Goal: Task Accomplishment & Management: Manage account settings

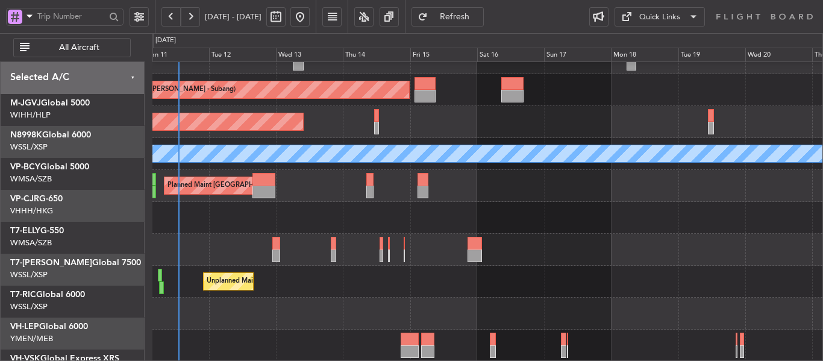
click at [319, 150] on div "Planned Maint [GEOGRAPHIC_DATA] (Sultan [PERSON_NAME] [PERSON_NAME] - Subang) P…" at bounding box center [487, 169] width 670 height 383
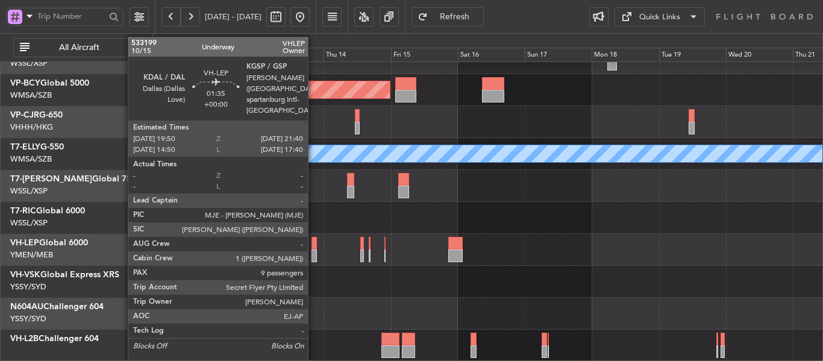
click at [313, 243] on div at bounding box center [313, 243] width 5 height 13
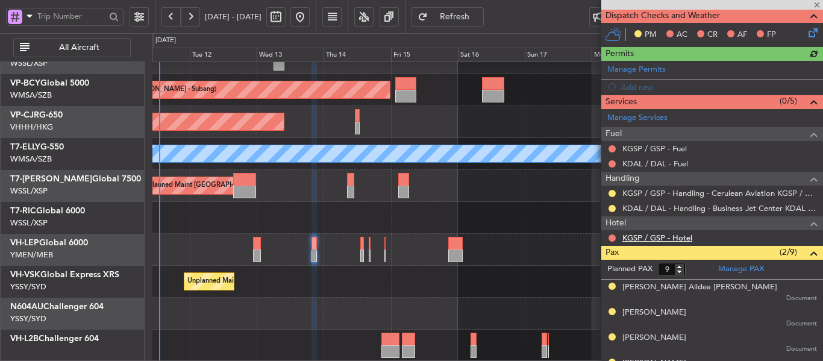
scroll to position [301, 0]
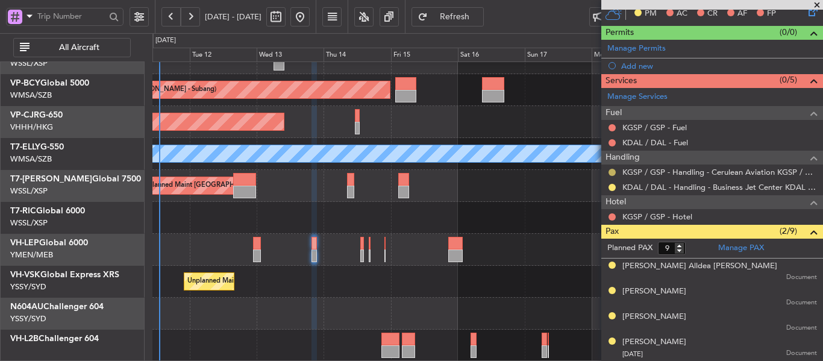
click at [611, 173] on button at bounding box center [612, 172] width 7 height 7
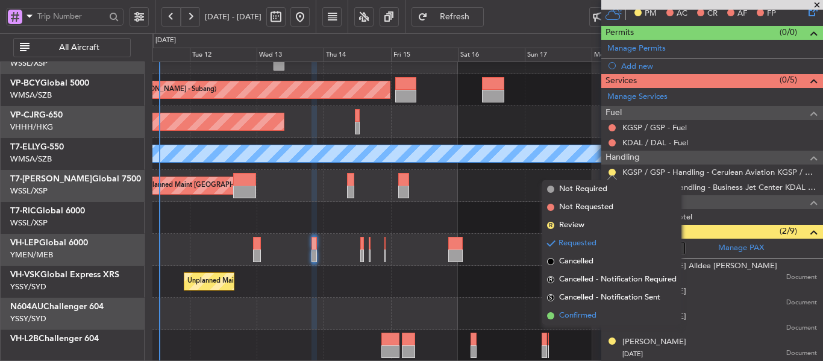
click at [549, 315] on span at bounding box center [550, 315] width 7 height 7
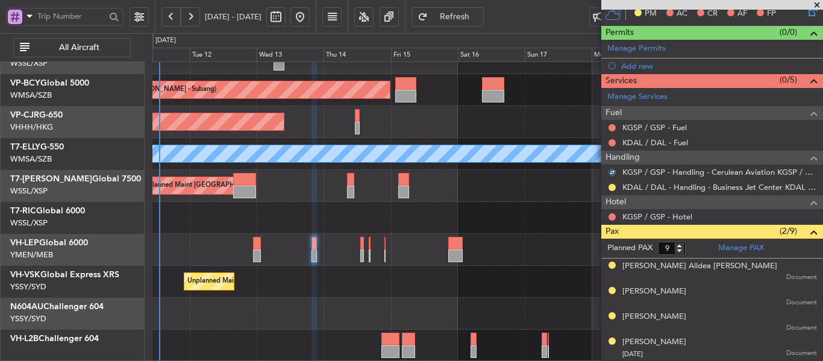
click at [360, 251] on div "Planned Maint Los Angeles (Los Angeles International) MEL San Antonio (San Anto…" at bounding box center [487, 250] width 670 height 32
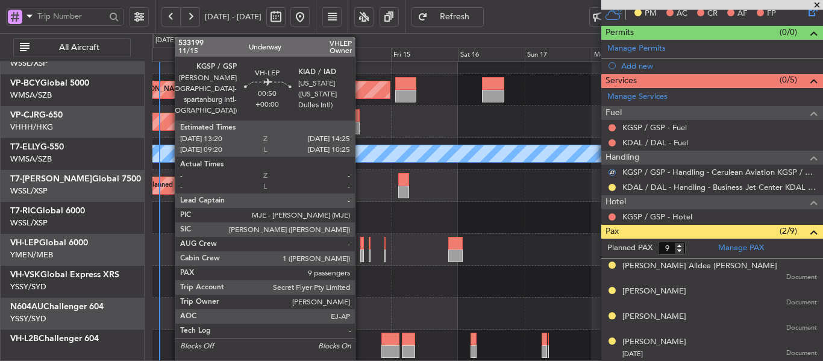
click at [360, 250] on div at bounding box center [362, 255] width 4 height 13
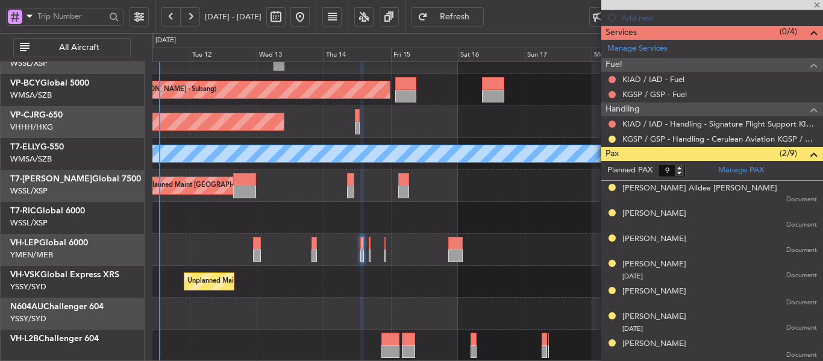
scroll to position [362, 0]
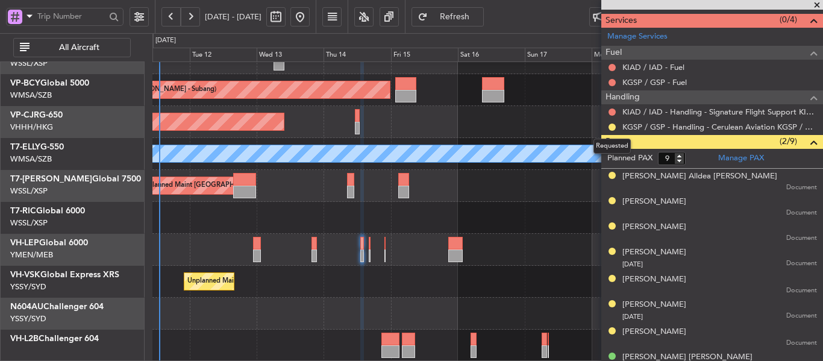
click at [608, 131] on mat-tooltip-component "Requested" at bounding box center [612, 146] width 54 height 32
click at [613, 125] on button at bounding box center [612, 127] width 7 height 7
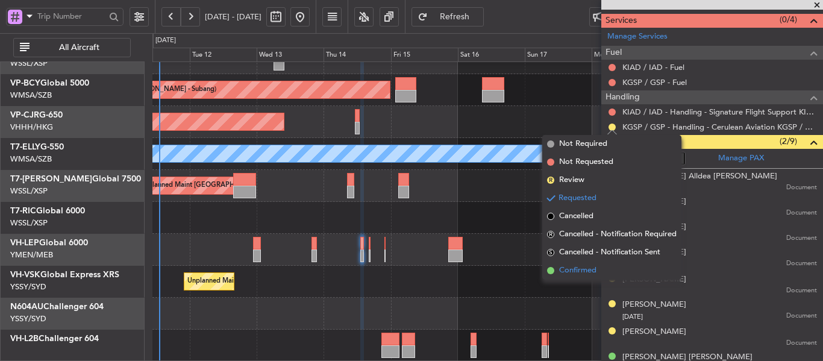
click at [551, 271] on span at bounding box center [550, 270] width 7 height 7
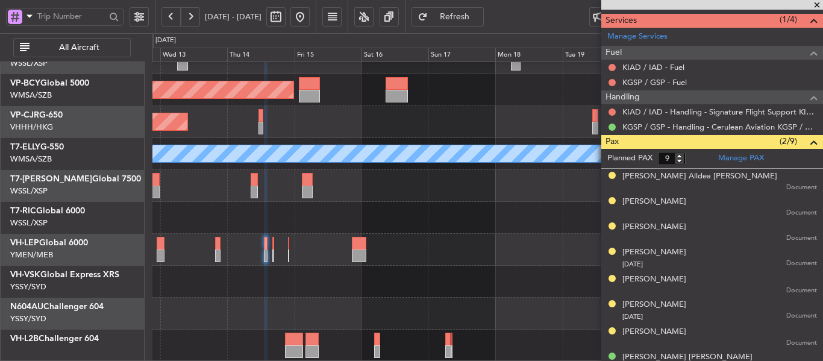
click at [362, 223] on div "Planned Maint Kuala Lumpur (Sultan Abdul Aziz Shah - Subang) Planned Maint Hong…" at bounding box center [487, 169] width 670 height 383
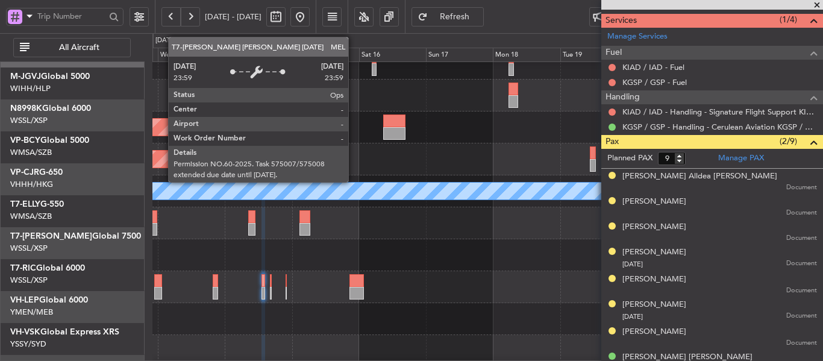
scroll to position [26, 0]
click at [352, 199] on div "MEL" at bounding box center [658, 191] width 1670 height 17
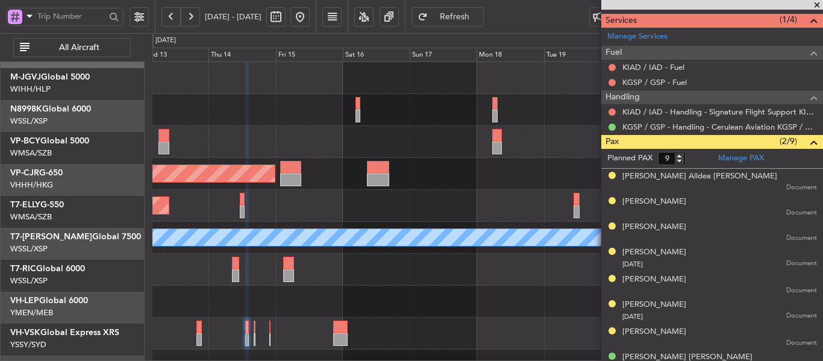
scroll to position [0, 0]
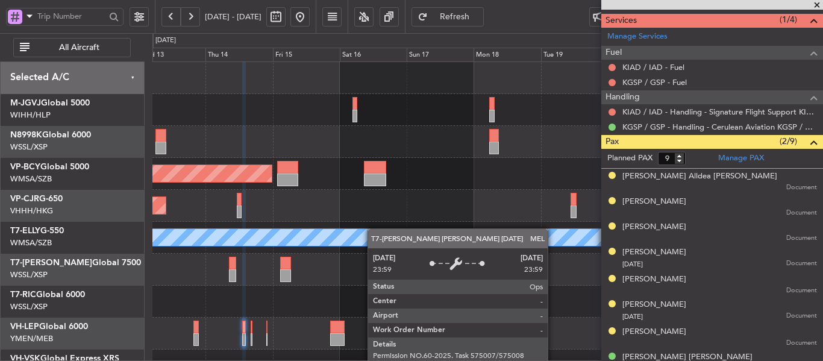
click at [374, 229] on div "Planned Maint Kuala Lumpur (Sultan Abdul Aziz Shah - Subang) Planned Maint Hong…" at bounding box center [487, 253] width 670 height 383
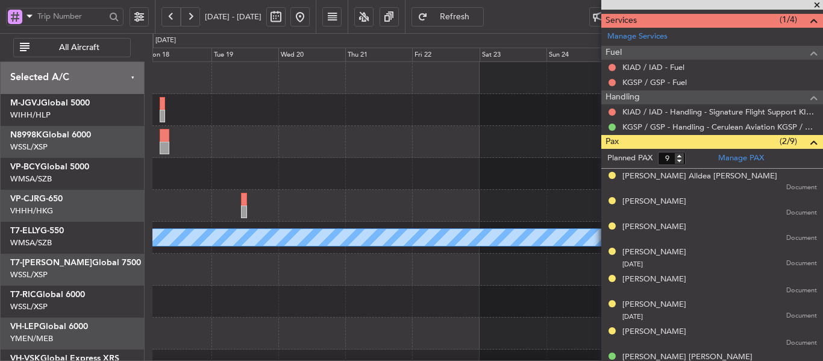
click at [109, 206] on div "Planned Maint Hong Kong (Hong Kong Intl) MEL Selected A/C M-JGVJ Global 5000 WI…" at bounding box center [411, 197] width 823 height 328
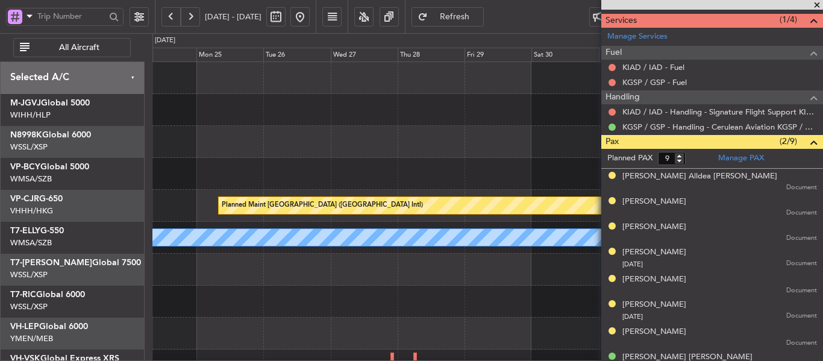
click at [143, 187] on div "Planned Maint Hong Kong (Hong Kong Intl) MEL Selected A/C M-JGVJ Global 5000 WI…" at bounding box center [411, 197] width 823 height 328
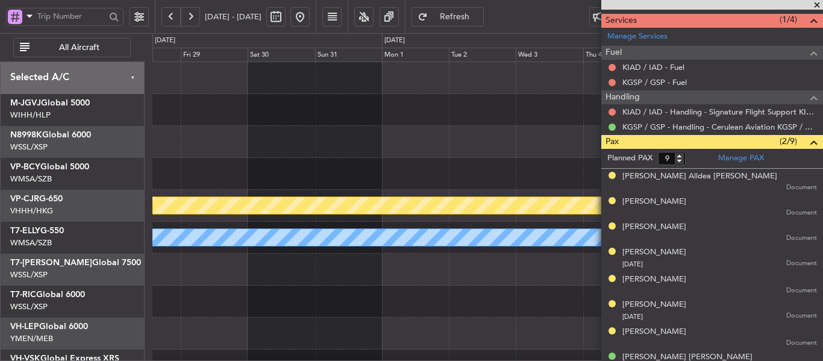
click at [248, 178] on div at bounding box center [487, 174] width 670 height 32
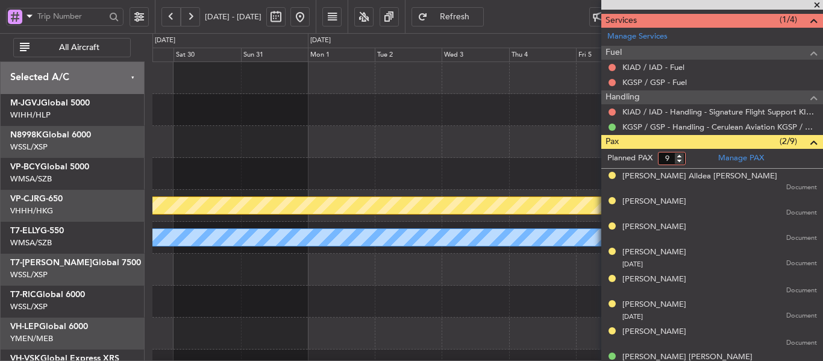
drag, startPoint x: 487, startPoint y: 159, endPoint x: 353, endPoint y: 159, distance: 133.8
click at [353, 159] on fb-app "13 Aug 2025 - 23 Aug 2025 Refresh Quick Links All Aircraft Planned Maint Hong K…" at bounding box center [411, 188] width 823 height 346
drag, startPoint x: 377, startPoint y: 150, endPoint x: 277, endPoint y: 150, distance: 100.0
click at [281, 150] on fb-app "29 Aug 2025 - 08 Sep 2025 Refreshing... Quick Links All Aircraft Planned Maint …" at bounding box center [411, 188] width 823 height 346
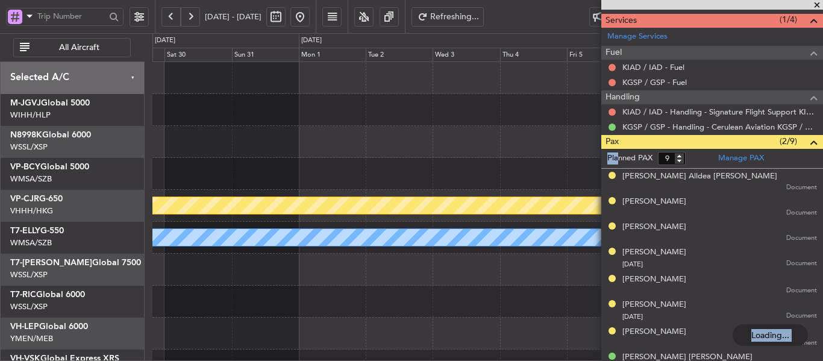
click at [202, 151] on div at bounding box center [487, 142] width 670 height 32
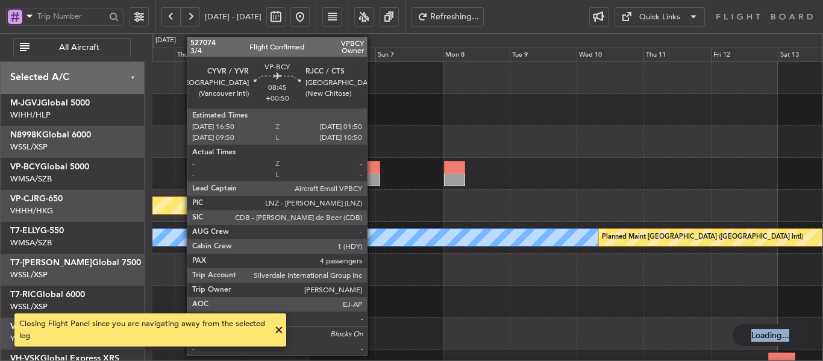
click at [372, 171] on div at bounding box center [367, 167] width 25 height 13
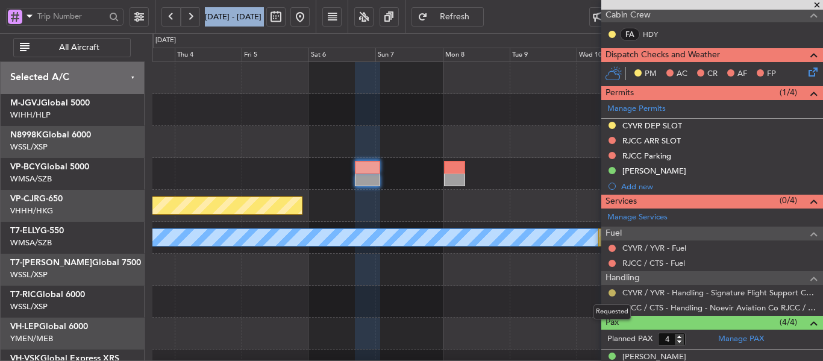
click at [610, 293] on button at bounding box center [612, 292] width 7 height 7
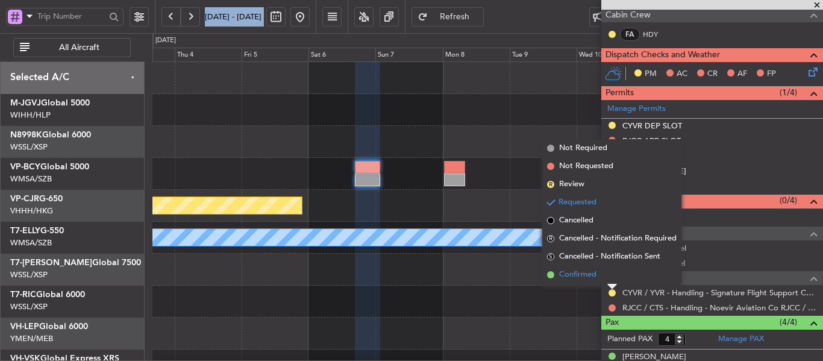
click at [551, 277] on span at bounding box center [550, 274] width 7 height 7
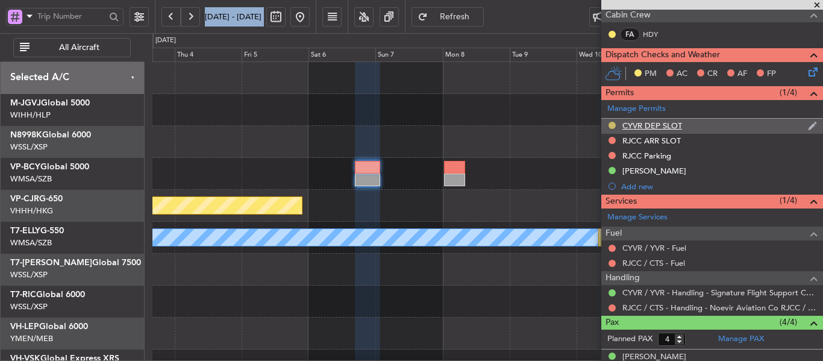
click at [613, 126] on button at bounding box center [612, 125] width 7 height 7
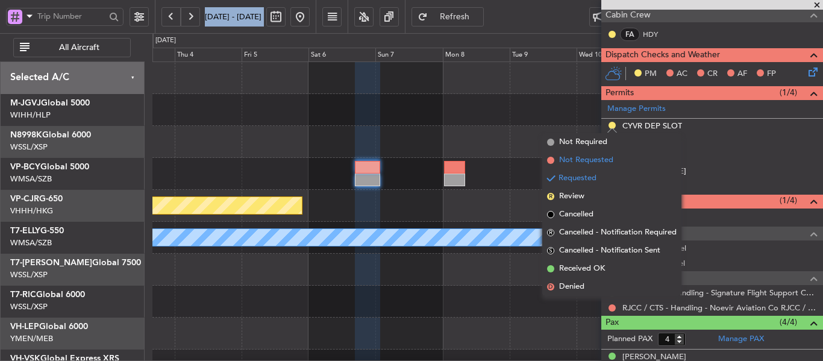
click at [551, 161] on span at bounding box center [550, 160] width 7 height 7
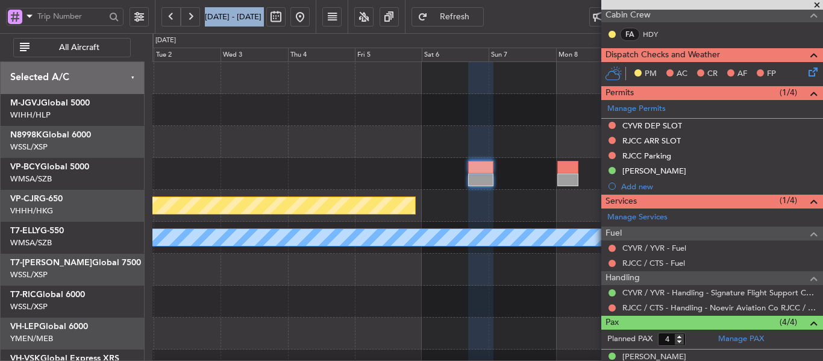
click at [414, 191] on div "Planned Maint Hong Kong (Hong Kong Intl) MEL Planned Maint Dubai (Dubai Intl)" at bounding box center [487, 253] width 670 height 383
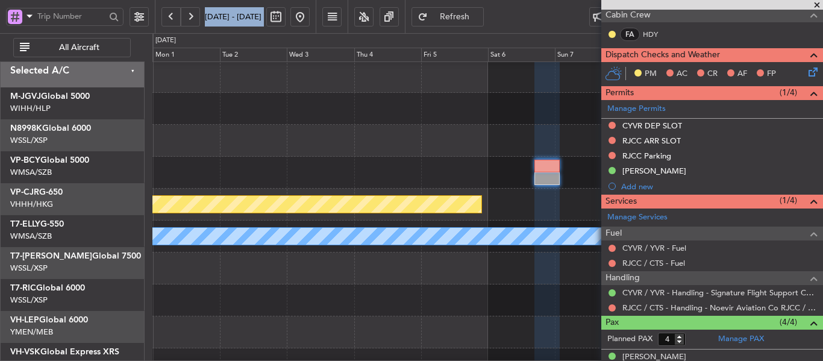
click at [419, 189] on div "Planned Maint [GEOGRAPHIC_DATA] ([GEOGRAPHIC_DATA] Intl)" at bounding box center [487, 205] width 670 height 32
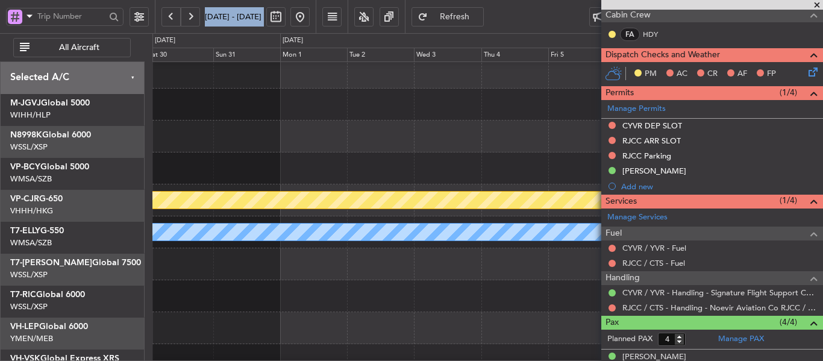
click at [333, 184] on div at bounding box center [487, 168] width 670 height 32
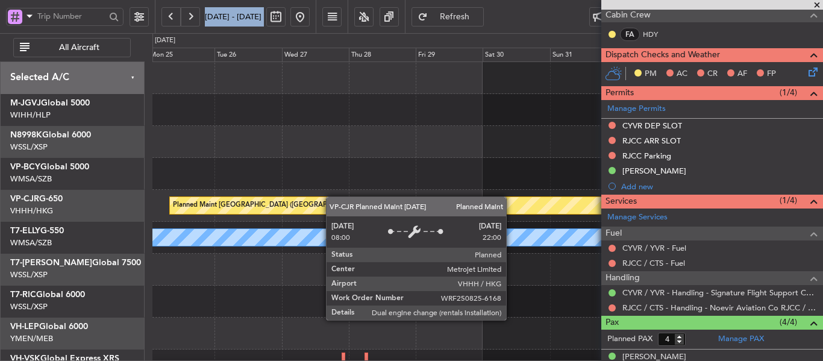
click at [539, 203] on div "Planned Maint [GEOGRAPHIC_DATA] ([GEOGRAPHIC_DATA] Intl)" at bounding box center [487, 206] width 670 height 32
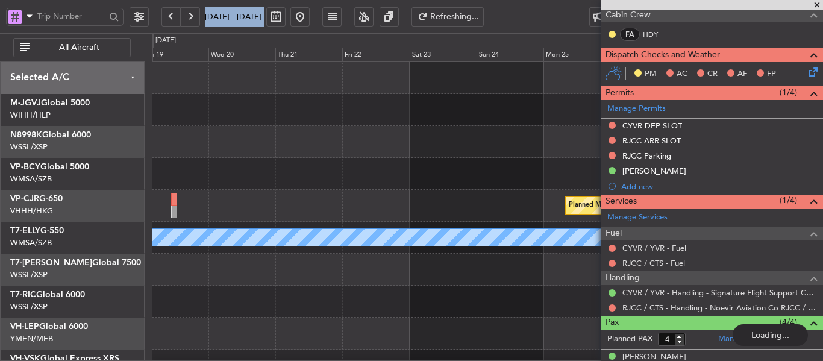
click at [587, 162] on div "Planned Maint Hong Kong (Hong Kong Intl) MEL" at bounding box center [487, 253] width 670 height 383
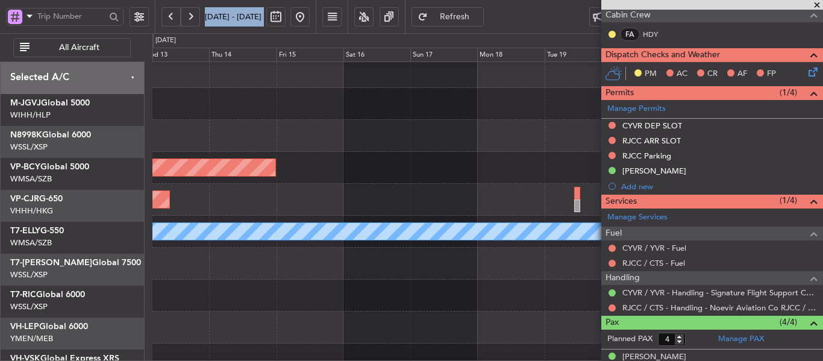
scroll to position [6, 0]
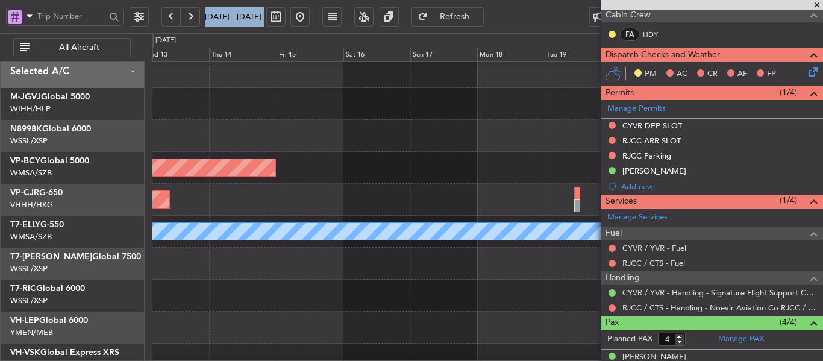
click at [568, 166] on div "Planned Maint [GEOGRAPHIC_DATA] (Sultan [PERSON_NAME] [PERSON_NAME] - Subang)" at bounding box center [487, 168] width 670 height 32
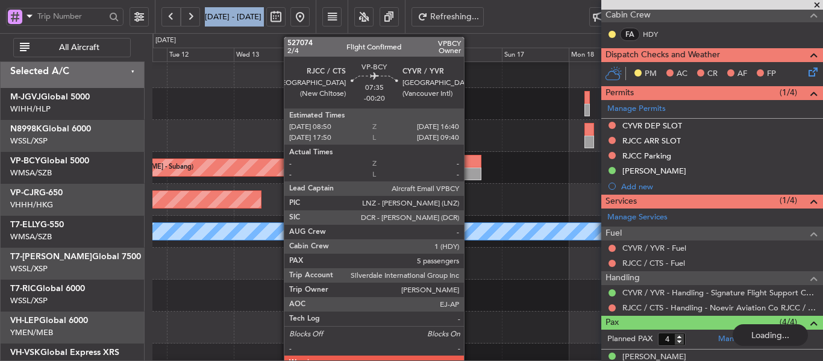
click at [469, 171] on div at bounding box center [470, 173] width 22 height 13
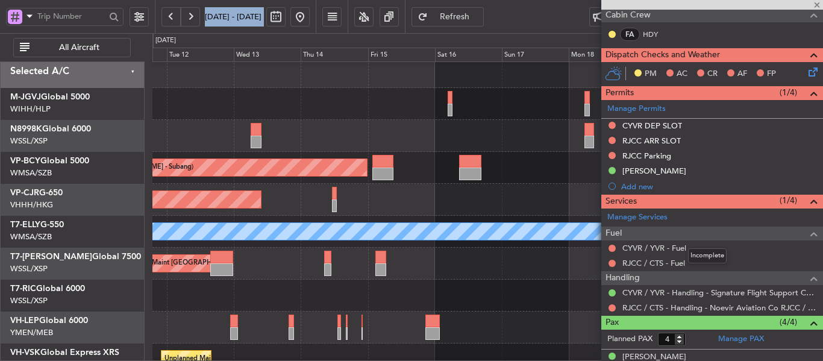
type input "-00:20"
type input "5"
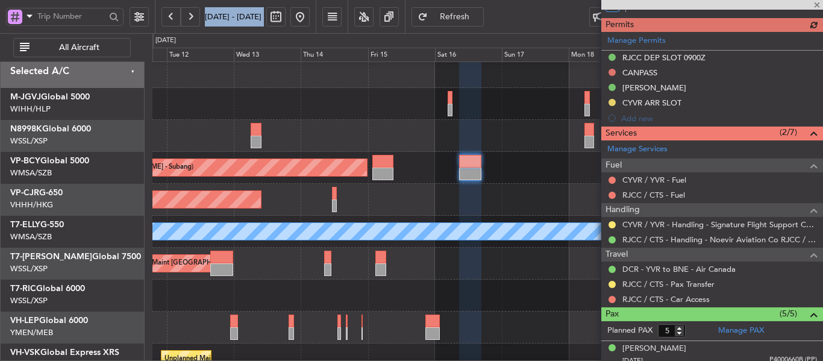
scroll to position [362, 0]
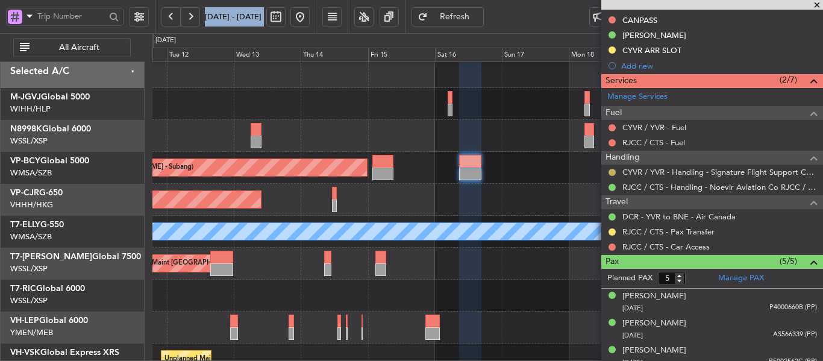
click at [612, 172] on button at bounding box center [612, 172] width 7 height 7
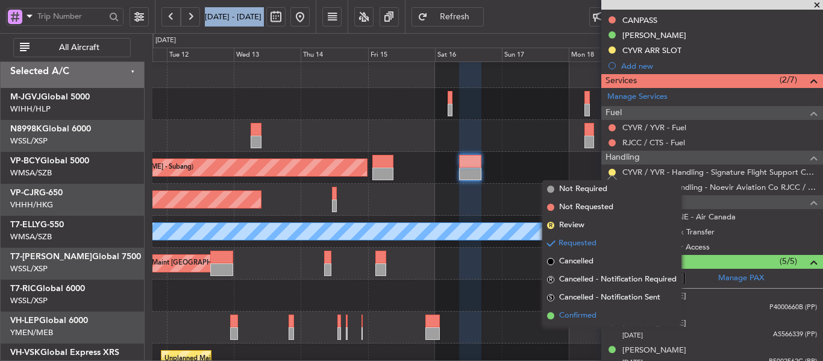
click at [551, 315] on span at bounding box center [550, 315] width 7 height 7
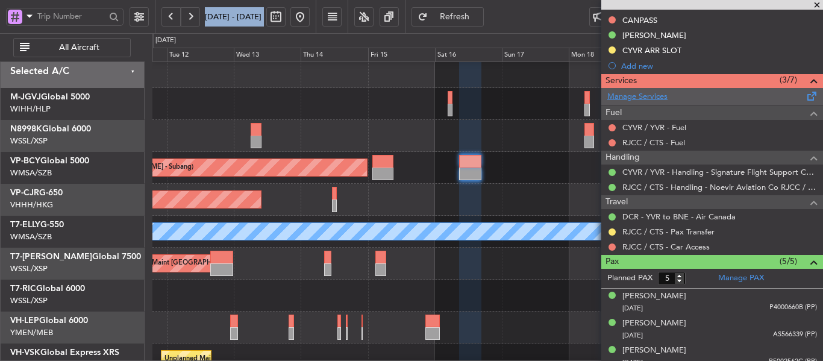
scroll to position [301, 0]
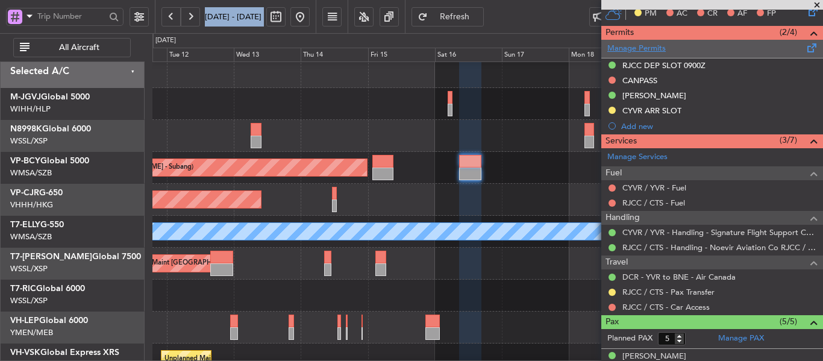
click at [641, 47] on link "Manage Permits" at bounding box center [636, 49] width 58 height 12
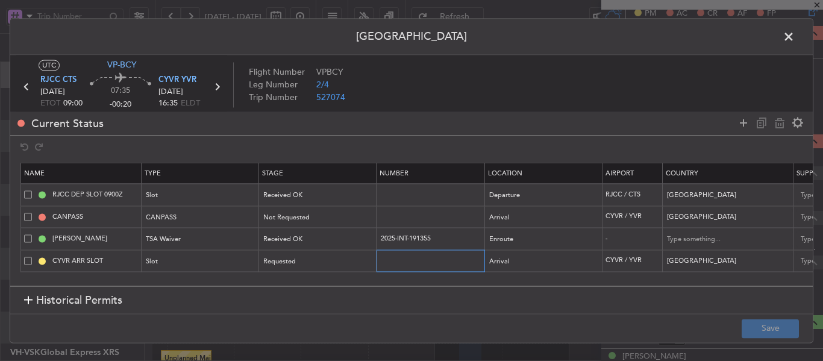
click at [421, 260] on input "text" at bounding box center [432, 260] width 105 height 10
paste input "CYVRAGN5448000"
type input "CYVRAGN5448000"
click at [342, 264] on div "Requested" at bounding box center [314, 261] width 100 height 18
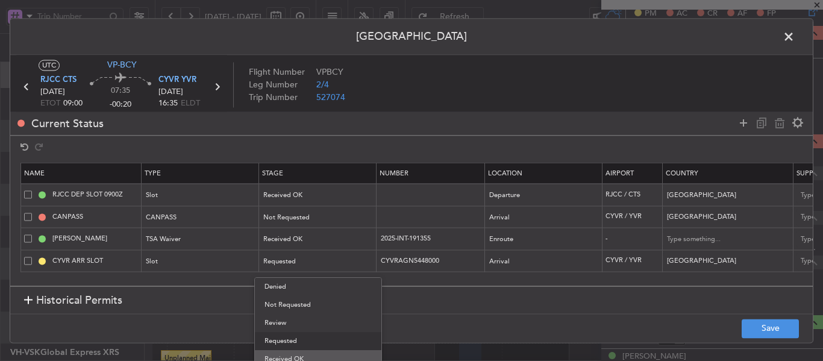
click at [299, 355] on span "Received OK" at bounding box center [317, 359] width 107 height 18
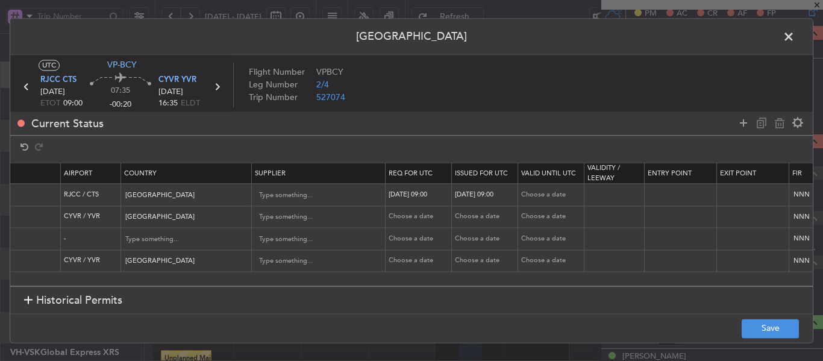
scroll to position [0, 586]
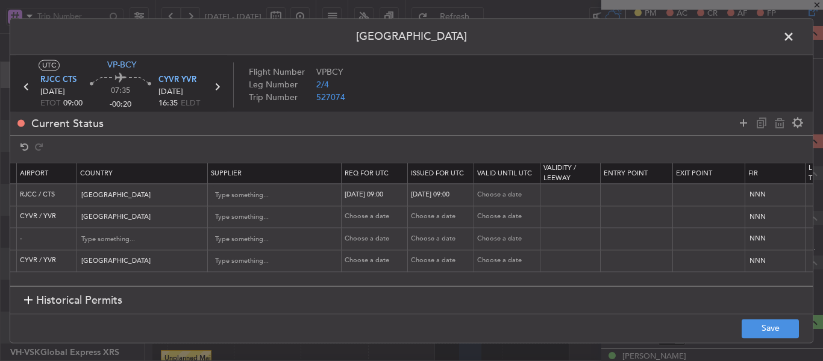
click at [369, 259] on div "Choose a date" at bounding box center [376, 261] width 63 height 10
select select "8"
select select "2025"
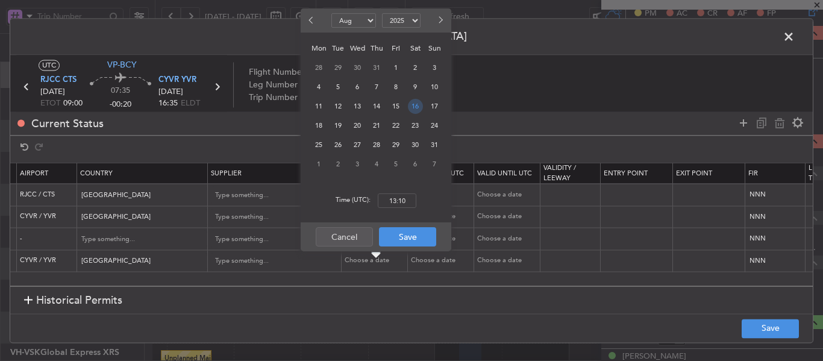
click at [416, 104] on span "16" at bounding box center [415, 106] width 15 height 15
click at [395, 202] on input "00:00" at bounding box center [397, 200] width 39 height 14
type input "09:00"
click at [418, 237] on button "Save" at bounding box center [407, 236] width 57 height 19
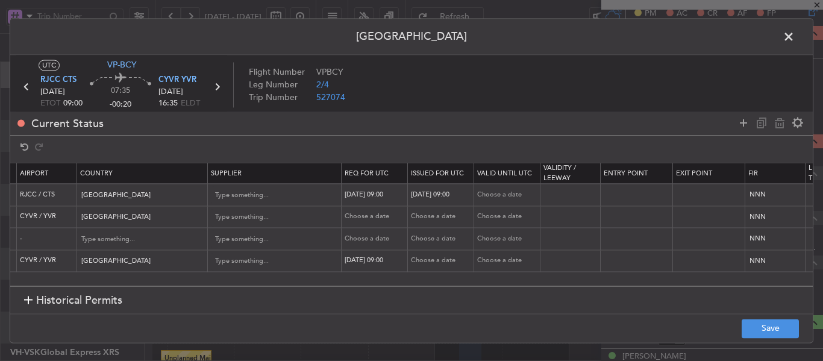
click at [424, 260] on div "Choose a date" at bounding box center [442, 261] width 63 height 10
select select "8"
select select "2025"
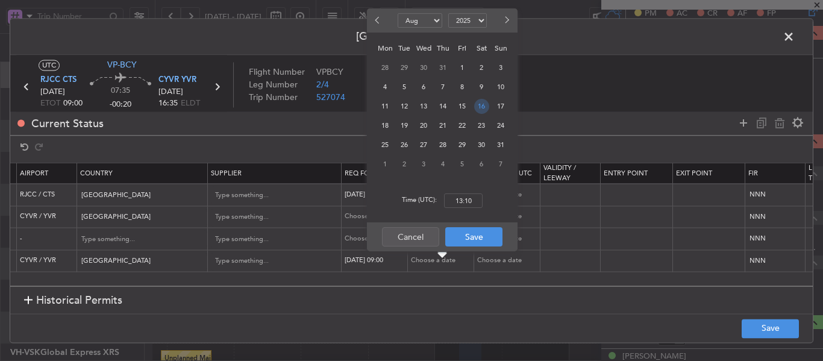
click at [482, 105] on span "16" at bounding box center [481, 106] width 15 height 15
click at [468, 201] on input "00:00" at bounding box center [463, 200] width 39 height 14
drag, startPoint x: 463, startPoint y: 198, endPoint x: 483, endPoint y: 199, distance: 19.9
click at [483, 199] on input "00:16" at bounding box center [463, 200] width 39 height 14
type input "16:35"
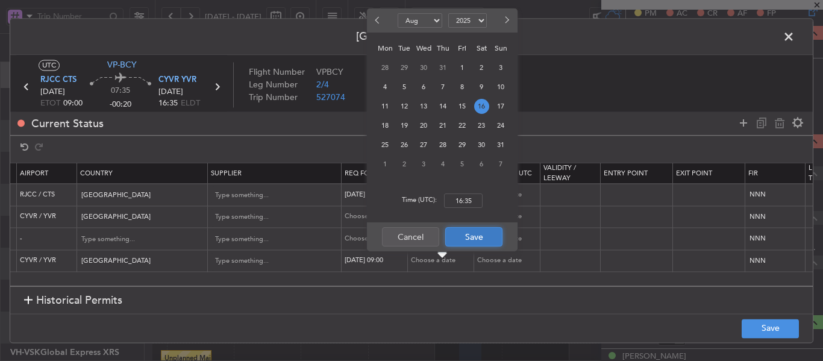
click at [474, 242] on button "Save" at bounding box center [473, 236] width 57 height 19
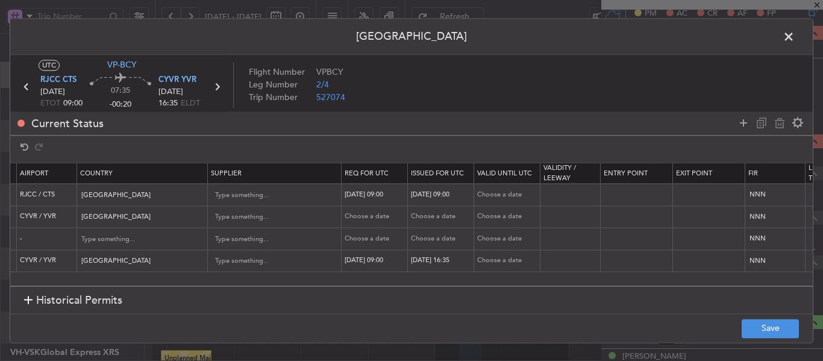
click at [373, 256] on div "16/08/2025 09:00" at bounding box center [376, 261] width 63 height 10
select select "8"
select select "2025"
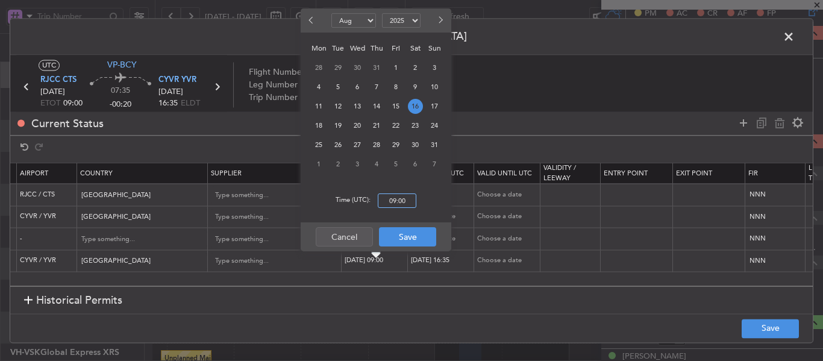
click at [396, 201] on input "09:00" at bounding box center [397, 200] width 39 height 14
type input "16:35"
click at [408, 232] on button "Save" at bounding box center [407, 236] width 57 height 19
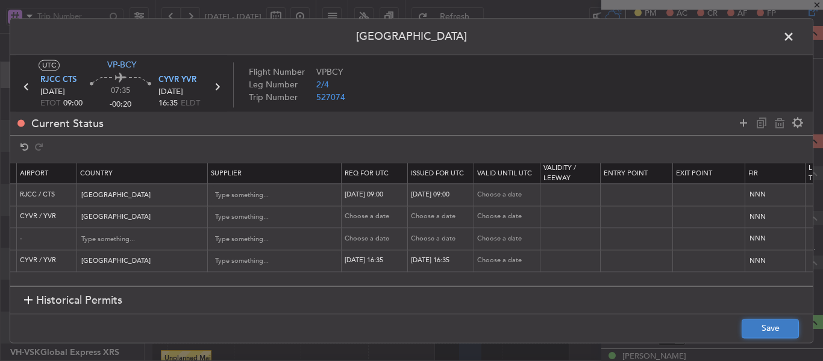
click at [792, 333] on button "Save" at bounding box center [770, 328] width 57 height 19
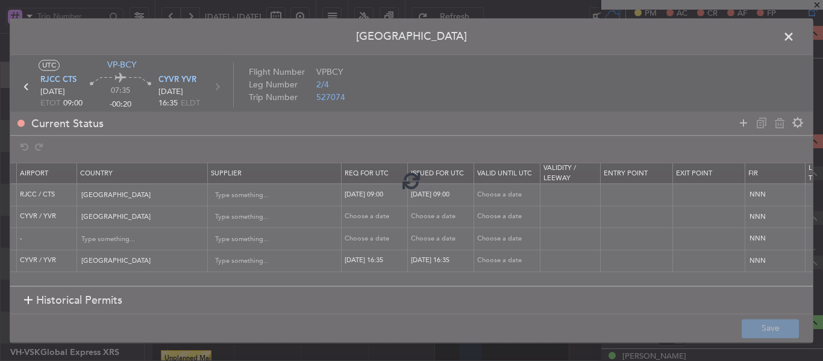
type input "CYVR ARR SLOT 1635Z"
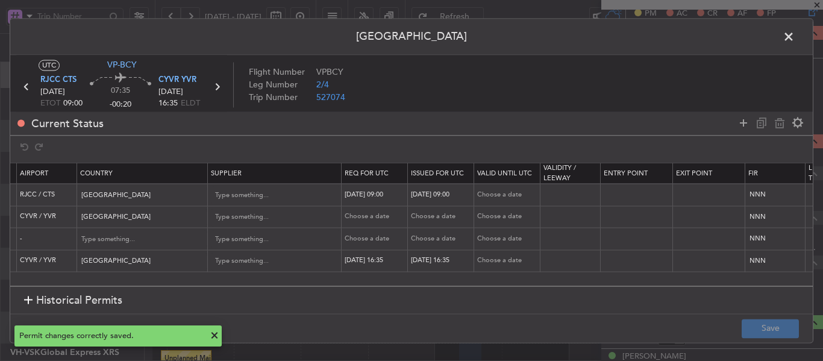
drag, startPoint x: 790, startPoint y: 37, endPoint x: 784, endPoint y: 36, distance: 6.1
click at [795, 34] on span at bounding box center [795, 40] width 0 height 24
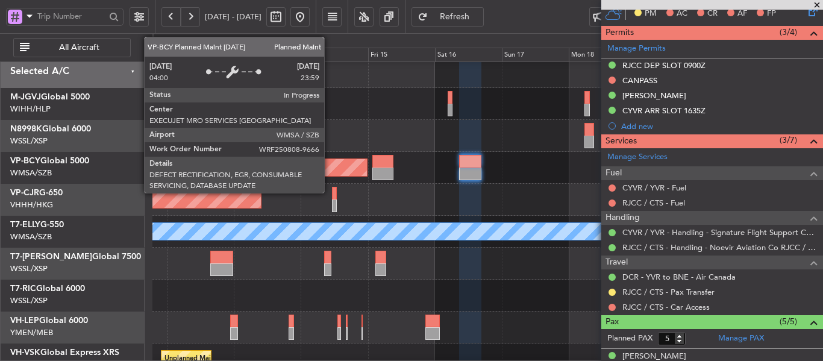
scroll to position [0, 0]
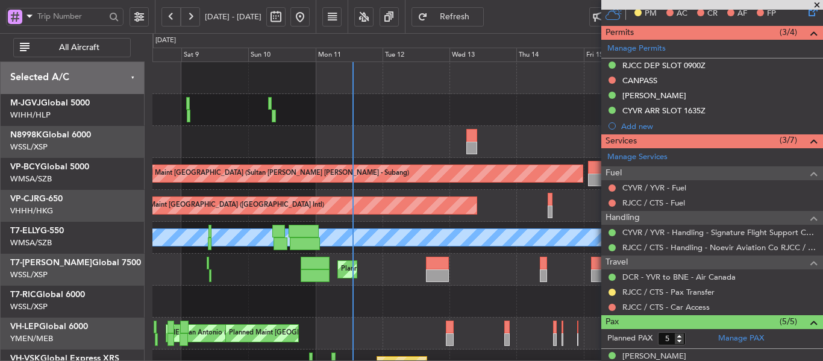
click at [555, 301] on div "Planned Maint [GEOGRAPHIC_DATA] (Sultan [PERSON_NAME] [PERSON_NAME] - Subang) P…" at bounding box center [487, 253] width 670 height 383
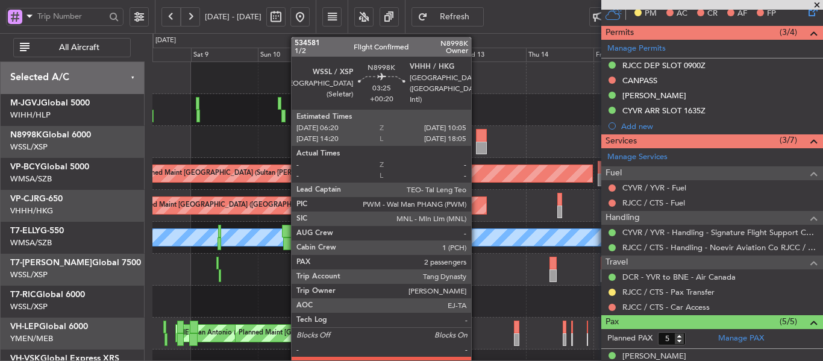
click at [477, 136] on div at bounding box center [481, 135] width 11 height 13
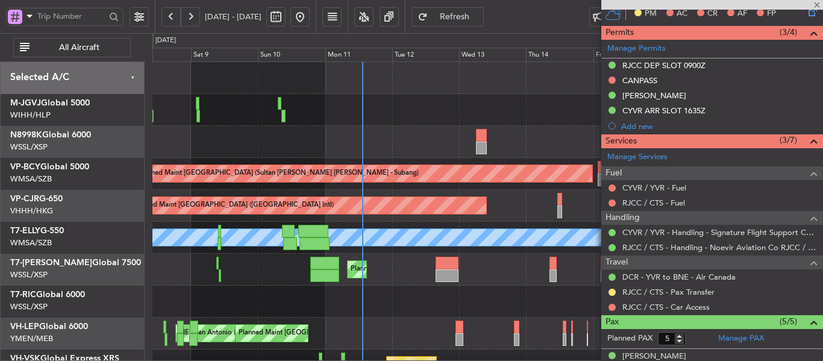
type input "+00:20"
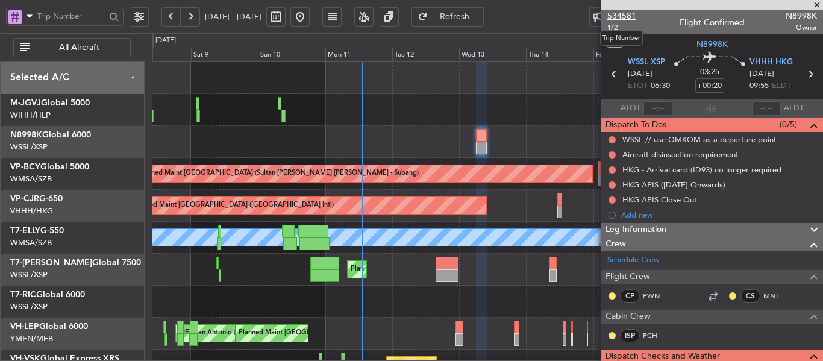
click at [627, 16] on span "534581" at bounding box center [621, 16] width 29 height 13
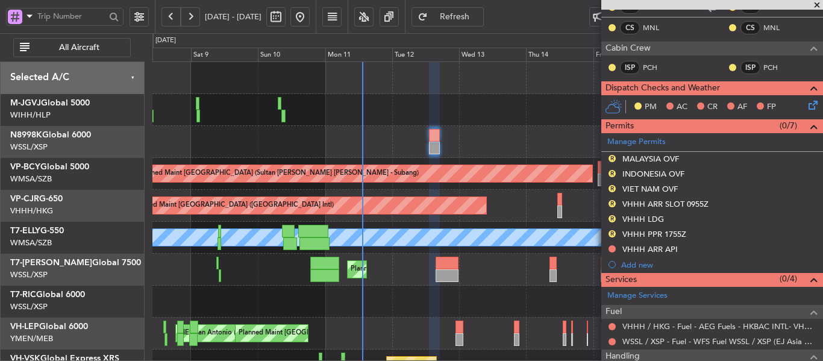
scroll to position [410, 0]
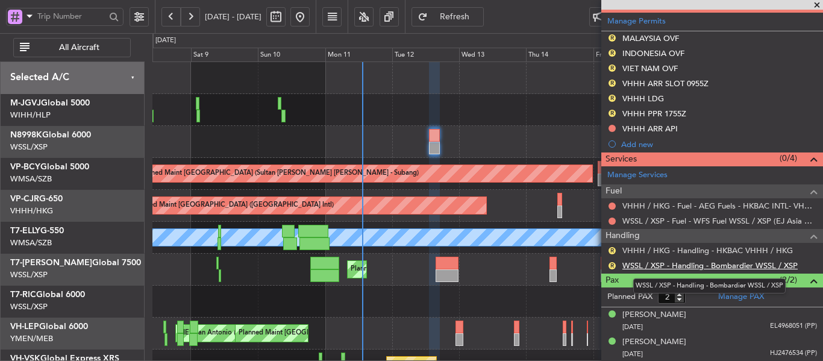
click at [675, 267] on link "WSSL / XSP - Handling - Bombardier WSSL / XSP" at bounding box center [709, 265] width 175 height 10
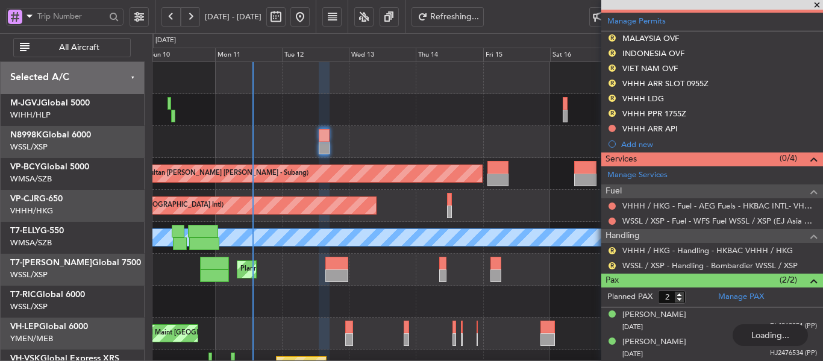
click at [430, 146] on div at bounding box center [487, 142] width 670 height 32
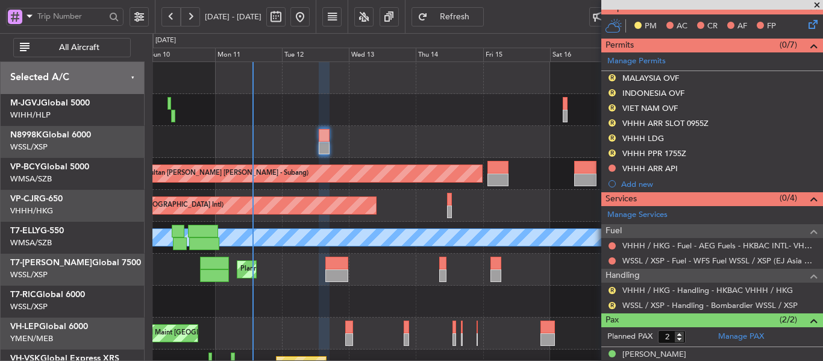
scroll to position [350, 0]
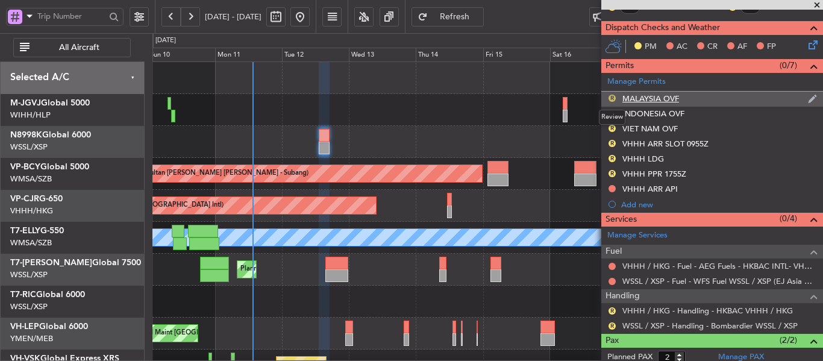
click at [613, 95] on button "R" at bounding box center [612, 98] width 7 height 7
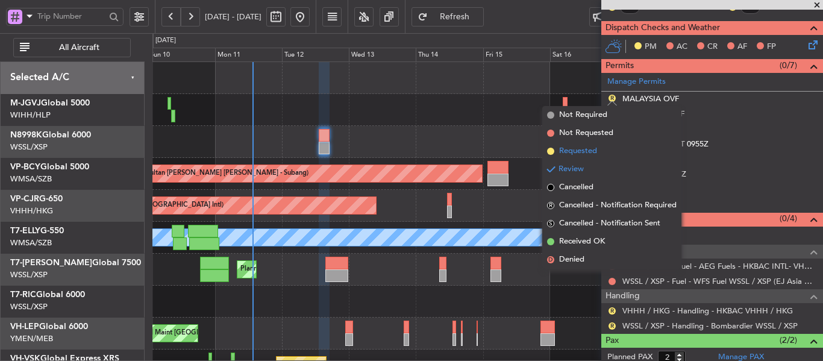
click at [553, 151] on span at bounding box center [550, 151] width 7 height 7
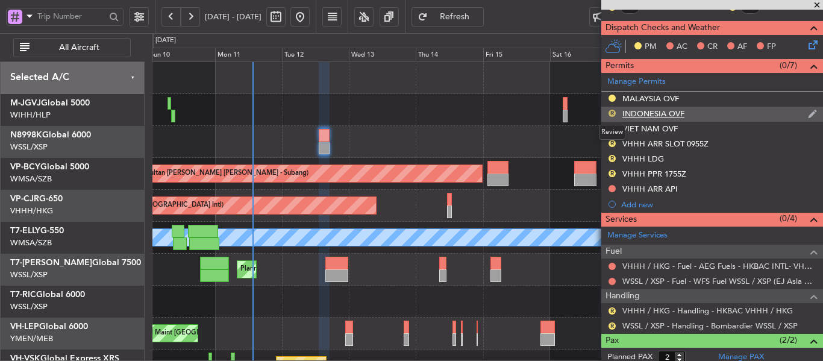
click at [612, 114] on button "R" at bounding box center [612, 113] width 7 height 7
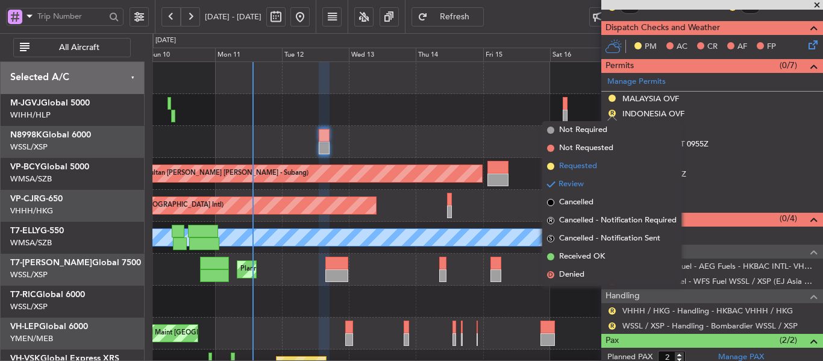
click at [549, 165] on span at bounding box center [550, 166] width 7 height 7
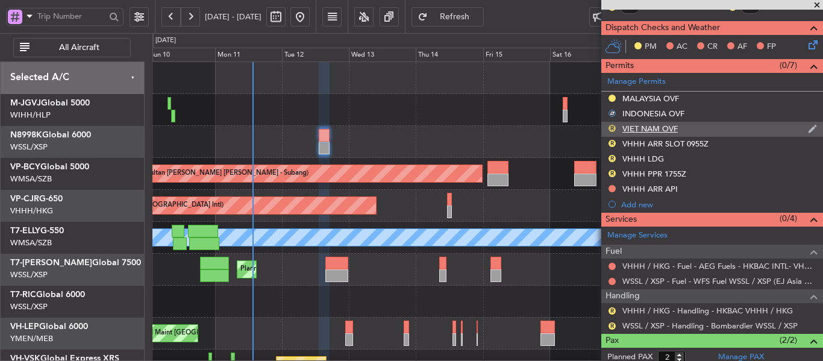
click at [615, 126] on button "R" at bounding box center [612, 128] width 7 height 7
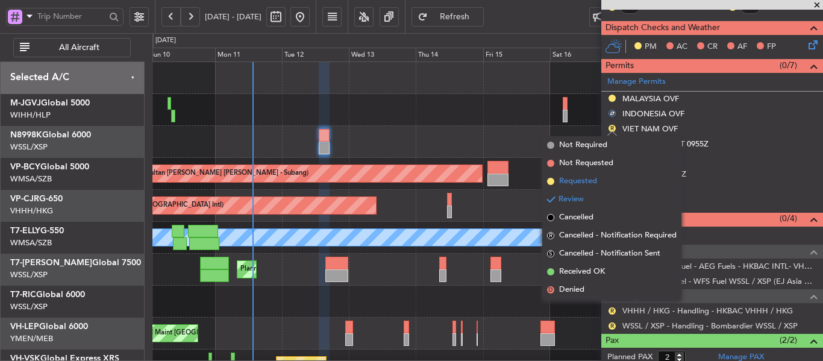
click at [552, 184] on span at bounding box center [550, 181] width 7 height 7
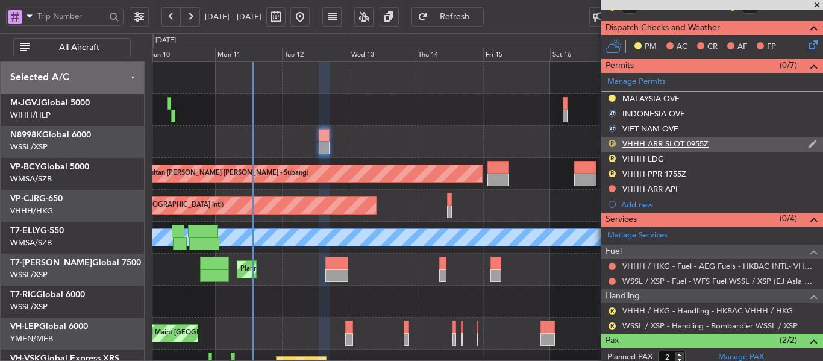
click at [615, 140] on button "R" at bounding box center [612, 143] width 7 height 7
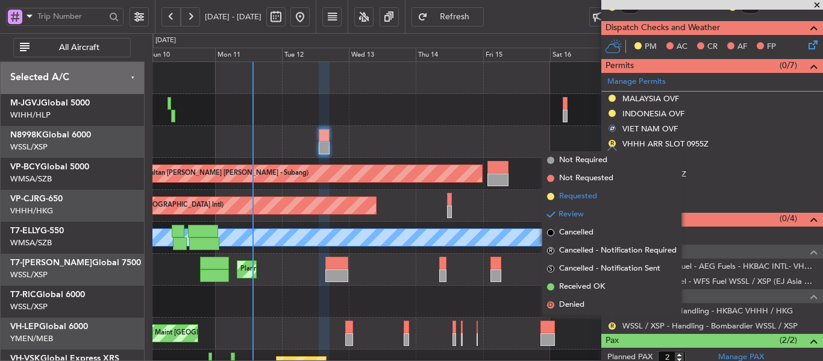
click at [548, 196] on span at bounding box center [550, 196] width 7 height 7
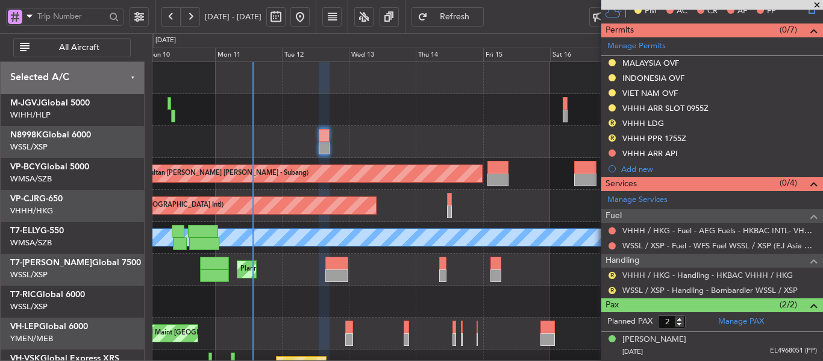
scroll to position [410, 0]
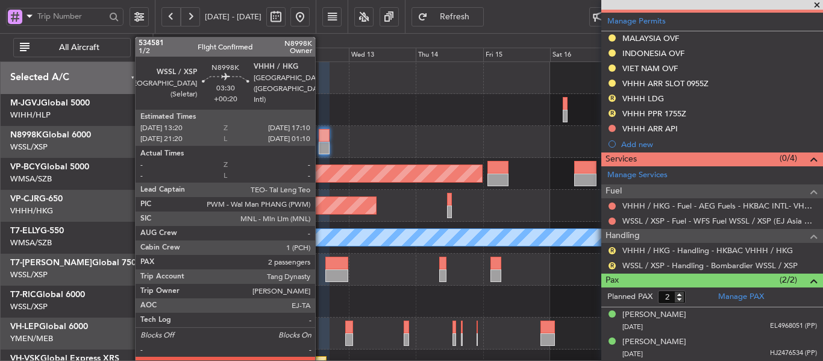
click at [321, 139] on div at bounding box center [324, 135] width 11 height 13
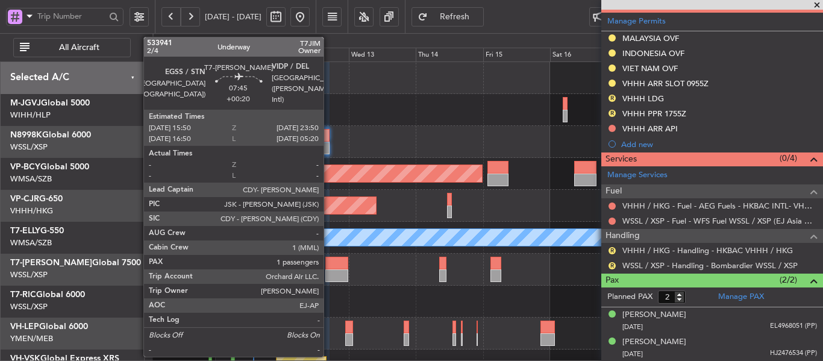
click at [329, 274] on div at bounding box center [336, 275] width 23 height 13
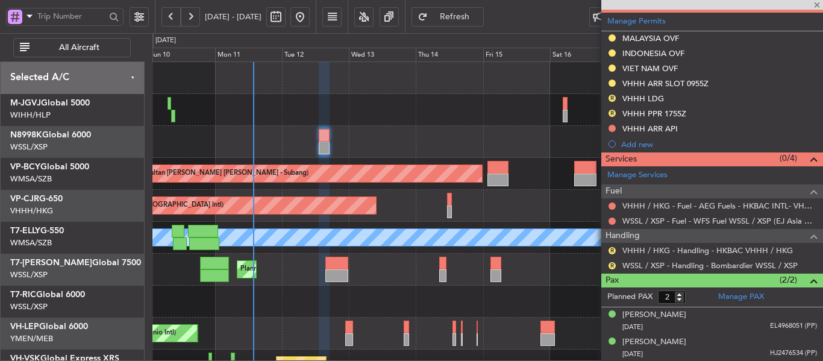
type input "1"
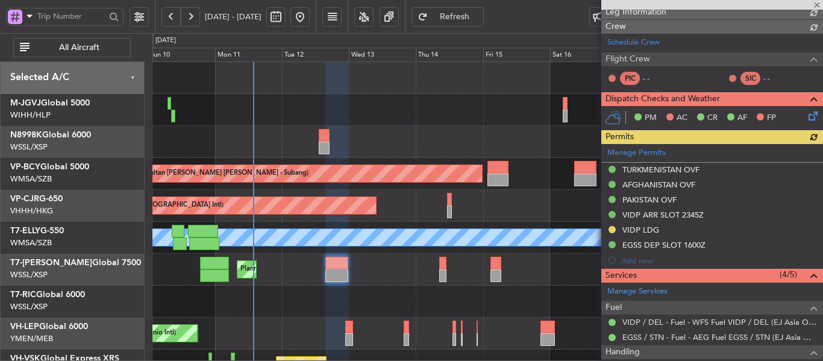
scroll to position [391, 0]
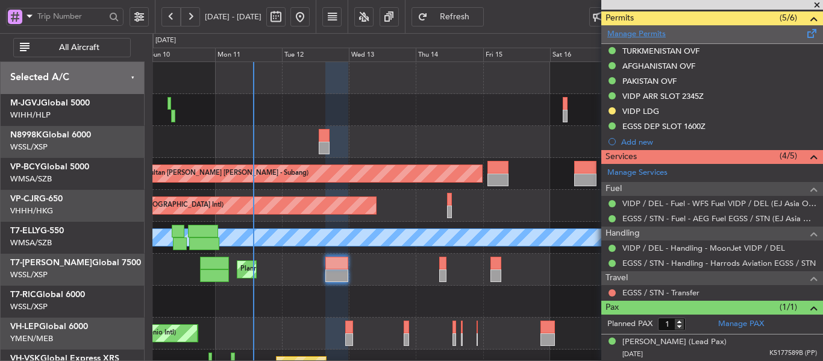
click at [631, 36] on link "Manage Permits" at bounding box center [636, 34] width 58 height 12
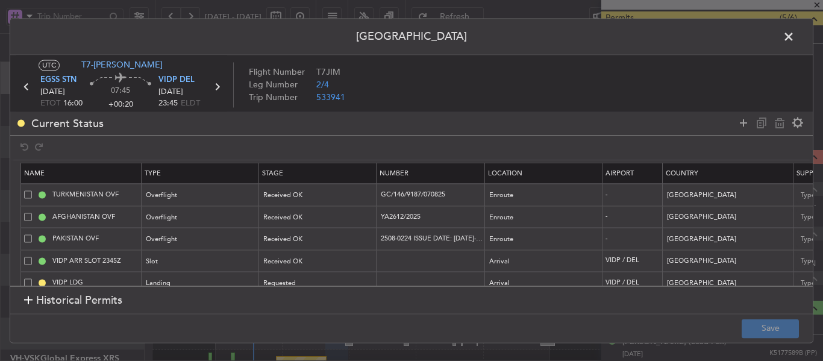
scroll to position [42, 0]
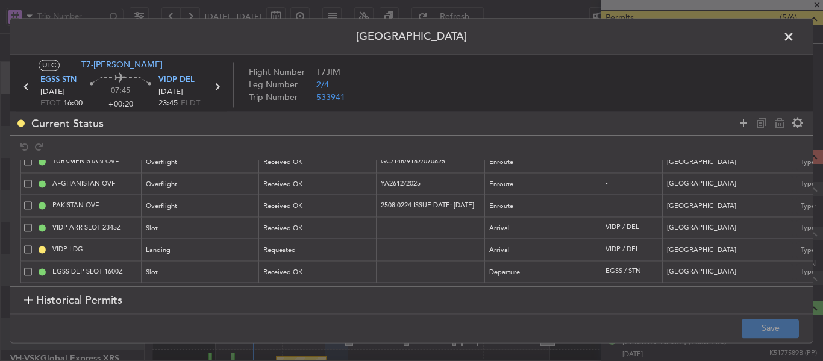
click at [398, 239] on td at bounding box center [431, 250] width 108 height 22
click at [393, 245] on input "text" at bounding box center [432, 250] width 105 height 10
paste input "YA/N/0923/08/11"
type input "YA/N/0923/08/11"
click at [322, 249] on div "Requested" at bounding box center [314, 251] width 100 height 18
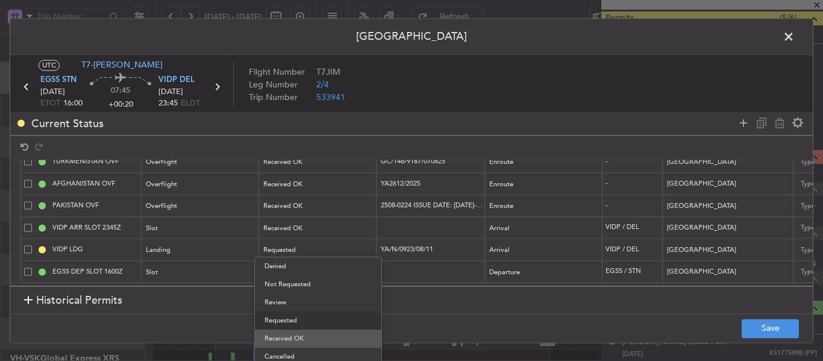
click at [309, 345] on span "Received OK" at bounding box center [317, 339] width 107 height 18
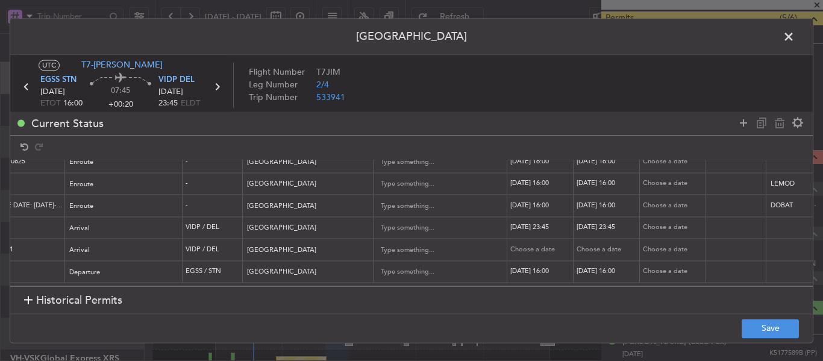
scroll to position [42, 585]
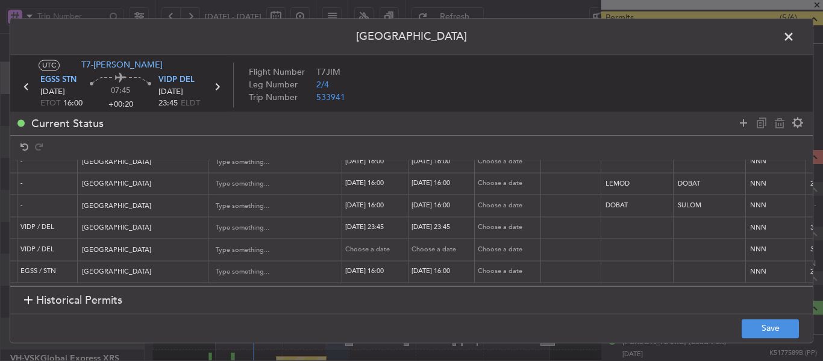
click at [395, 245] on div "Choose a date" at bounding box center [376, 250] width 63 height 10
select select "8"
select select "2025"
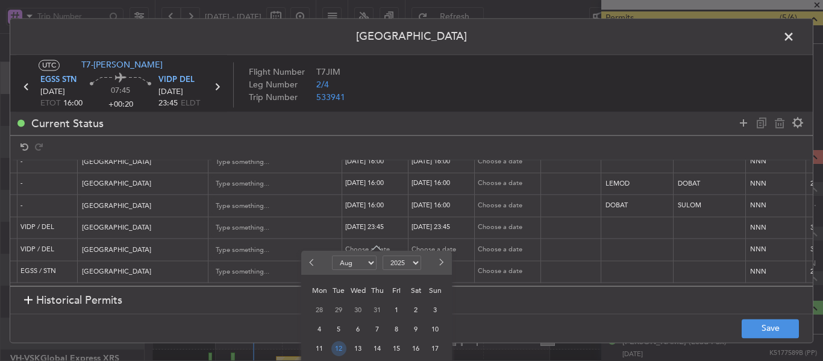
click at [334, 348] on span "12" at bounding box center [338, 348] width 15 height 15
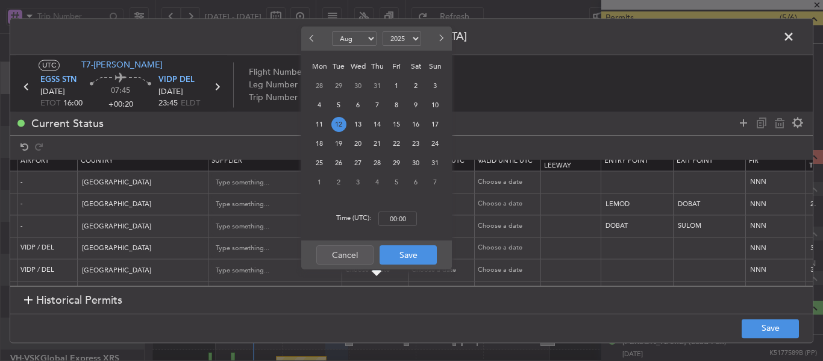
scroll to position [0, 585]
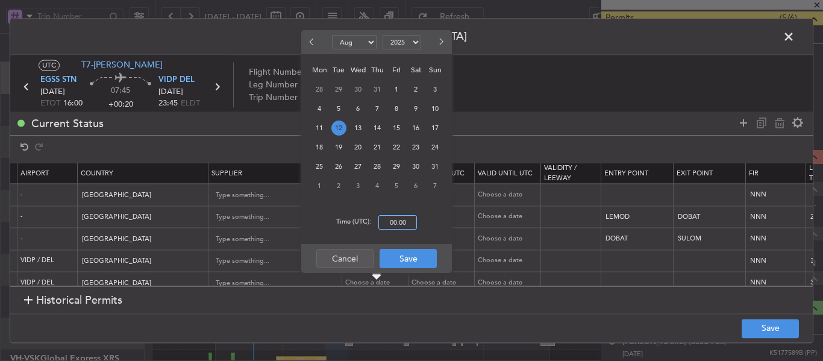
click at [394, 223] on input "00:00" at bounding box center [397, 222] width 39 height 14
type input "16:00"
click at [415, 261] on button "Save" at bounding box center [408, 258] width 57 height 19
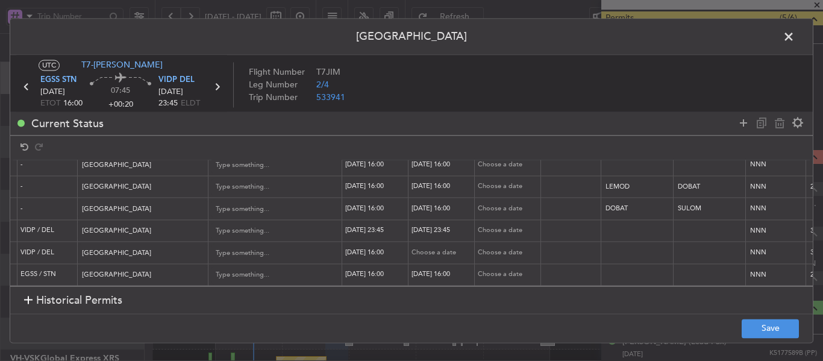
scroll to position [42, 585]
click at [437, 245] on div "Choose a date" at bounding box center [443, 250] width 63 height 10
select select "8"
select select "2025"
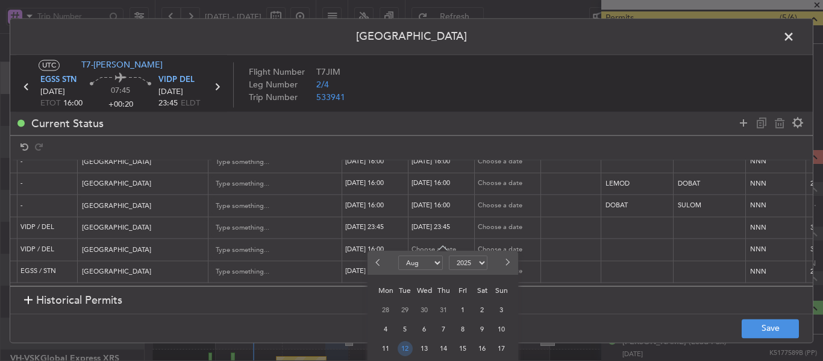
click at [401, 348] on span "12" at bounding box center [405, 348] width 15 height 15
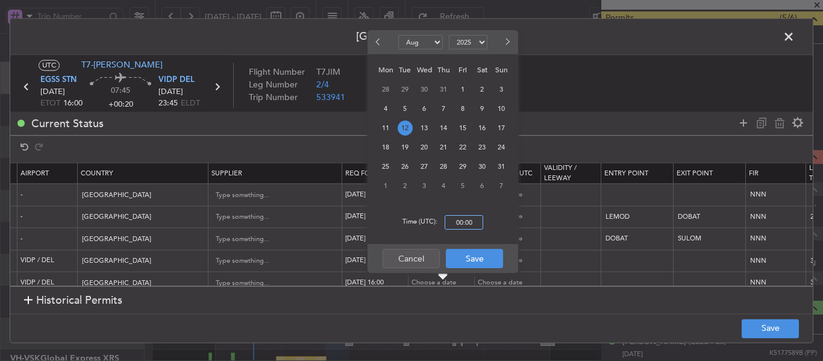
click at [466, 216] on input "00:00" at bounding box center [464, 222] width 39 height 14
type input "16:00"
click at [471, 268] on button "Save" at bounding box center [474, 258] width 57 height 19
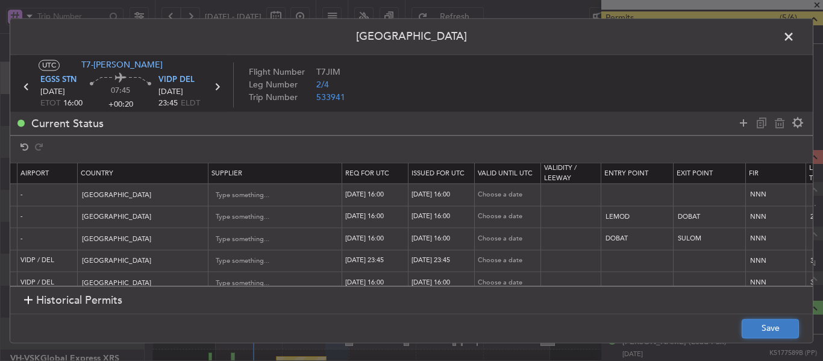
click at [774, 325] on button "Save" at bounding box center [770, 328] width 57 height 19
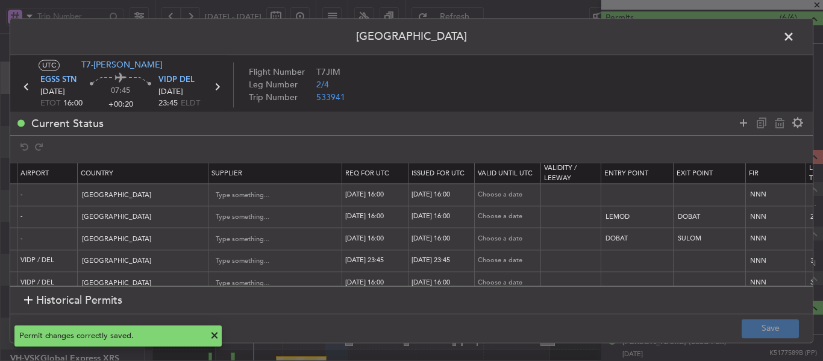
click at [226, 93] on section "EGSS STN 12/08/2025 ETOT 16:00 07:45 +00:20 VIDP DEL 12/08/2025 23:45 ELDT" at bounding box center [121, 94] width 211 height 42
click at [219, 88] on icon at bounding box center [217, 87] width 16 height 16
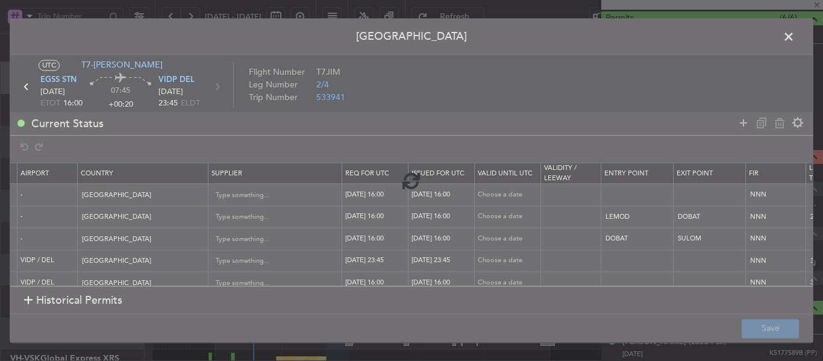
type input "5"
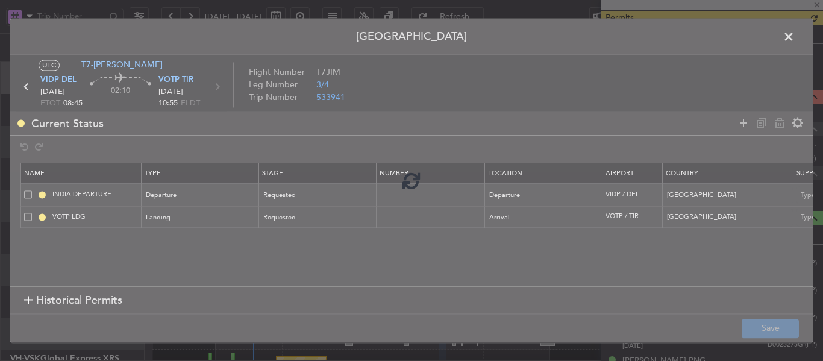
scroll to position [346, 0]
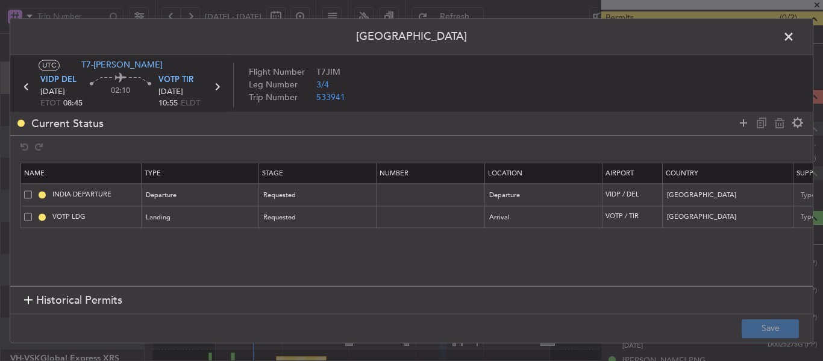
click at [403, 200] on td at bounding box center [431, 195] width 108 height 22
click at [392, 195] on input "text" at bounding box center [432, 195] width 105 height 10
paste input "YA/N/0923/08/11"
type input "YA/N/0923/08/11"
click at [393, 218] on input "text" at bounding box center [432, 216] width 105 height 10
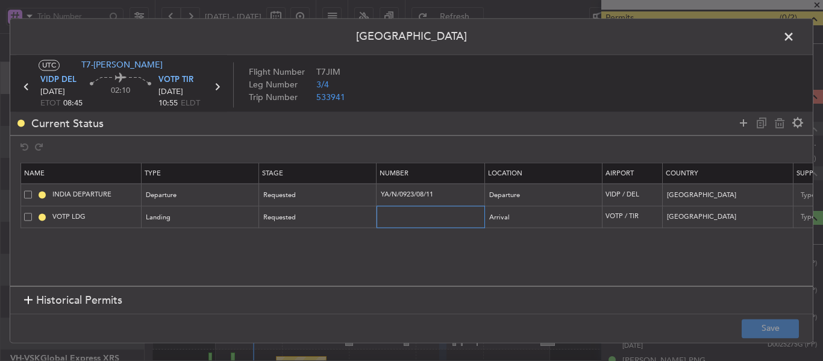
paste input "YA/N/0923/08/11"
type input "YA/N/0923/08/11"
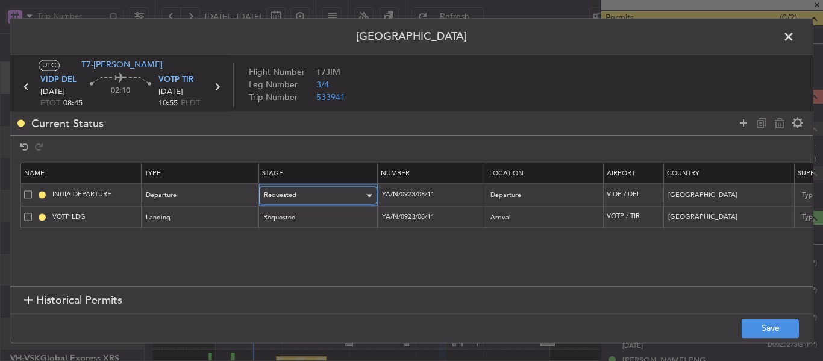
click at [355, 204] on div "Requested" at bounding box center [314, 196] width 100 height 18
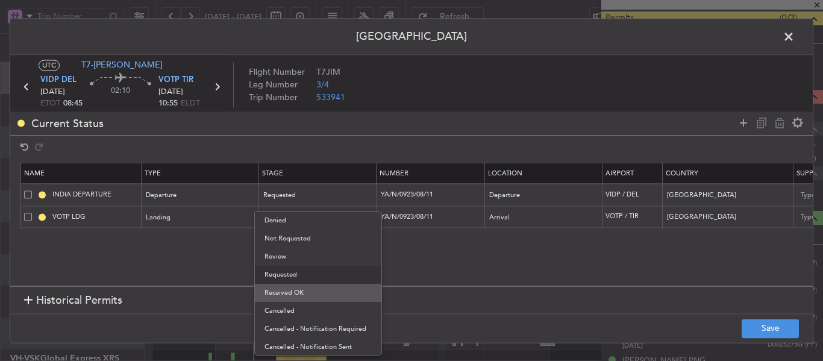
click at [307, 290] on span "Received OK" at bounding box center [317, 293] width 107 height 18
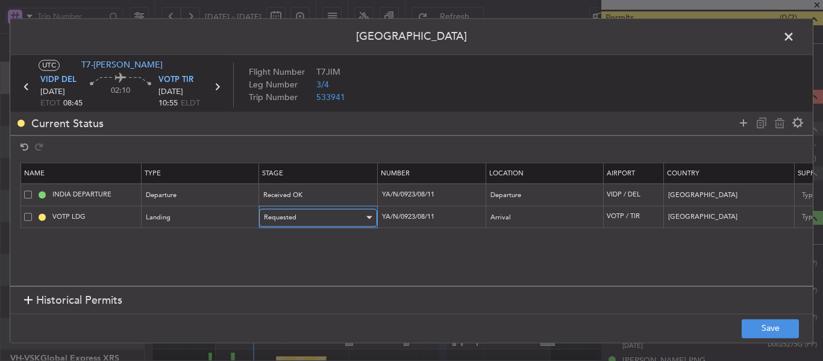
click at [318, 218] on div "Requested" at bounding box center [314, 217] width 100 height 18
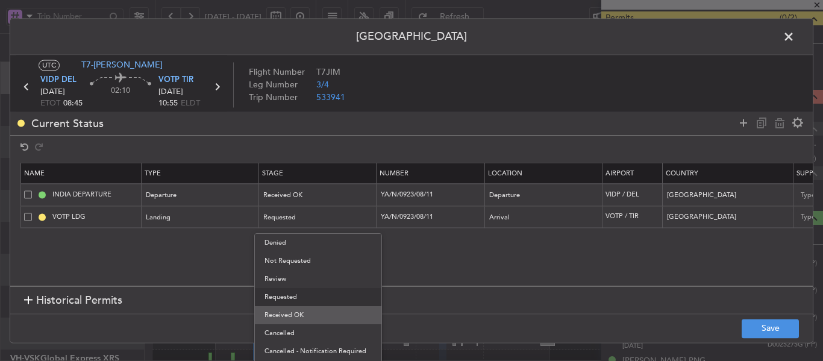
click at [306, 316] on span "Received OK" at bounding box center [317, 315] width 107 height 18
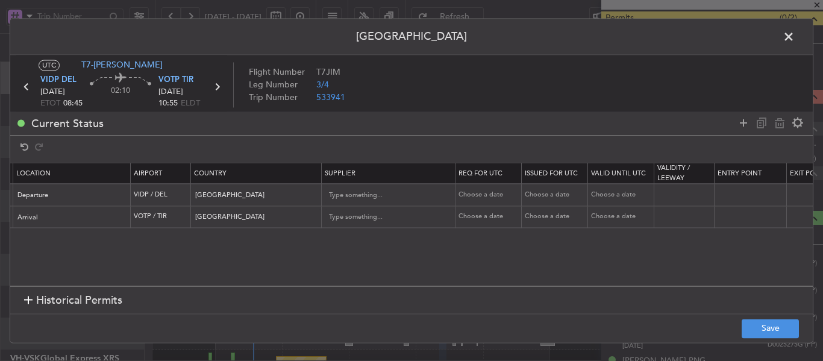
scroll to position [0, 558]
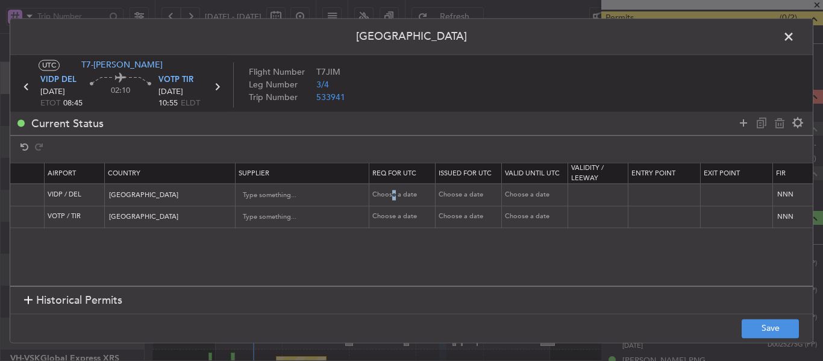
drag, startPoint x: 393, startPoint y: 198, endPoint x: 396, endPoint y: 185, distance: 13.0
click at [396, 189] on td "Choose a date" at bounding box center [402, 195] width 66 height 22
click at [391, 186] on td "Choose a date" at bounding box center [402, 195] width 66 height 22
click at [387, 192] on div "Choose a date" at bounding box center [403, 195] width 63 height 10
select select "8"
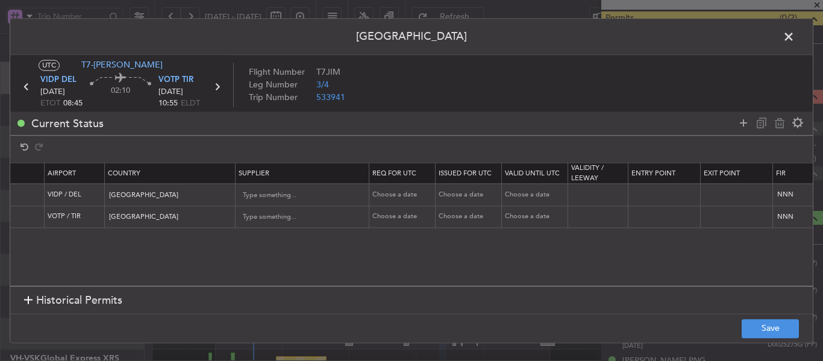
select select "2025"
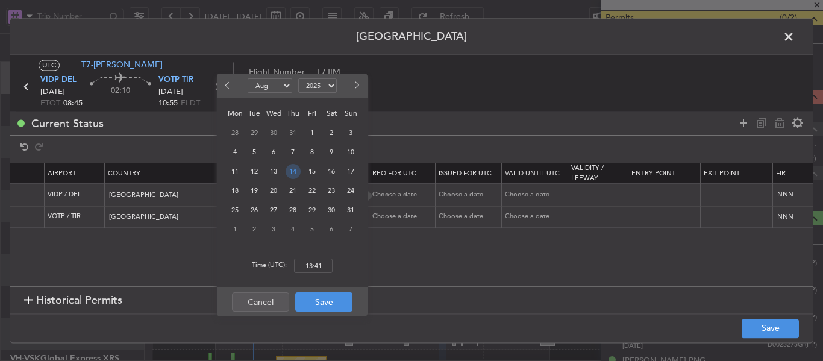
click at [292, 172] on span "14" at bounding box center [293, 171] width 15 height 15
click at [319, 261] on input "00:00" at bounding box center [313, 265] width 39 height 14
type input "08:45"
click at [324, 303] on button "Save" at bounding box center [323, 301] width 57 height 19
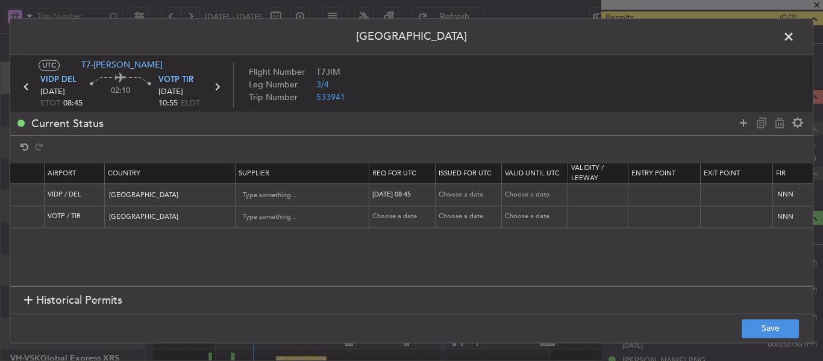
click at [462, 194] on div "Choose a date" at bounding box center [470, 195] width 63 height 10
select select "8"
select select "2025"
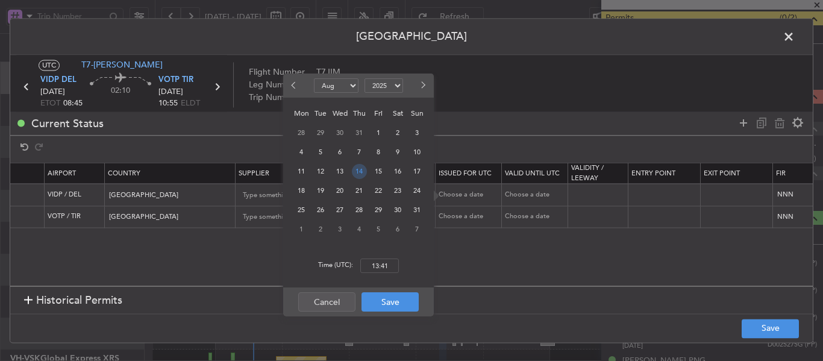
click at [358, 171] on span "14" at bounding box center [359, 171] width 15 height 15
click at [374, 268] on input "00:00" at bounding box center [379, 265] width 39 height 14
type input "08:45"
click at [393, 304] on button "Save" at bounding box center [390, 301] width 57 height 19
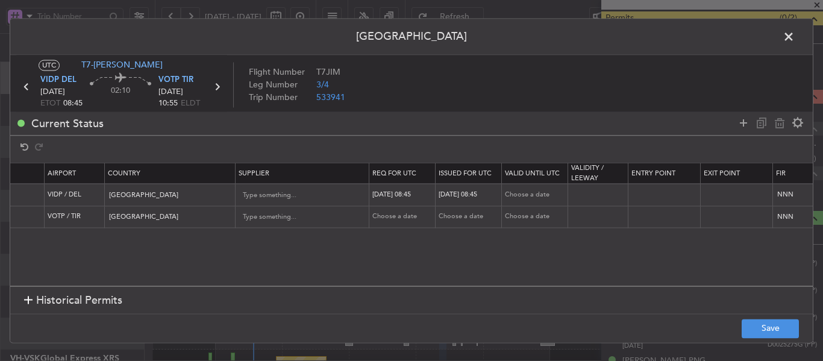
click at [398, 219] on div "Choose a date" at bounding box center [403, 217] width 63 height 10
select select "8"
select select "2025"
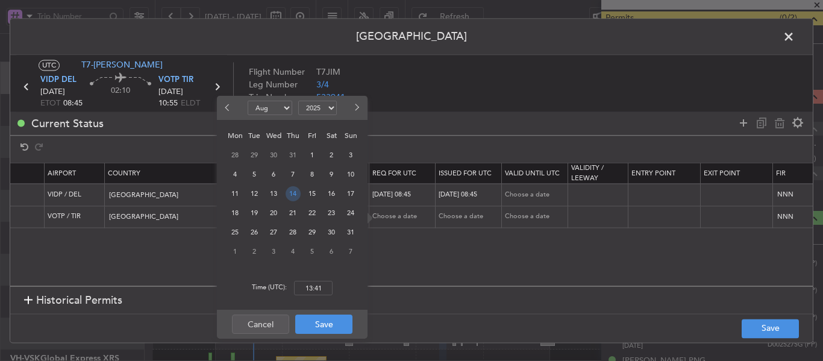
click at [299, 192] on span "14" at bounding box center [293, 193] width 15 height 15
click at [313, 295] on div "Time (UTC): 00:00" at bounding box center [292, 287] width 151 height 43
click at [318, 287] on input "00:00" at bounding box center [313, 288] width 39 height 14
type input "08:45"
click at [325, 327] on button "Save" at bounding box center [323, 324] width 57 height 19
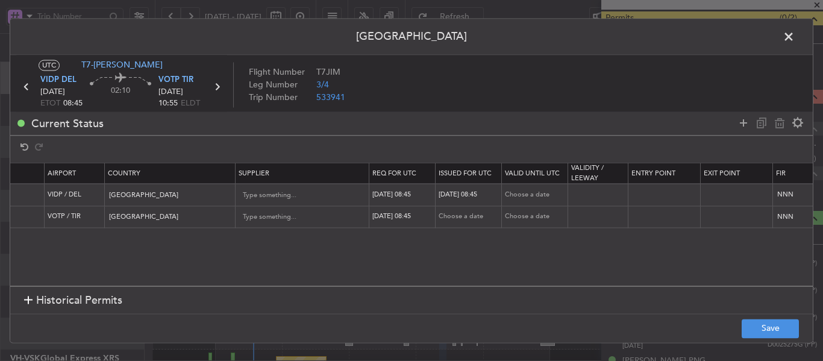
click at [455, 216] on div "Choose a date" at bounding box center [470, 217] width 63 height 10
select select "8"
select select "2025"
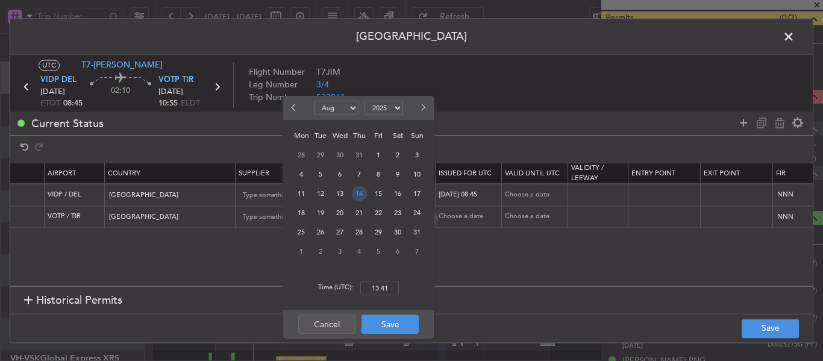
click at [360, 195] on span "14" at bounding box center [359, 193] width 15 height 15
click at [378, 289] on input "00:00" at bounding box center [379, 288] width 39 height 14
type input "08:45"
click at [385, 323] on button "Save" at bounding box center [390, 324] width 57 height 19
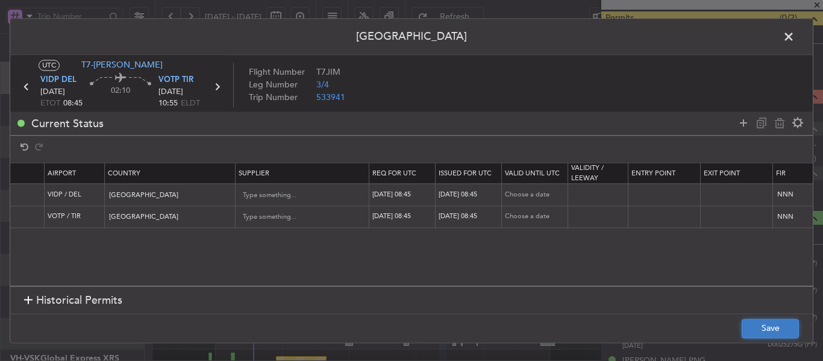
click at [783, 328] on button "Save" at bounding box center [770, 328] width 57 height 19
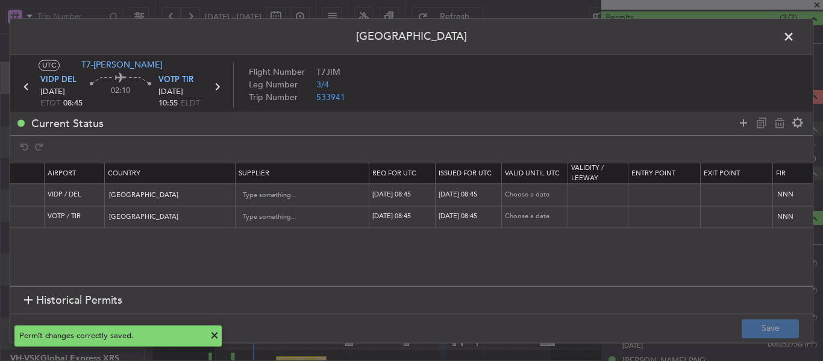
click at [795, 39] on span at bounding box center [795, 40] width 0 height 24
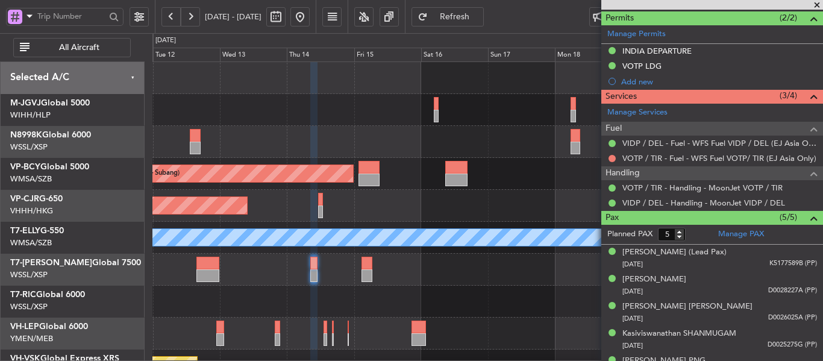
scroll to position [0, 0]
click at [336, 221] on div "Planned Maint [GEOGRAPHIC_DATA] ([GEOGRAPHIC_DATA] Intl)" at bounding box center [487, 206] width 670 height 32
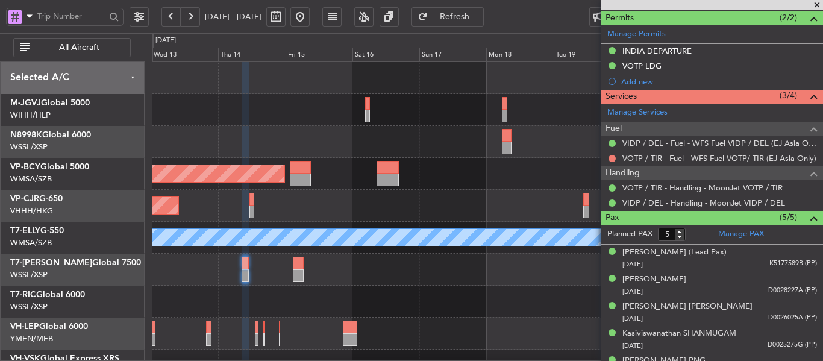
click at [418, 158] on div "Planned Maint [GEOGRAPHIC_DATA] (Sultan [PERSON_NAME] [PERSON_NAME] - Subang)" at bounding box center [487, 174] width 670 height 32
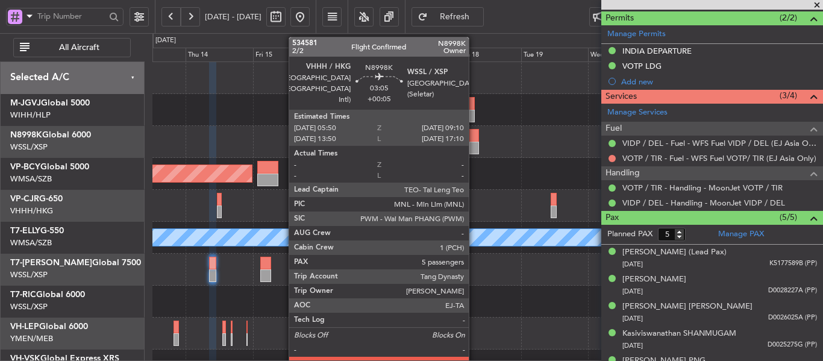
click at [474, 143] on div at bounding box center [474, 148] width 10 height 13
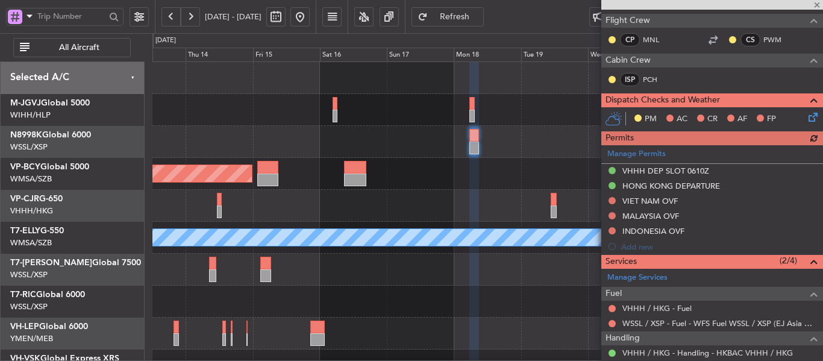
scroll to position [180, 0]
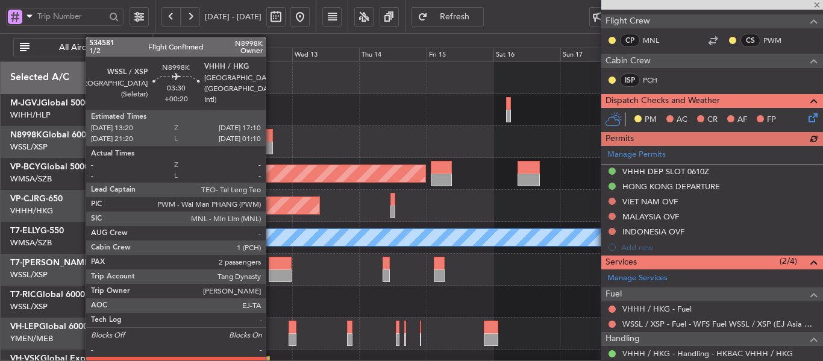
click at [271, 139] on div at bounding box center [267, 135] width 11 height 13
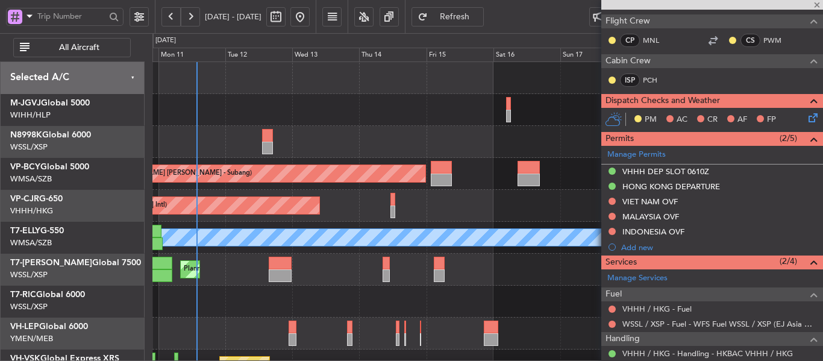
type input "+00:20"
type input "2"
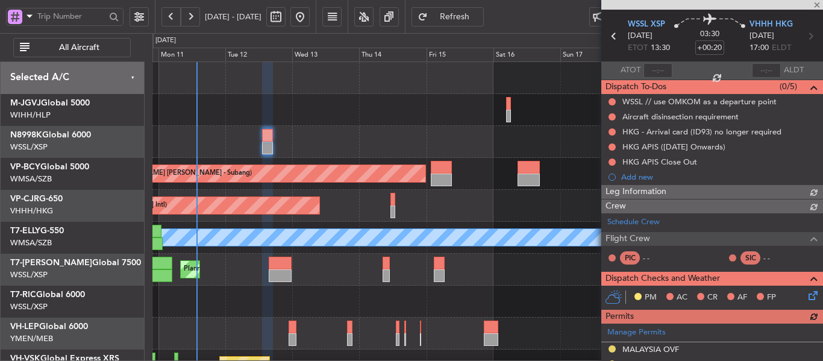
scroll to position [255, 0]
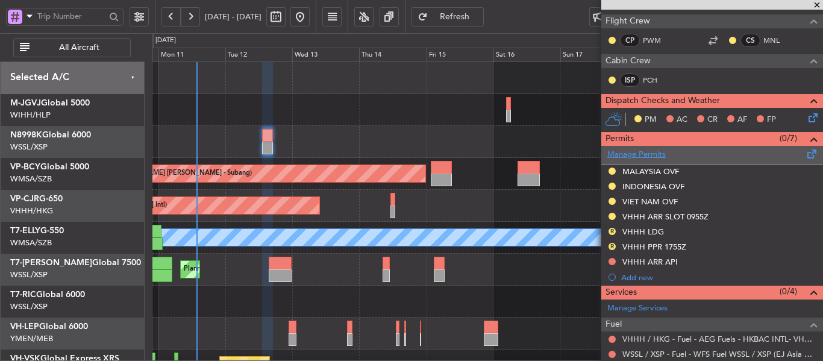
click at [621, 153] on link "Manage Permits" at bounding box center [636, 155] width 58 height 12
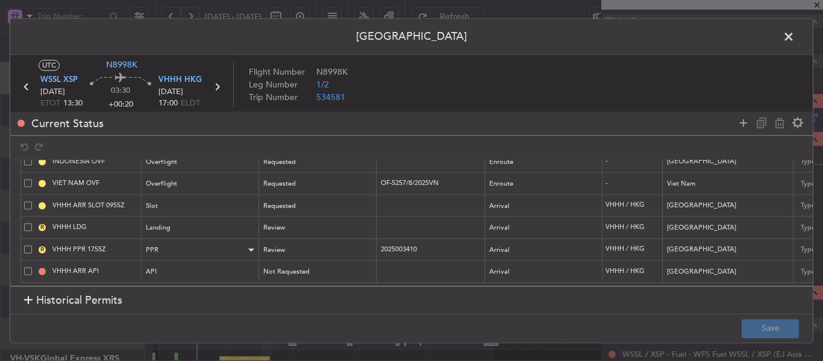
scroll to position [64, 0]
click at [297, 243] on div "Review" at bounding box center [314, 250] width 100 height 18
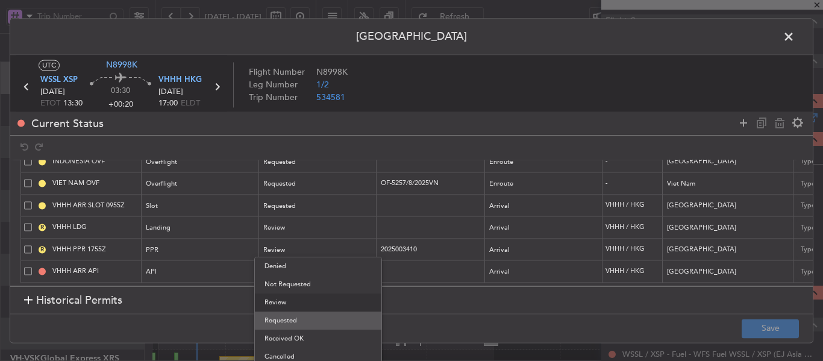
click at [290, 313] on span "Requested" at bounding box center [317, 320] width 107 height 18
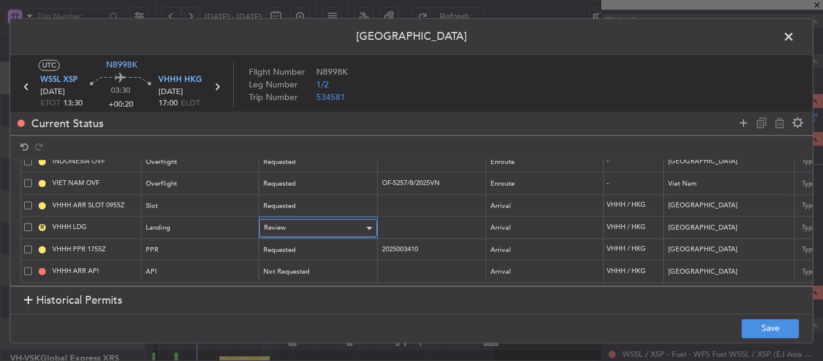
click at [310, 219] on div "Review" at bounding box center [314, 228] width 100 height 18
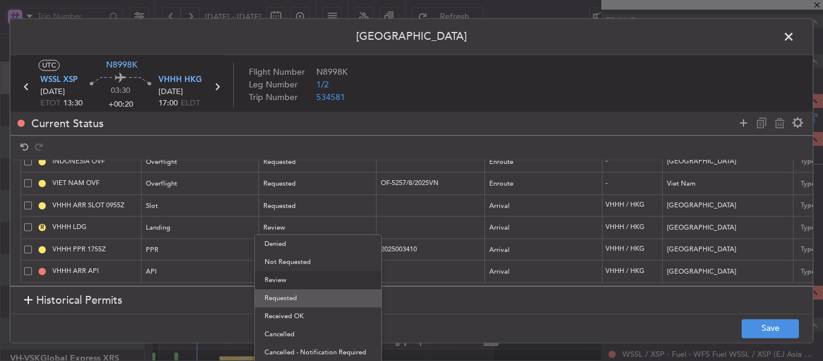
click at [286, 297] on span "Requested" at bounding box center [317, 298] width 107 height 18
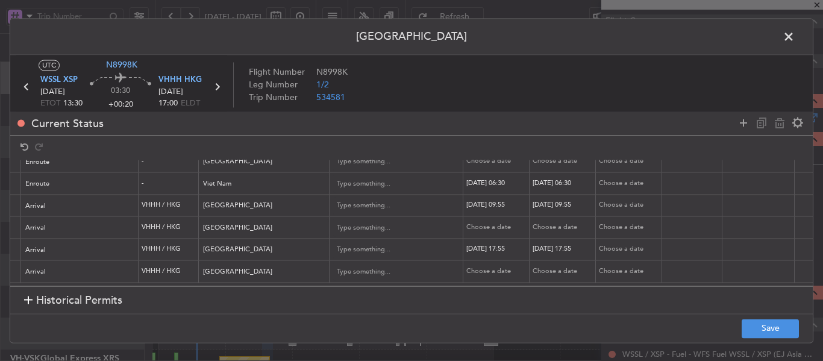
scroll to position [0, 0]
click at [503, 201] on div "[DATE] 09:55" at bounding box center [492, 206] width 63 height 10
select select "8"
select select "2025"
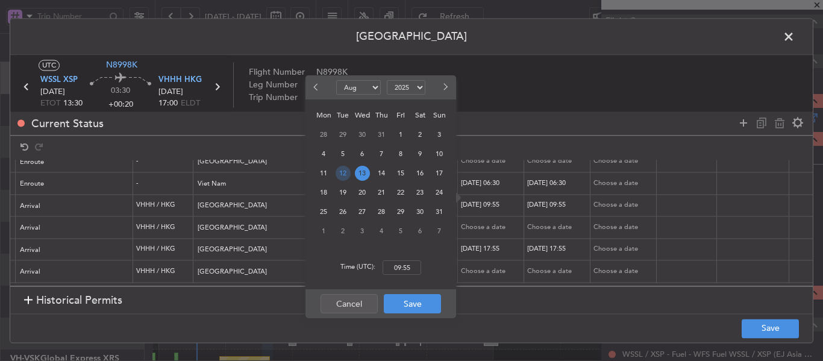
click at [344, 167] on span "12" at bounding box center [343, 173] width 15 height 15
click at [400, 271] on input "00:00" at bounding box center [402, 267] width 39 height 14
type input "17:00"
click at [413, 306] on button "Save" at bounding box center [412, 303] width 57 height 19
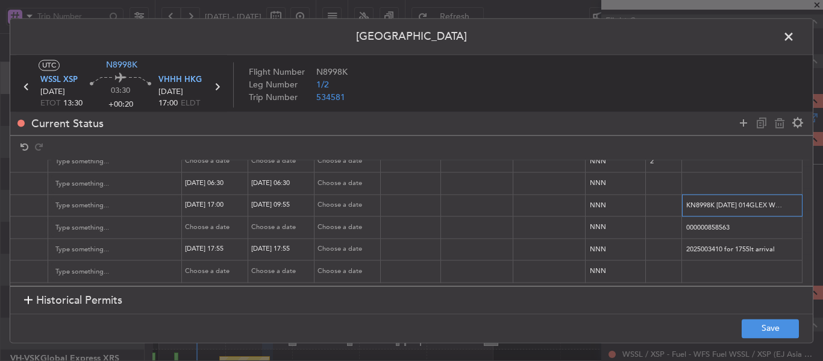
scroll to position [0, 143]
drag, startPoint x: 677, startPoint y: 196, endPoint x: 822, endPoint y: 196, distance: 145.8
click at [822, 196] on div "Permit Center UTC N8998K WSSL XSP 12/08/2025 ETOT 13:30 03:30 +00:20 VHHH HKG 1…" at bounding box center [411, 180] width 823 height 361
paste input "TN8998K [DATE] 014GLEX WSSL1700 D / ID.VHHHAGN6827000"
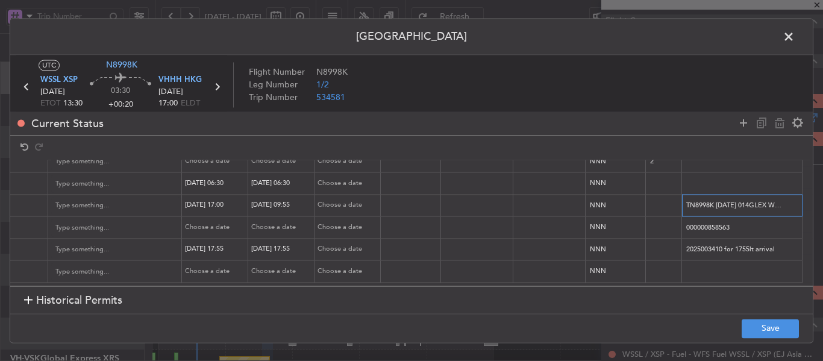
scroll to position [0, 99]
drag, startPoint x: 766, startPoint y: 198, endPoint x: 799, endPoint y: 195, distance: 32.7
click at [815, 189] on div "Permit Center UTC N8998K WSSL XSP 12/08/2025 ETOT 13:30 03:30 +00:20 VHHH HKG 1…" at bounding box center [411, 180] width 823 height 361
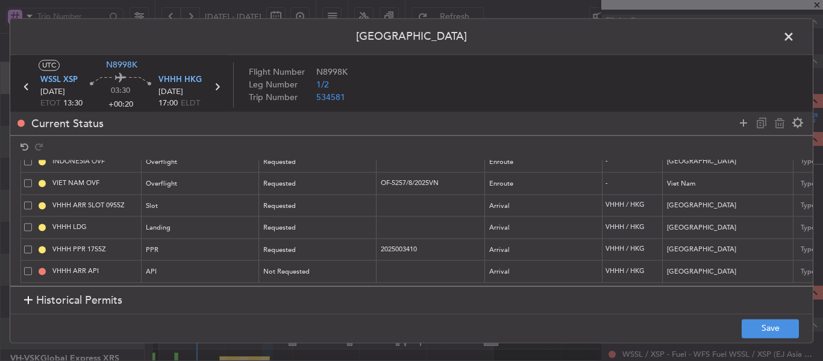
scroll to position [0, 272]
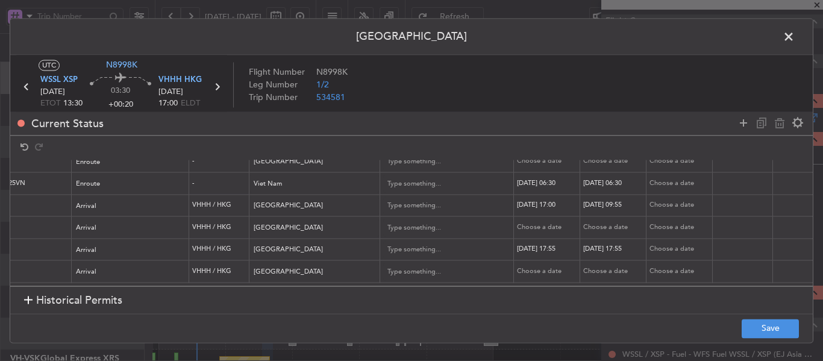
type input "TN8998K [DATE] 014GLEX WSSL1700 D / ID.VHHHAGN6827000"
drag, startPoint x: 550, startPoint y: 226, endPoint x: 544, endPoint y: 233, distance: 9.0
click at [556, 230] on table "Name Type Stage Number Location Airport Country Supplier Req For Utc Issued For…" at bounding box center [376, 195] width 1538 height 175
click at [562, 245] on div "[DATE] 17:55" at bounding box center [548, 250] width 63 height 10
select select "8"
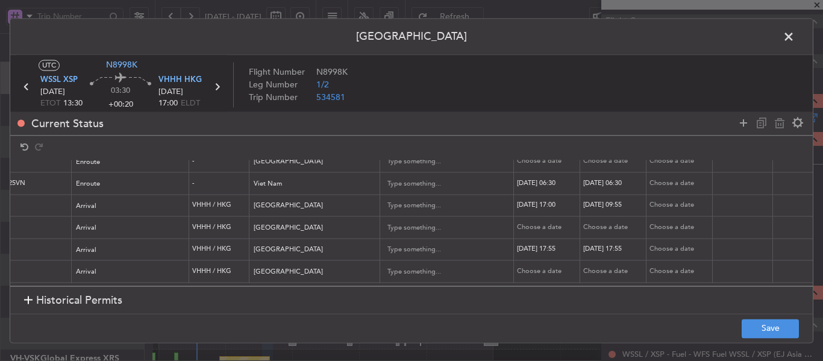
select select "2025"
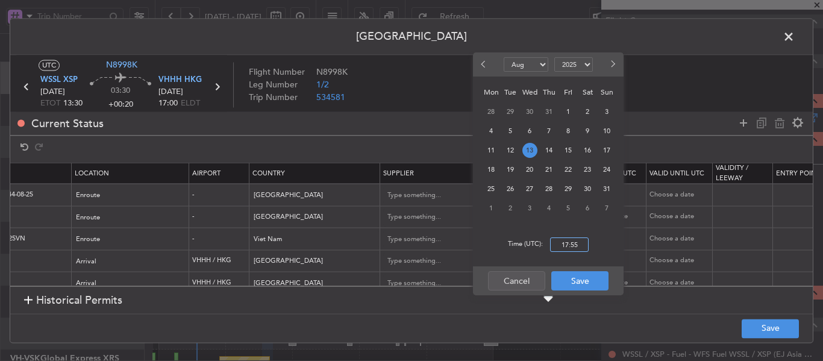
click at [571, 242] on input "17:55" at bounding box center [569, 244] width 39 height 14
type input "01:00"
click at [593, 286] on button "Save" at bounding box center [579, 280] width 57 height 19
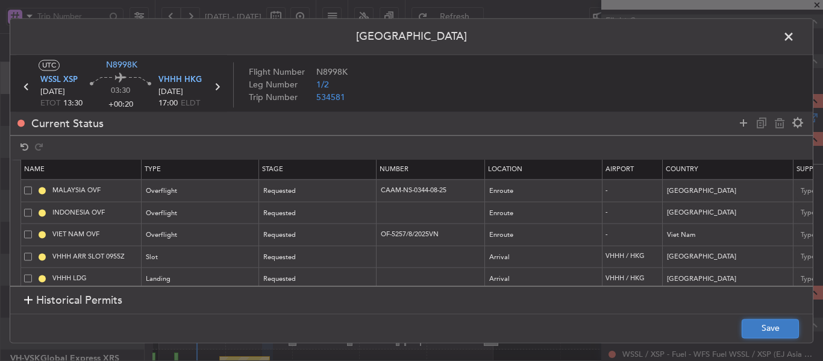
click at [759, 325] on button "Save" at bounding box center [770, 328] width 57 height 19
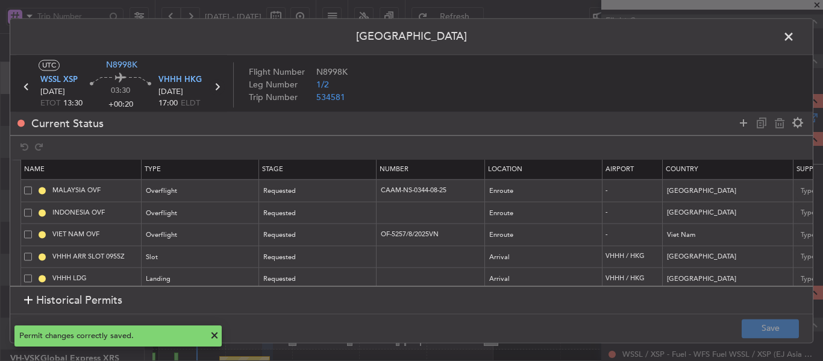
click at [220, 85] on icon at bounding box center [217, 87] width 16 height 16
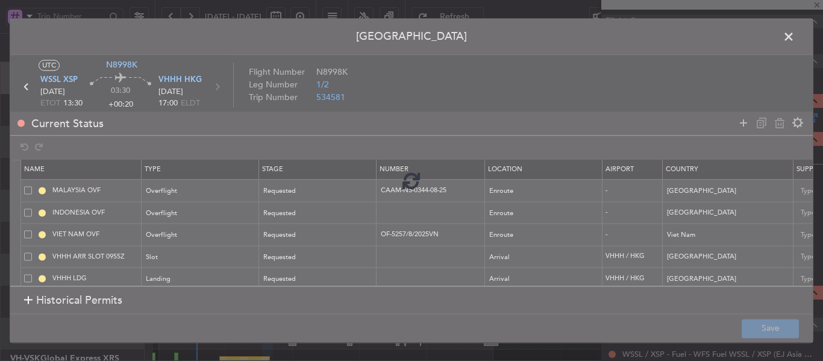
type input "+00:05"
type input "5"
type input "+00:05"
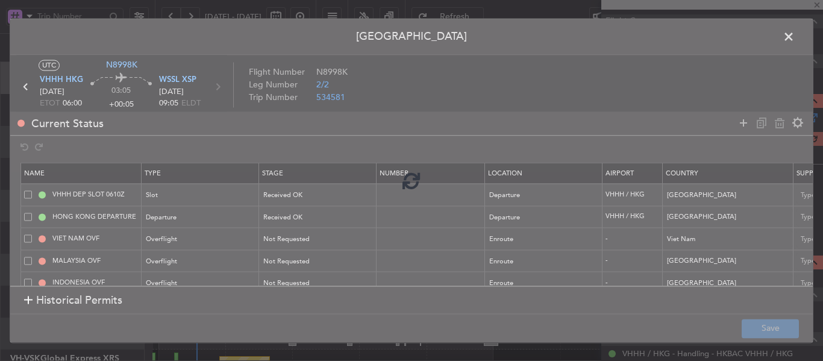
click at [333, 242] on div at bounding box center [411, 181] width 803 height 324
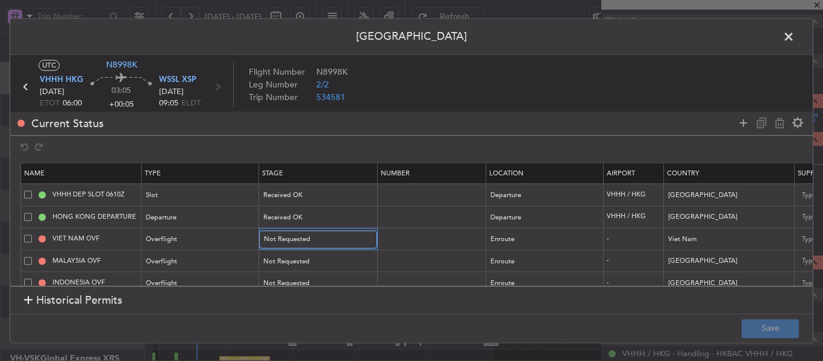
click at [329, 240] on div "Not Requested" at bounding box center [314, 240] width 100 height 18
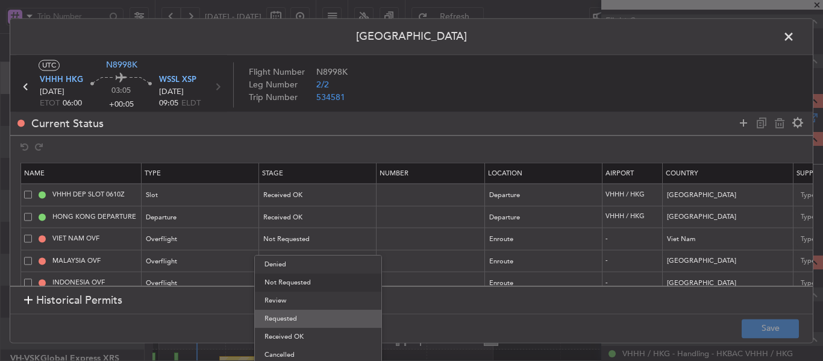
click at [295, 323] on span "Requested" at bounding box center [317, 319] width 107 height 18
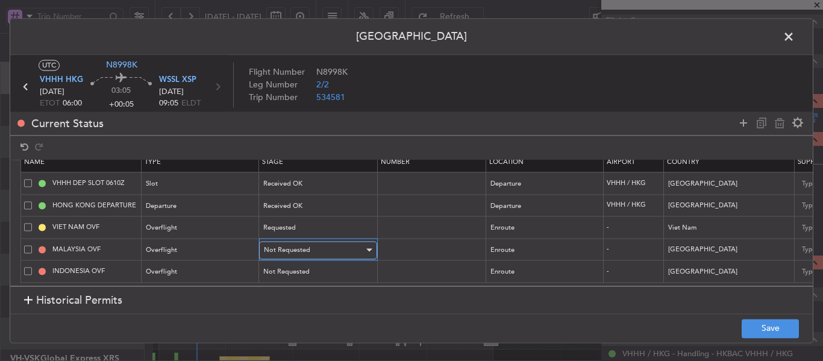
click at [298, 245] on span "Not Requested" at bounding box center [287, 249] width 46 height 9
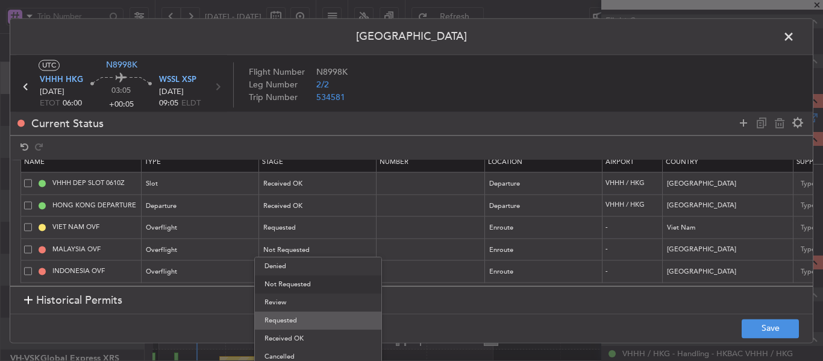
click at [292, 323] on span "Requested" at bounding box center [317, 320] width 107 height 18
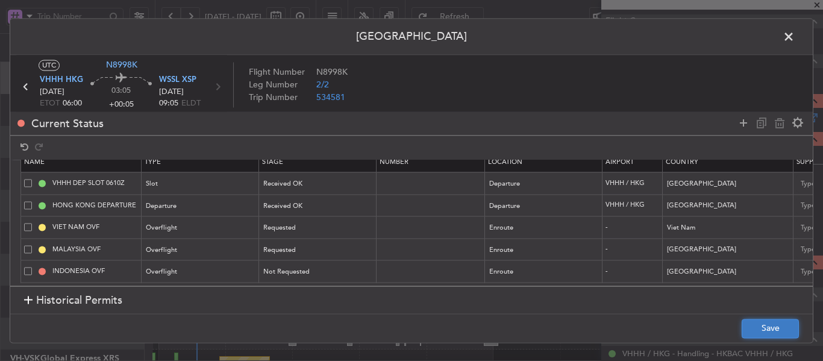
click at [771, 327] on button "Save" at bounding box center [770, 328] width 57 height 19
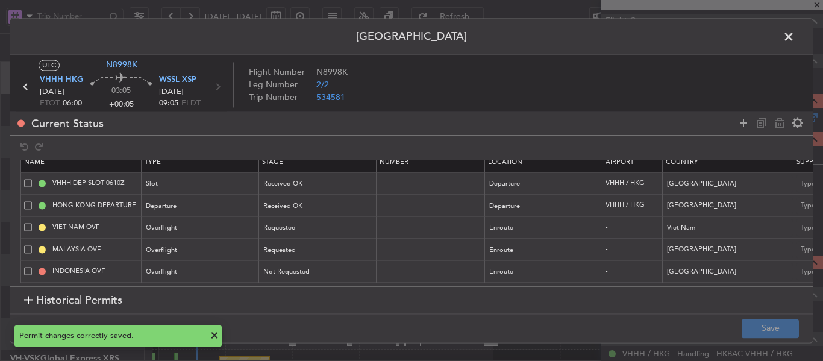
click at [795, 36] on span at bounding box center [795, 40] width 0 height 24
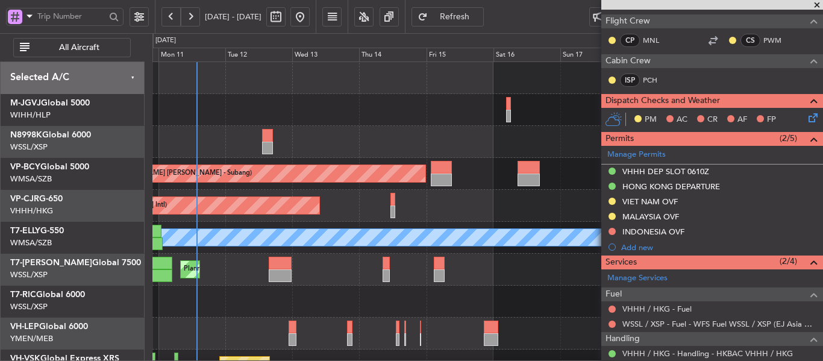
click at [819, 7] on span at bounding box center [817, 5] width 12 height 11
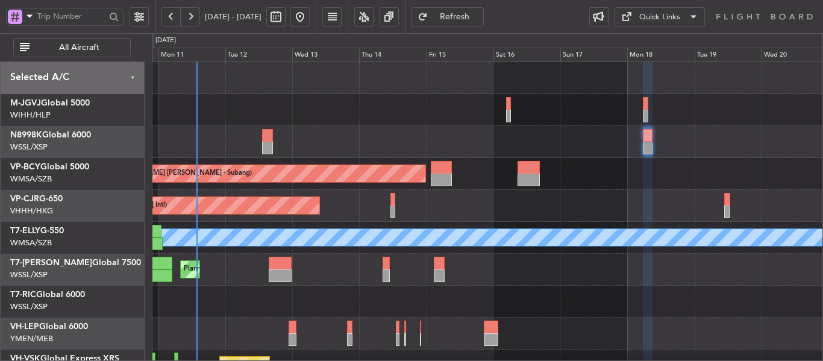
type input "0"
click at [664, 19] on div "Quick Links" at bounding box center [659, 17] width 41 height 12
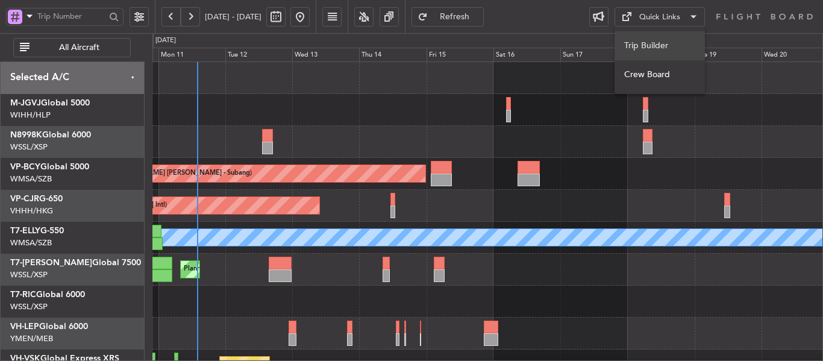
click at [652, 46] on button "Trip Builder" at bounding box center [660, 45] width 90 height 29
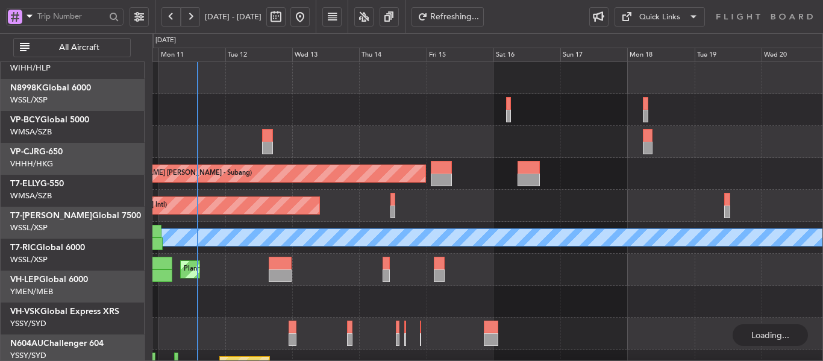
scroll to position [64, 0]
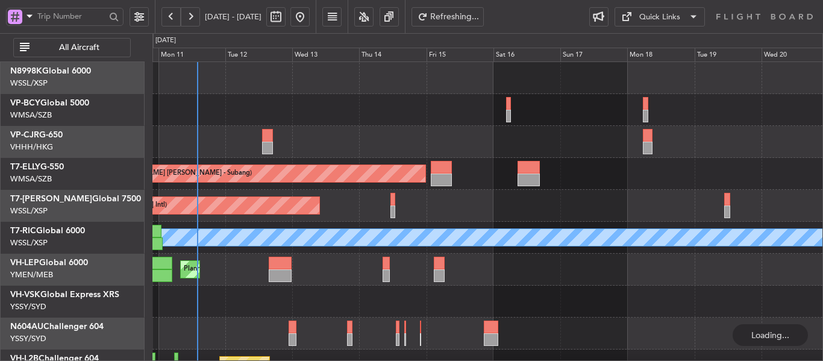
click at [318, 318] on div "MEL San Antonio (San Antonio Intl) Planned Maint Los Angeles (Los Angeles Inter…" at bounding box center [487, 334] width 670 height 32
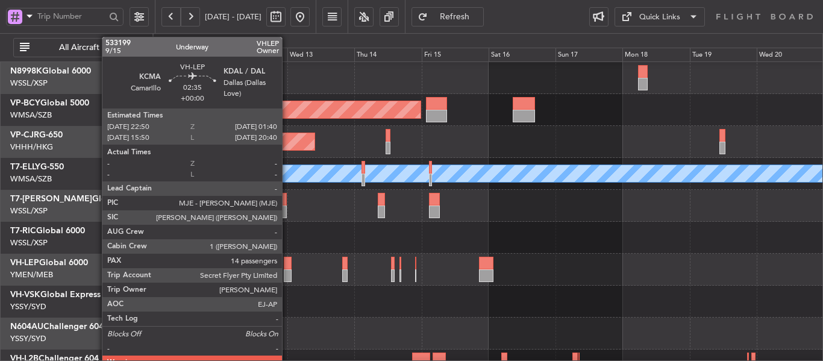
click at [287, 272] on div at bounding box center [288, 275] width 8 height 13
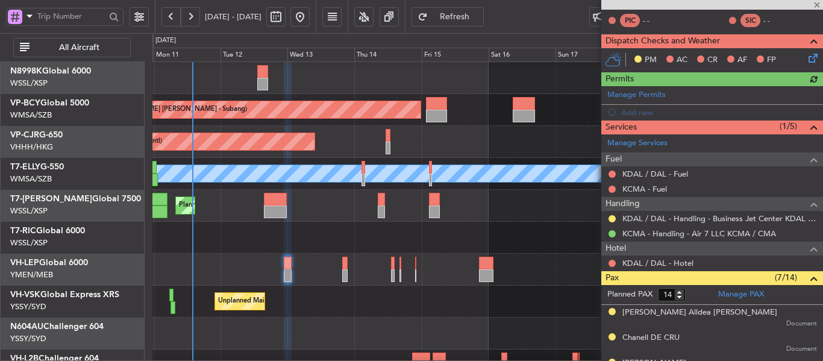
scroll to position [341, 0]
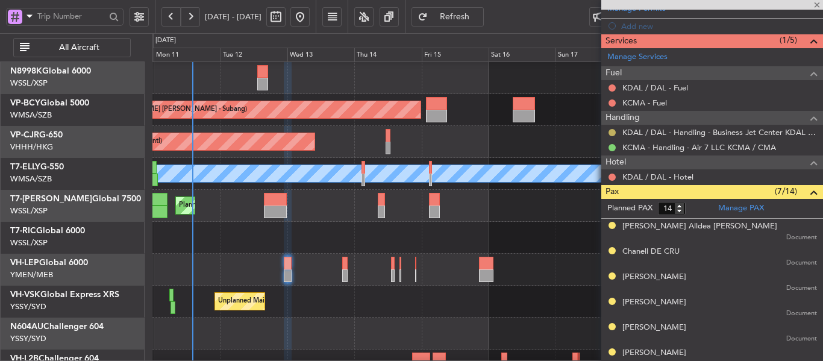
click at [610, 131] on button at bounding box center [612, 132] width 7 height 7
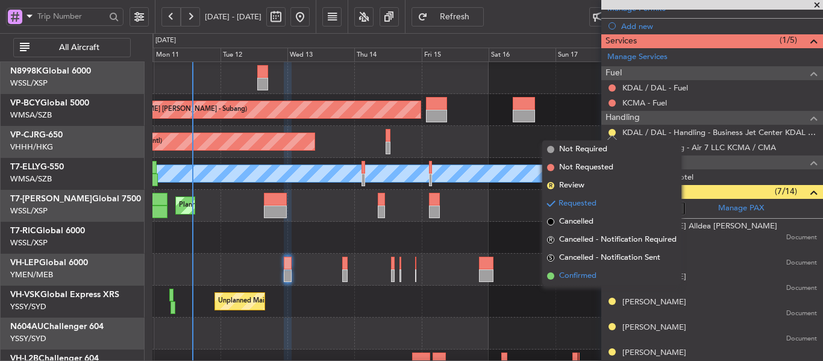
click at [549, 277] on span at bounding box center [550, 275] width 7 height 7
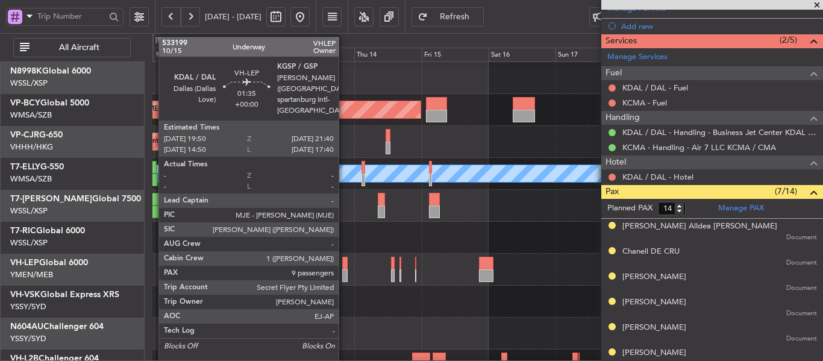
click at [344, 275] on div at bounding box center [344, 275] width 5 height 13
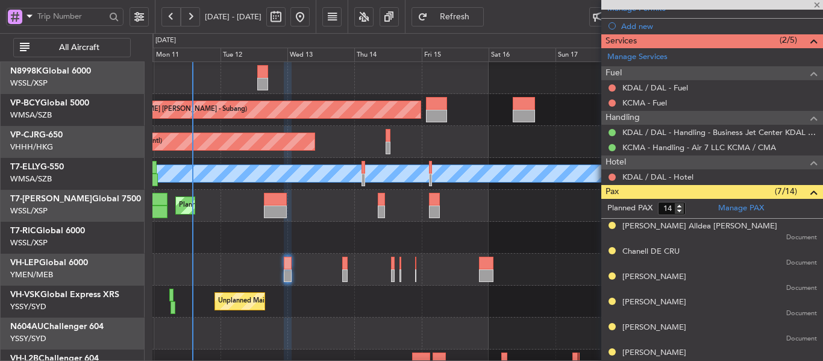
type input "9"
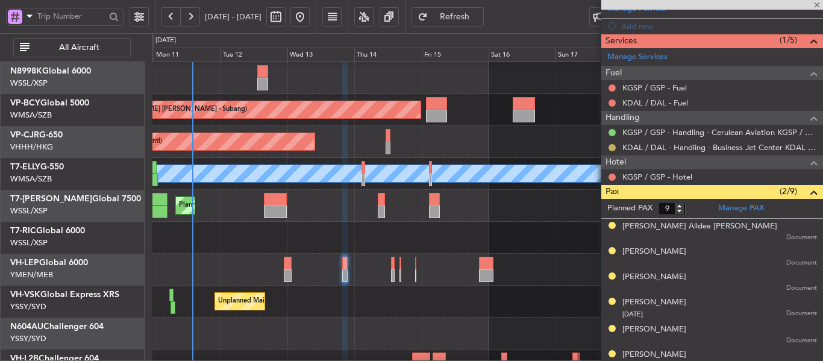
click at [612, 146] on button at bounding box center [612, 147] width 7 height 7
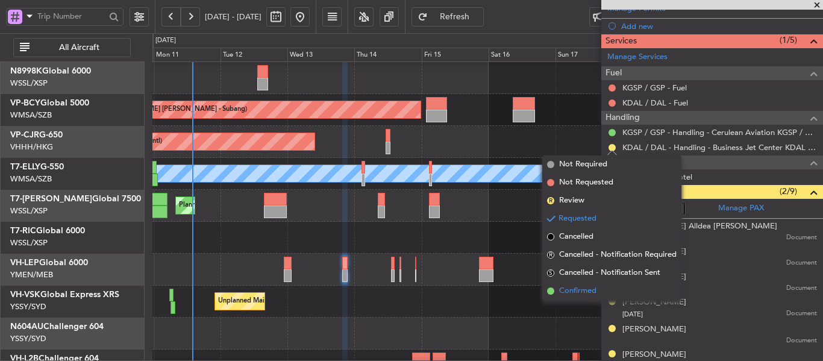
click at [548, 290] on span at bounding box center [550, 290] width 7 height 7
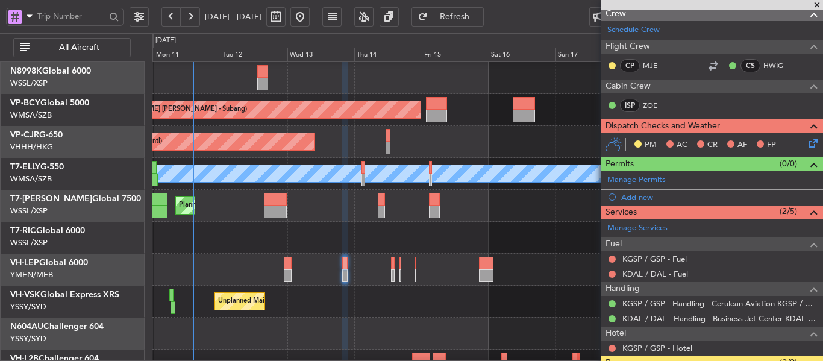
scroll to position [160, 0]
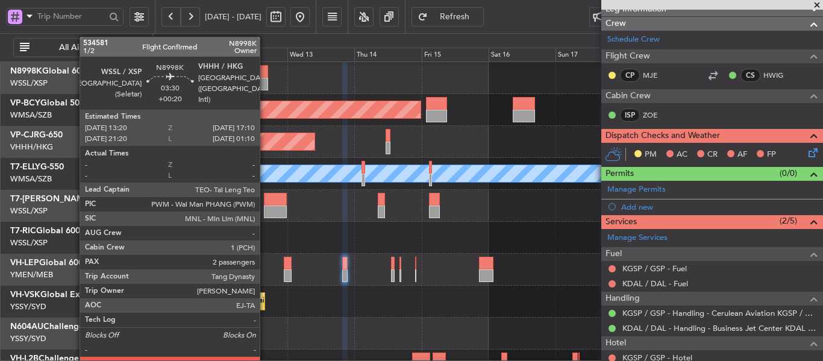
click at [265, 81] on div at bounding box center [262, 84] width 11 height 13
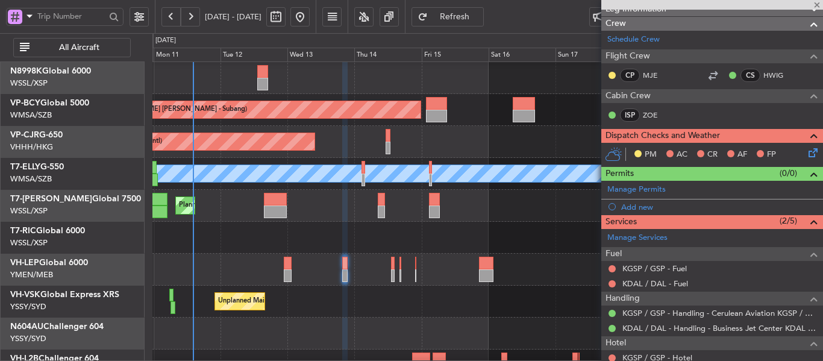
type input "+00:20"
type input "2"
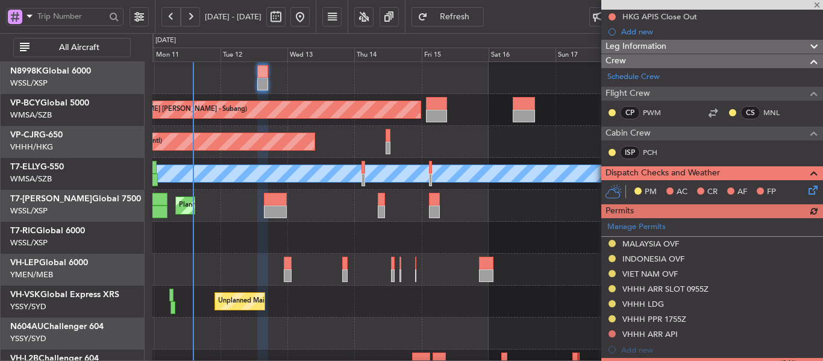
scroll to position [241, 0]
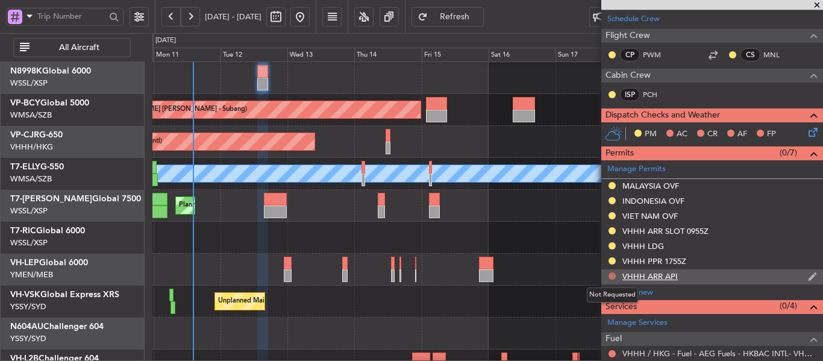
click at [613, 277] on button at bounding box center [612, 275] width 7 height 7
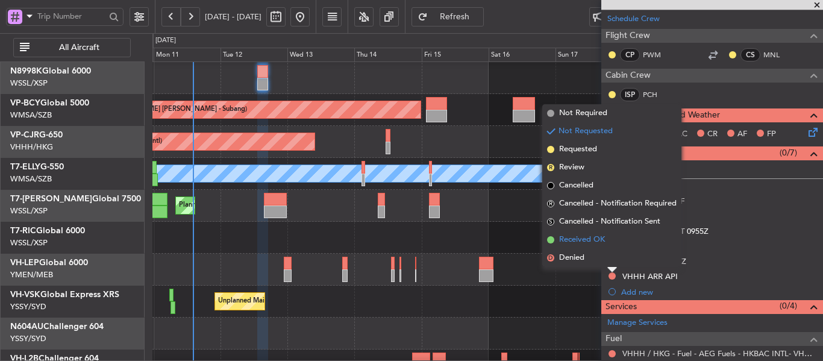
click at [551, 239] on span at bounding box center [550, 239] width 7 height 7
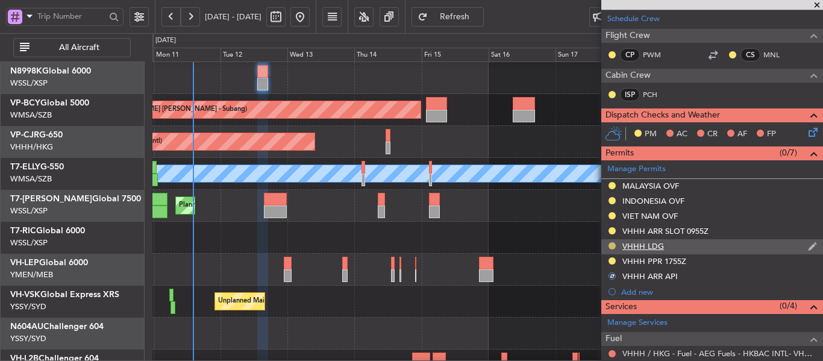
click at [613, 244] on button at bounding box center [612, 245] width 7 height 7
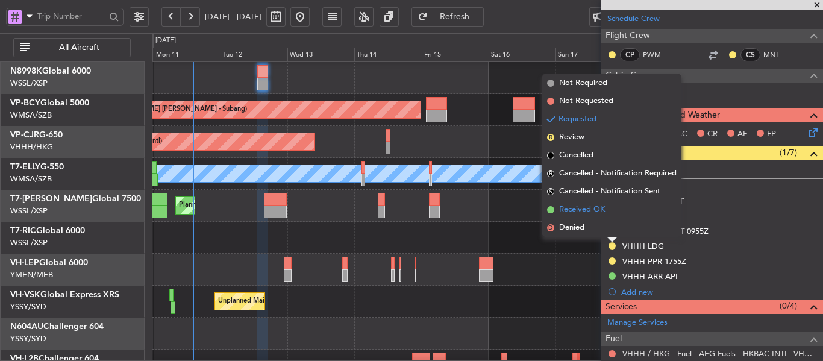
click at [550, 207] on span at bounding box center [550, 209] width 7 height 7
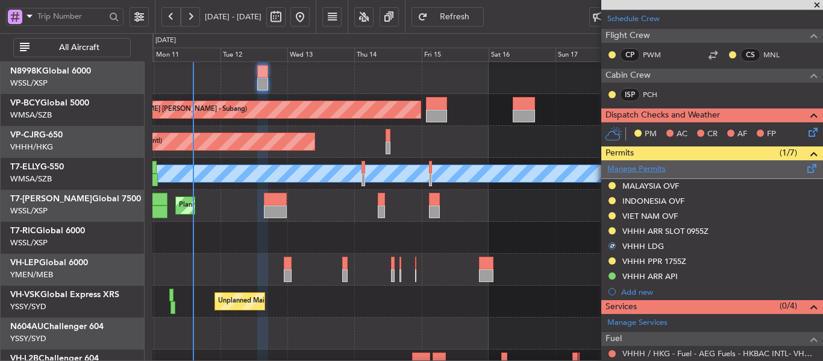
click at [644, 168] on link "Manage Permits" at bounding box center [636, 169] width 58 height 12
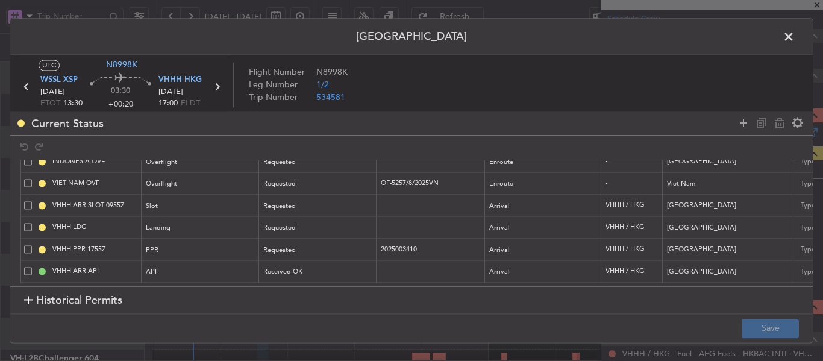
scroll to position [64, 0]
click at [303, 219] on div "Requested" at bounding box center [314, 228] width 100 height 18
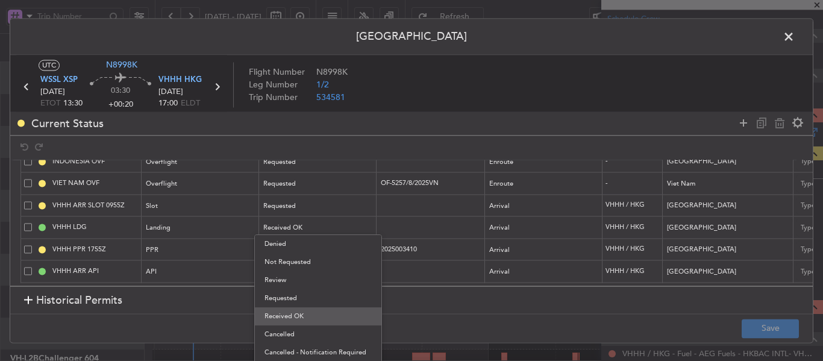
click at [297, 313] on span "Received OK" at bounding box center [317, 316] width 107 height 18
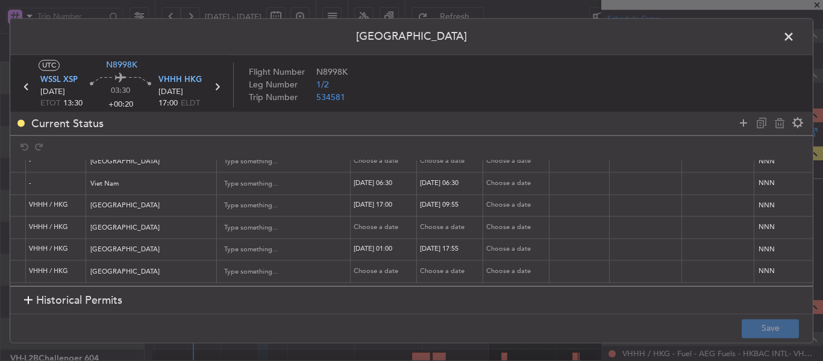
scroll to position [0, 754]
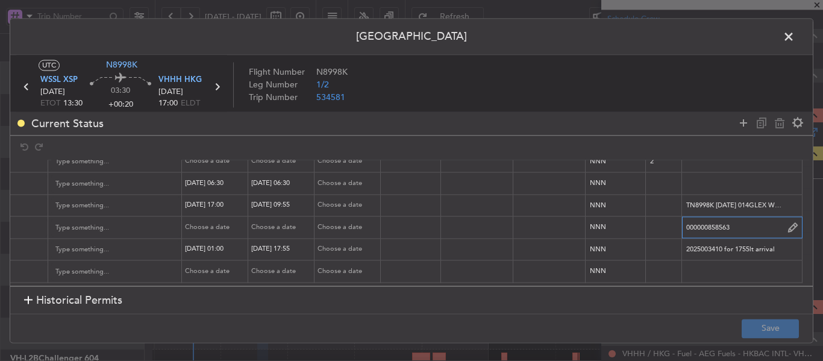
click at [756, 219] on input "000000858563" at bounding box center [742, 228] width 120 height 18
drag, startPoint x: 757, startPoint y: 83, endPoint x: 757, endPoint y: 93, distance: 10.2
click at [757, 83] on article "UTC N8998K WSSL XSP 12/08/2025 ETOT 13:30 03:30 +00:20 VHHH HKG 12/08/2025 17:0…" at bounding box center [411, 85] width 803 height 60
click at [722, 224] on input "000000858" at bounding box center [742, 228] width 120 height 18
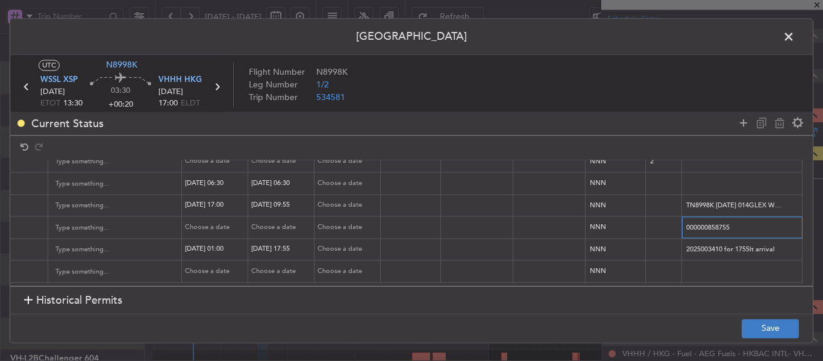
type input "000000858755"
click at [759, 323] on button "Save" at bounding box center [770, 328] width 57 height 19
click at [795, 38] on span at bounding box center [795, 40] width 0 height 24
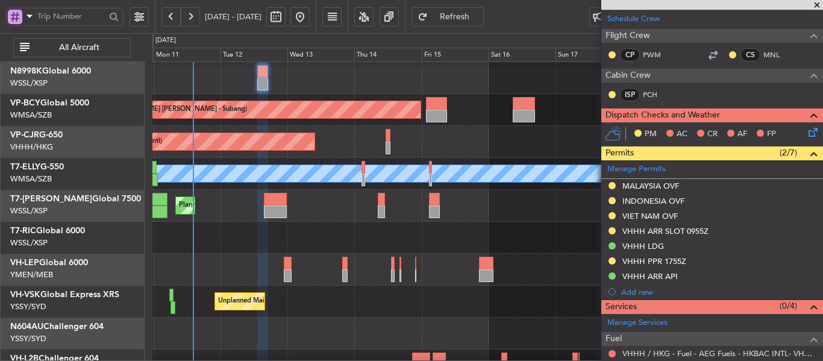
scroll to position [0, 0]
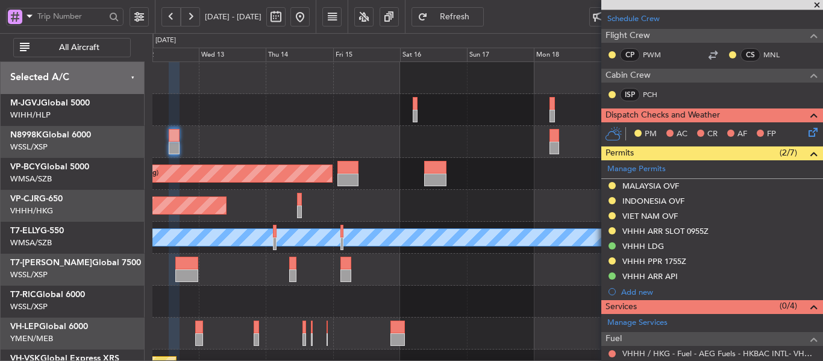
click at [398, 252] on div "Planned Maint Kuala Lumpur (Sultan Abdul Aziz Shah - Subang) Planned Maint Hong…" at bounding box center [487, 253] width 670 height 383
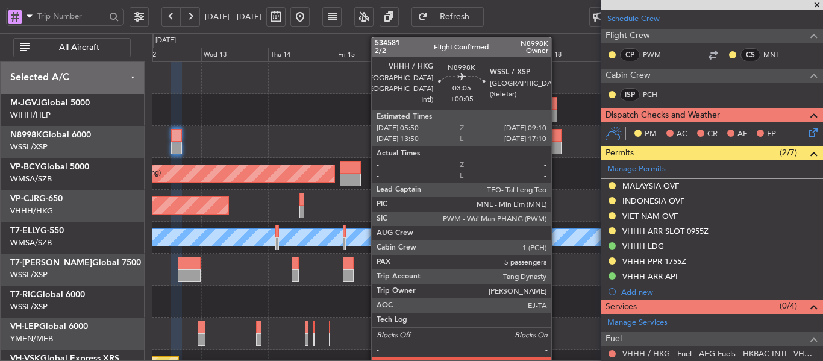
click at [557, 138] on div at bounding box center [557, 135] width 10 height 13
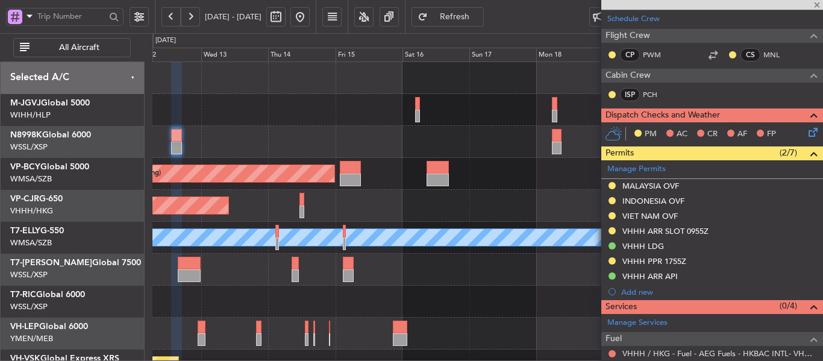
type input "+00:05"
type input "5"
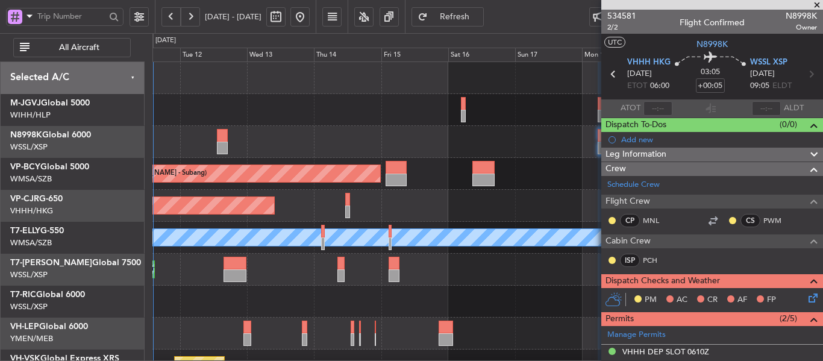
click at [387, 142] on div at bounding box center [487, 142] width 670 height 32
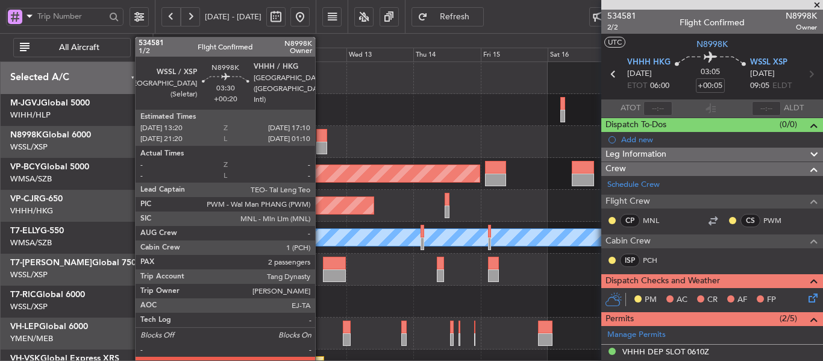
click at [320, 142] on div at bounding box center [321, 148] width 11 height 13
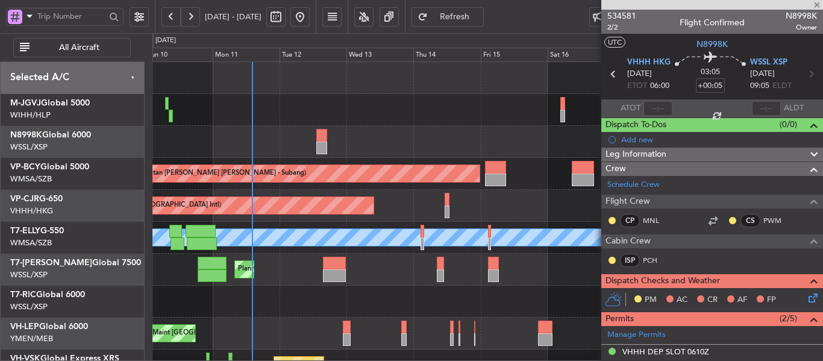
type input "+00:20"
type input "2"
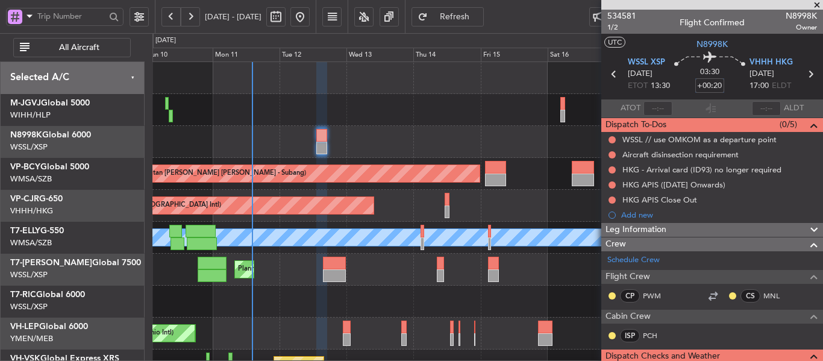
click at [705, 86] on input "+00:20" at bounding box center [709, 85] width 29 height 14
click at [681, 89] on div "03:30 10" at bounding box center [710, 74] width 80 height 45
type input "+00:10"
click at [681, 89] on div "03:30 +00:10" at bounding box center [710, 74] width 80 height 45
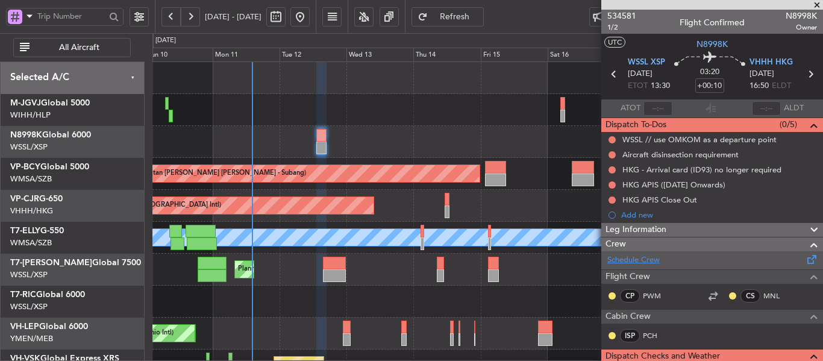
click at [643, 260] on link "Schedule Crew" at bounding box center [633, 260] width 52 height 12
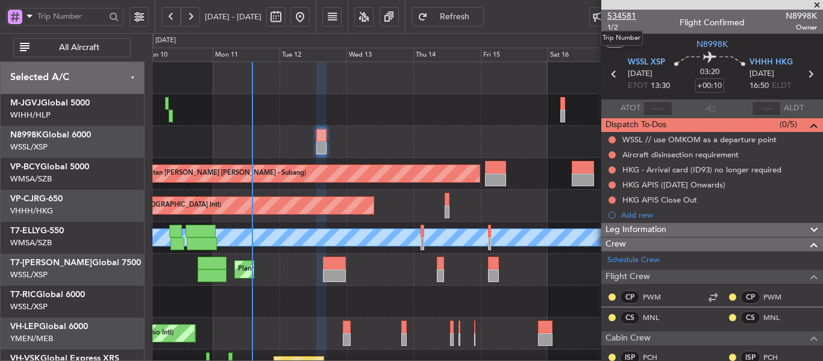
click at [616, 16] on span "534581" at bounding box center [621, 16] width 29 height 13
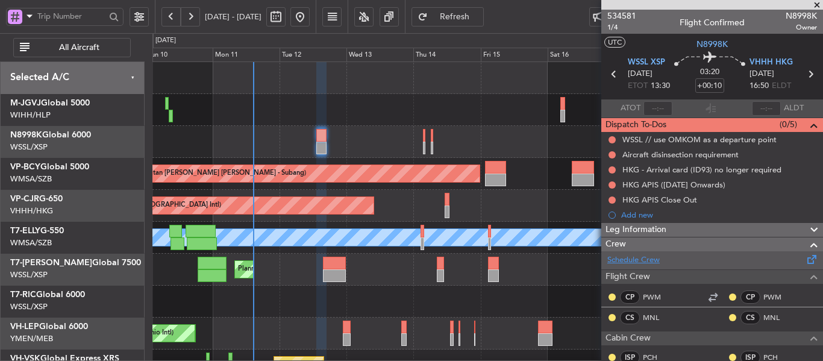
click at [645, 260] on link "Schedule Crew" at bounding box center [633, 260] width 52 height 12
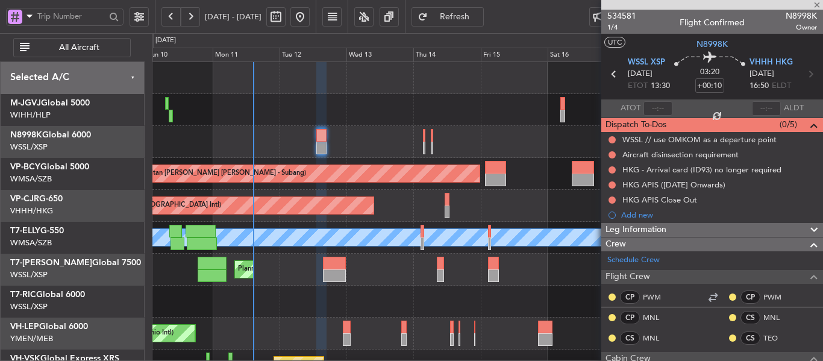
click at [480, 18] on span "Refresh" at bounding box center [454, 17] width 49 height 8
click at [816, 6] on span at bounding box center [817, 5] width 12 height 11
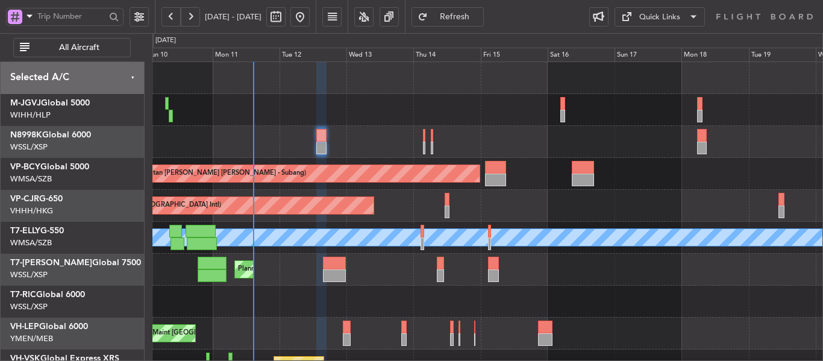
type input "0"
click at [473, 14] on span "Refresh" at bounding box center [454, 17] width 49 height 8
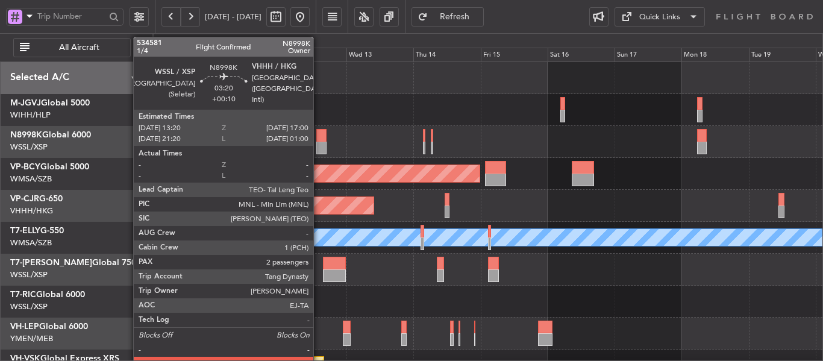
click at [319, 137] on div at bounding box center [321, 135] width 10 height 13
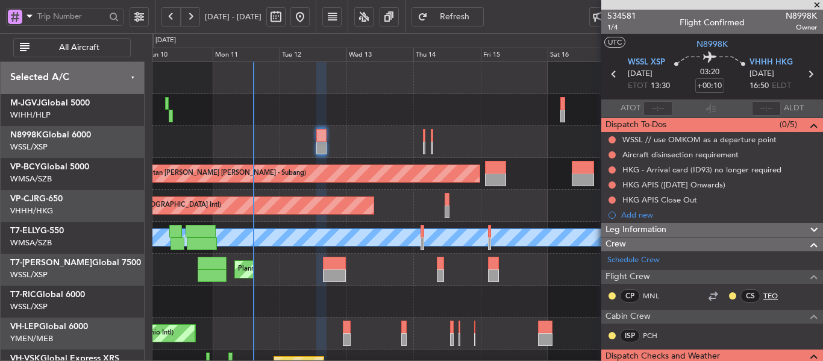
click at [764, 296] on link "TEO" at bounding box center [776, 295] width 27 height 11
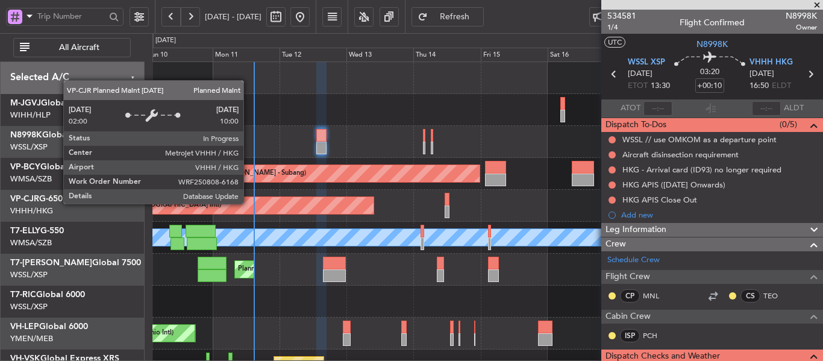
click at [374, 210] on div "Planned Maint [GEOGRAPHIC_DATA] ([GEOGRAPHIC_DATA] Intl)" at bounding box center [195, 205] width 357 height 17
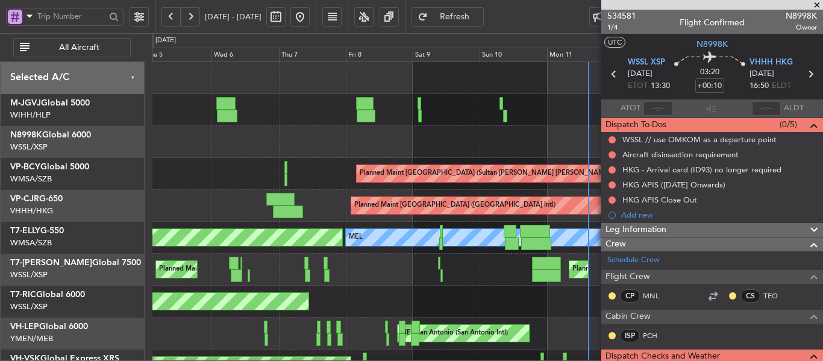
click at [592, 205] on div "Planned Maint Kuala Lumpur (Sultan Abdul Aziz Shah - Subang) Planned Maint Hong…" at bounding box center [487, 253] width 670 height 383
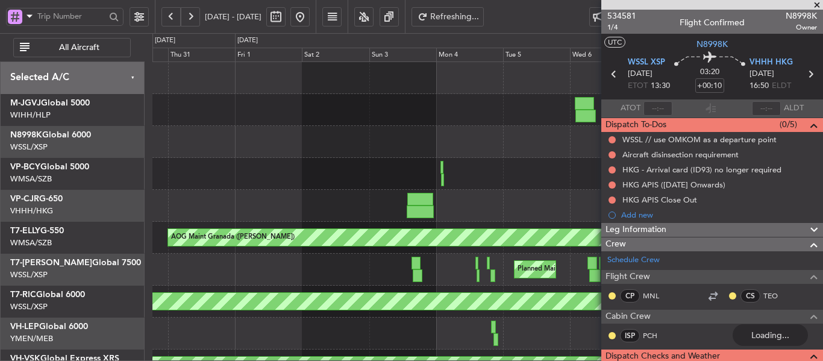
click at [813, 8] on span at bounding box center [817, 5] width 12 height 11
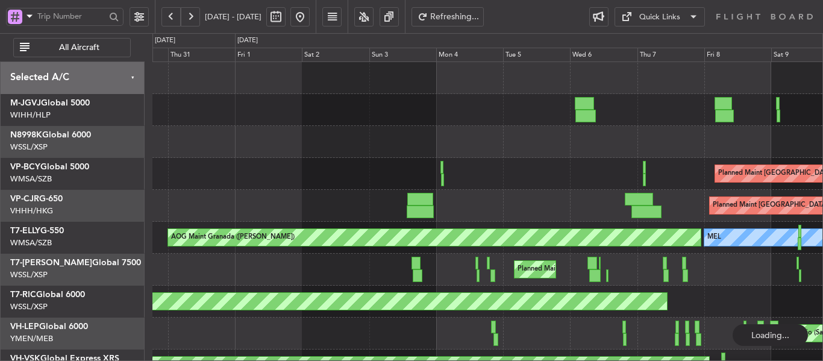
type input "0"
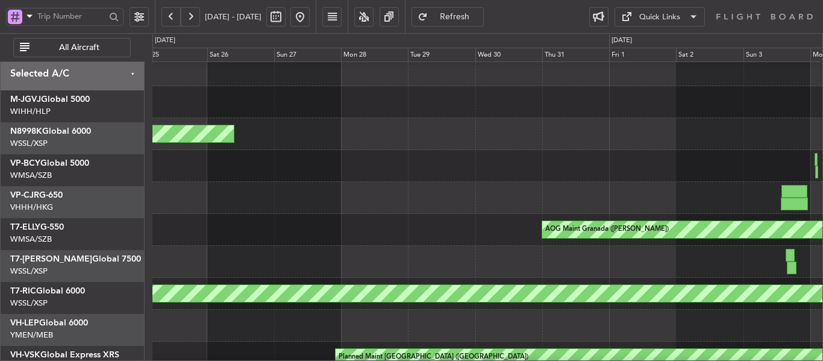
click at [800, 192] on div at bounding box center [487, 198] width 670 height 32
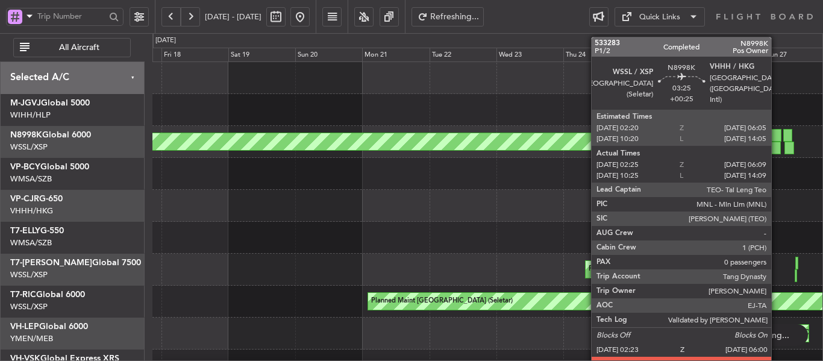
click at [777, 143] on div at bounding box center [776, 148] width 10 height 13
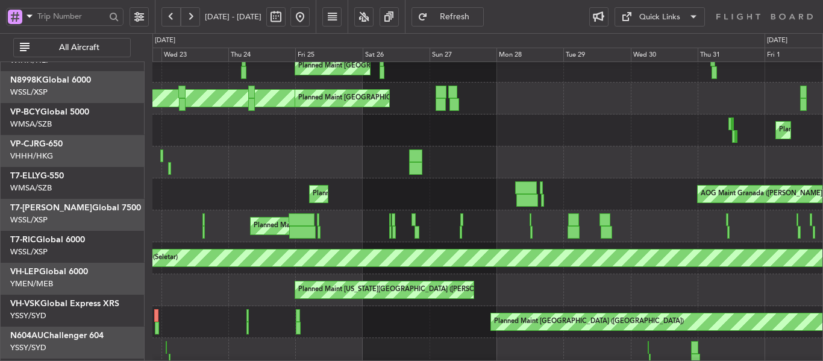
click at [0, 198] on div "Planned Maint Singapore (Seletar) MEL Singapore (Seletar) Planned Maint Singapo…" at bounding box center [411, 197] width 823 height 328
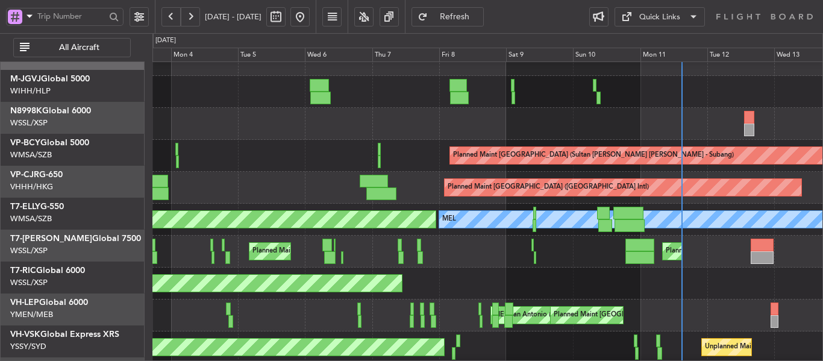
click at [0, 187] on div "Planned Maint Kuala Lumpur (Sultan Abdul Aziz Shah - Subang) Planned Maint Kual…" at bounding box center [411, 197] width 823 height 328
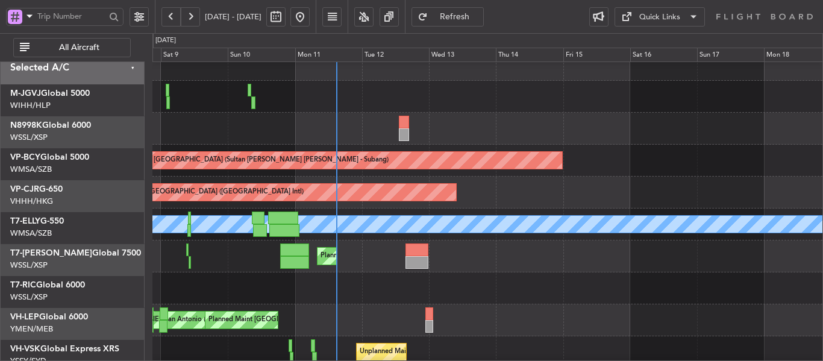
click at [525, 208] on div "Planned Maint [GEOGRAPHIC_DATA] ([GEOGRAPHIC_DATA] Intl)" at bounding box center [487, 193] width 670 height 32
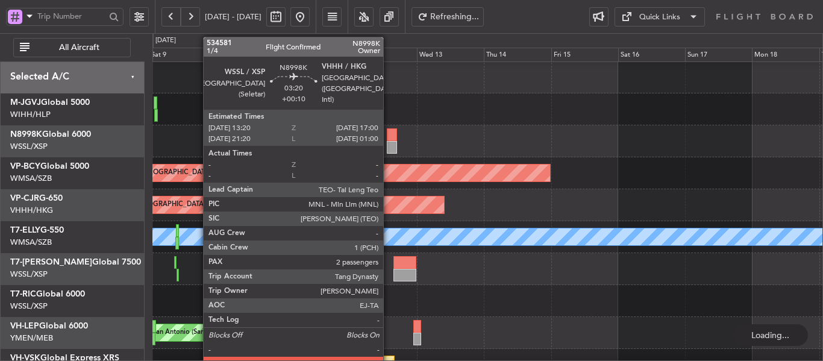
click at [389, 140] on div at bounding box center [392, 134] width 10 height 13
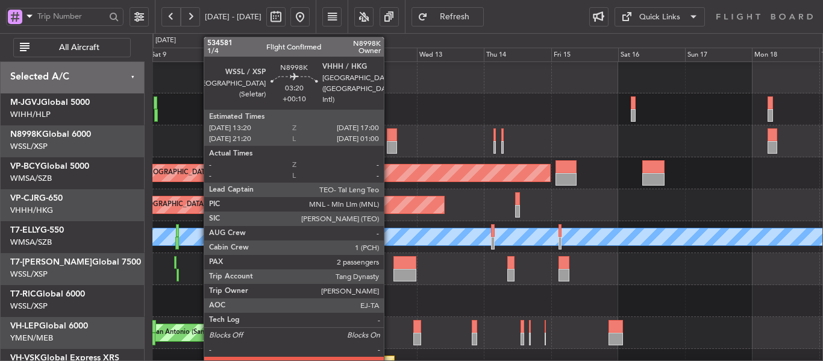
click at [389, 139] on div at bounding box center [392, 134] width 10 height 13
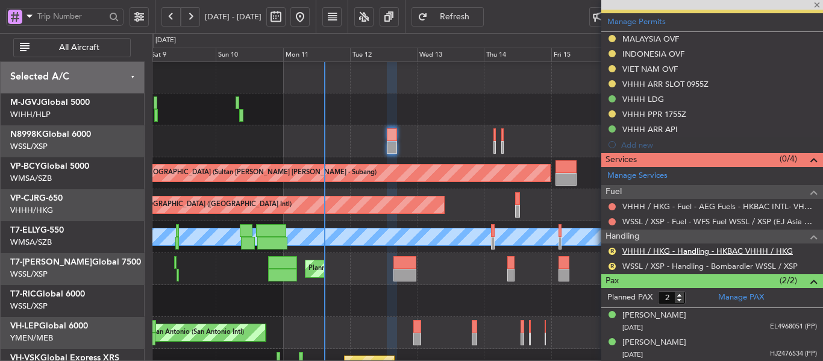
scroll to position [389, 0]
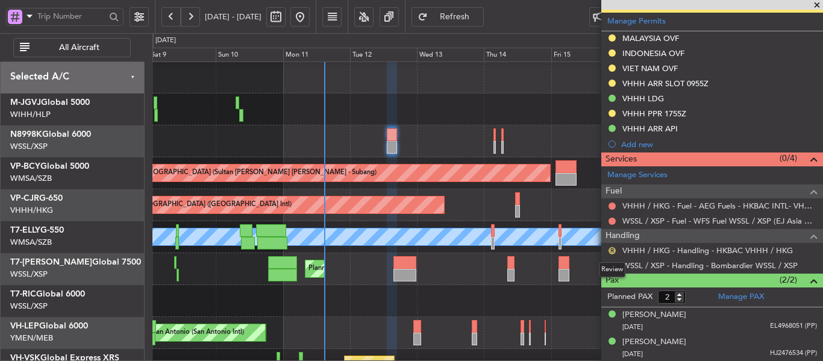
click at [614, 249] on button "R" at bounding box center [612, 250] width 7 height 7
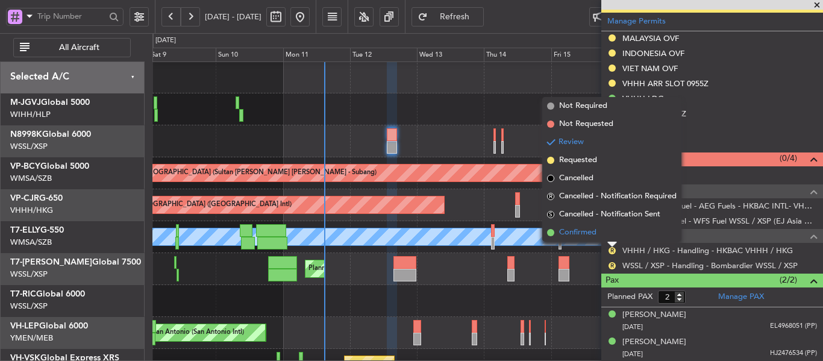
click at [548, 232] on span at bounding box center [550, 232] width 7 height 7
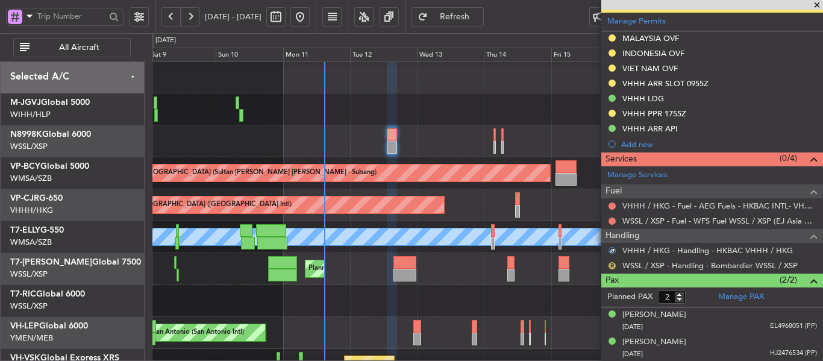
click at [613, 266] on button "R" at bounding box center [612, 265] width 7 height 7
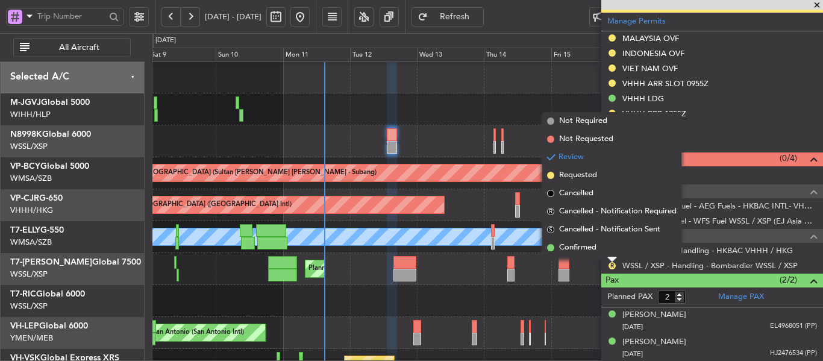
click at [549, 249] on span at bounding box center [550, 247] width 7 height 7
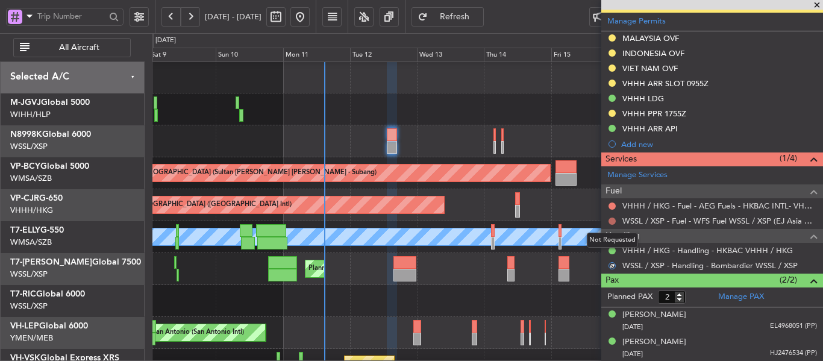
click at [611, 218] on button at bounding box center [612, 221] width 7 height 7
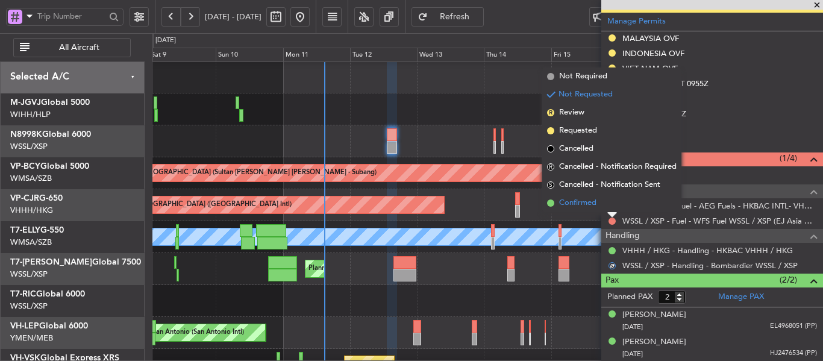
click at [551, 204] on span at bounding box center [550, 202] width 7 height 7
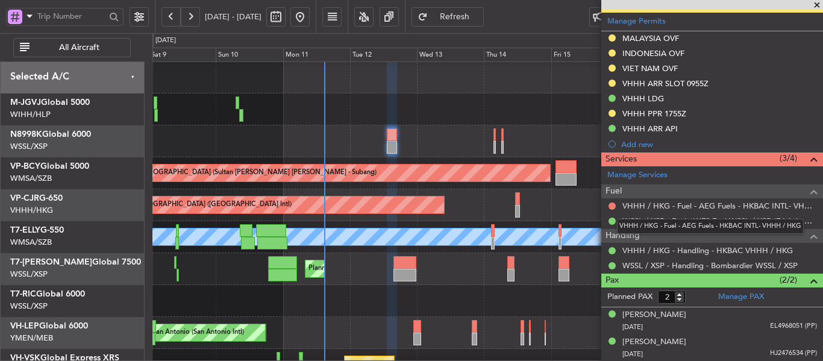
click at [654, 222] on div "VHHH / HKG - Fuel - AEG Fuels - HKBAC INTL- VHHH / HKG" at bounding box center [710, 226] width 187 height 15
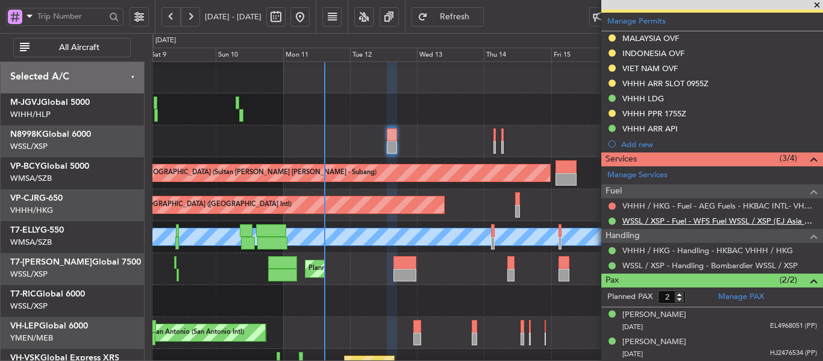
click at [707, 222] on link "WSSL / XSP - Fuel - WFS Fuel WSSL / XSP (EJ Asia Only)" at bounding box center [719, 221] width 195 height 10
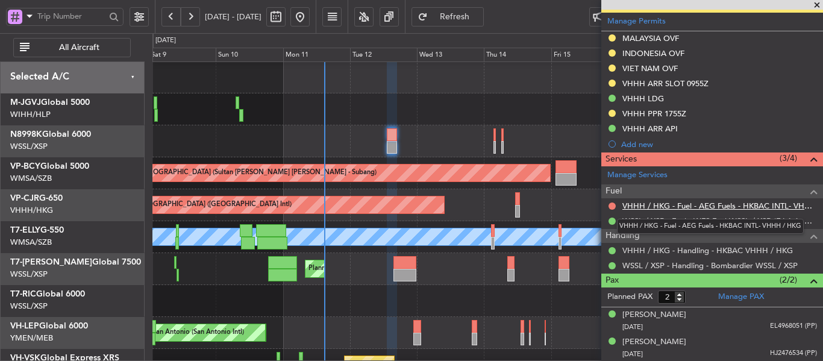
click at [659, 205] on link "VHHH / HKG - Fuel - AEG Fuels - HKBAC INTL- VHHH / HKG" at bounding box center [719, 206] width 195 height 10
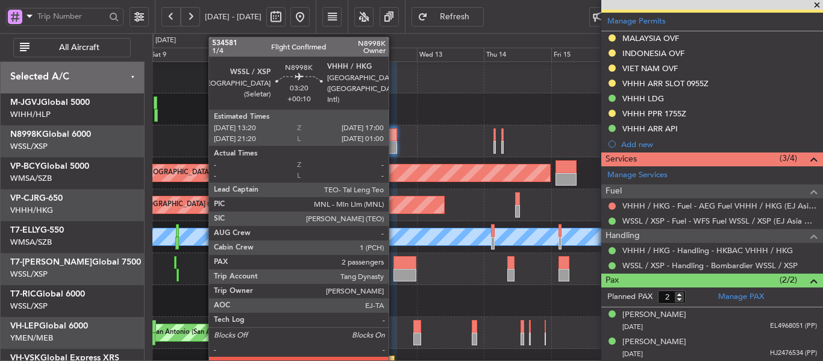
click at [394, 137] on div at bounding box center [392, 134] width 10 height 13
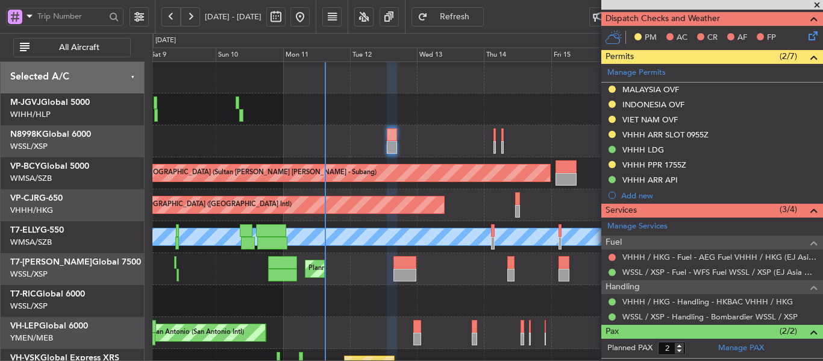
scroll to position [268, 0]
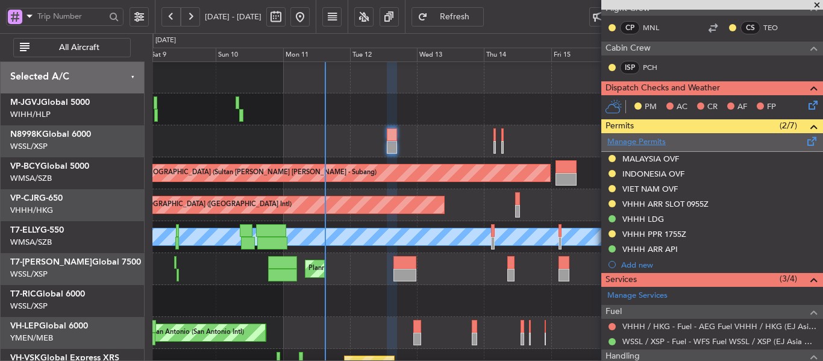
click at [656, 141] on link "Manage Permits" at bounding box center [636, 142] width 58 height 12
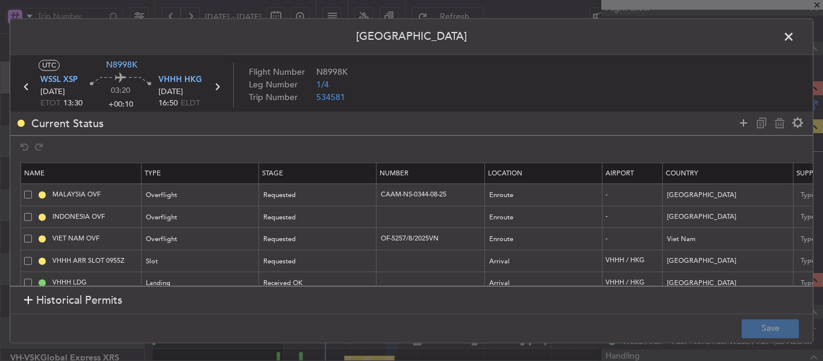
click at [427, 210] on td at bounding box center [431, 217] width 108 height 22
click at [418, 215] on input "text" at bounding box center [432, 216] width 105 height 10
paste input "SH11375"
type input "SH11375"
click at [333, 215] on div "Requested" at bounding box center [314, 217] width 100 height 18
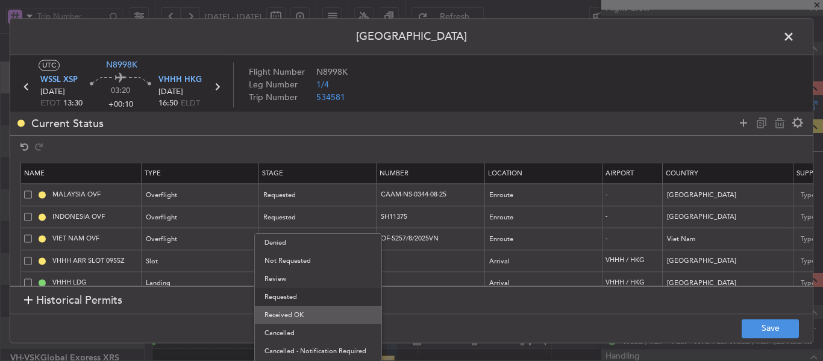
click at [301, 319] on span "Received OK" at bounding box center [317, 315] width 107 height 18
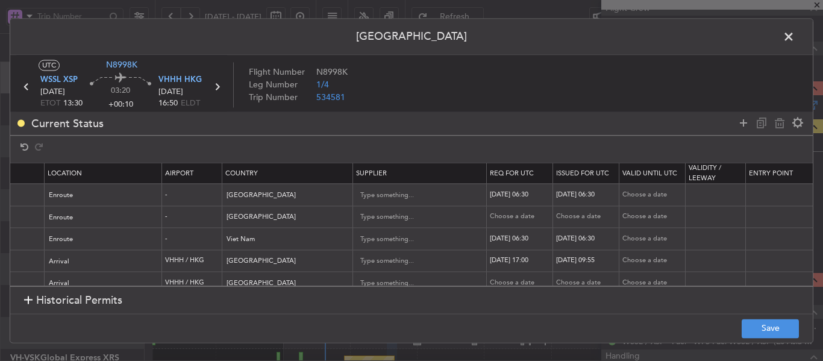
scroll to position [0, 447]
click at [516, 219] on div "Choose a date" at bounding box center [514, 217] width 63 height 10
select select "8"
select select "2025"
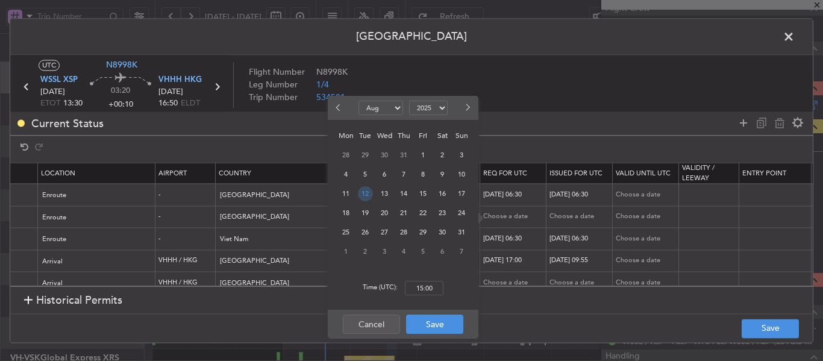
click at [368, 199] on span "12" at bounding box center [365, 193] width 15 height 15
click at [429, 289] on input "00:00" at bounding box center [424, 288] width 39 height 14
type input "13:30"
click at [434, 326] on button "Save" at bounding box center [434, 324] width 57 height 19
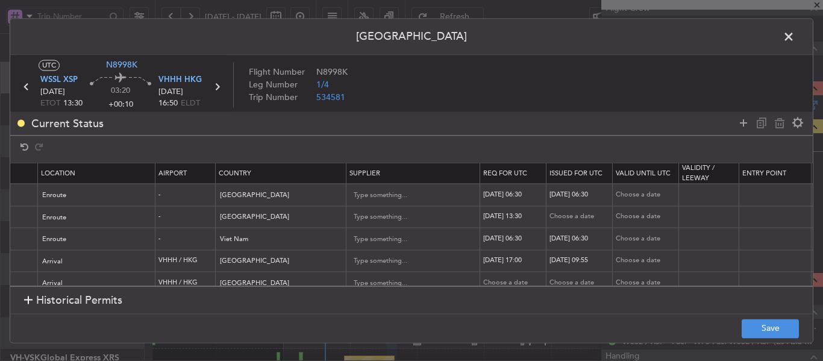
click at [575, 216] on div "Choose a date" at bounding box center [580, 217] width 63 height 10
select select "8"
select select "2025"
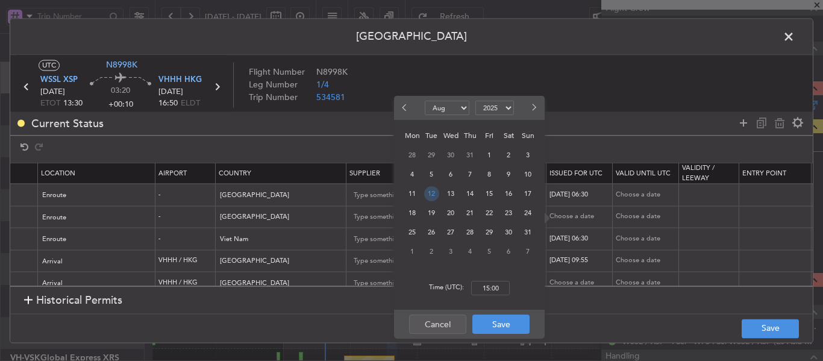
click at [436, 194] on span "12" at bounding box center [431, 193] width 15 height 15
click at [489, 293] on input "00:00" at bounding box center [490, 288] width 39 height 14
type input "13:30"
drag, startPoint x: 498, startPoint y: 318, endPoint x: 565, endPoint y: 336, distance: 68.9
click at [499, 318] on button "Save" at bounding box center [500, 324] width 57 height 19
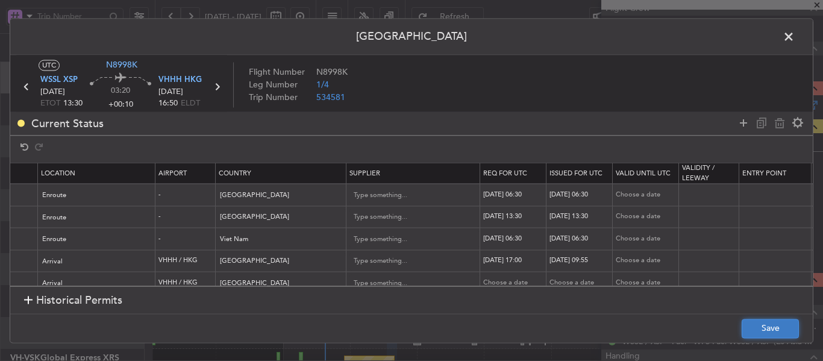
click at [774, 330] on button "Save" at bounding box center [770, 328] width 57 height 19
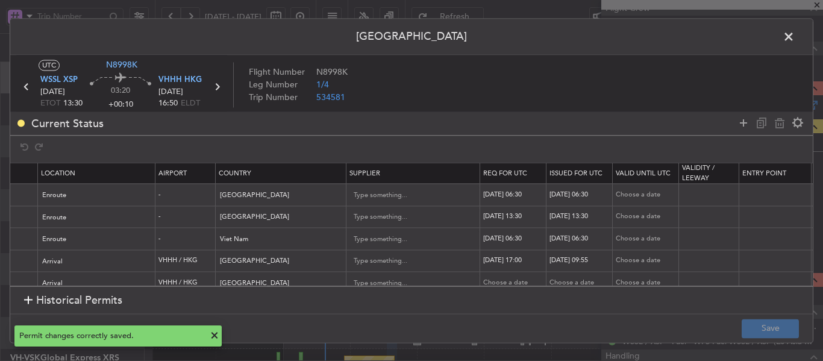
click at [795, 37] on span at bounding box center [795, 40] width 0 height 24
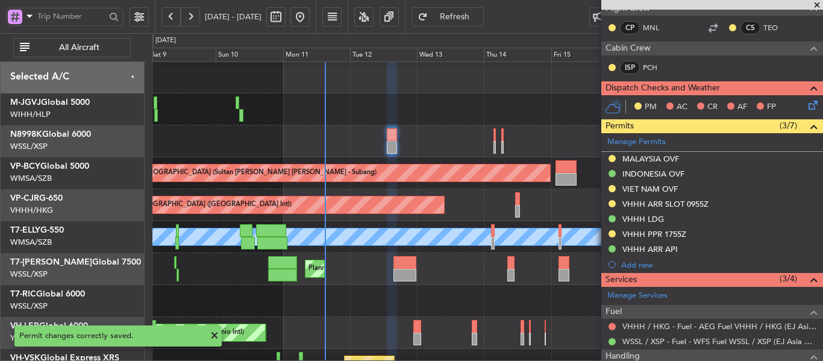
scroll to position [6, 0]
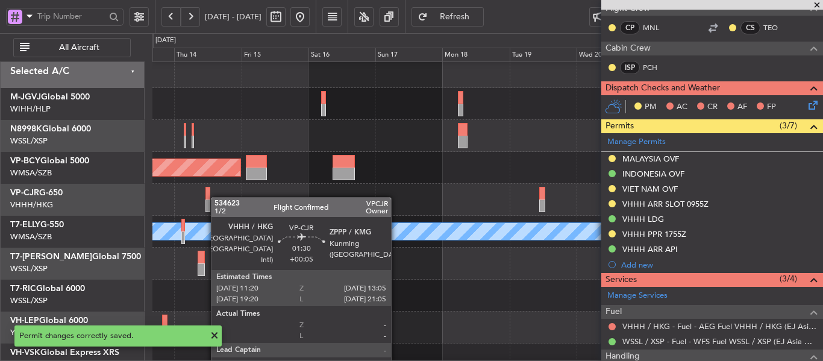
click at [198, 197] on div "Planned Maint Hong Kong (Hong Kong Intl) Planned Maint Hong Kong (Hong Kong Int…" at bounding box center [487, 200] width 670 height 32
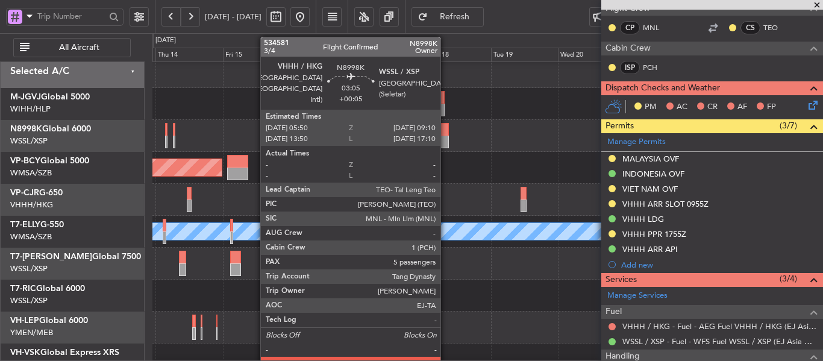
click at [446, 131] on div at bounding box center [444, 129] width 10 height 13
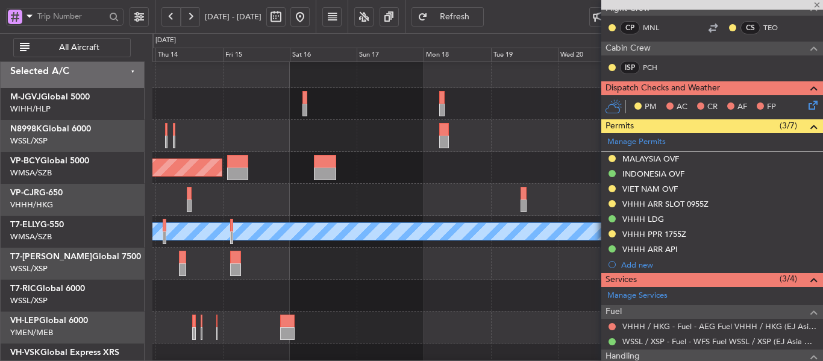
type input "+00:05"
type input "5"
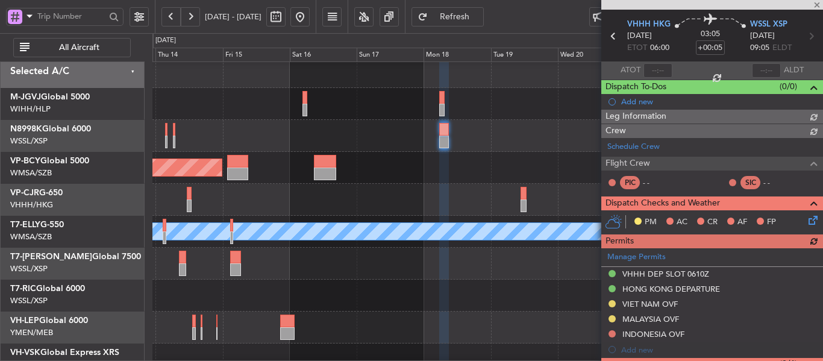
scroll to position [193, 0]
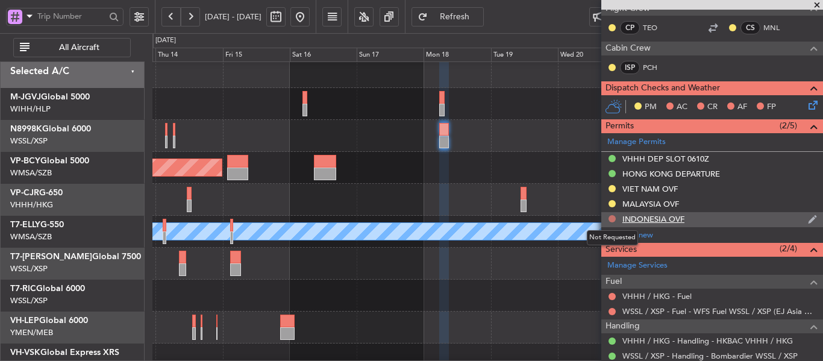
click at [613, 221] on button at bounding box center [612, 218] width 7 height 7
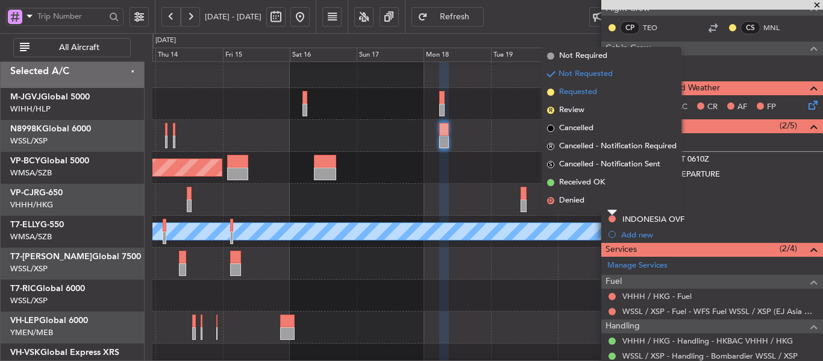
click at [551, 91] on span at bounding box center [550, 92] width 7 height 7
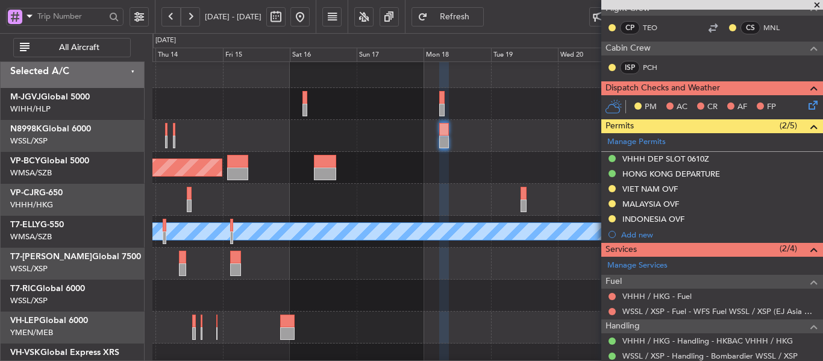
scroll to position [0, 0]
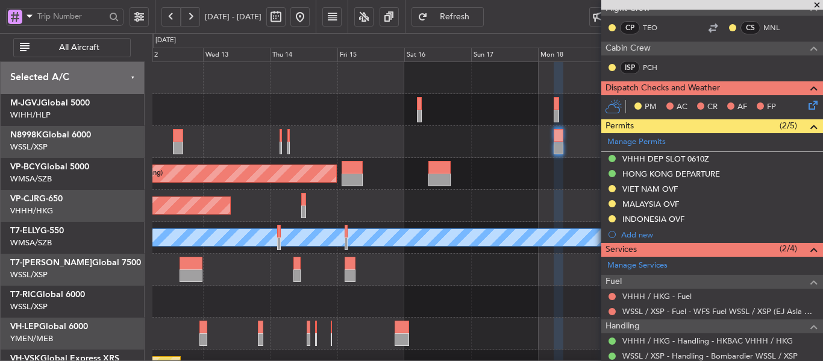
click at [474, 219] on div "Planned Maint [GEOGRAPHIC_DATA] ([GEOGRAPHIC_DATA] Intl)" at bounding box center [487, 206] width 670 height 32
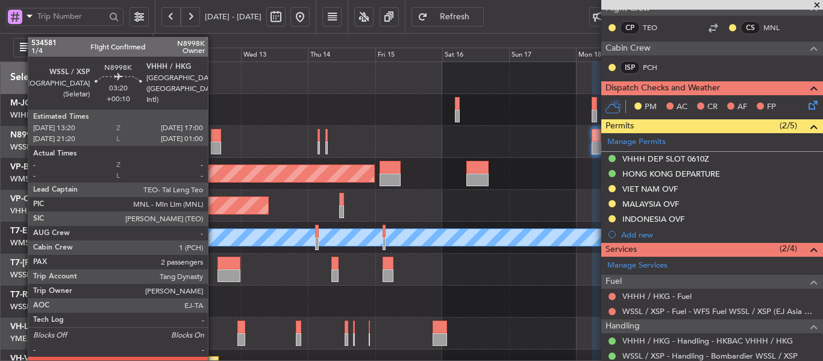
click at [213, 134] on div at bounding box center [216, 135] width 10 height 13
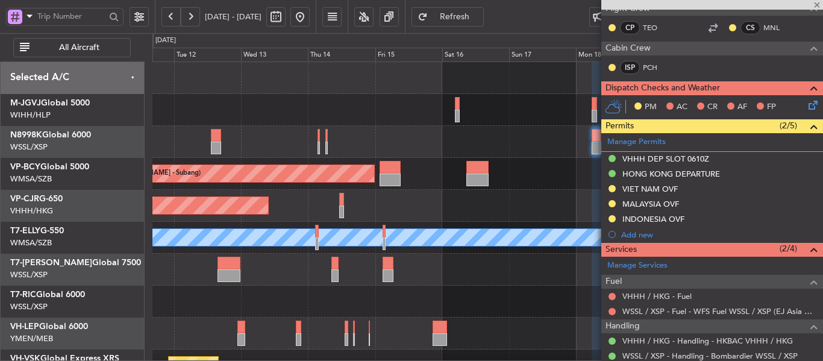
type input "+00:10"
type input "2"
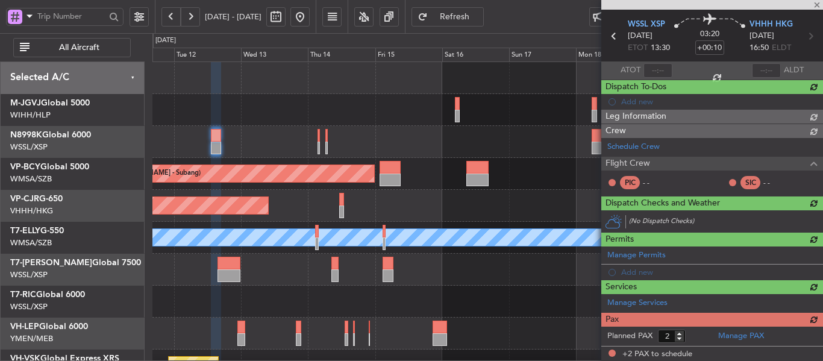
scroll to position [268, 0]
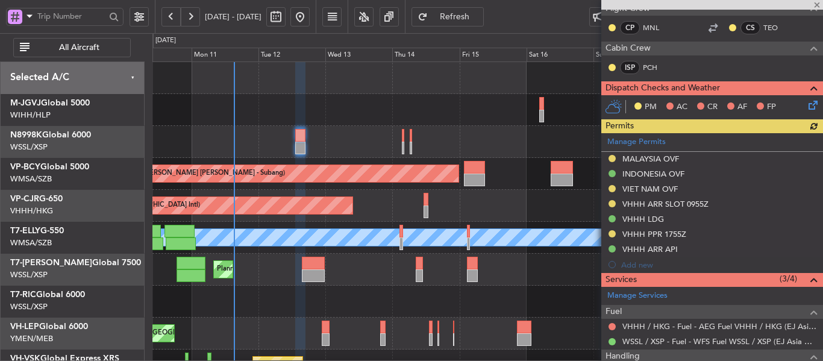
click at [400, 219] on div "Planned Maint [GEOGRAPHIC_DATA] ([GEOGRAPHIC_DATA] Intl)" at bounding box center [487, 206] width 670 height 32
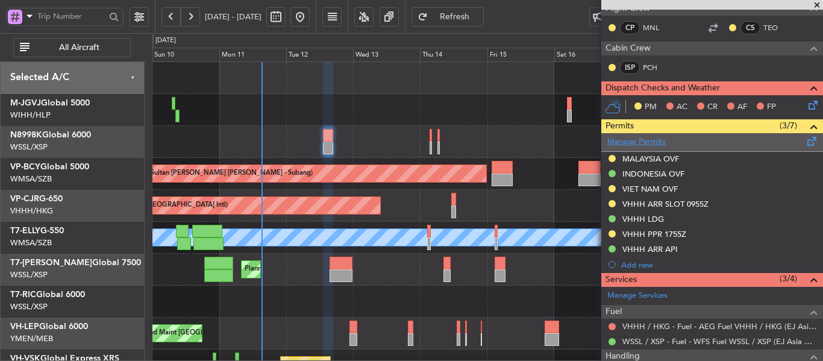
click at [643, 147] on link "Manage Permits" at bounding box center [636, 142] width 58 height 12
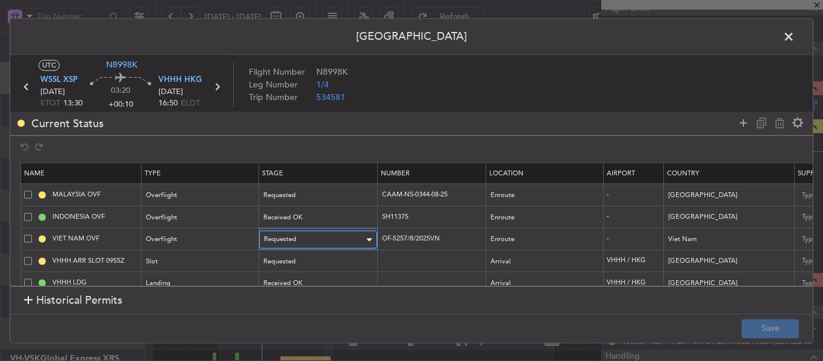
click at [333, 239] on div "Requested" at bounding box center [314, 240] width 100 height 18
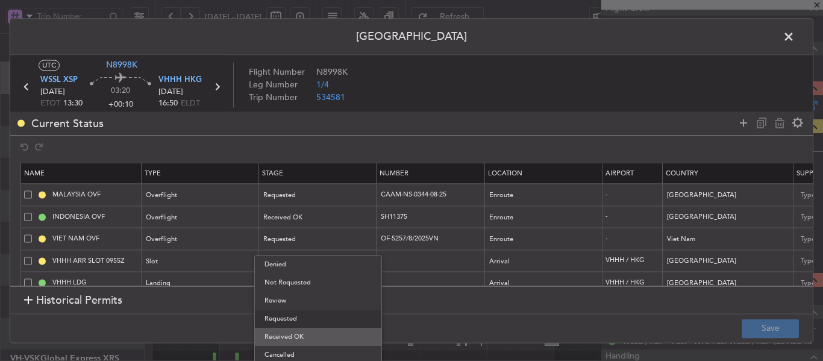
click at [312, 338] on span "Received OK" at bounding box center [317, 337] width 107 height 18
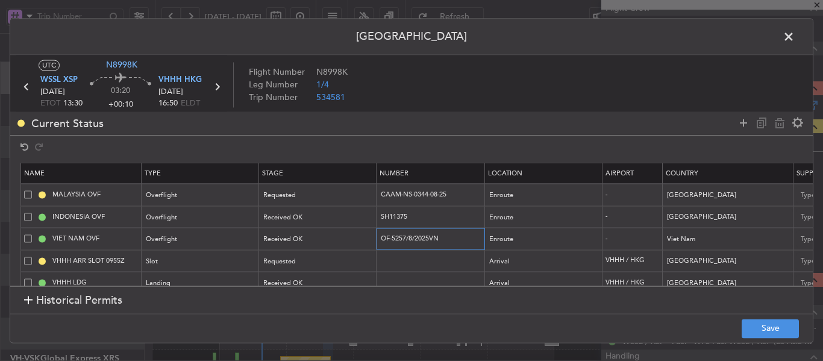
drag, startPoint x: 454, startPoint y: 240, endPoint x: 330, endPoint y: 250, distance: 125.1
click at [330, 250] on table "Name Type Stage Number Location Airport Country Supplier Req For Utc Issued For…" at bounding box center [789, 250] width 1538 height 175
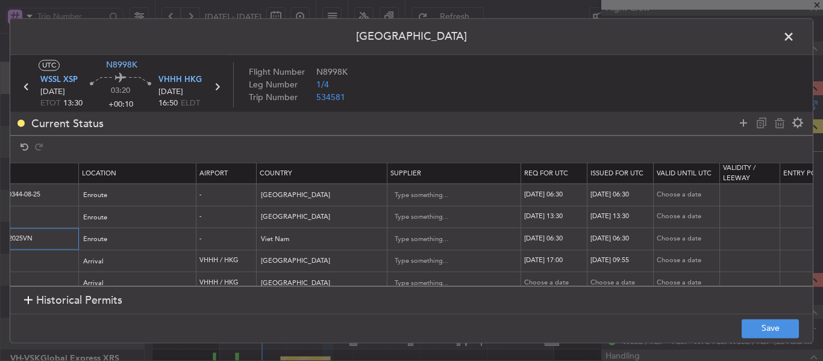
scroll to position [0, 412]
click at [541, 237] on div "[DATE] 06:30" at bounding box center [549, 239] width 63 height 10
select select "8"
select select "2025"
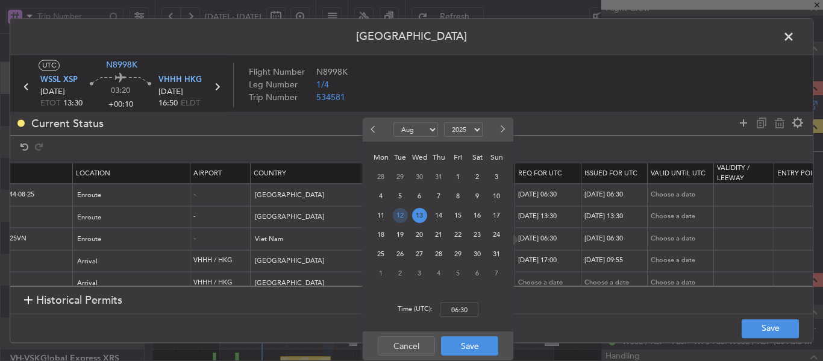
click at [402, 217] on span "12" at bounding box center [400, 215] width 15 height 15
click at [457, 309] on input "00:00" at bounding box center [459, 309] width 39 height 14
type input "13:30"
click at [469, 357] on div "Cancel Save" at bounding box center [438, 345] width 151 height 29
click at [471, 351] on button "Save" at bounding box center [469, 345] width 57 height 19
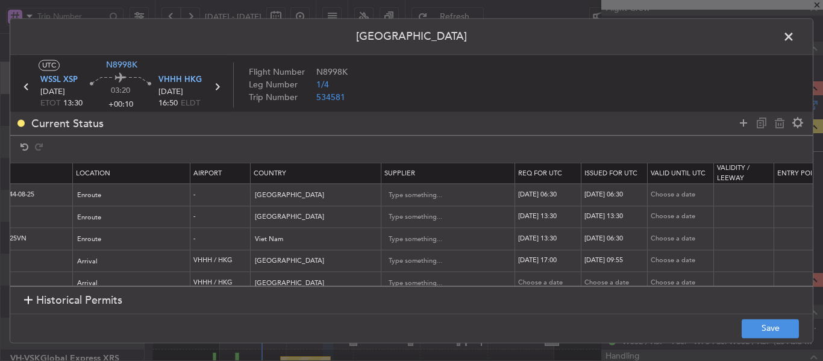
click at [596, 240] on div "[DATE] 06:30" at bounding box center [615, 239] width 63 height 10
select select "8"
select select "2025"
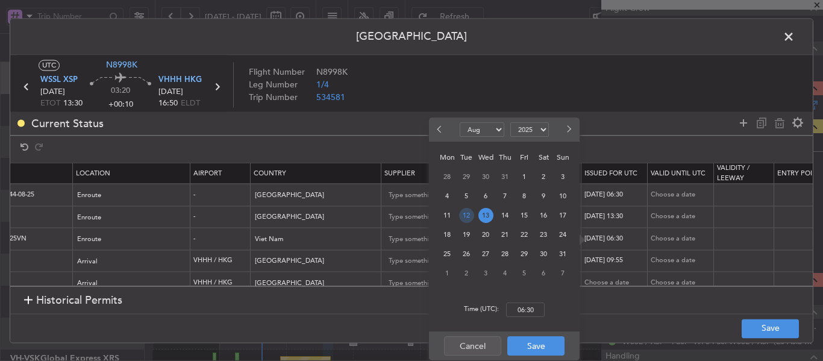
click at [464, 217] on span "12" at bounding box center [466, 215] width 15 height 15
click at [527, 308] on input "00:00" at bounding box center [525, 309] width 39 height 14
type input "13:30"
drag, startPoint x: 531, startPoint y: 344, endPoint x: 600, endPoint y: 337, distance: 69.0
click at [532, 345] on button "Save" at bounding box center [535, 345] width 57 height 19
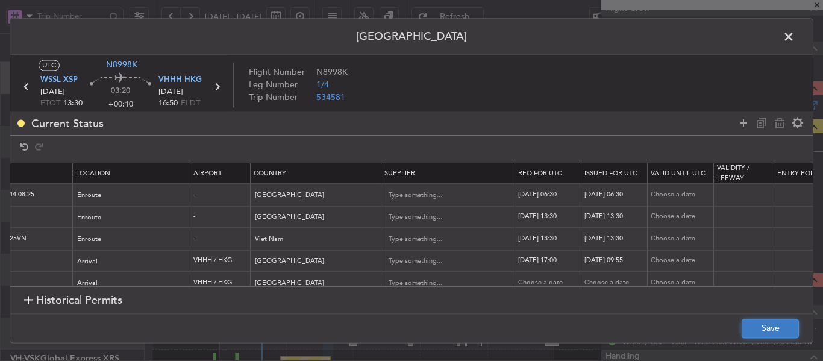
click at [766, 326] on button "Save" at bounding box center [770, 328] width 57 height 19
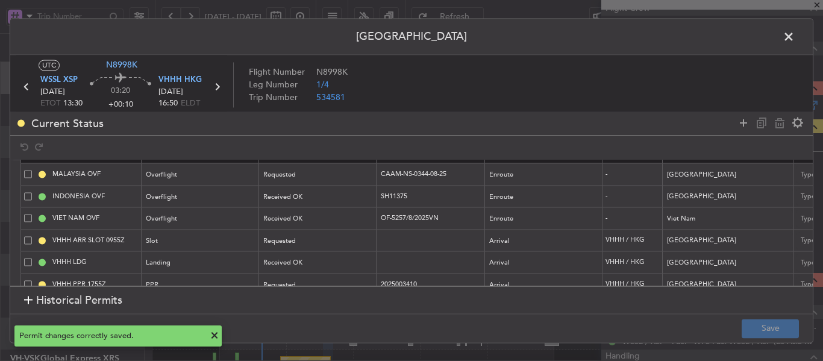
scroll to position [0, 0]
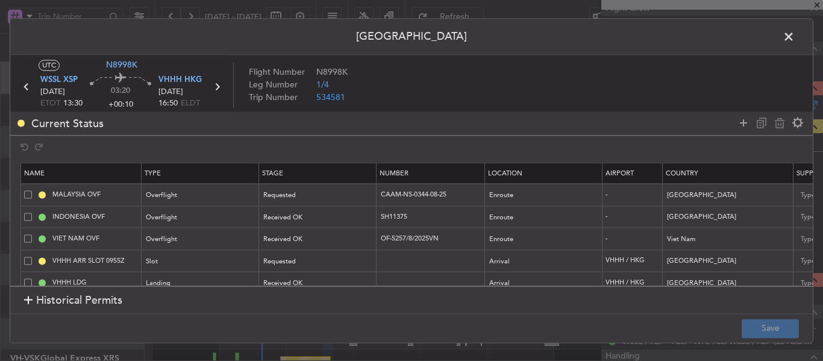
click at [795, 36] on span at bounding box center [795, 40] width 0 height 24
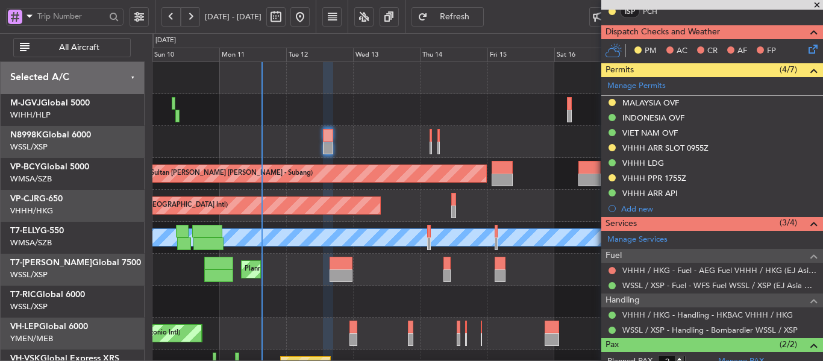
scroll to position [389, 0]
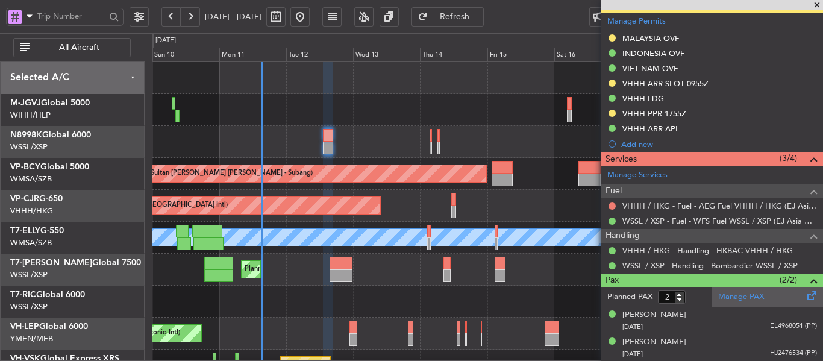
click at [736, 294] on link "Manage PAX" at bounding box center [741, 297] width 46 height 12
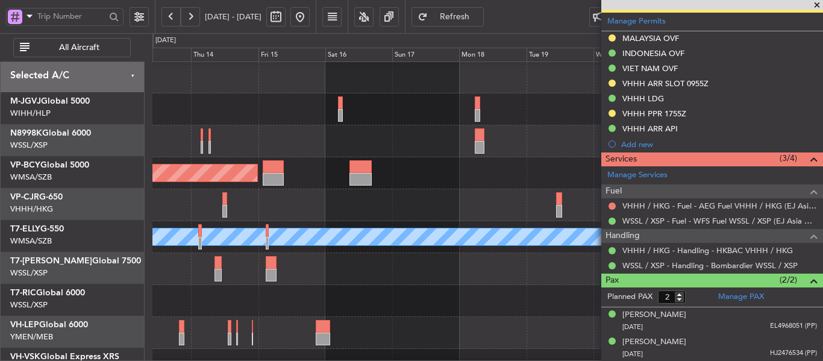
type input "5"
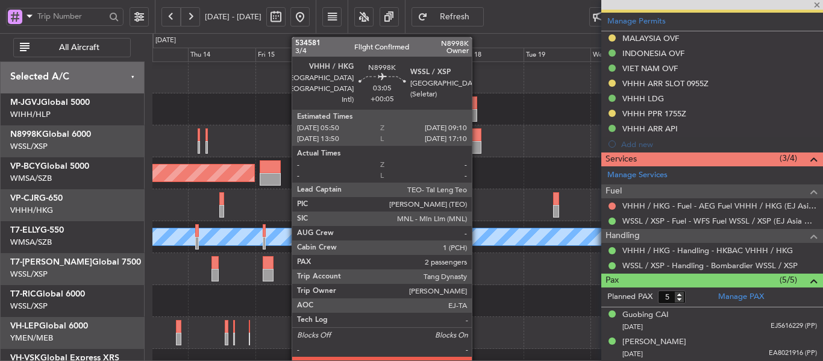
click at [477, 147] on div at bounding box center [477, 147] width 10 height 13
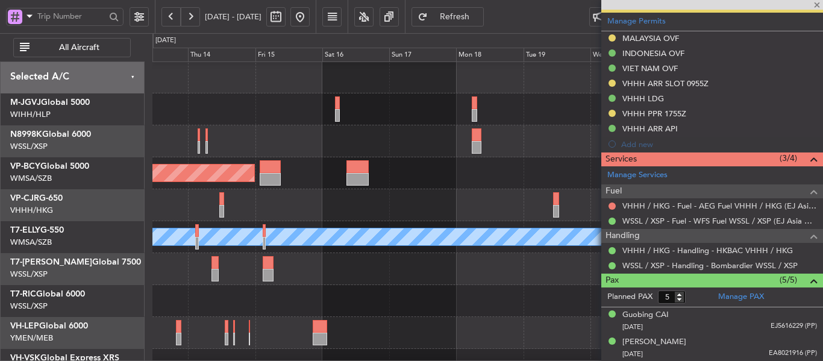
type input "+00:05"
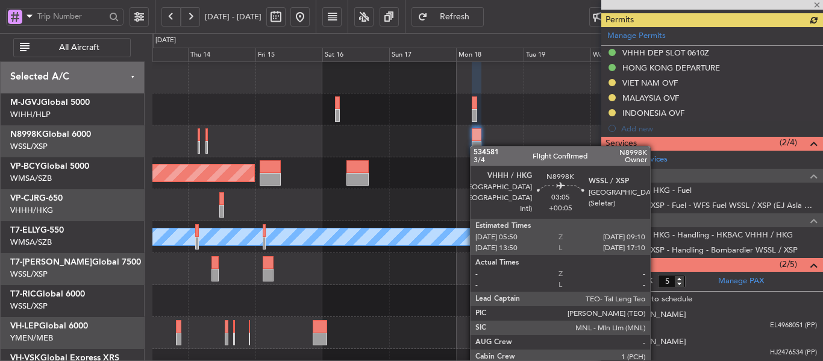
scroll to position [299, 0]
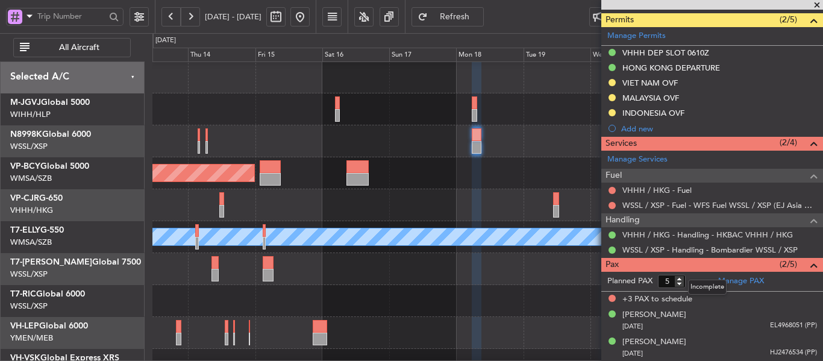
click at [680, 284] on mat-tooltip-component "Incomplete" at bounding box center [707, 287] width 55 height 32
click at [675, 282] on input "4" at bounding box center [672, 281] width 28 height 13
click at [679, 283] on input "3" at bounding box center [672, 281] width 28 height 13
type input "2"
click at [679, 283] on input "2" at bounding box center [672, 281] width 28 height 13
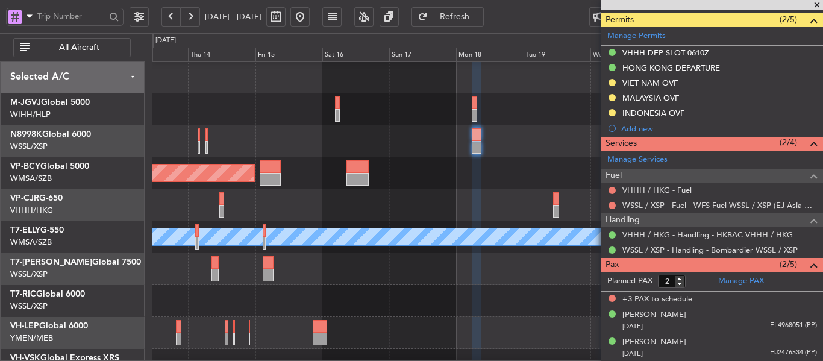
click at [707, 279] on form "Planned PAX 2" at bounding box center [656, 281] width 111 height 19
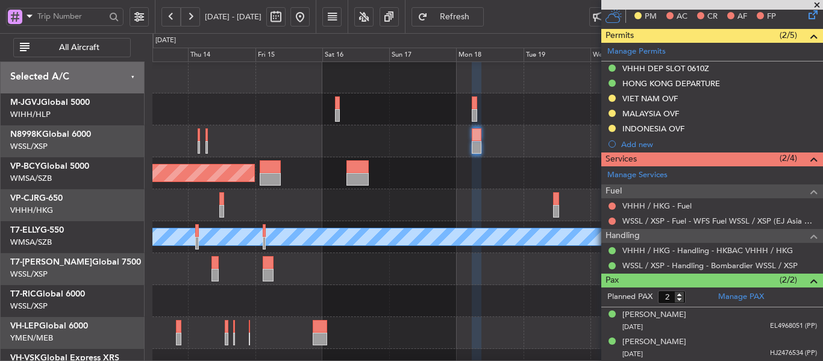
scroll to position [0, 0]
click at [474, 232] on div "MEL" at bounding box center [487, 237] width 670 height 32
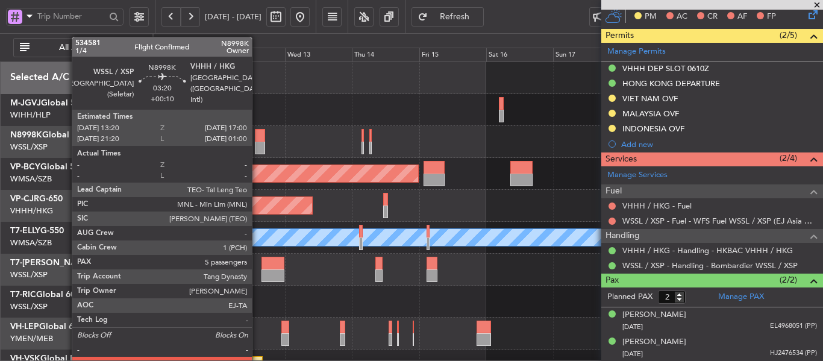
click at [257, 142] on div at bounding box center [260, 148] width 10 height 13
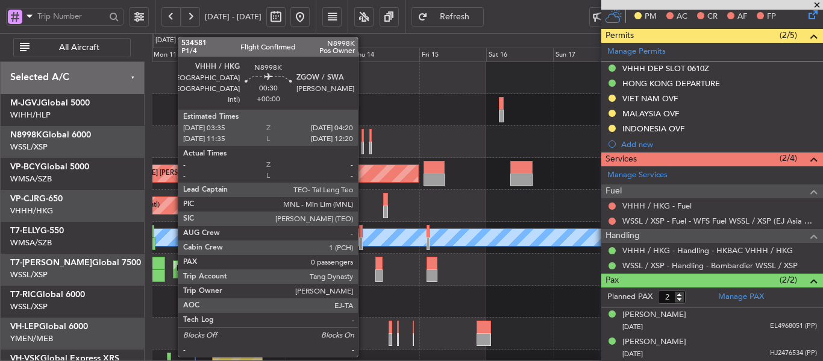
click at [362, 140] on div at bounding box center [363, 135] width 2 height 13
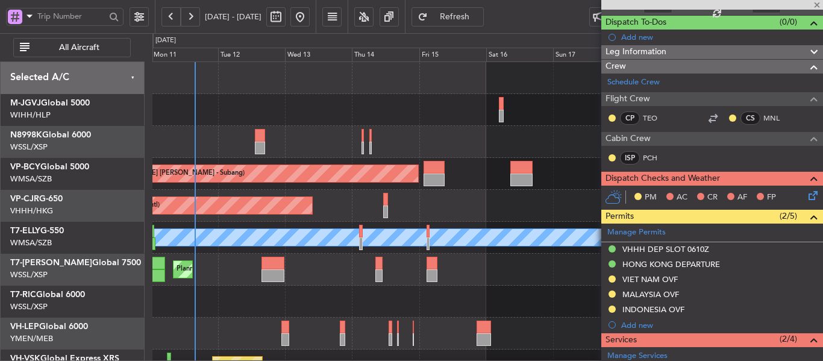
type input "0"
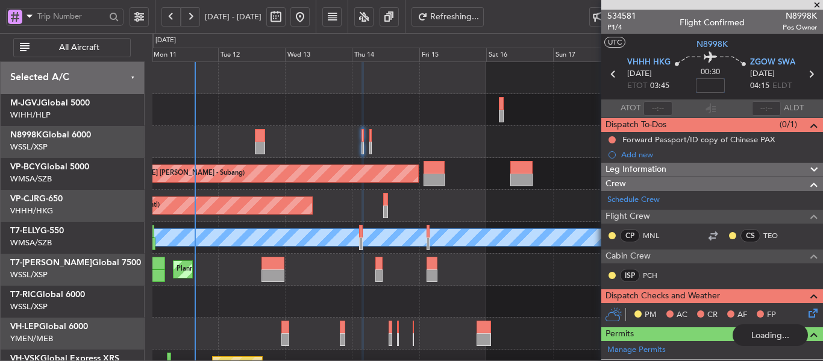
click at [709, 81] on input at bounding box center [710, 85] width 29 height 14
click at [681, 85] on div "00:30 20" at bounding box center [711, 74] width 80 height 45
type input "+00:20"
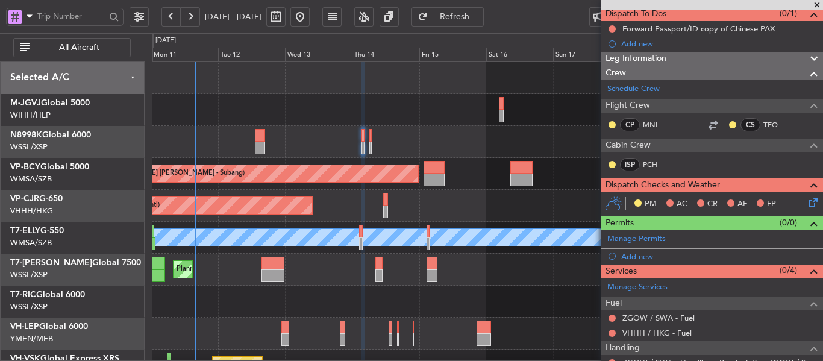
scroll to position [169, 0]
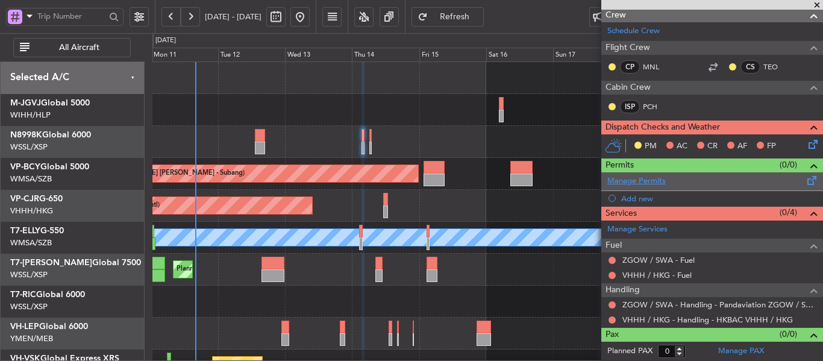
click at [647, 181] on link "Manage Permits" at bounding box center [636, 181] width 58 height 12
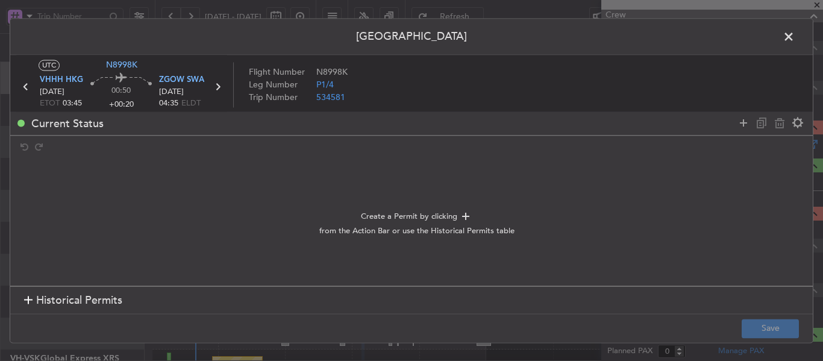
click at [25, 299] on div at bounding box center [28, 300] width 8 height 8
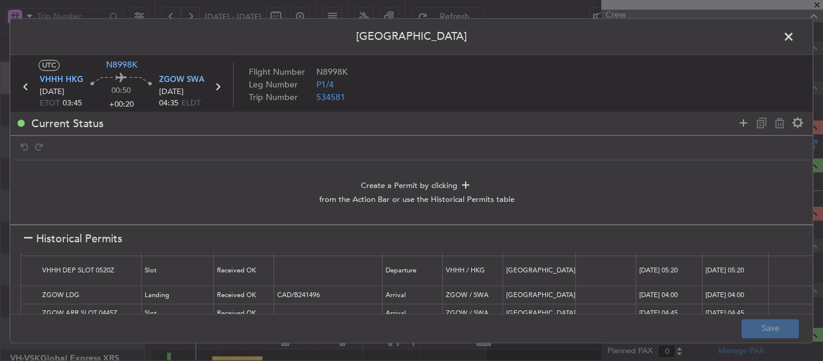
scroll to position [0, 0]
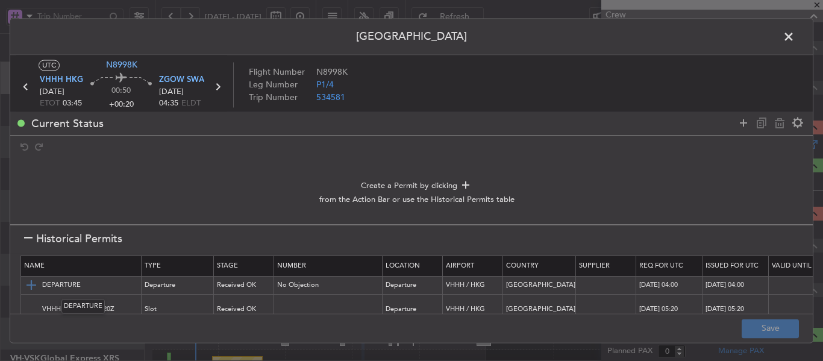
click at [34, 283] on img at bounding box center [31, 285] width 14 height 14
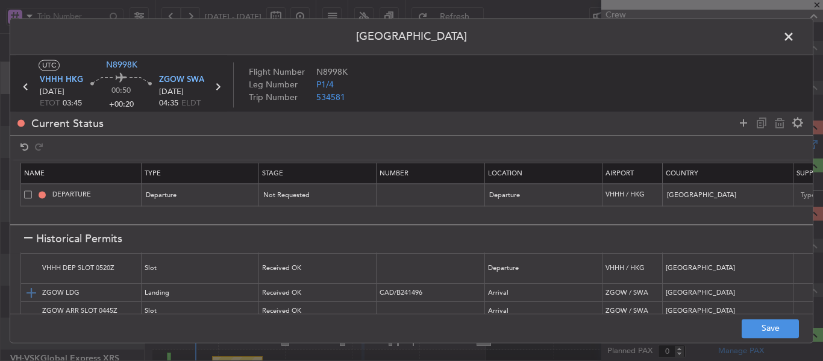
scroll to position [60, 0]
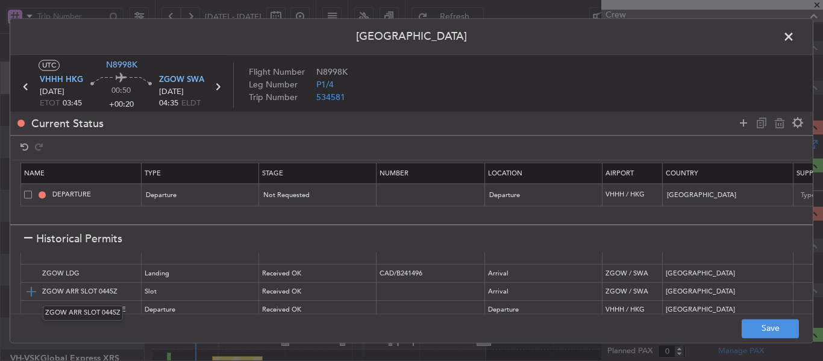
click at [30, 285] on img at bounding box center [31, 291] width 14 height 14
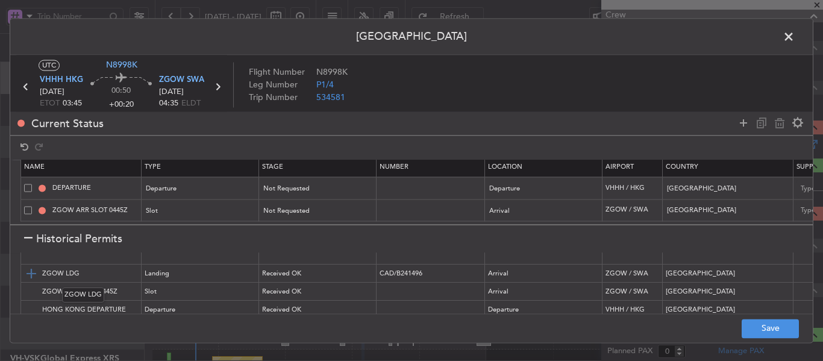
scroll to position [0, 0]
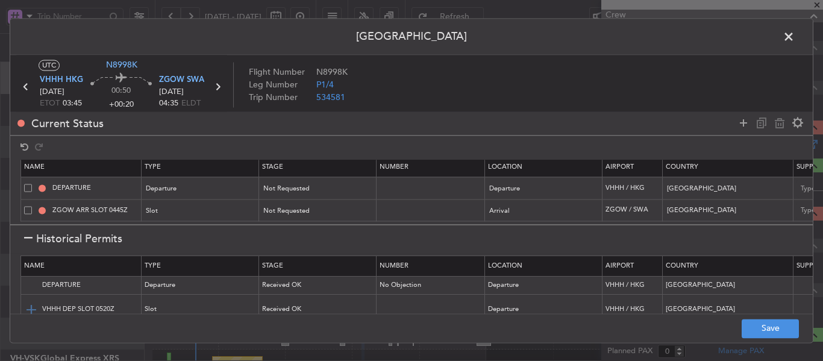
click at [33, 304] on img at bounding box center [31, 309] width 14 height 14
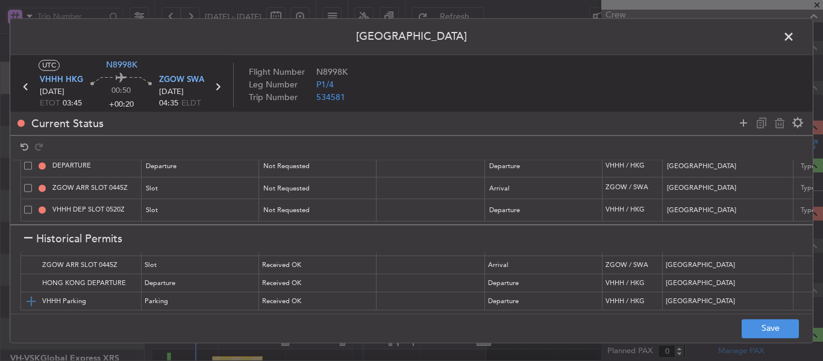
scroll to position [95, 0]
click at [747, 121] on icon at bounding box center [743, 123] width 14 height 14
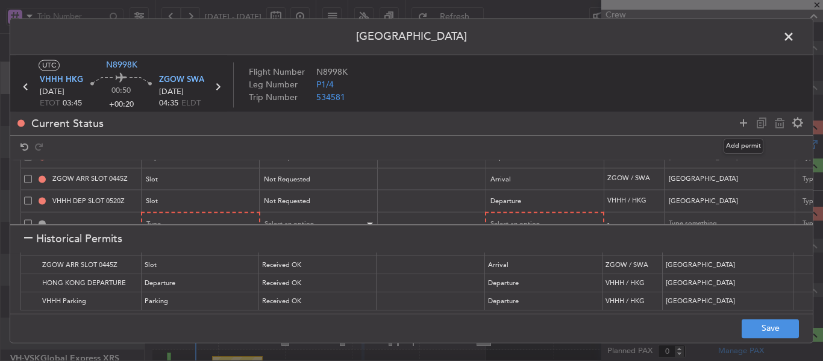
scroll to position [61, 0]
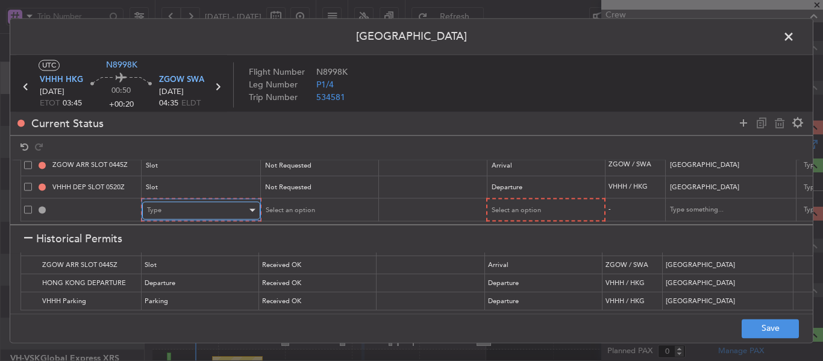
click at [218, 208] on div "Type" at bounding box center [197, 210] width 100 height 18
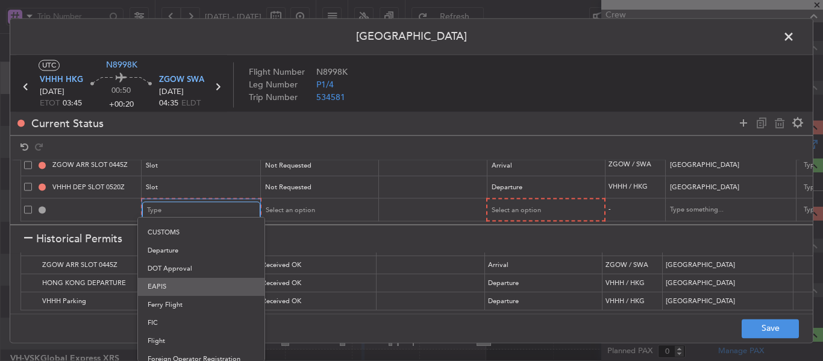
scroll to position [301, 0]
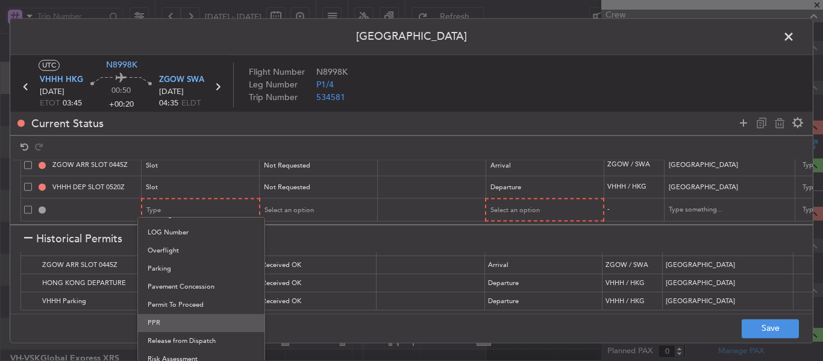
click at [165, 325] on span "PPR" at bounding box center [201, 323] width 107 height 18
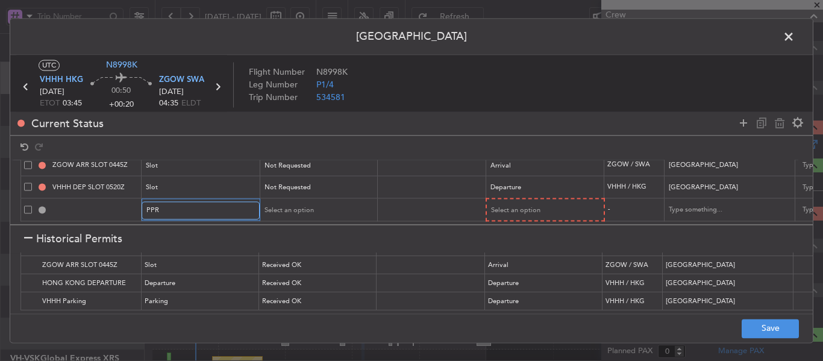
scroll to position [303, 0]
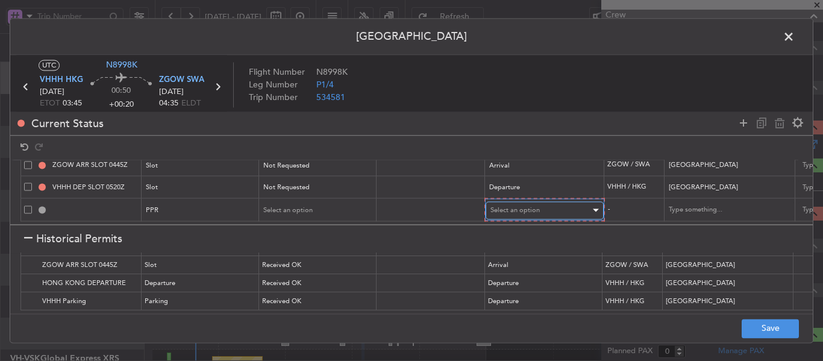
click at [516, 205] on span "Select an option" at bounding box center [514, 209] width 49 height 9
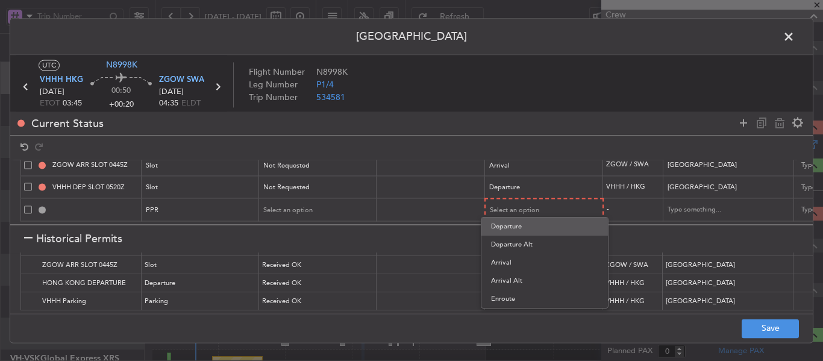
click at [513, 226] on span "Departure" at bounding box center [544, 227] width 107 height 18
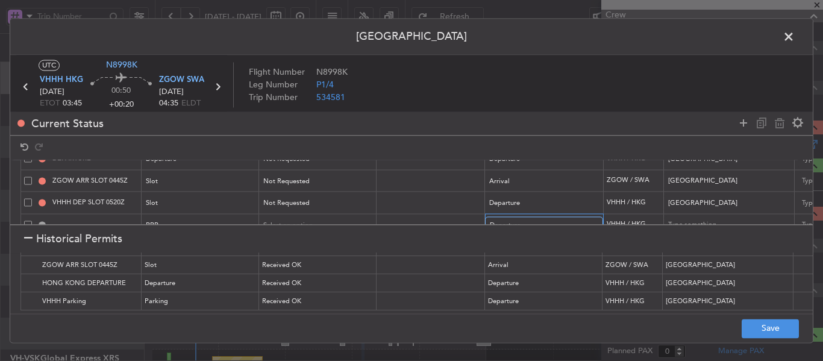
scroll to position [0, 0]
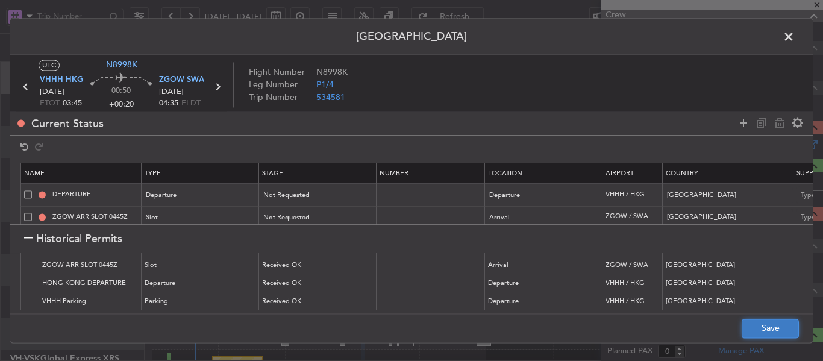
click at [771, 333] on button "Save" at bounding box center [770, 328] width 57 height 19
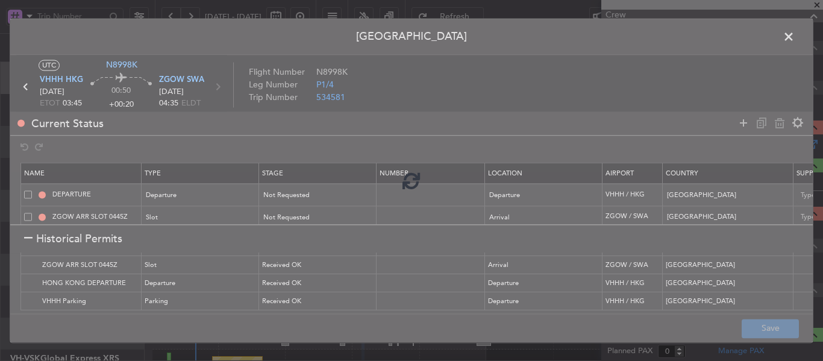
type input "HONG KONG DEPARTURE"
type input "NNN"
type input "ZGOW ARR SLOT"
type input "NNN"
type input "3"
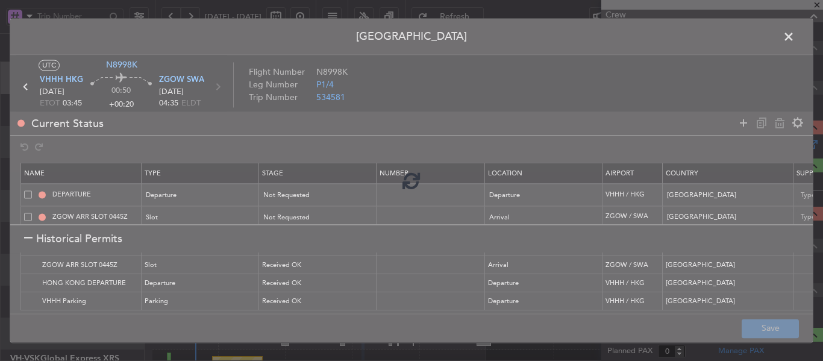
type input "VHHH DEP SLOT"
type input "NNN"
type input "VHHH PPR"
type input "[GEOGRAPHIC_DATA]"
type input "NNN"
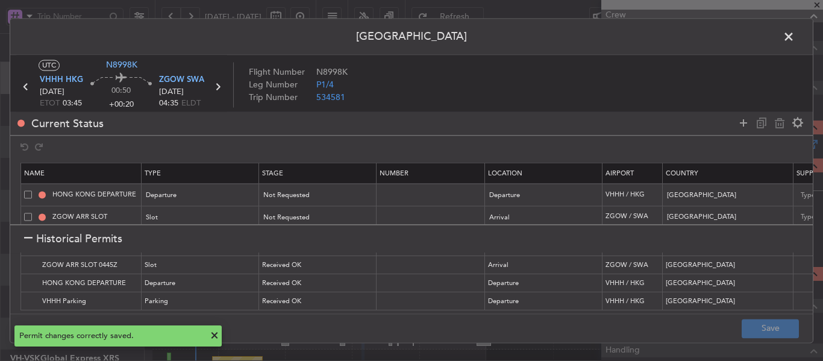
click at [22, 237] on section "Historical Permits" at bounding box center [411, 238] width 803 height 29
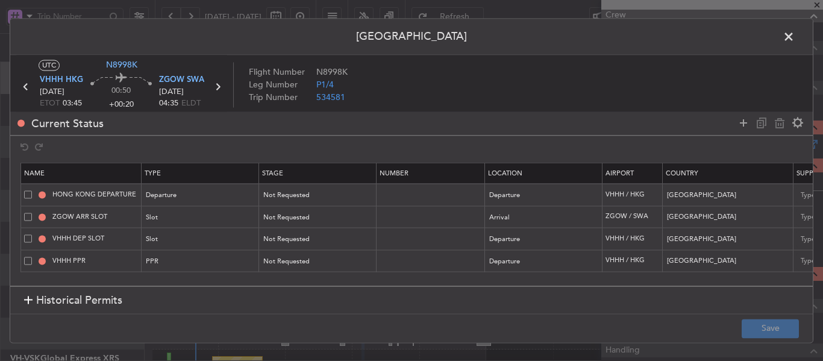
click at [25, 304] on div at bounding box center [28, 300] width 8 height 8
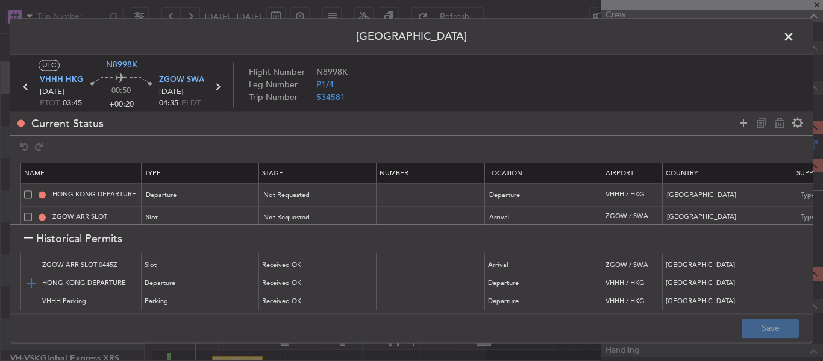
scroll to position [35, 0]
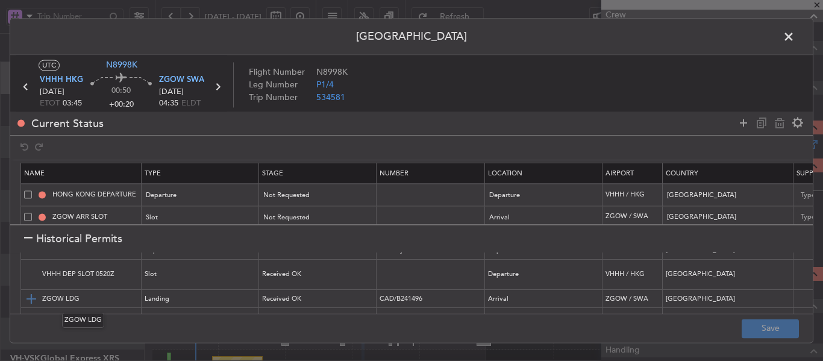
click at [32, 296] on img at bounding box center [31, 299] width 14 height 14
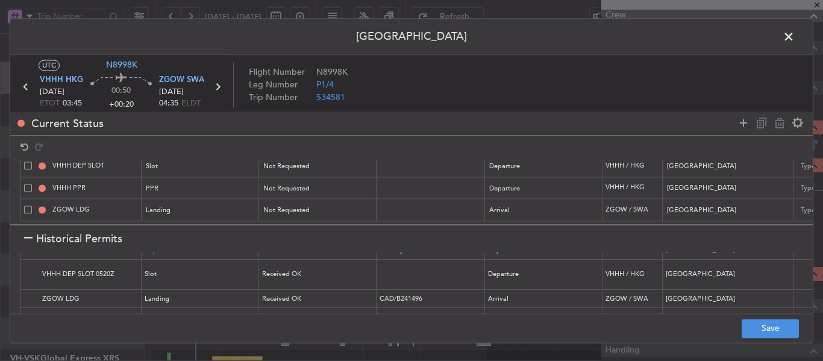
click at [28, 240] on div at bounding box center [28, 239] width 8 height 8
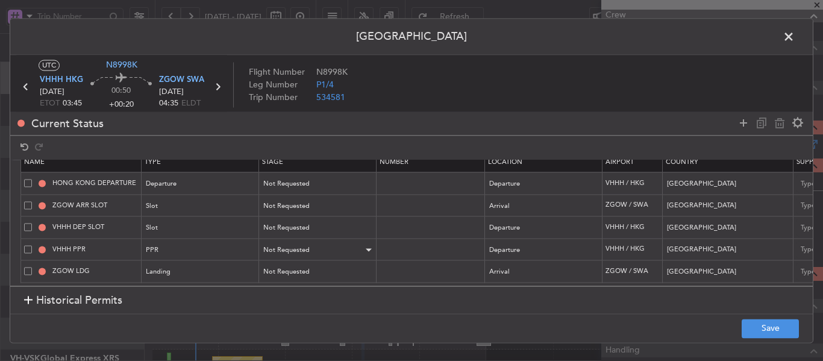
scroll to position [20, 0]
click at [28, 201] on span at bounding box center [28, 205] width 8 height 8
click at [33, 201] on input "checkbox" at bounding box center [33, 201] width 0 height 0
click at [28, 268] on span at bounding box center [28, 272] width 8 height 8
click at [33, 268] on input "checkbox" at bounding box center [33, 268] width 0 height 0
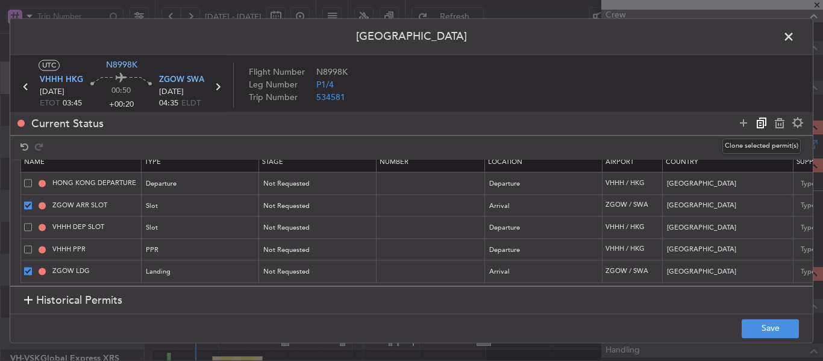
click at [764, 129] on icon at bounding box center [761, 123] width 14 height 14
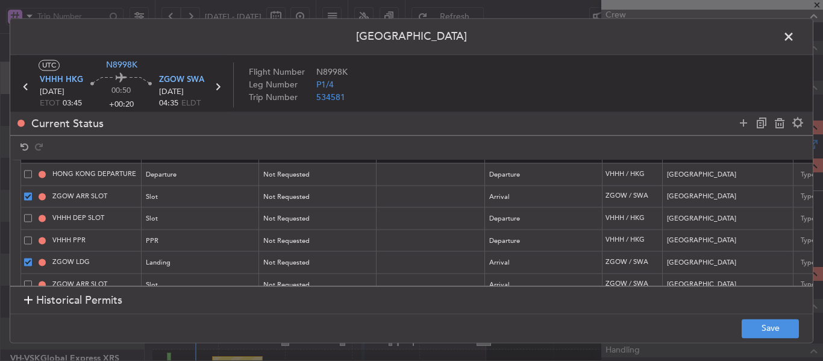
click at [781, 128] on icon at bounding box center [779, 123] width 14 height 14
type input "VHHH DEP SLOT"
type input "[GEOGRAPHIC_DATA]"
type input "VHHH PPR"
type input "ZGOW ARR SLOT"
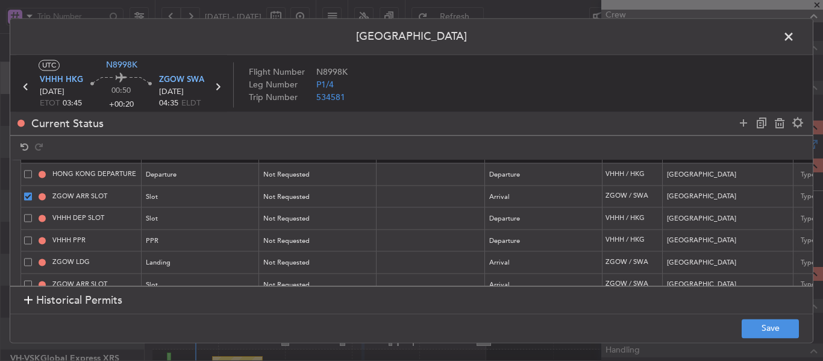
type input "[GEOGRAPHIC_DATA]"
type input "3"
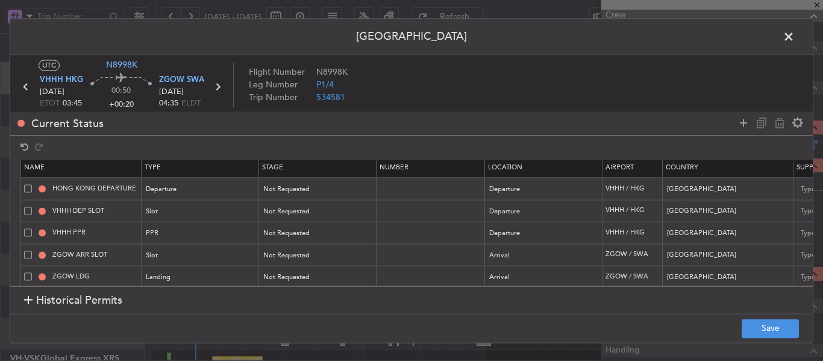
scroll to position [0, 0]
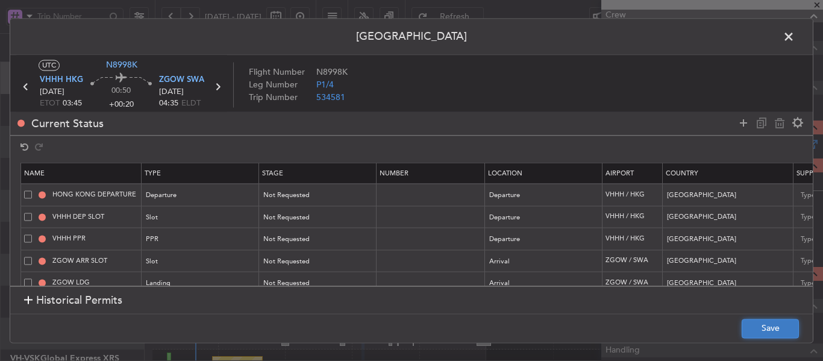
click at [775, 326] on button "Save" at bounding box center [770, 328] width 57 height 19
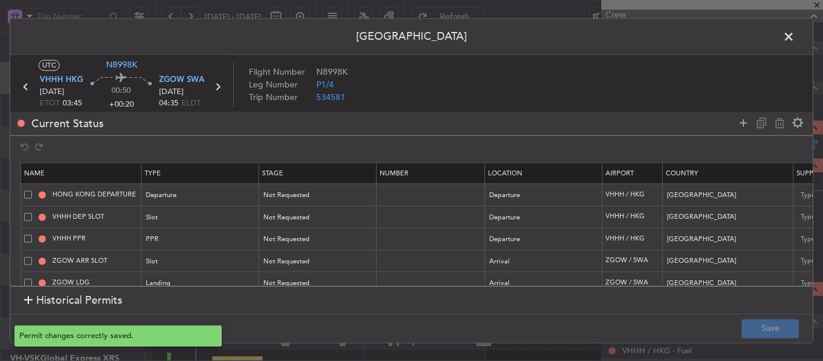
type input "NNN"
type input "3"
click at [218, 87] on icon at bounding box center [218, 87] width 16 height 16
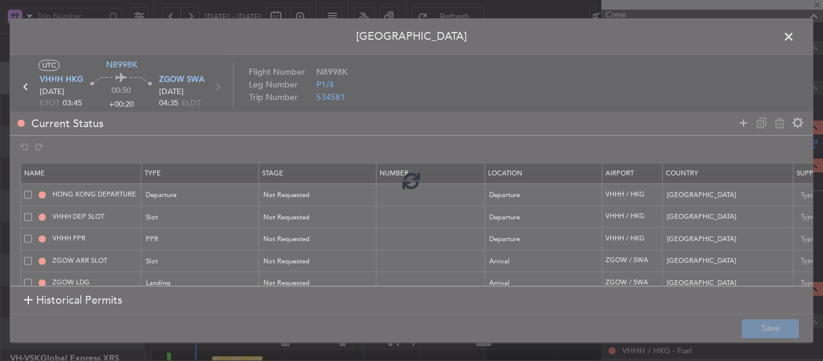
type input "1"
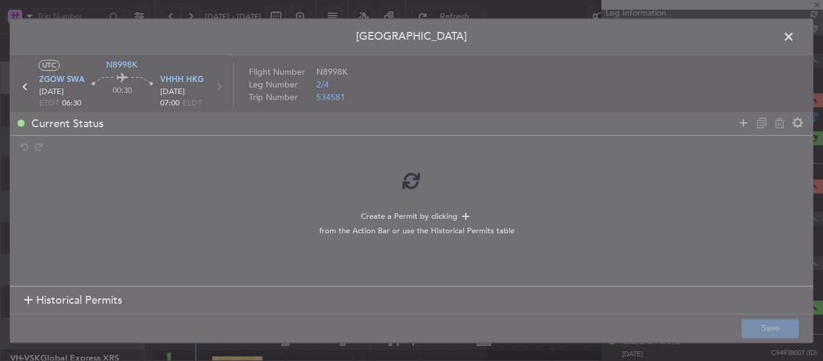
scroll to position [229, 0]
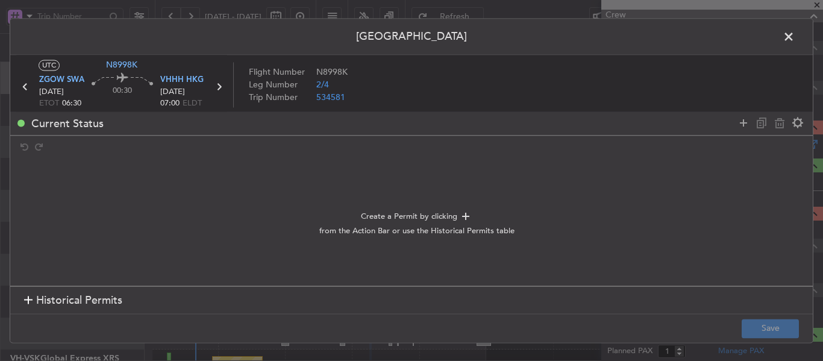
click at [24, 304] on div at bounding box center [28, 300] width 8 height 8
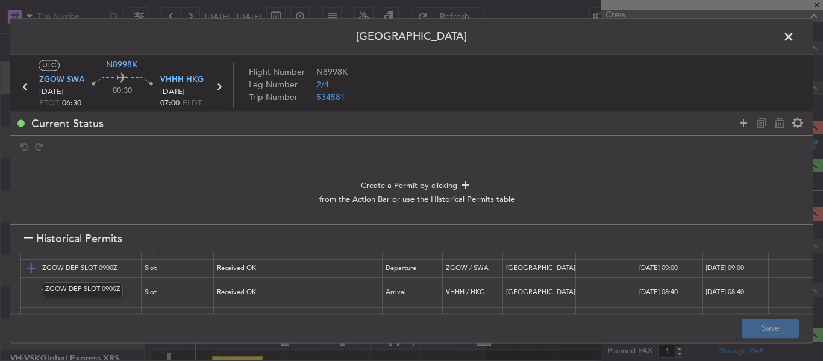
scroll to position [0, 0]
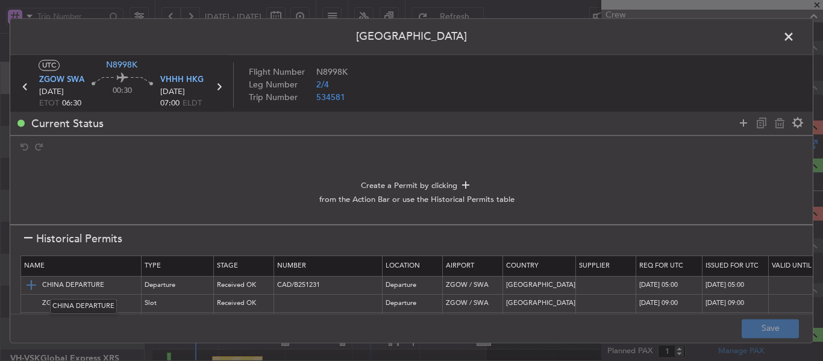
click at [27, 286] on img at bounding box center [31, 285] width 14 height 14
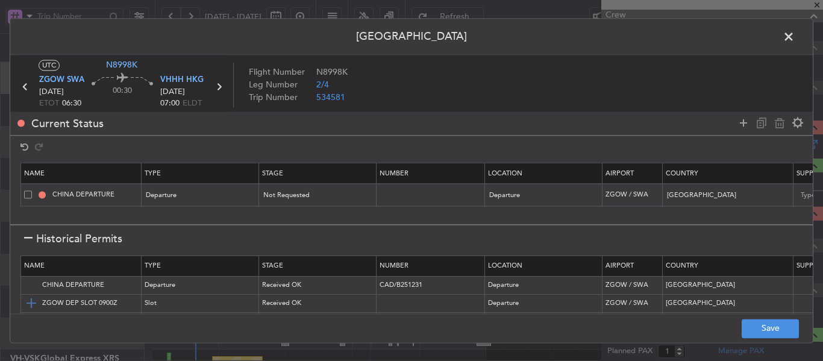
click at [26, 300] on img at bounding box center [31, 303] width 14 height 14
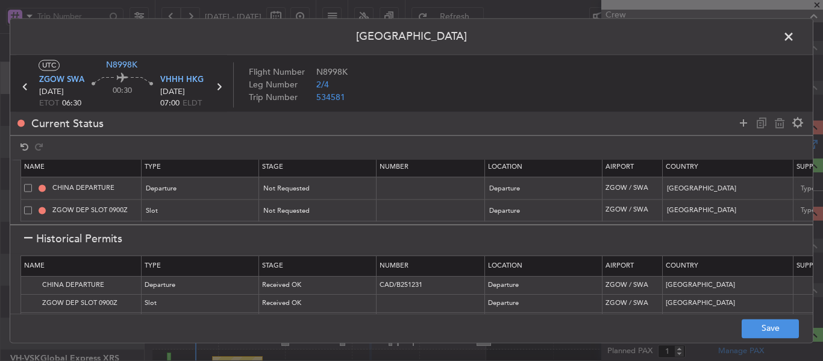
scroll to position [60, 0]
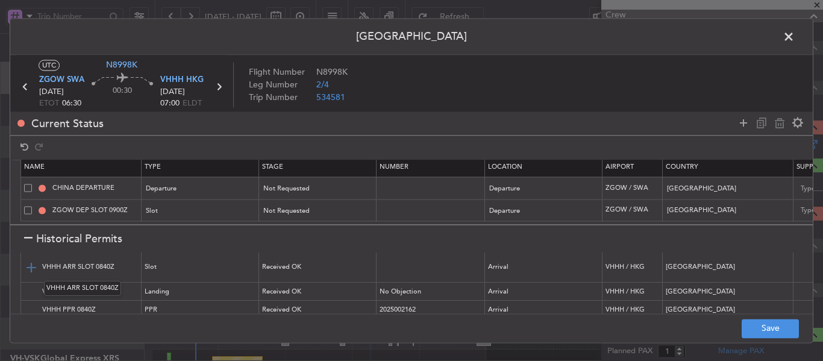
click at [33, 270] on img at bounding box center [31, 267] width 14 height 14
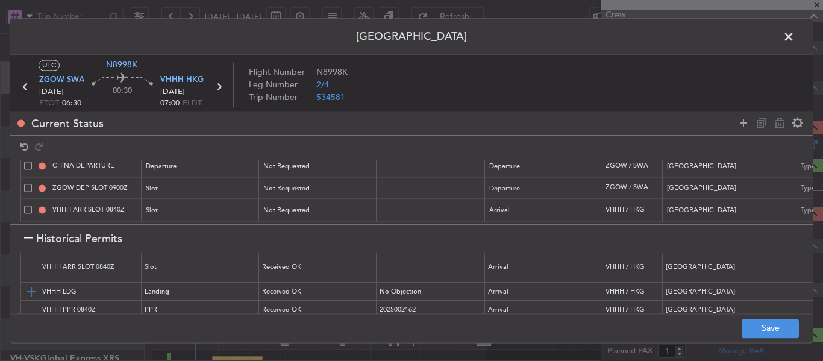
click at [30, 289] on img at bounding box center [31, 291] width 14 height 14
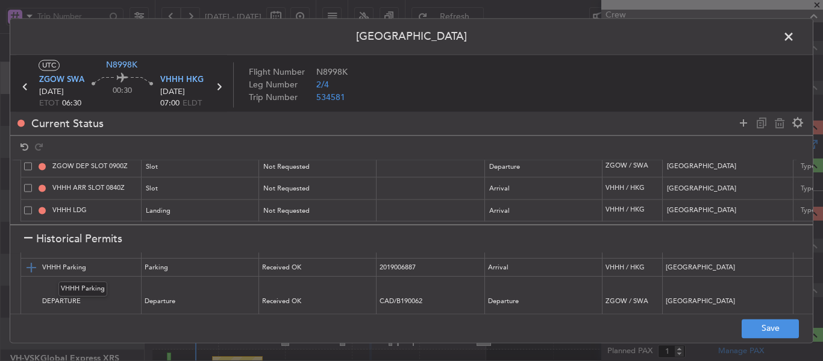
click at [34, 268] on img at bounding box center [31, 267] width 14 height 14
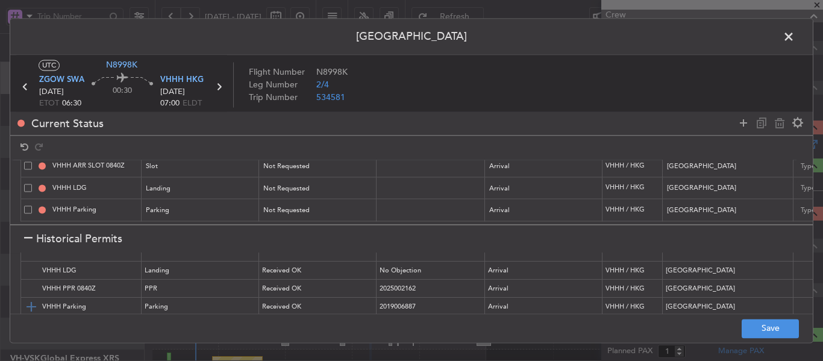
scroll to position [60, 0]
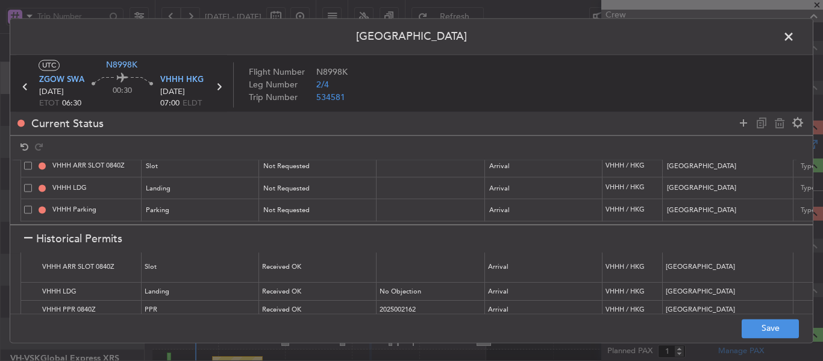
click at [27, 236] on div at bounding box center [28, 239] width 8 height 8
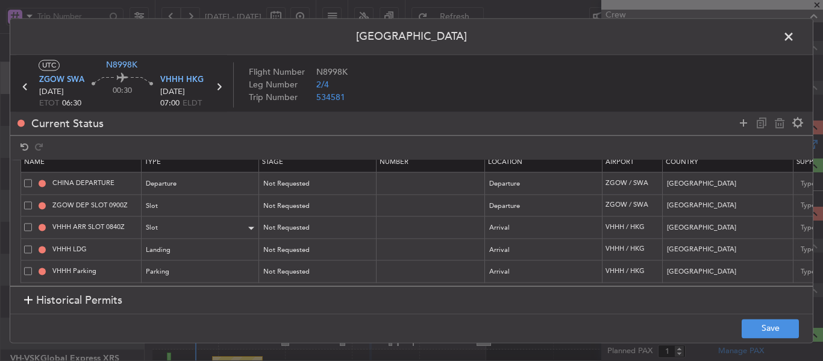
scroll to position [20, 0]
click at [236, 263] on div "Parking" at bounding box center [196, 272] width 100 height 18
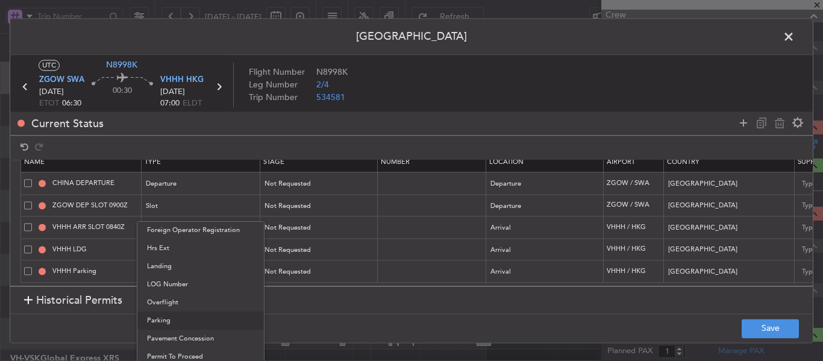
scroll to position [314, 0]
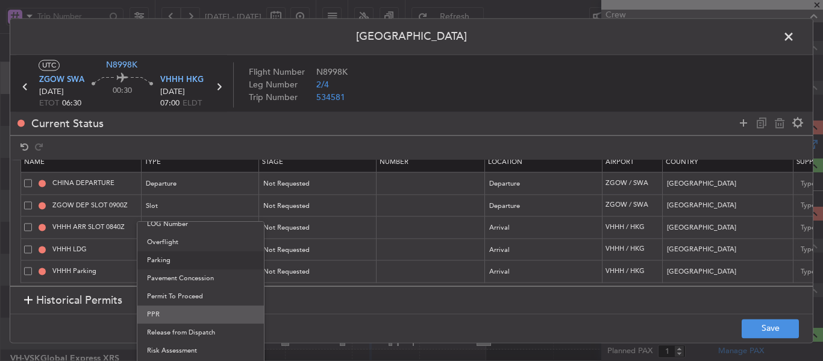
click at [190, 311] on span "PPR" at bounding box center [200, 314] width 107 height 18
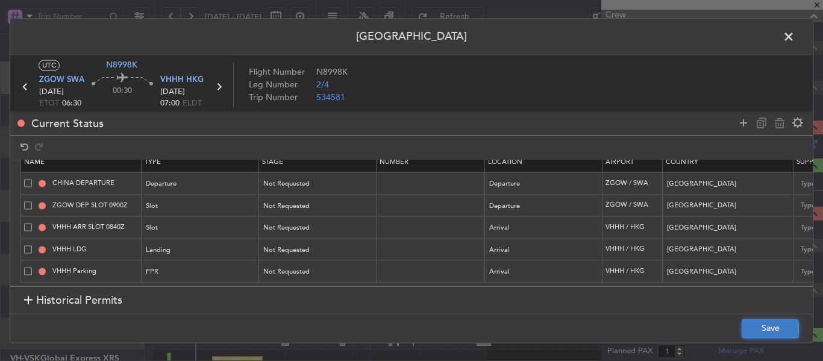
click at [764, 328] on button "Save" at bounding box center [770, 328] width 57 height 19
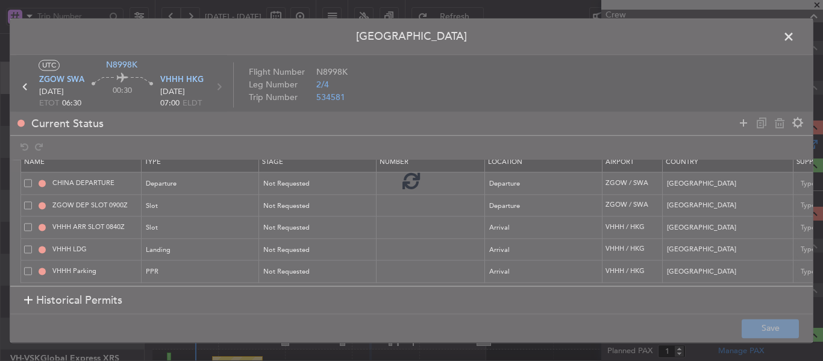
type input "NNN"
type input "3"
type input "ZGOW DEP SLOT"
type input "NNN"
type input "3"
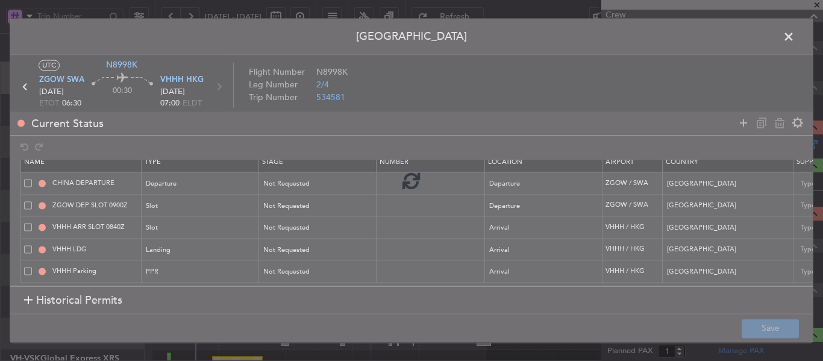
type input "VHHH ARR SLOT"
type input "NNN"
type input "VHHH PPR"
type input "NNN"
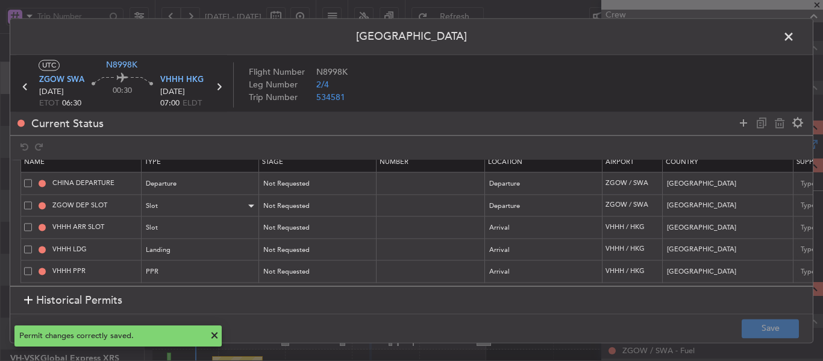
scroll to position [0, 0]
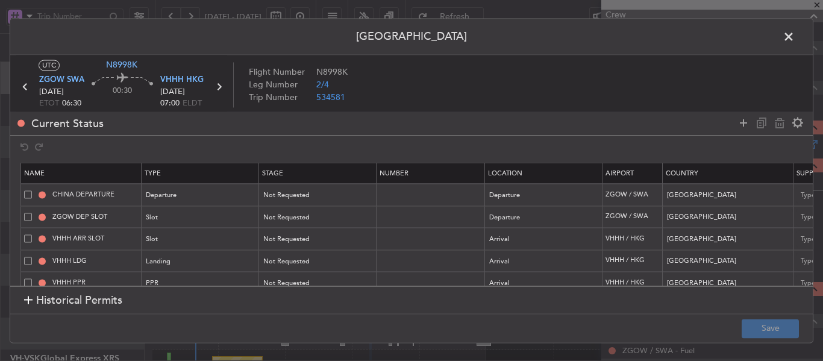
click at [795, 36] on span at bounding box center [795, 40] width 0 height 24
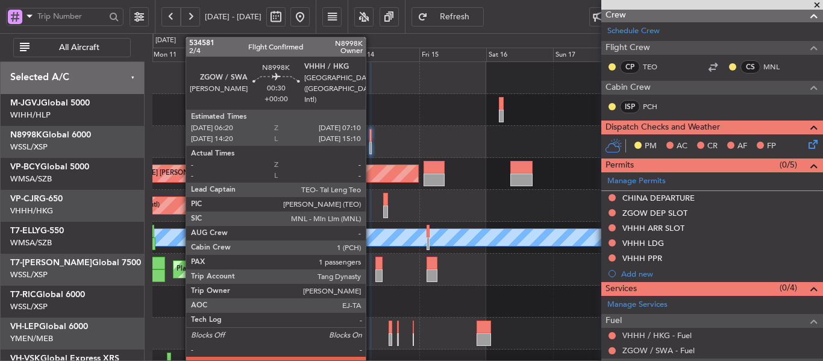
click at [371, 149] on div at bounding box center [370, 148] width 2 height 13
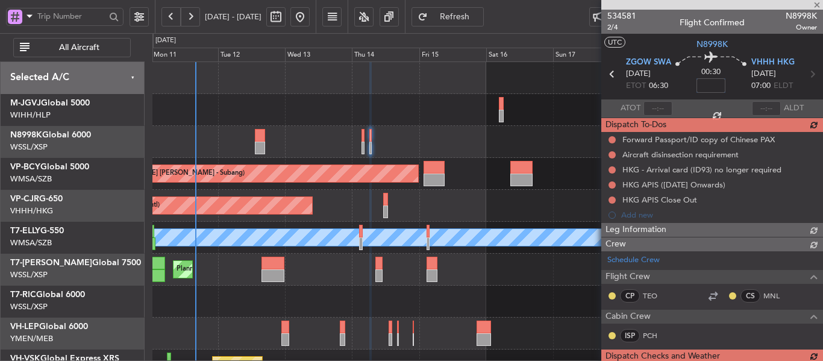
click at [707, 87] on input at bounding box center [710, 85] width 29 height 14
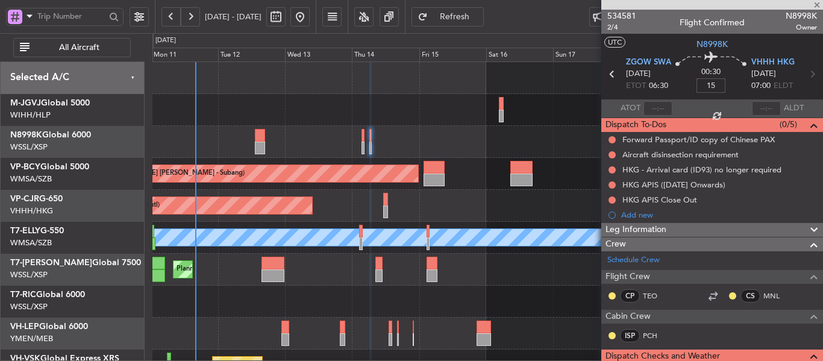
click at [678, 80] on div "00:30 15" at bounding box center [711, 74] width 80 height 45
click at [712, 83] on input "+00:15" at bounding box center [710, 85] width 29 height 14
click at [677, 81] on div "00:45 20" at bounding box center [711, 74] width 80 height 45
type input "+00:20"
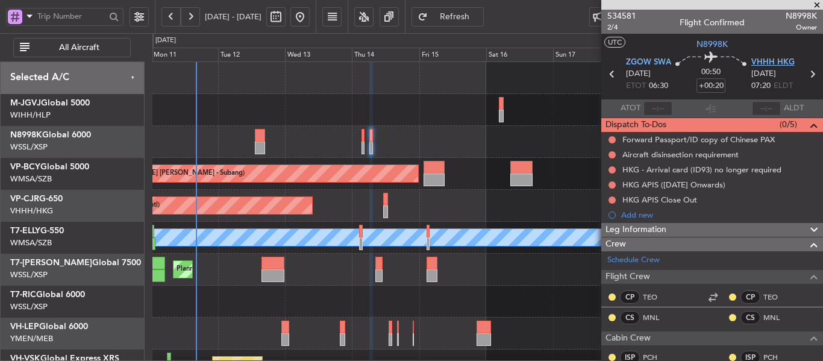
click at [768, 62] on span "VHHH HKG" at bounding box center [772, 63] width 43 height 12
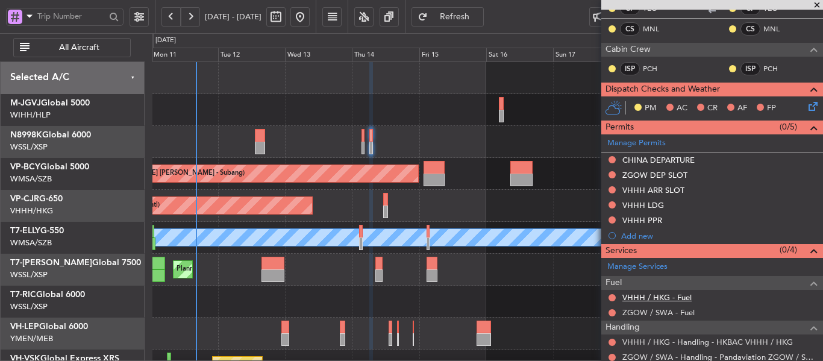
scroll to position [353, 0]
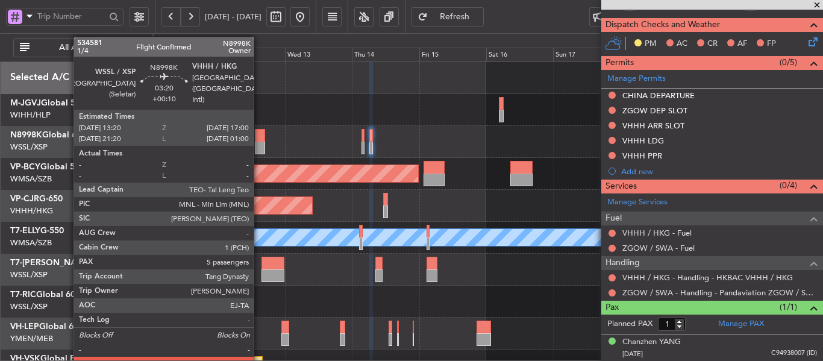
click at [259, 137] on div at bounding box center [260, 135] width 10 height 13
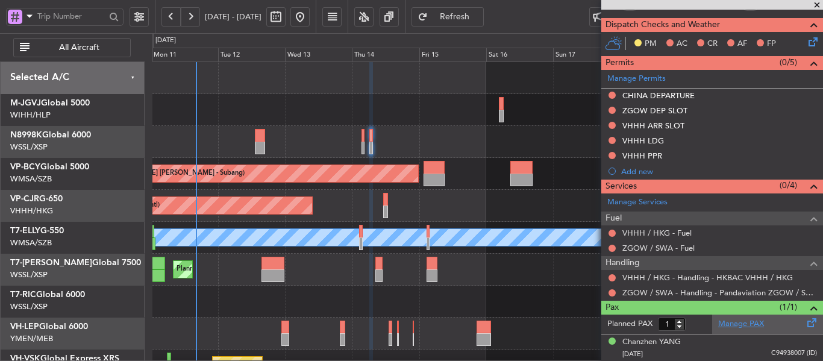
click at [743, 318] on link "Manage PAX" at bounding box center [741, 324] width 46 height 12
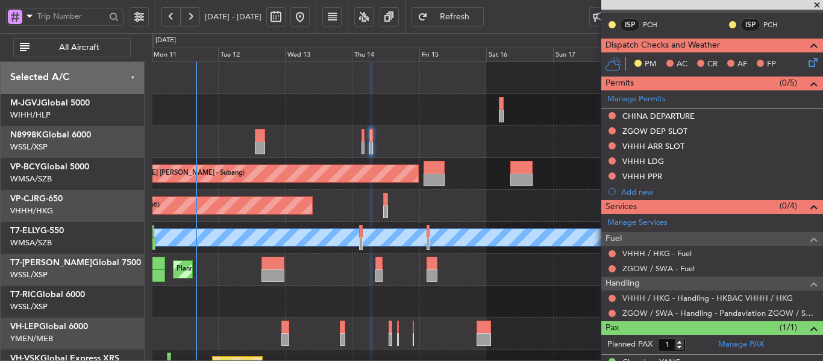
scroll to position [374, 0]
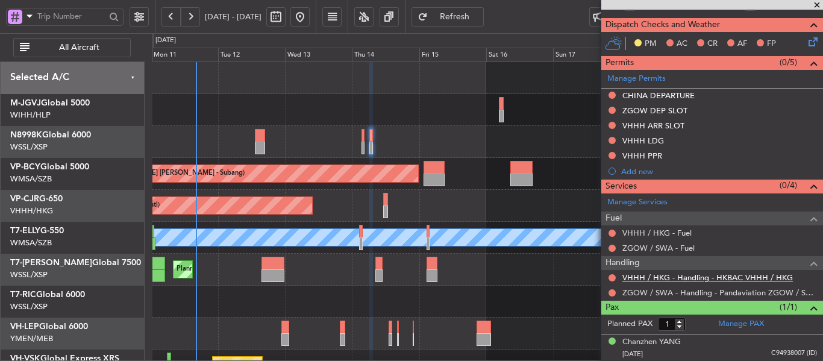
click at [657, 277] on link "VHHH / HKG - Handling - HKBAC VHHH / HKG" at bounding box center [707, 277] width 171 height 10
click at [610, 278] on button at bounding box center [612, 277] width 7 height 7
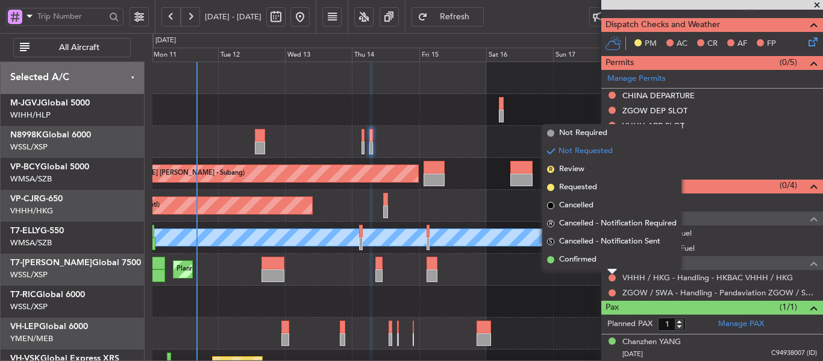
click at [549, 182] on li "Requested" at bounding box center [611, 187] width 139 height 18
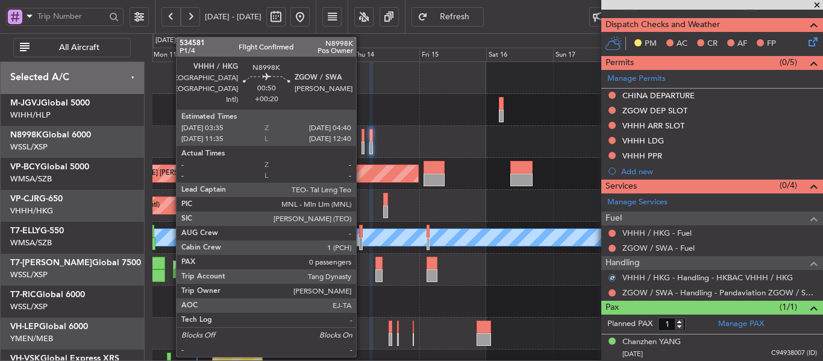
click at [362, 144] on div at bounding box center [364, 148] width 4 height 13
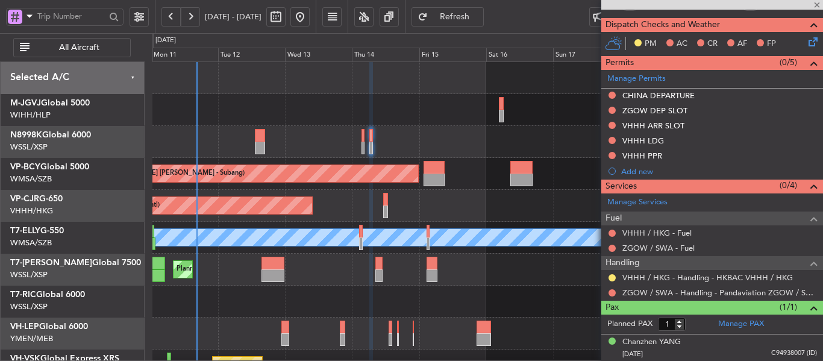
type input "0"
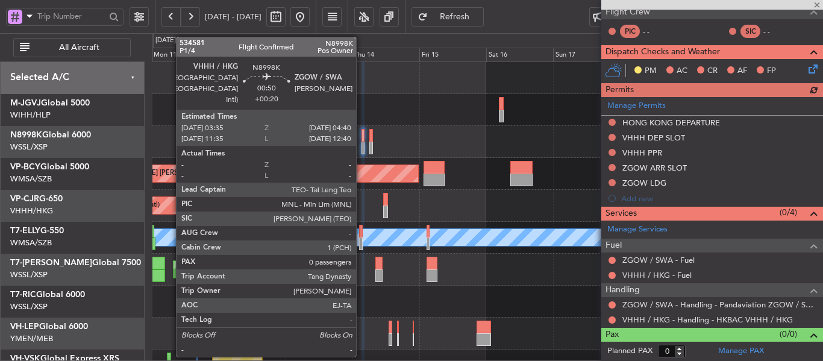
scroll to position [244, 0]
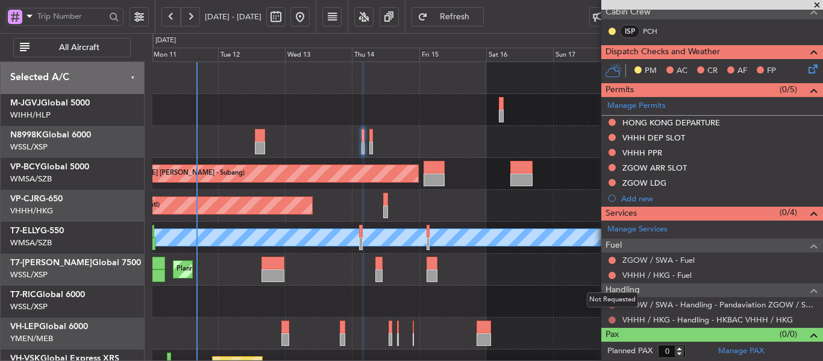
click at [611, 320] on button at bounding box center [612, 319] width 7 height 7
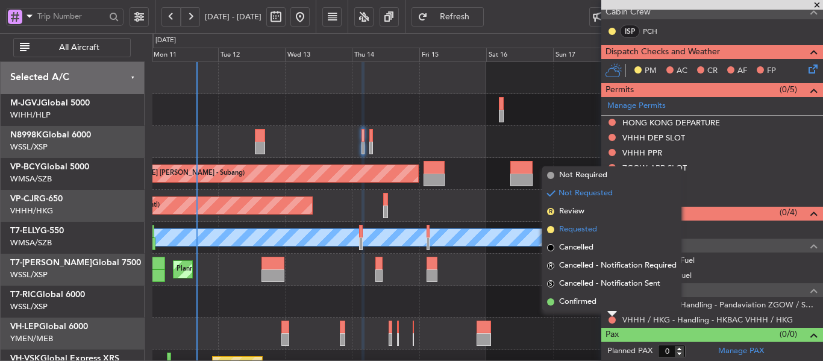
click at [553, 227] on span at bounding box center [550, 229] width 7 height 7
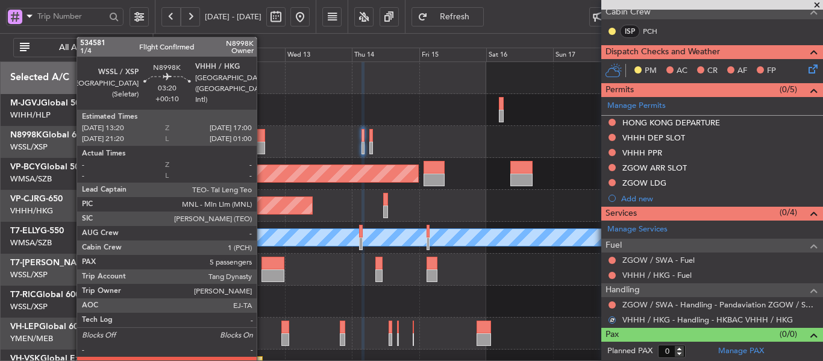
click at [262, 143] on div at bounding box center [260, 148] width 10 height 13
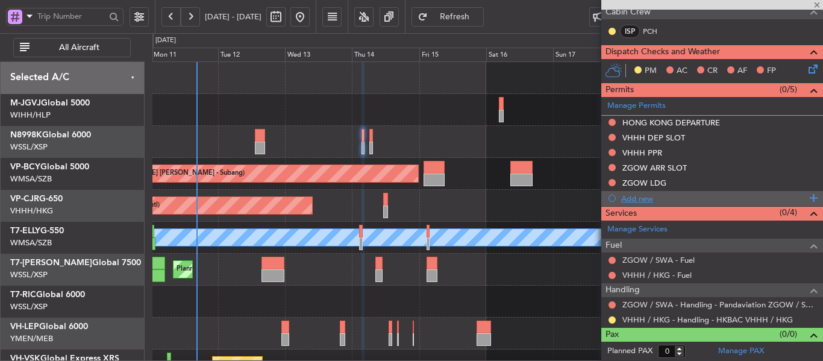
type input "+00:10"
type input "5"
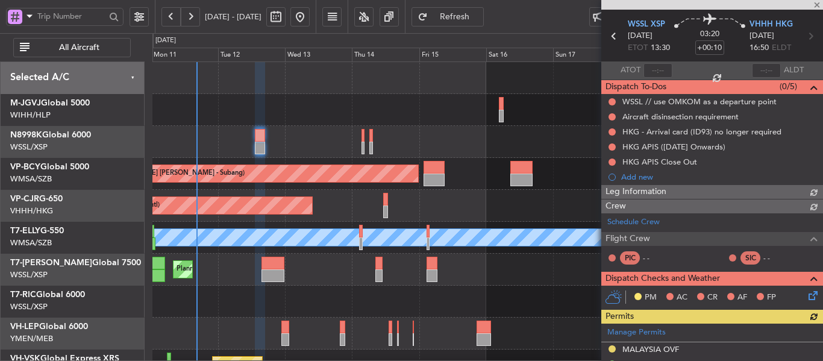
scroll to position [304, 0]
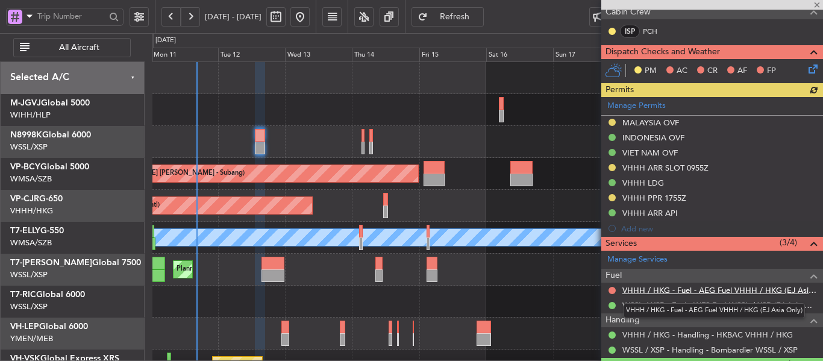
click at [659, 287] on link "VHHH / HKG - Fuel - AEG Fuel VHHH / HKG (EJ Asia Only)" at bounding box center [719, 290] width 195 height 10
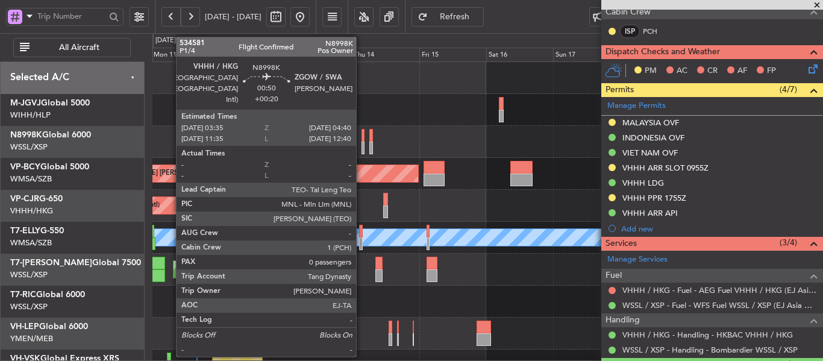
click at [362, 145] on div at bounding box center [364, 148] width 4 height 13
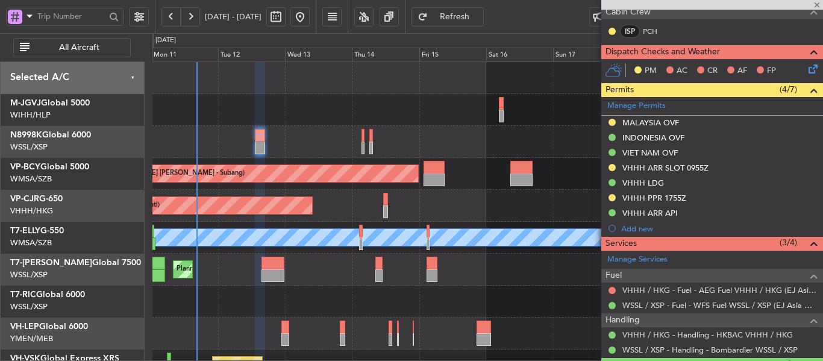
type input "+00:20"
type input "0"
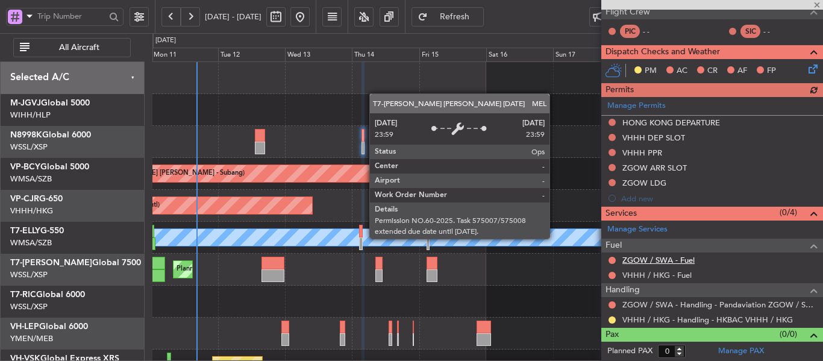
scroll to position [244, 0]
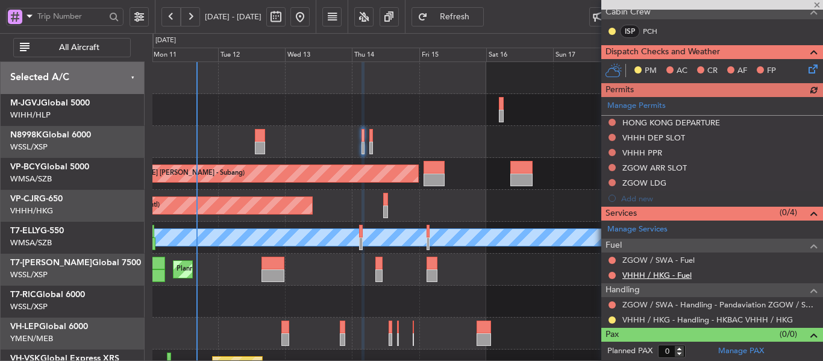
click at [650, 273] on link "VHHH / HKG - Fuel" at bounding box center [656, 275] width 69 height 10
click at [254, 142] on div at bounding box center [487, 142] width 670 height 32
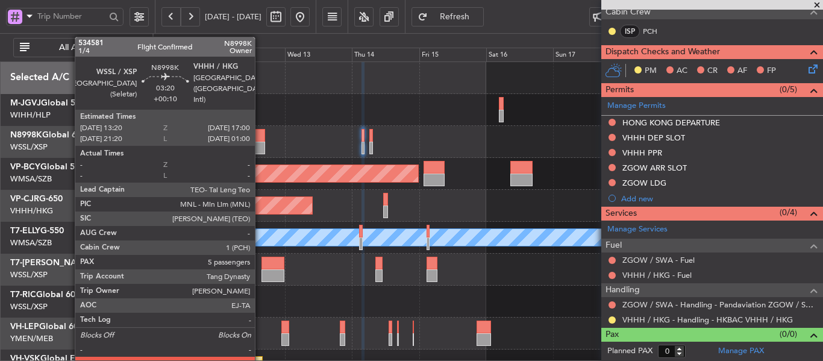
click at [260, 141] on div at bounding box center [260, 135] width 10 height 13
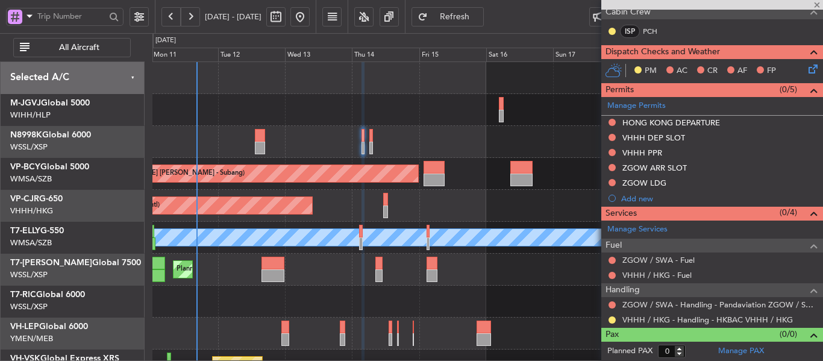
type input "+00:10"
type input "5"
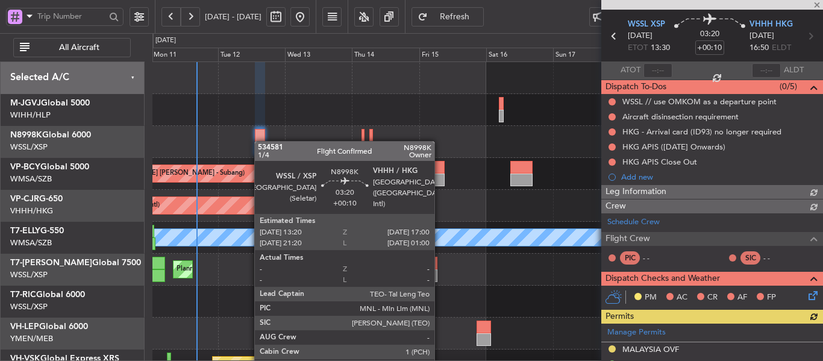
scroll to position [304, 0]
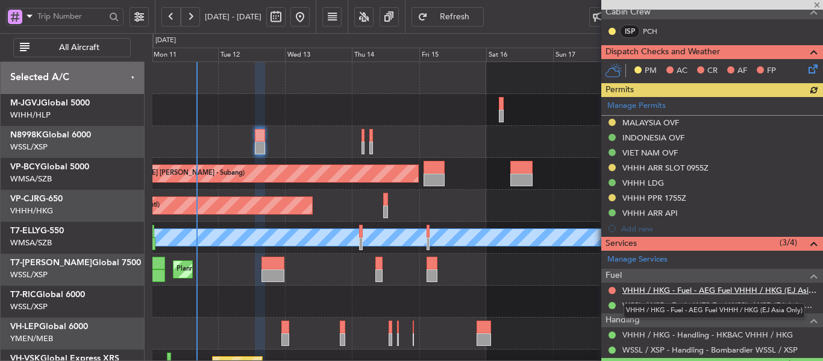
click at [675, 291] on link "VHHH / HKG - Fuel - AEG Fuel VHHH / HKG (EJ Asia Only)" at bounding box center [719, 290] width 195 height 10
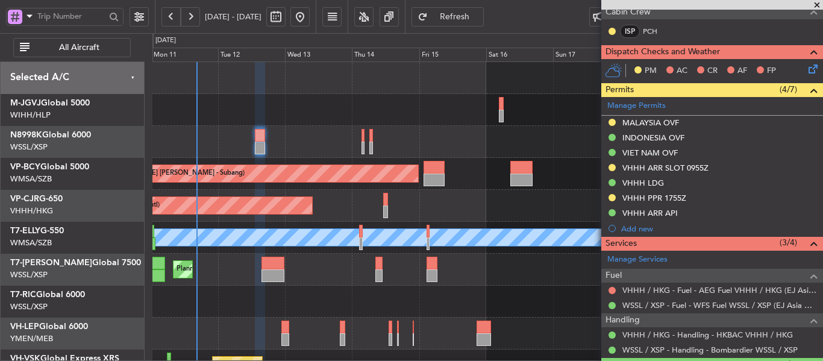
click at [469, 22] on button "Refresh" at bounding box center [448, 16] width 72 height 19
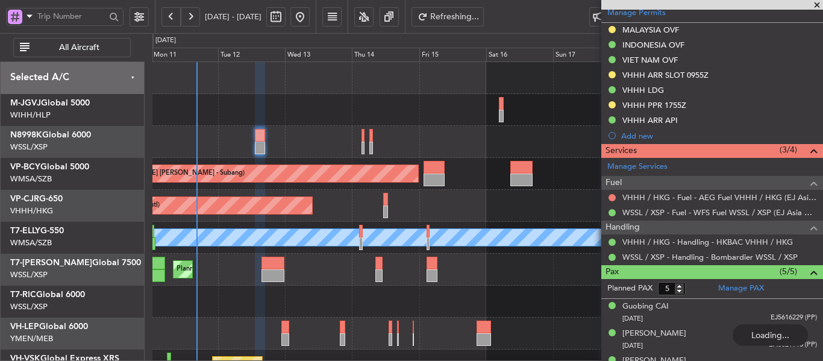
scroll to position [425, 0]
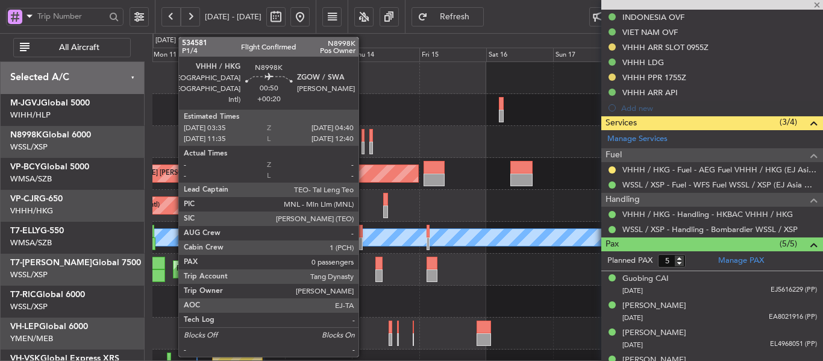
click at [362, 151] on div at bounding box center [364, 148] width 4 height 13
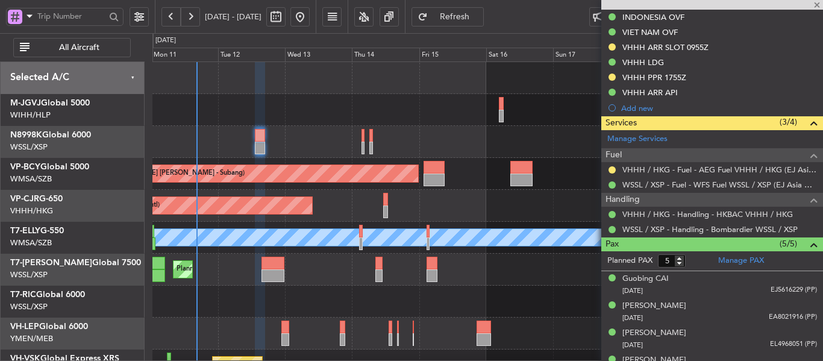
type input "+00:20"
type input "0"
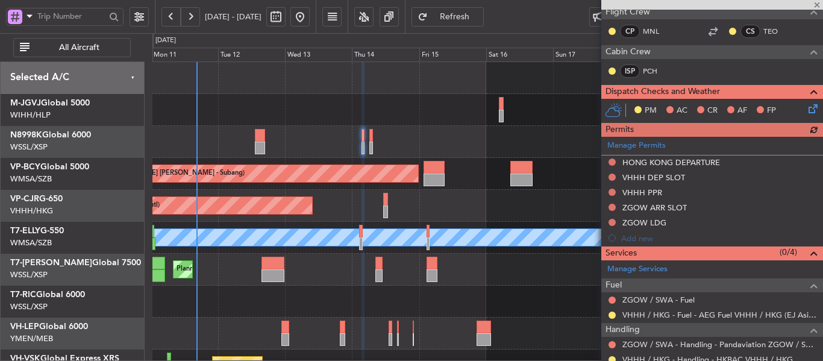
scroll to position [244, 0]
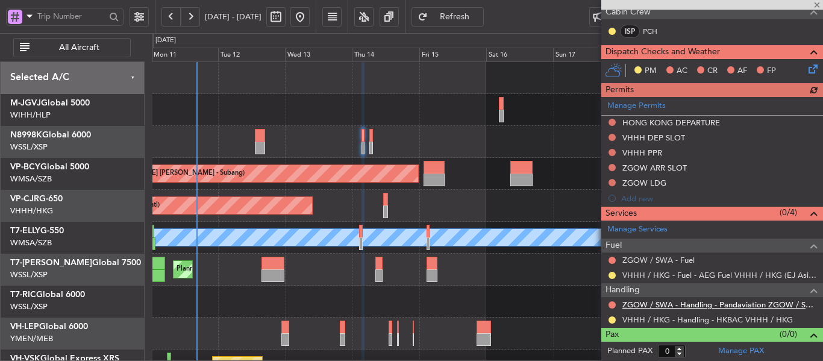
click at [696, 305] on link "ZGOW / SWA - Handling - Pandaviation ZGOW / SWA" at bounding box center [719, 304] width 195 height 10
click at [480, 20] on span "Refresh" at bounding box center [454, 17] width 49 height 8
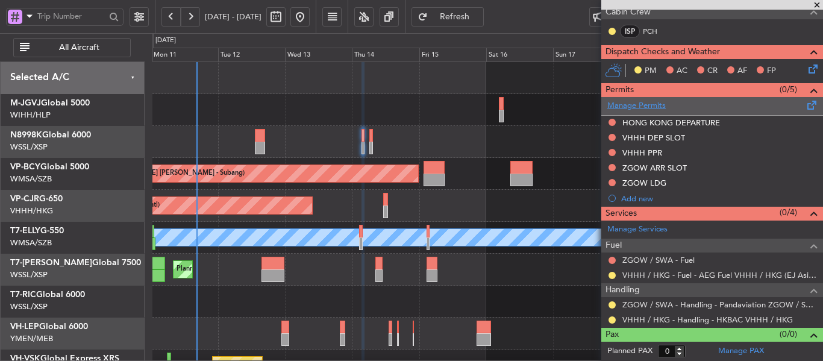
click at [649, 108] on link "Manage Permits" at bounding box center [636, 106] width 58 height 12
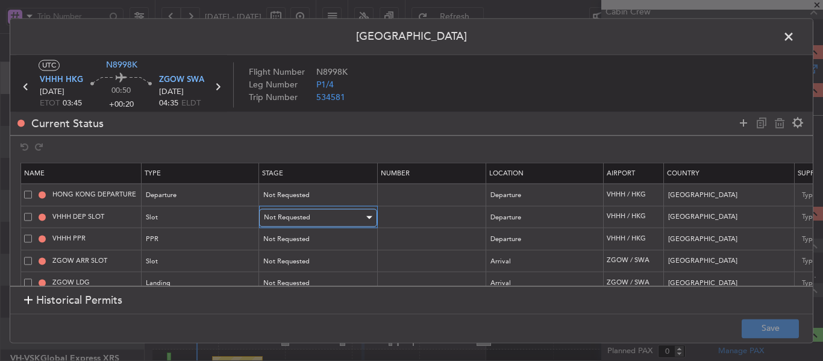
click at [305, 222] on span "Not Requested" at bounding box center [287, 217] width 46 height 9
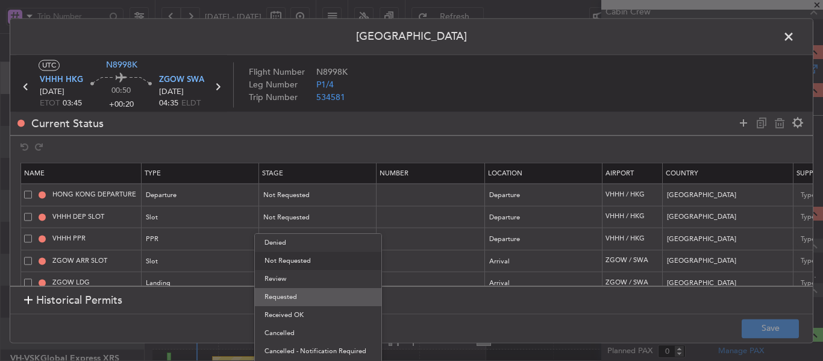
click at [286, 295] on span "Requested" at bounding box center [317, 297] width 107 height 18
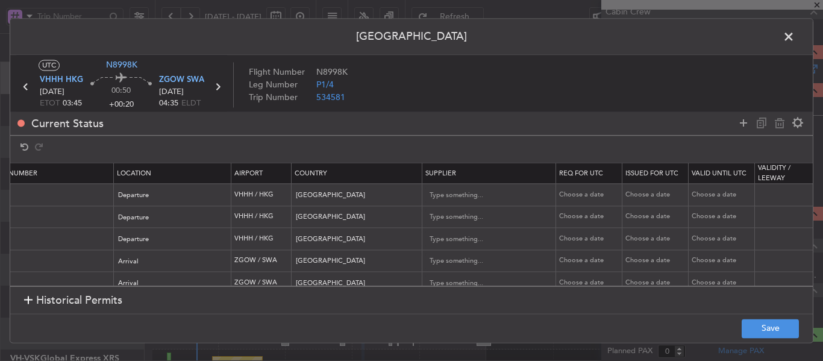
scroll to position [0, 374]
click at [589, 217] on div "Choose a date" at bounding box center [588, 217] width 63 height 10
select select "8"
select select "2025"
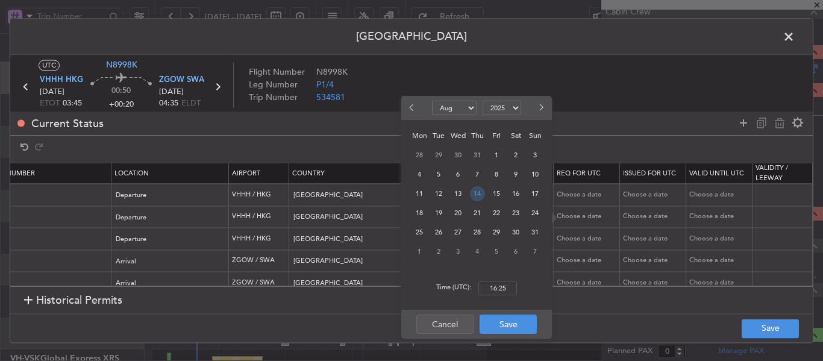
click at [472, 199] on span "14" at bounding box center [477, 193] width 15 height 15
click at [492, 289] on input "00:00" at bounding box center [497, 288] width 39 height 14
type input "03:50"
click at [510, 332] on button "Save" at bounding box center [508, 324] width 57 height 19
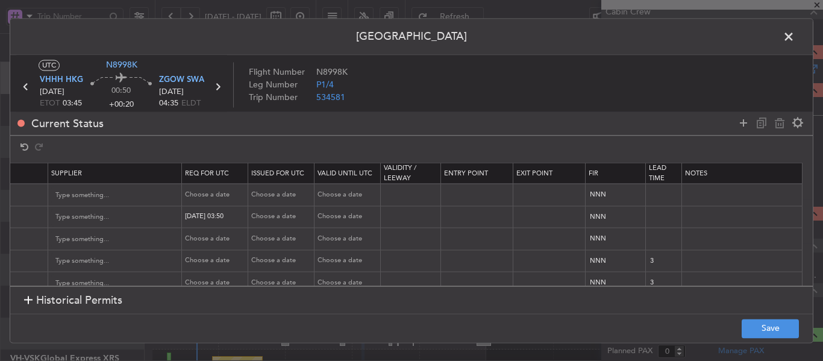
scroll to position [0, 754]
click at [715, 213] on input "text" at bounding box center [742, 217] width 120 height 18
paste input "T N8998K [DATE] 014GLEX 0350ZGOW D / ID.VHHHDGN6846000"
type input "T N8998K [DATE] 014GLEX 0350ZGOW D / ID.VHHHDGN6846000"
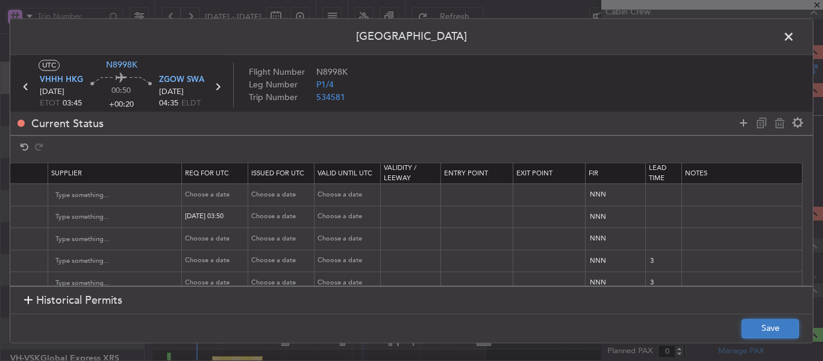
scroll to position [0, 0]
click at [760, 333] on button "Save" at bounding box center [770, 328] width 57 height 19
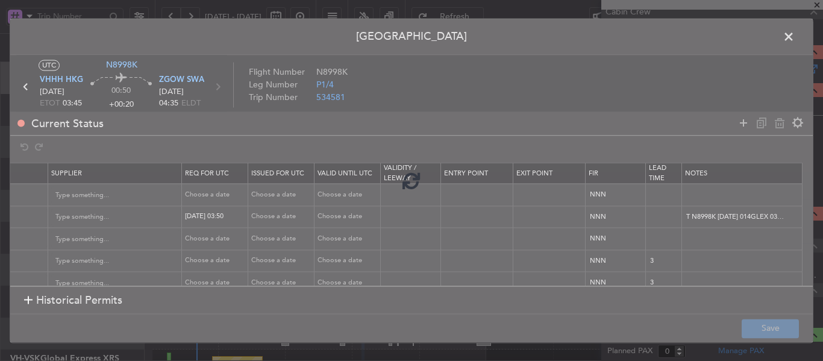
type input "VHHH DEP SLOT 0350Z"
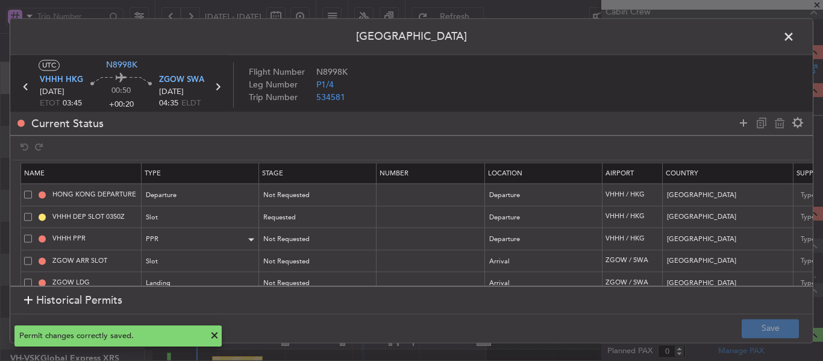
scroll to position [20, 0]
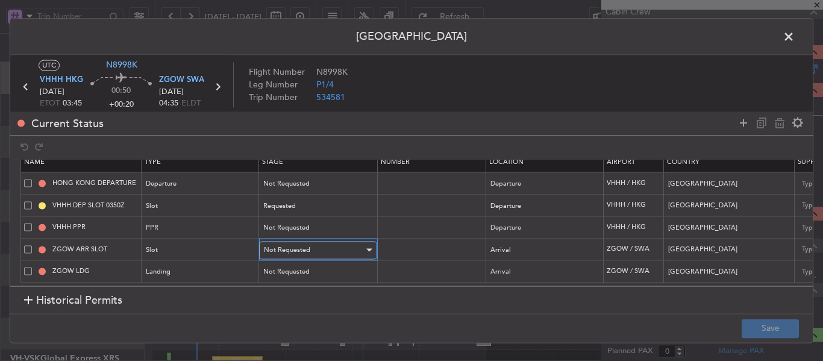
click at [288, 245] on span "Not Requested" at bounding box center [287, 249] width 46 height 9
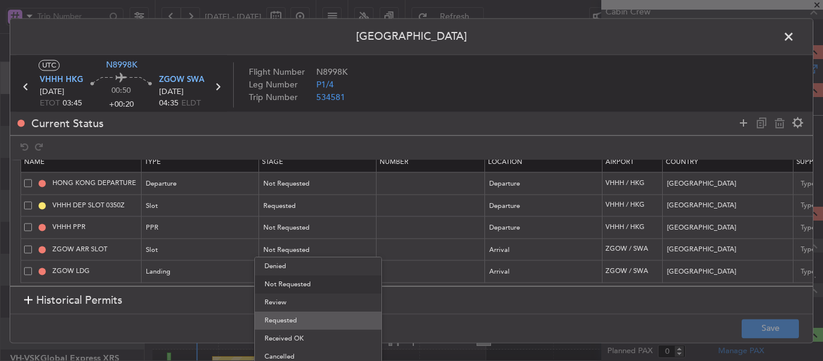
click at [287, 322] on span "Requested" at bounding box center [317, 320] width 107 height 18
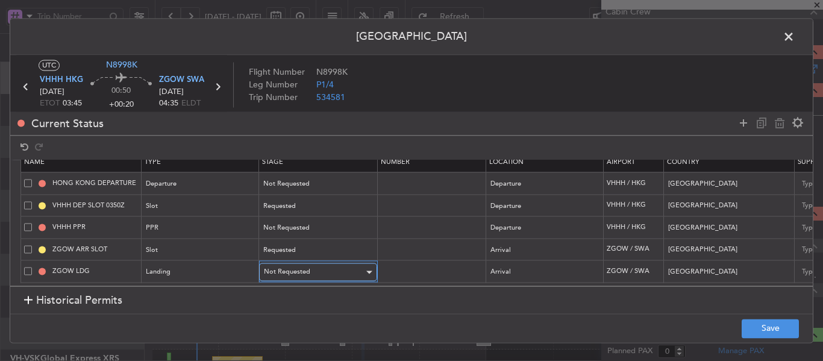
click at [289, 268] on span "Not Requested" at bounding box center [287, 272] width 46 height 9
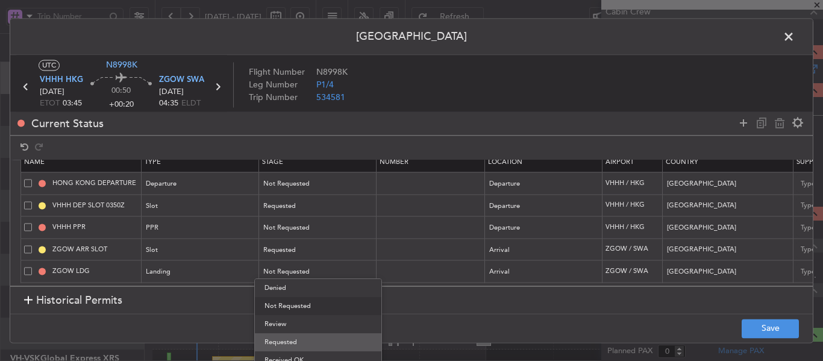
click at [287, 345] on span "Requested" at bounding box center [317, 342] width 107 height 18
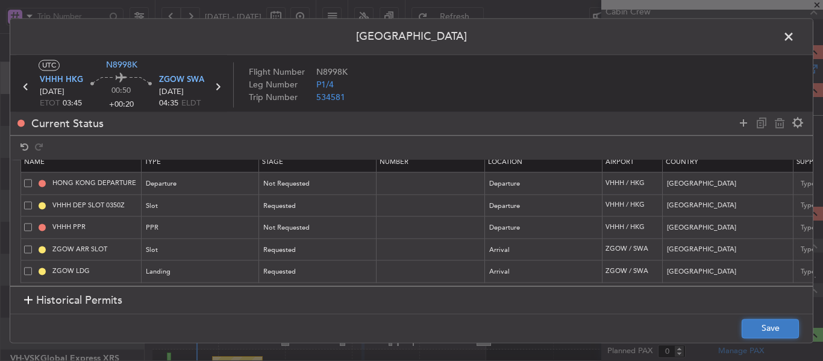
click at [762, 330] on button "Save" at bounding box center [770, 328] width 57 height 19
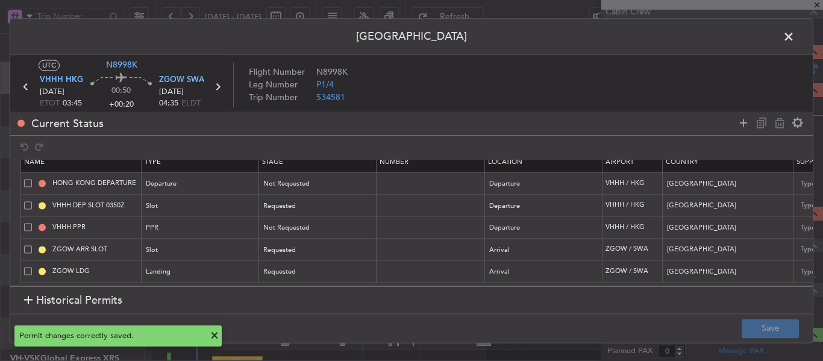
click at [220, 88] on icon at bounding box center [218, 87] width 16 height 16
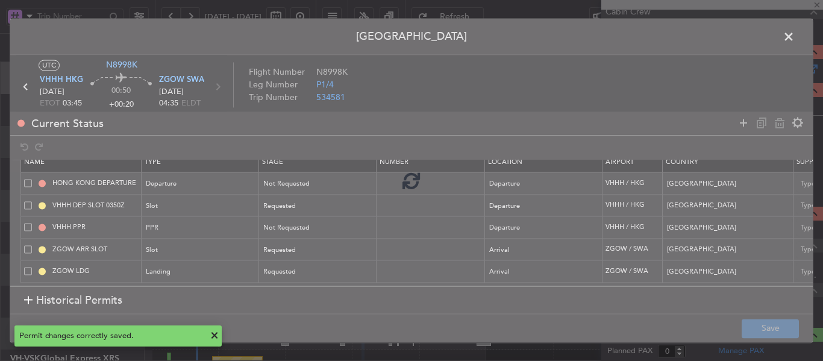
type input "1"
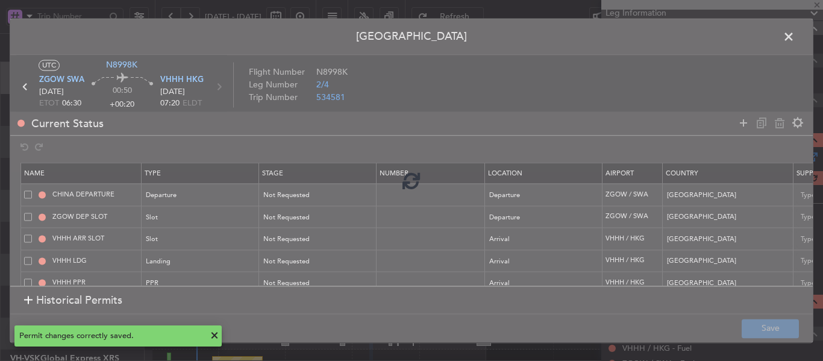
scroll to position [304, 0]
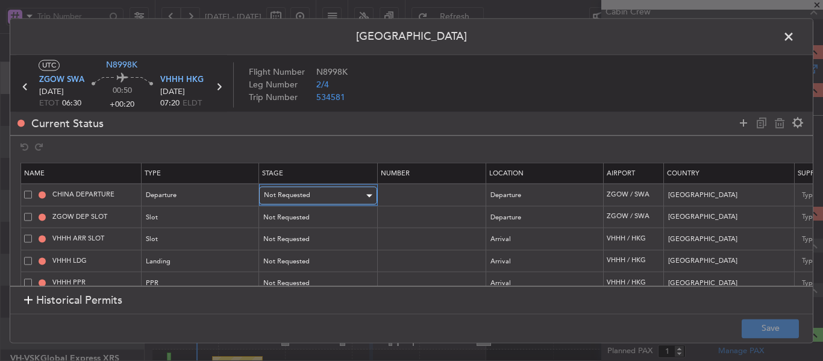
click at [308, 195] on span "Not Requested" at bounding box center [287, 195] width 46 height 9
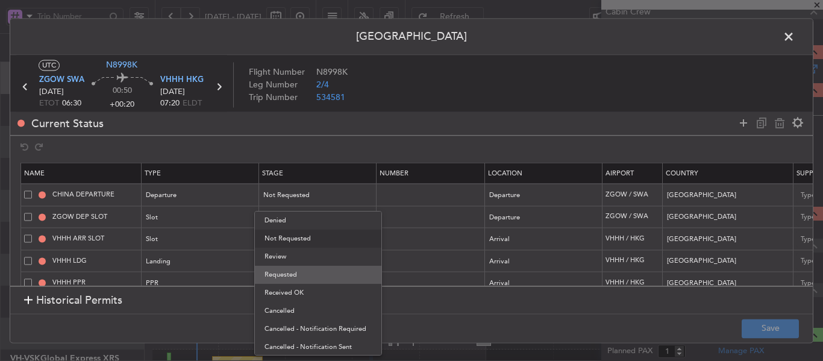
click at [280, 280] on span "Requested" at bounding box center [317, 275] width 107 height 18
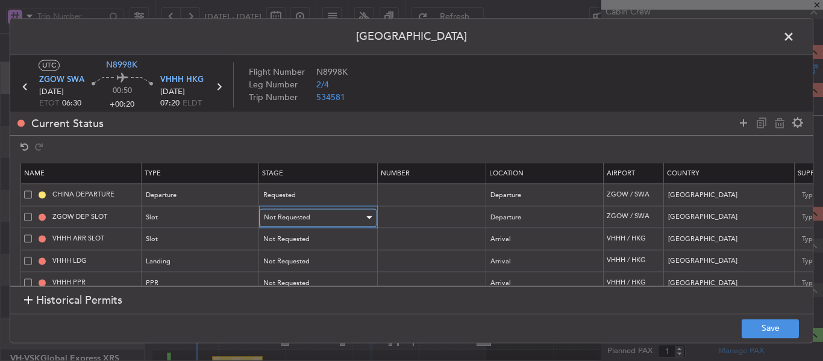
click at [296, 213] on span "Not Requested" at bounding box center [287, 217] width 46 height 9
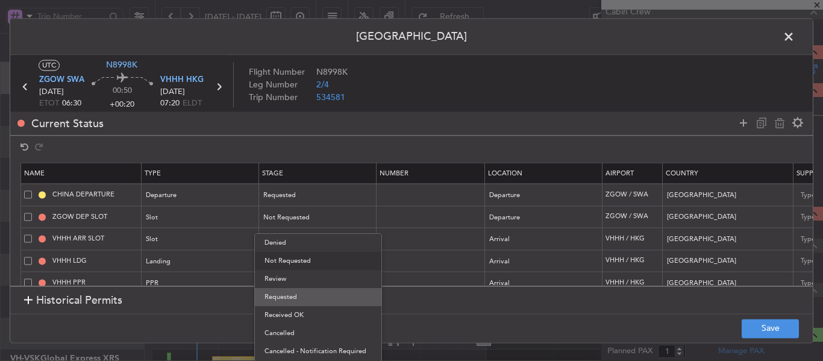
click at [300, 296] on span "Requested" at bounding box center [317, 297] width 107 height 18
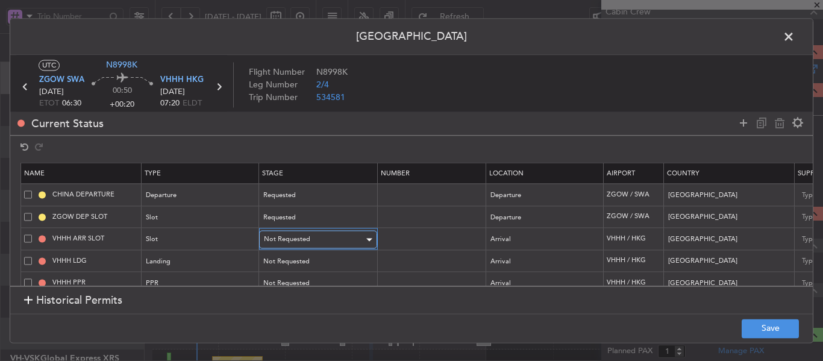
click at [299, 235] on span "Not Requested" at bounding box center [287, 239] width 46 height 9
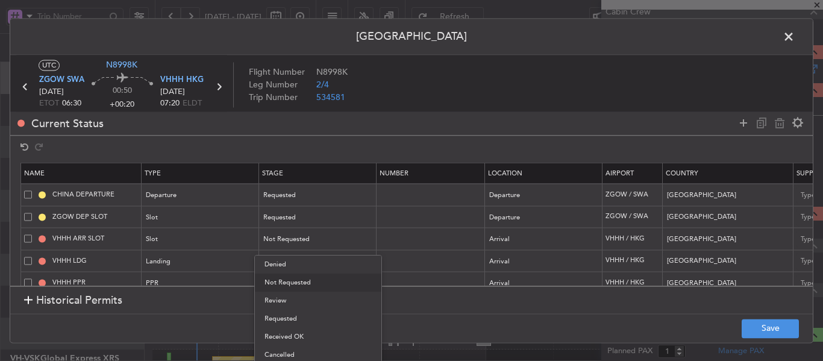
click at [299, 319] on span "Requested" at bounding box center [317, 319] width 107 height 18
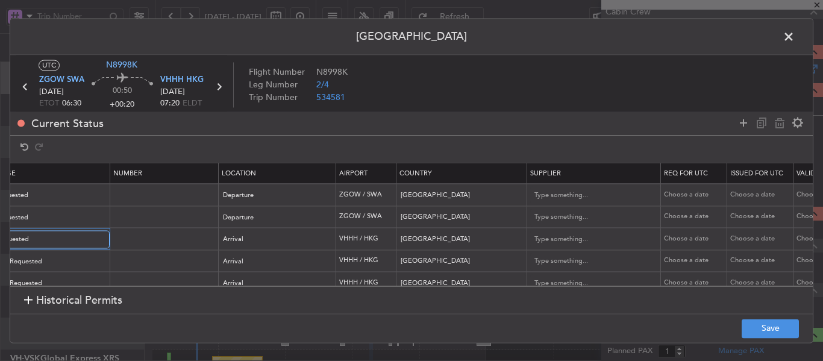
scroll to position [0, 0]
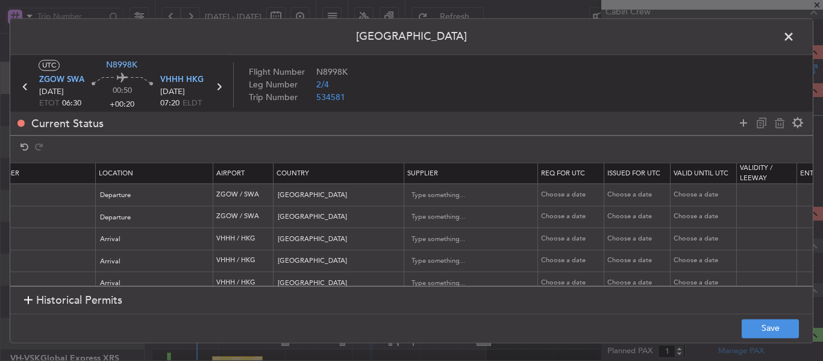
click at [554, 235] on div "Choose a date" at bounding box center [572, 239] width 63 height 10
select select "8"
select select "2025"
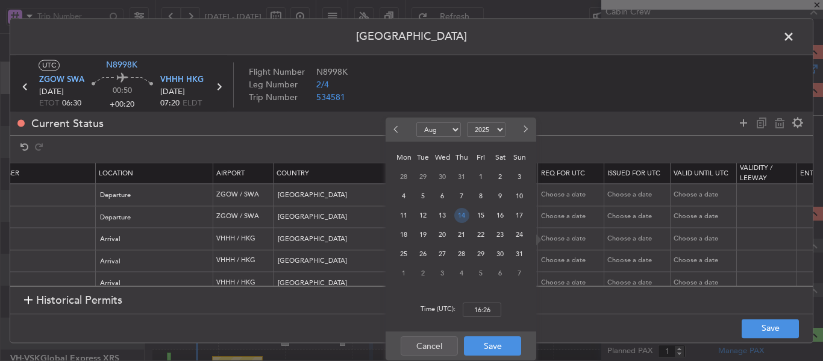
click at [457, 219] on span "14" at bounding box center [461, 215] width 15 height 15
click at [486, 307] on input "00:00" at bounding box center [482, 309] width 39 height 14
type input "07:50"
click at [487, 354] on button "Save" at bounding box center [492, 345] width 57 height 19
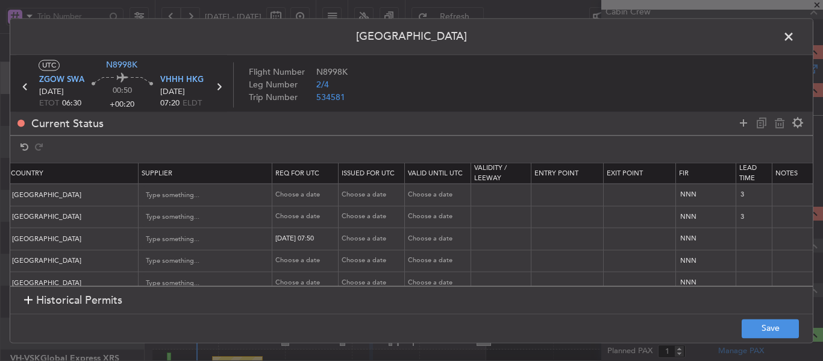
scroll to position [0, 754]
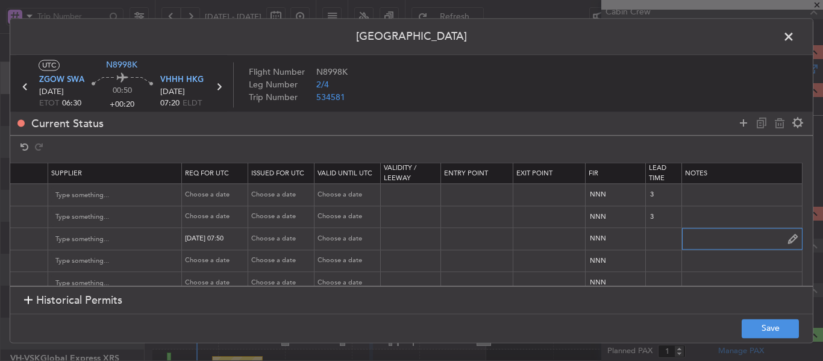
click at [687, 237] on input "text" at bounding box center [742, 239] width 120 height 18
paste input "TN8998K [DATE] 014GLEX ZGOW0750 D / ID.VHHHAGN6848000/"
type input "TN8998K [DATE] 014GLEX ZGOW0750 D / ID.VHHHAGN6848000/"
click at [761, 333] on button "Save" at bounding box center [770, 328] width 57 height 19
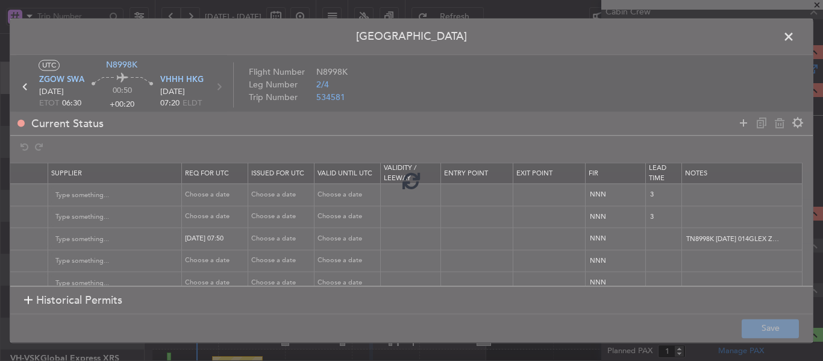
type input "VHHH ARR SLOT 0750Z"
type input "TN8998K [DATE] 014GLEX ZGOW0750 D / ID.VHHHAGN6848000/"
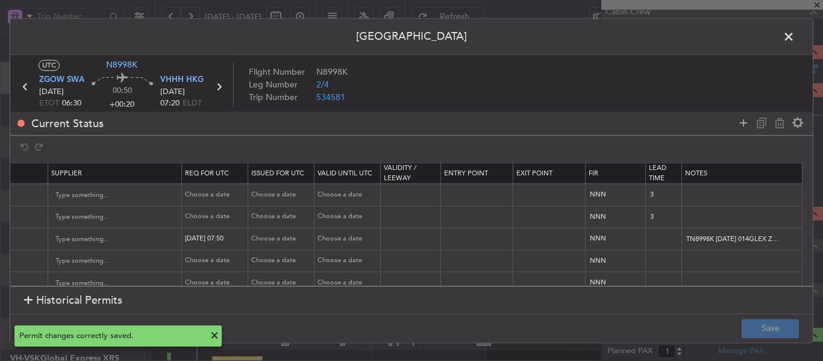
click at [795, 33] on span at bounding box center [795, 40] width 0 height 24
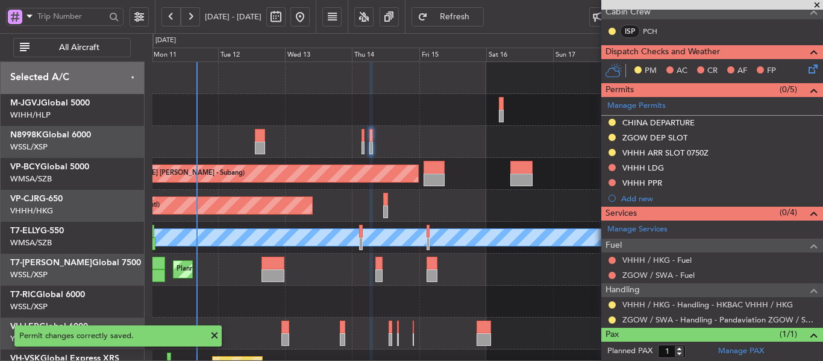
click at [465, 9] on button "Refresh" at bounding box center [448, 16] width 72 height 19
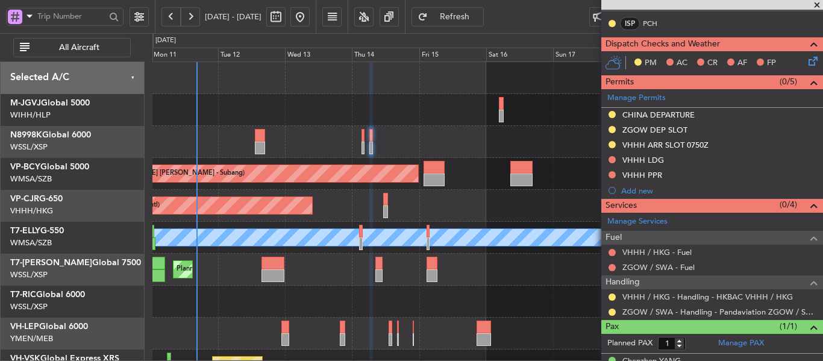
scroll to position [331, 0]
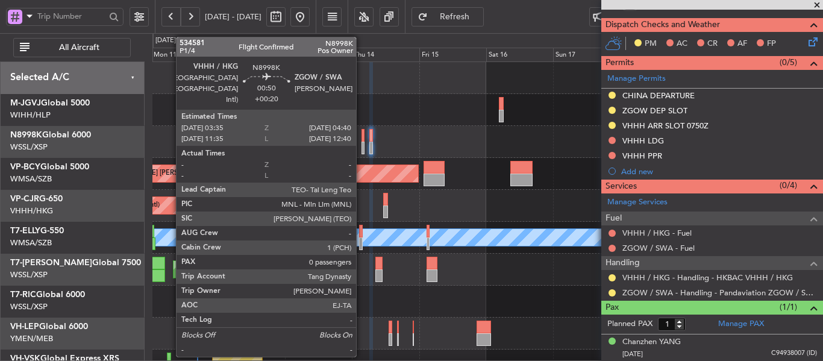
click at [362, 142] on div at bounding box center [364, 148] width 4 height 13
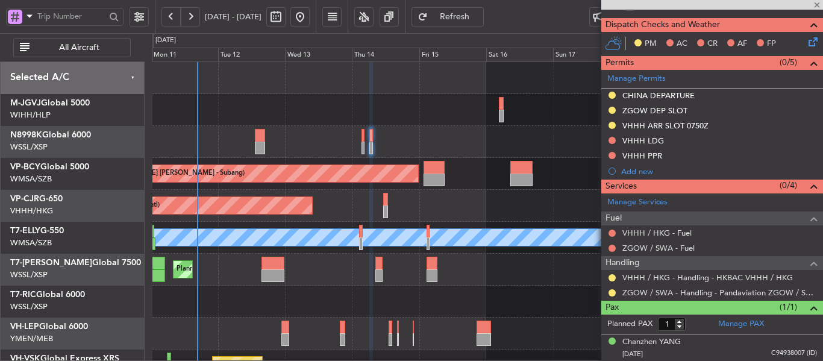
type input "0"
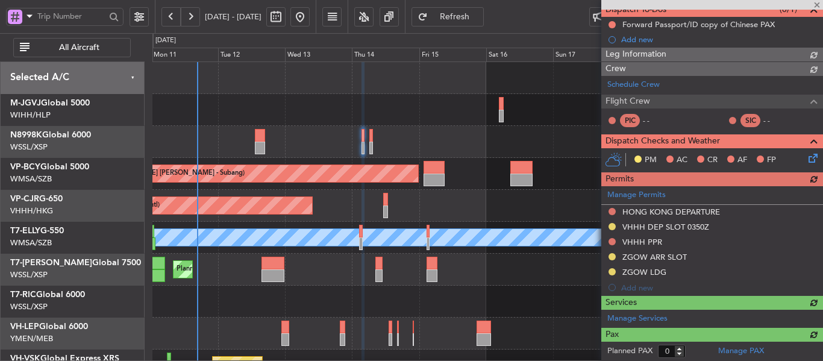
scroll to position [244, 0]
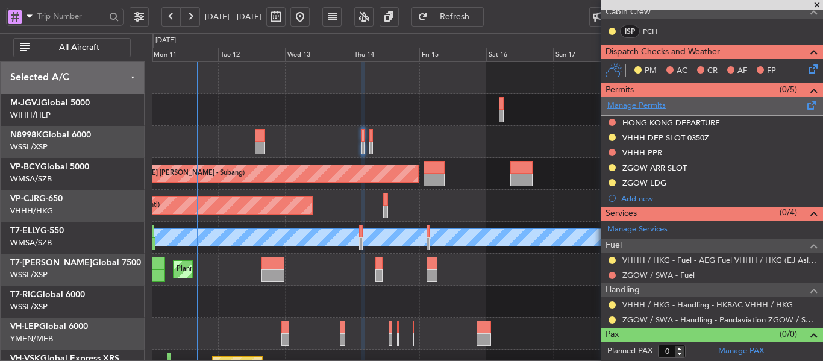
click at [644, 104] on link "Manage Permits" at bounding box center [636, 106] width 58 height 12
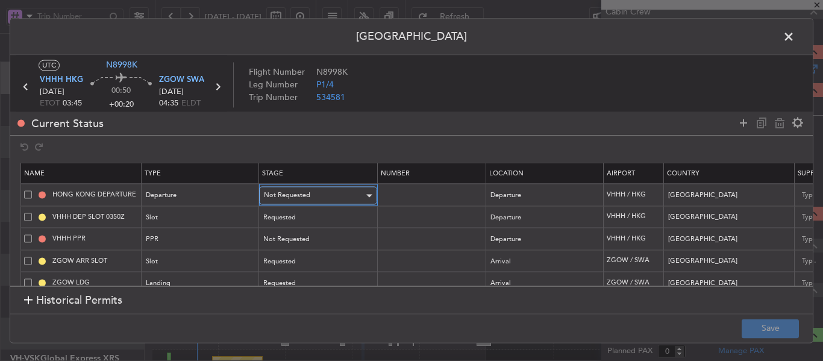
click at [281, 192] on span "Not Requested" at bounding box center [287, 195] width 46 height 9
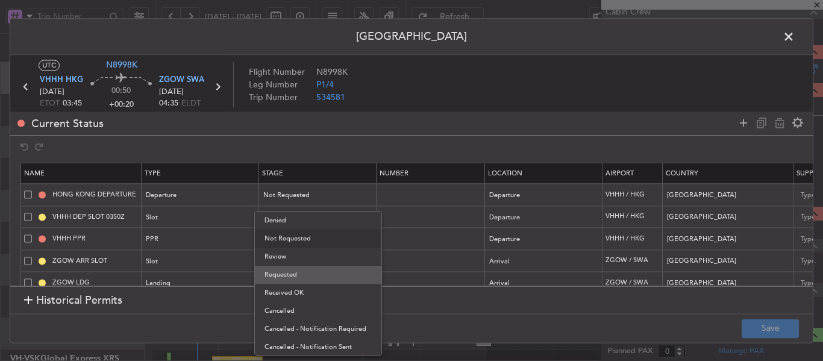
click at [308, 275] on span "Requested" at bounding box center [317, 275] width 107 height 18
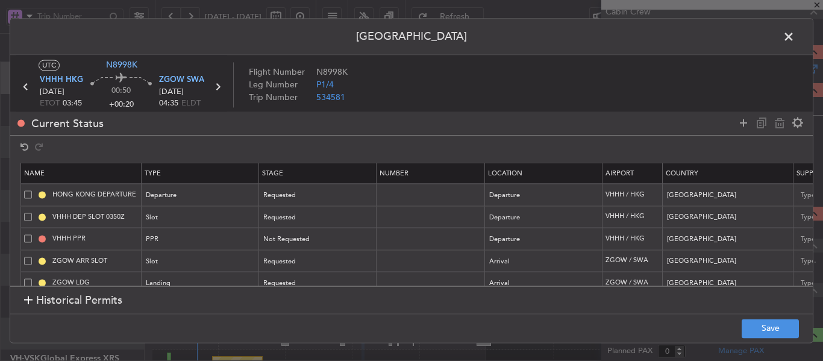
click at [415, 188] on td at bounding box center [431, 195] width 108 height 22
click at [415, 190] on input "text" at bounding box center [432, 195] width 105 height 10
paste input "000000858768"
type input "000000858768"
click at [771, 332] on button "Save" at bounding box center [770, 328] width 57 height 19
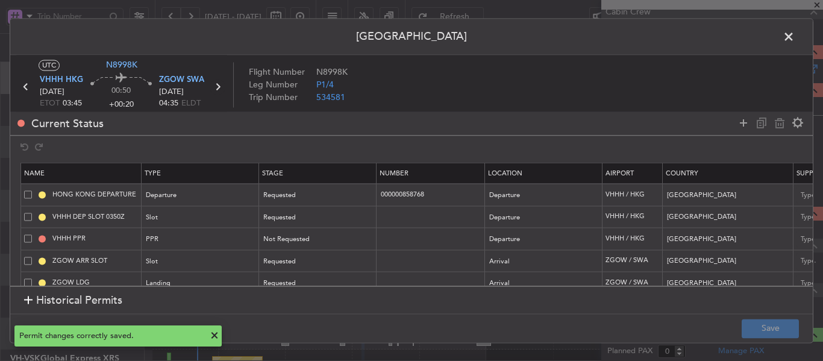
click at [218, 89] on icon at bounding box center [218, 87] width 16 height 16
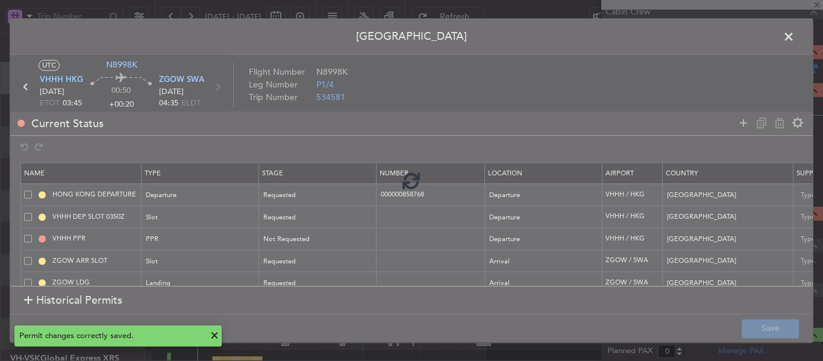
type input "1"
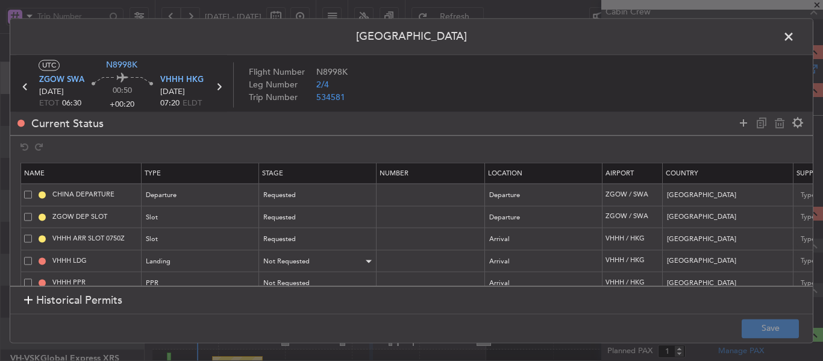
scroll to position [20, 0]
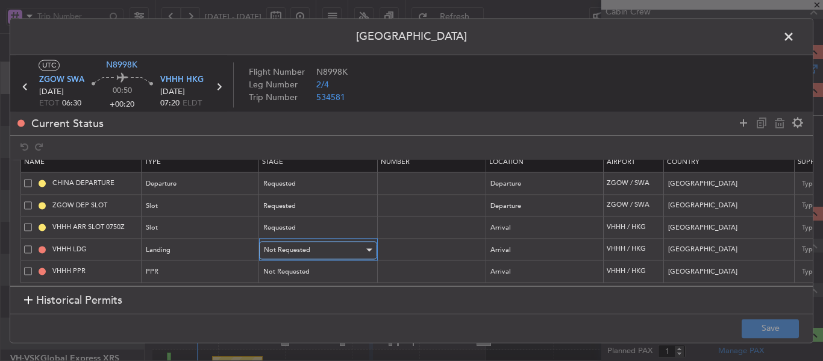
click at [334, 246] on div "Not Requested" at bounding box center [314, 250] width 100 height 18
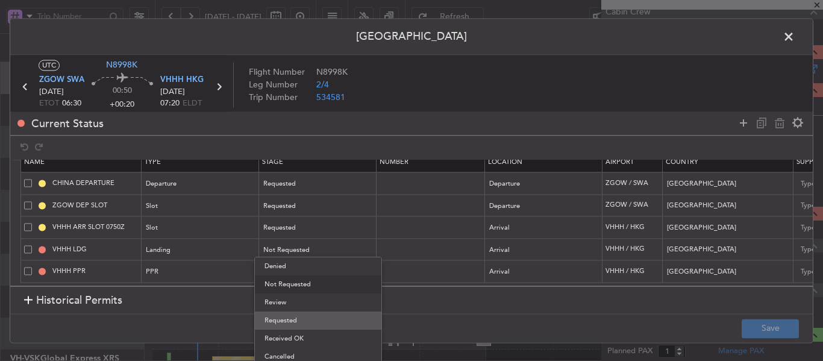
click at [298, 324] on span "Requested" at bounding box center [317, 320] width 107 height 18
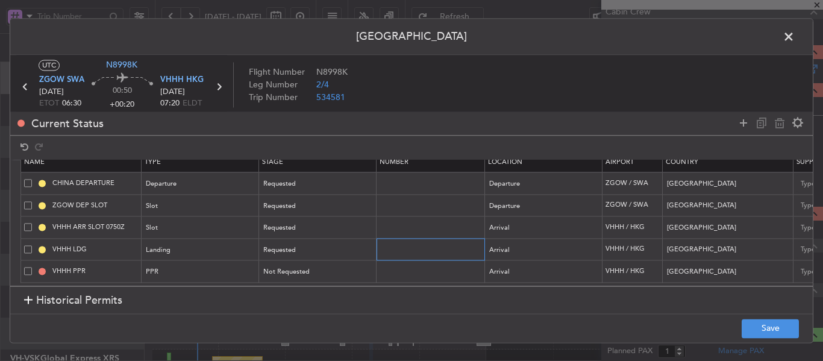
click at [413, 244] on input "text" at bounding box center [432, 249] width 105 height 10
paste input "000000858768"
type input "000000858768"
click at [762, 330] on button "Save" at bounding box center [770, 328] width 57 height 19
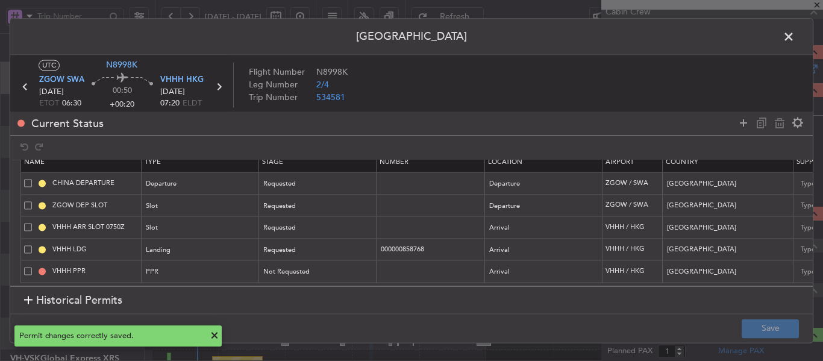
click at [795, 39] on span at bounding box center [795, 40] width 0 height 24
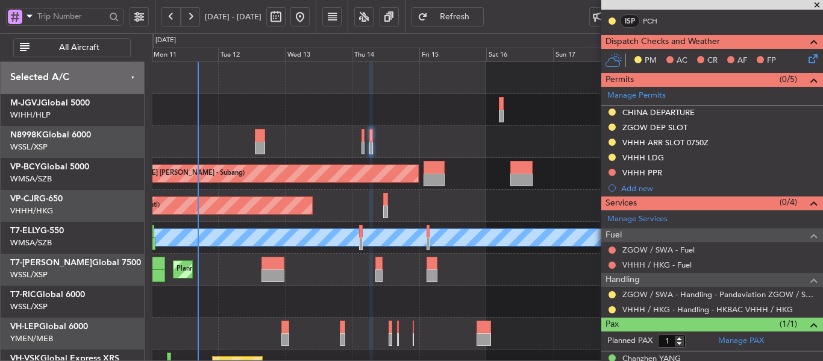
scroll to position [331, 0]
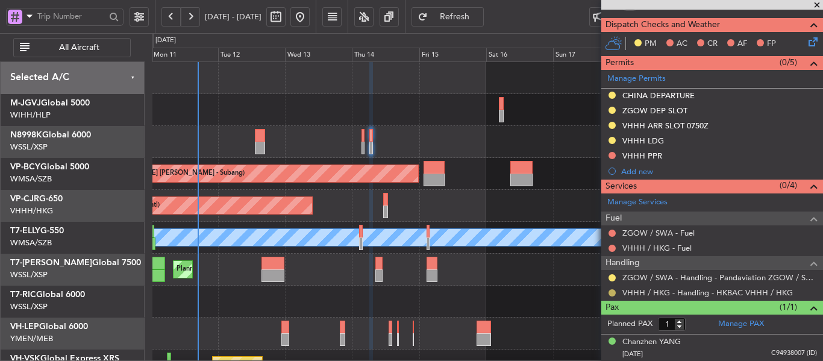
click at [613, 289] on button at bounding box center [612, 292] width 7 height 7
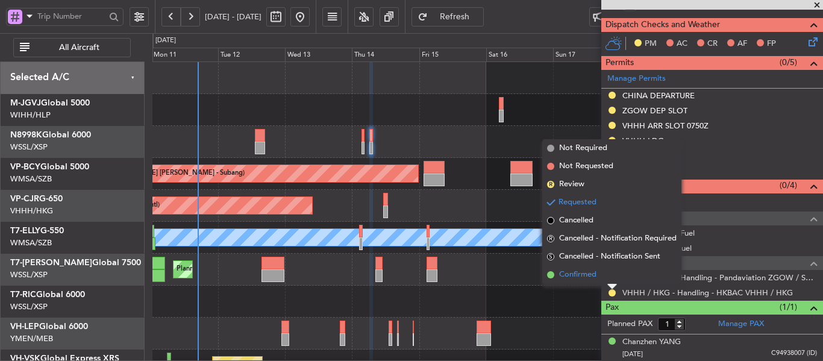
click at [551, 275] on span at bounding box center [550, 274] width 7 height 7
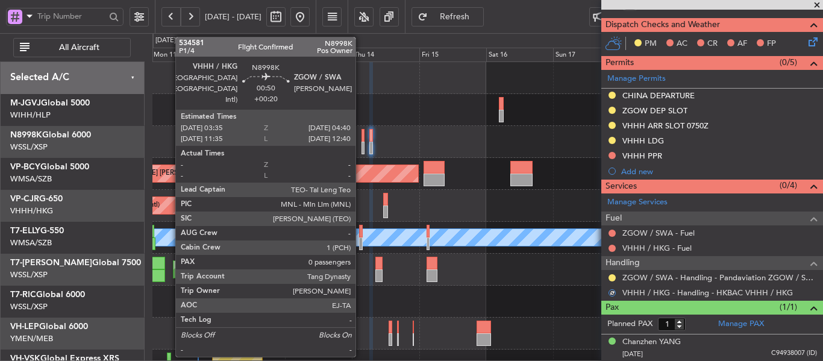
click at [362, 150] on div at bounding box center [364, 148] width 4 height 13
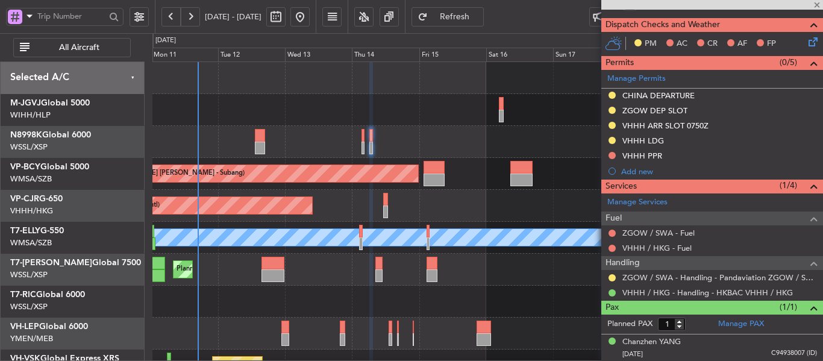
type input "0"
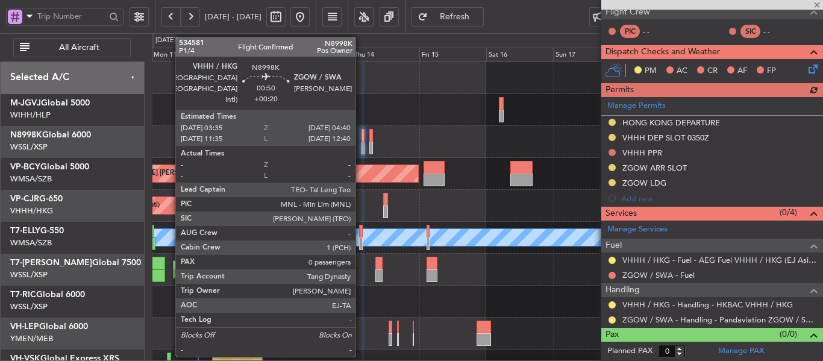
scroll to position [244, 0]
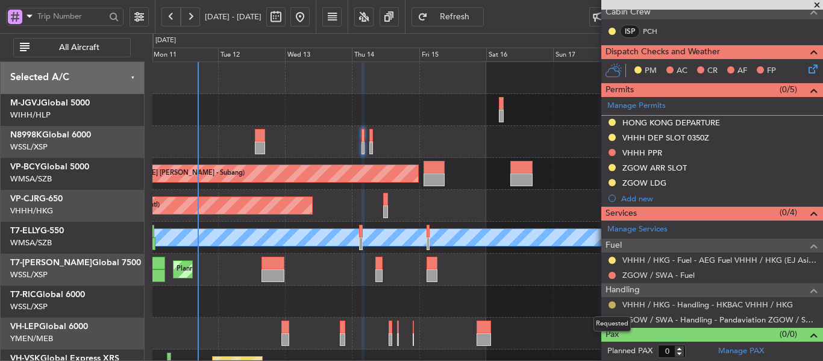
click at [612, 301] on button at bounding box center [612, 304] width 7 height 7
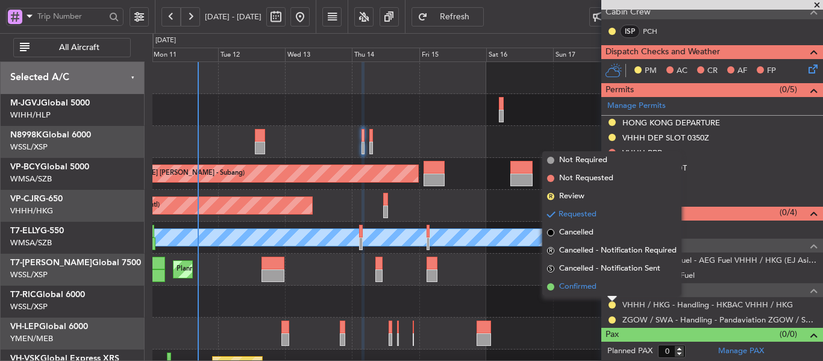
click at [549, 289] on span at bounding box center [550, 286] width 7 height 7
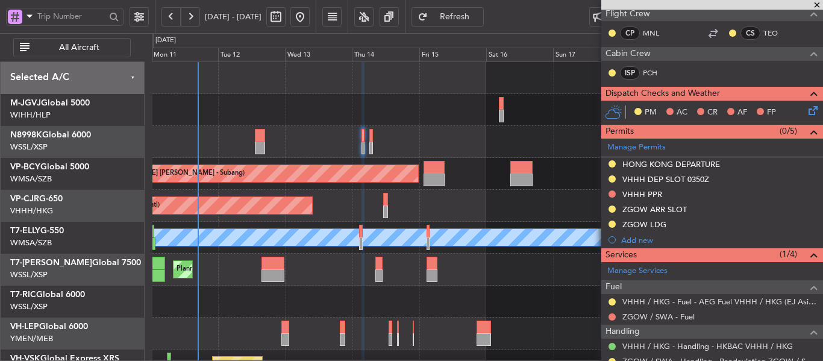
scroll to position [184, 0]
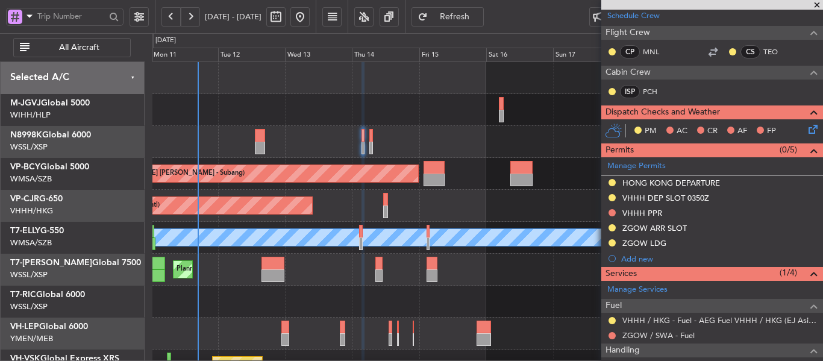
click at [818, 5] on span at bounding box center [817, 5] width 12 height 11
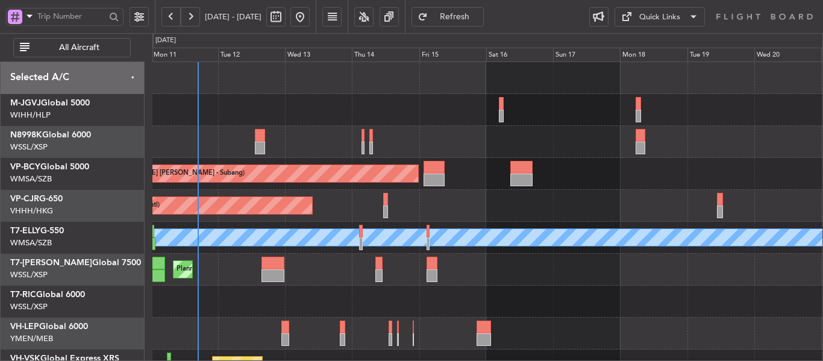
scroll to position [0, 0]
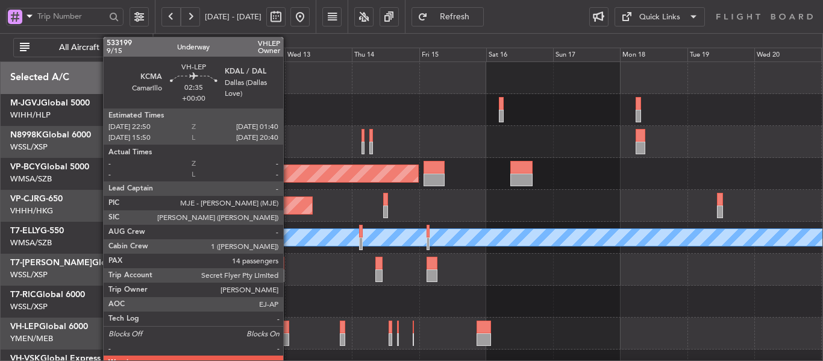
click at [289, 334] on div at bounding box center [285, 339] width 8 height 13
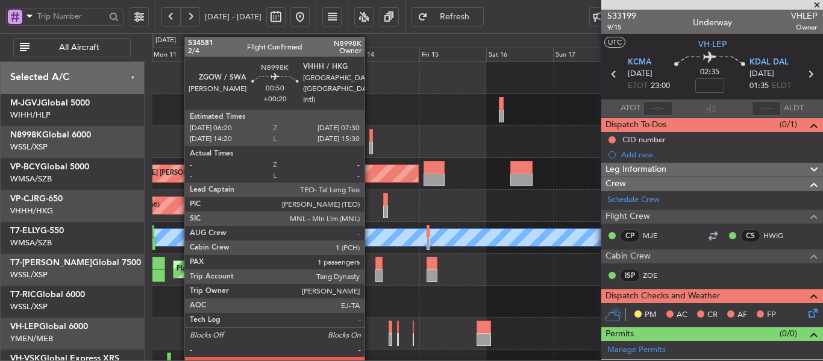
click at [370, 148] on div at bounding box center [371, 148] width 4 height 13
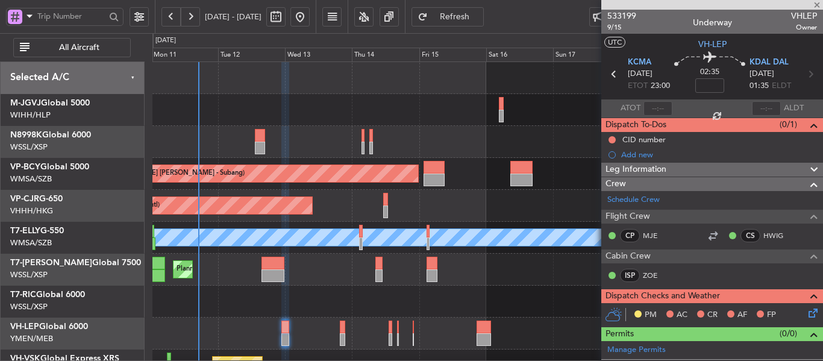
type input "+00:20"
type input "1"
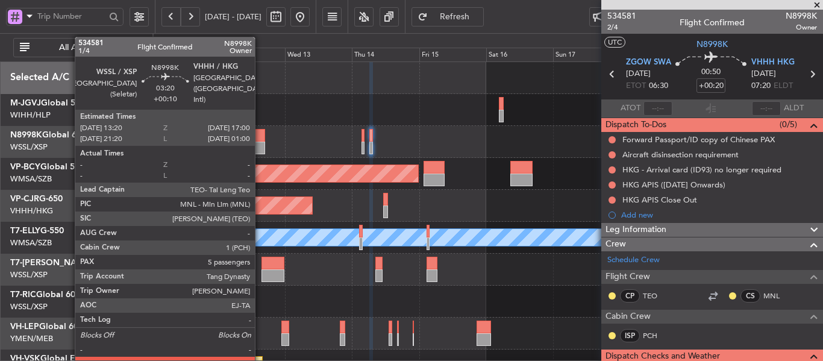
click at [260, 142] on div at bounding box center [260, 148] width 10 height 13
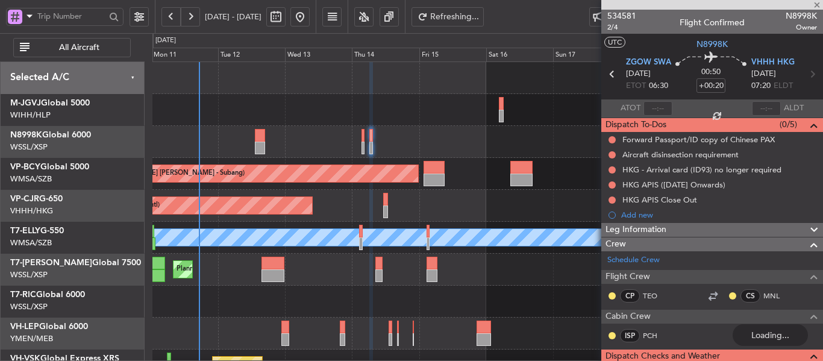
type input "+00:10"
type input "5"
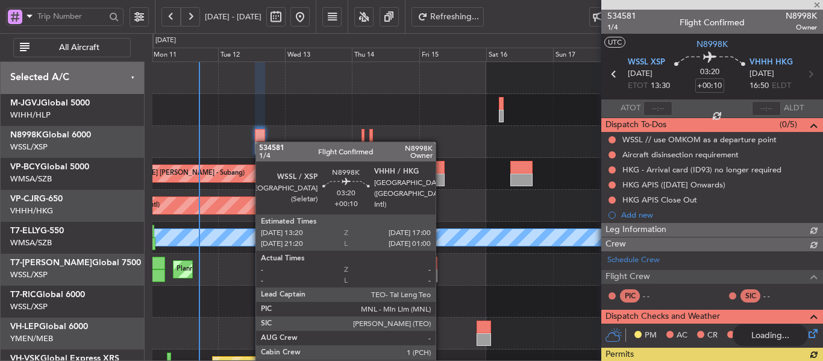
type input "+00:20"
type input "1"
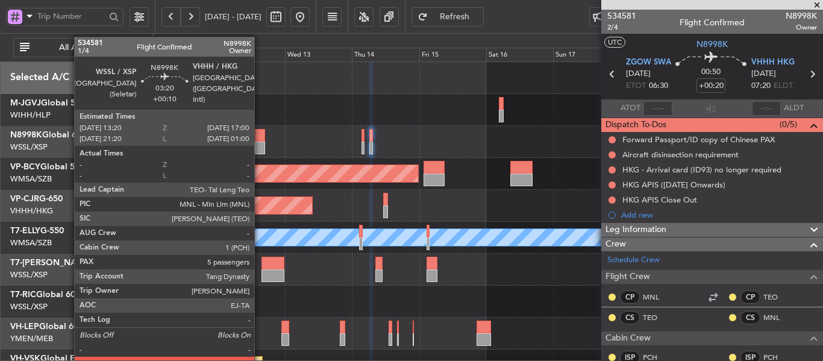
click at [260, 142] on div at bounding box center [260, 148] width 10 height 13
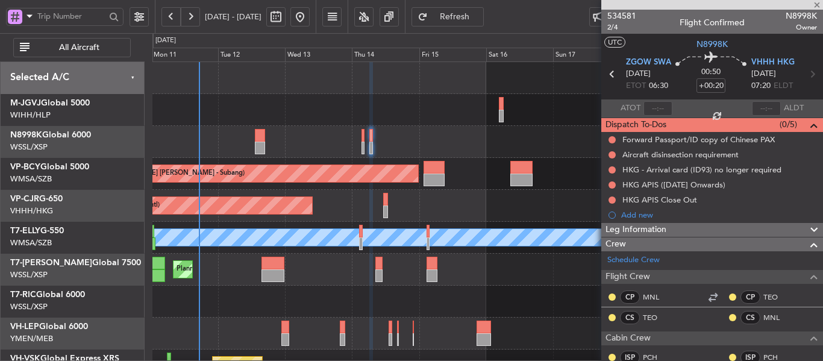
type input "+00:10"
type input "5"
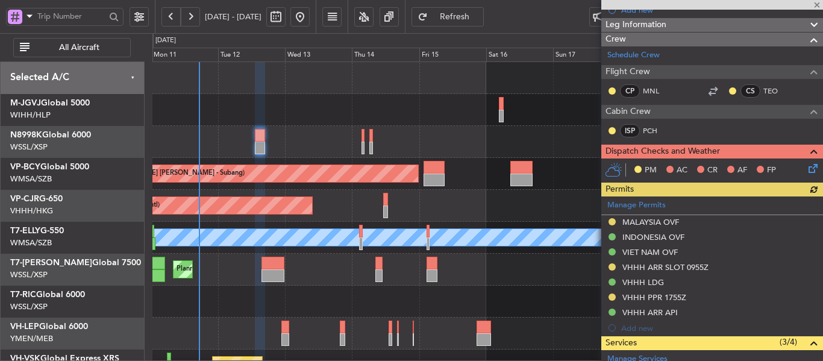
scroll to position [241, 0]
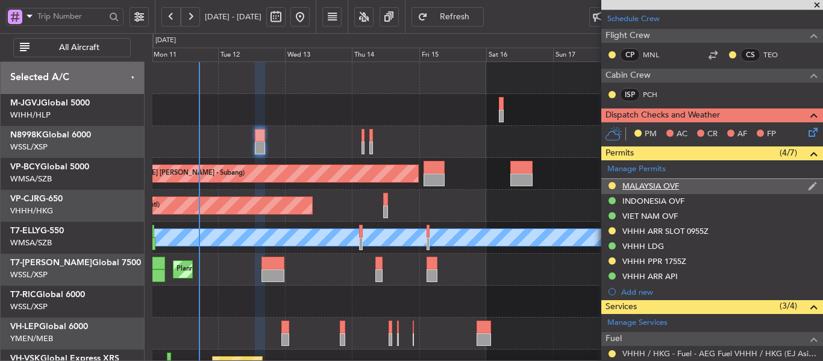
drag, startPoint x: 660, startPoint y: 174, endPoint x: 660, endPoint y: 182, distance: 7.9
click at [661, 178] on section "Manage Permits MALAYSIA OVF INDONESIA OVF VIET NAM OVF VHHH ARR SLOT 0955Z VHHH…" at bounding box center [712, 229] width 222 height 139
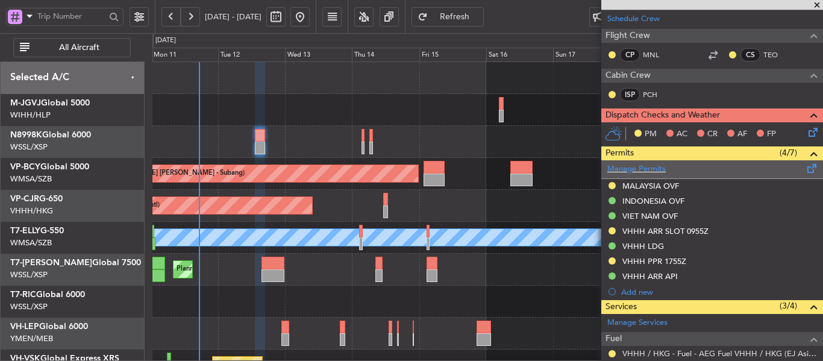
click at [651, 162] on div "Manage Permits" at bounding box center [712, 169] width 222 height 18
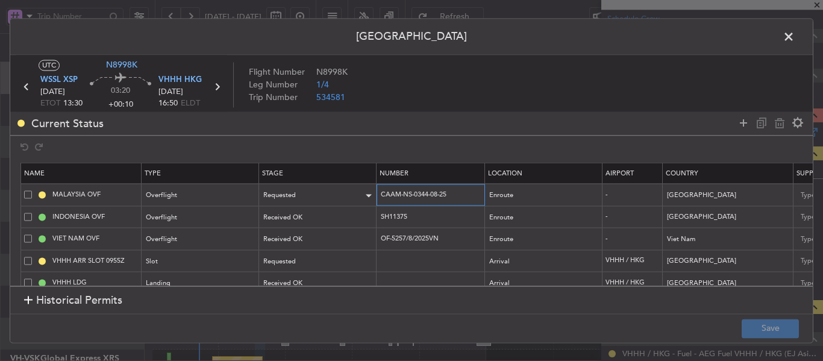
drag, startPoint x: 463, startPoint y: 194, endPoint x: 374, endPoint y: 189, distance: 89.9
click at [374, 189] on tr "MALAYSIA OVF Overflight Requested CAAM-NS-0344-08-25 Enroute - [GEOGRAPHIC_DATA…" at bounding box center [789, 195] width 1537 height 22
paste input "456"
type input "CAAM-NS-0456-08-25"
click at [347, 190] on div "Requested" at bounding box center [314, 196] width 100 height 18
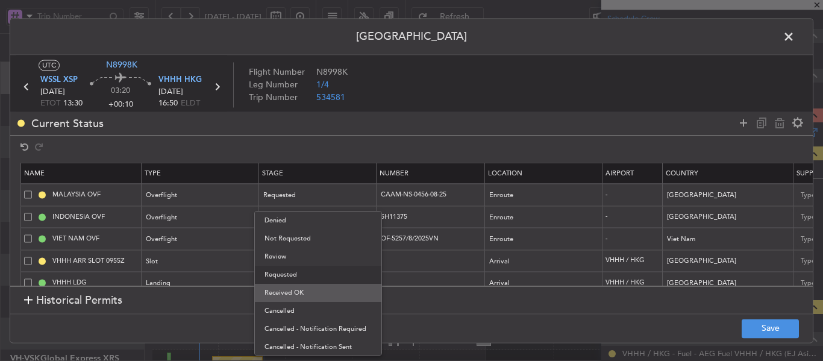
click at [320, 301] on span "Received OK" at bounding box center [317, 293] width 107 height 18
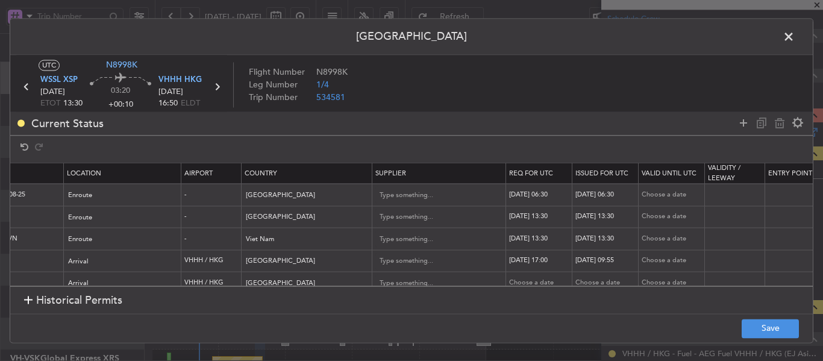
scroll to position [0, 423]
click at [539, 195] on div "[DATE] 06:30" at bounding box center [538, 195] width 63 height 10
select select "8"
select select "2025"
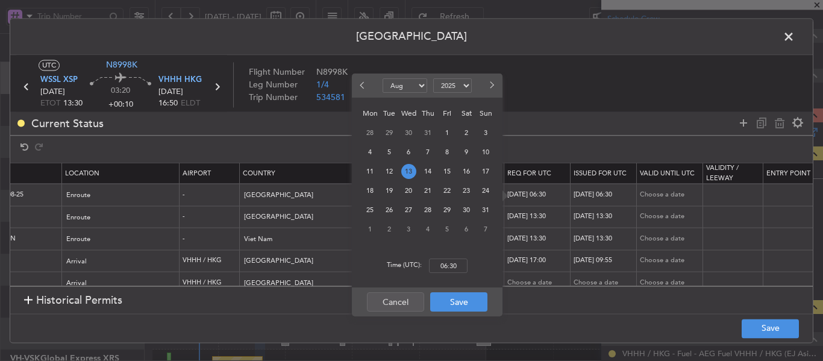
click at [396, 169] on span "12" at bounding box center [389, 171] width 15 height 15
click at [452, 266] on input "00:00" at bounding box center [448, 265] width 39 height 14
type input "13:30"
click at [445, 304] on button "Save" at bounding box center [458, 301] width 57 height 19
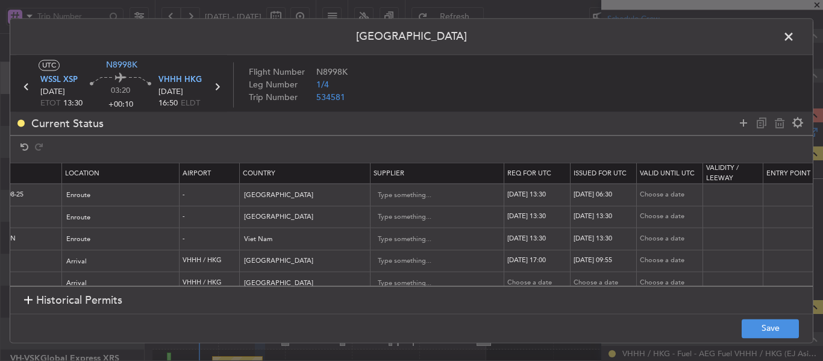
click at [615, 191] on div "[DATE] 06:30" at bounding box center [605, 195] width 63 height 10
select select "8"
select select "2025"
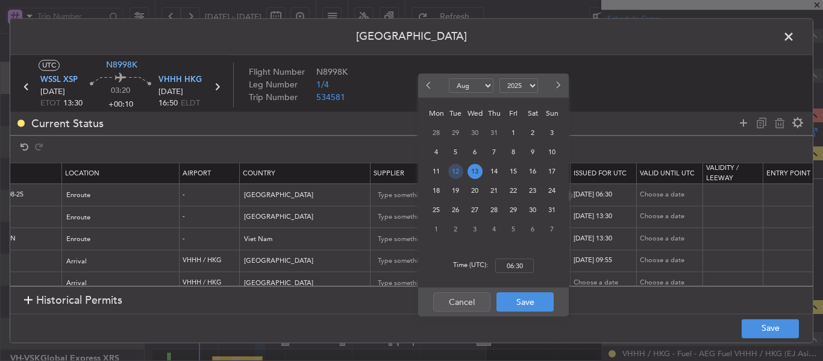
click at [453, 169] on span "12" at bounding box center [455, 171] width 15 height 15
click at [516, 263] on input "00:00" at bounding box center [514, 265] width 39 height 14
type input "13:30"
drag, startPoint x: 523, startPoint y: 303, endPoint x: 517, endPoint y: 305, distance: 6.5
click at [524, 302] on button "Save" at bounding box center [524, 301] width 57 height 19
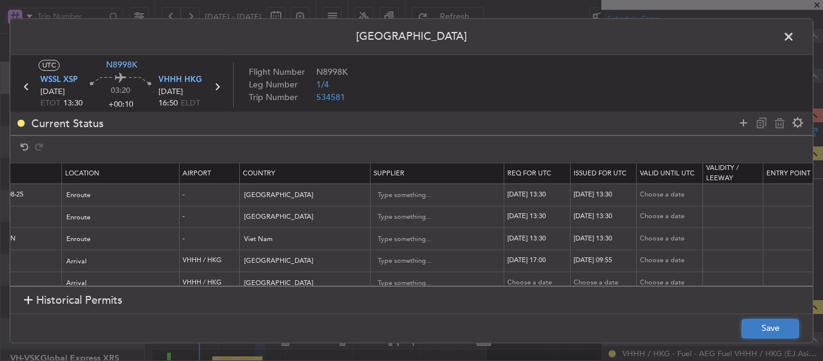
drag, startPoint x: 775, startPoint y: 326, endPoint x: 774, endPoint y: 334, distance: 8.6
click at [774, 334] on button "Save" at bounding box center [770, 328] width 57 height 19
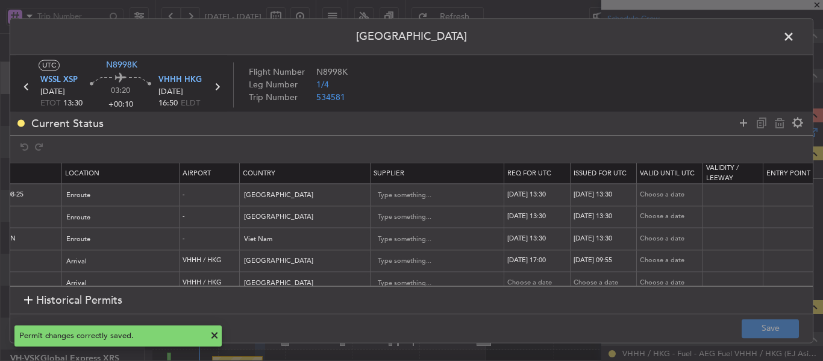
click at [795, 33] on span at bounding box center [795, 40] width 0 height 24
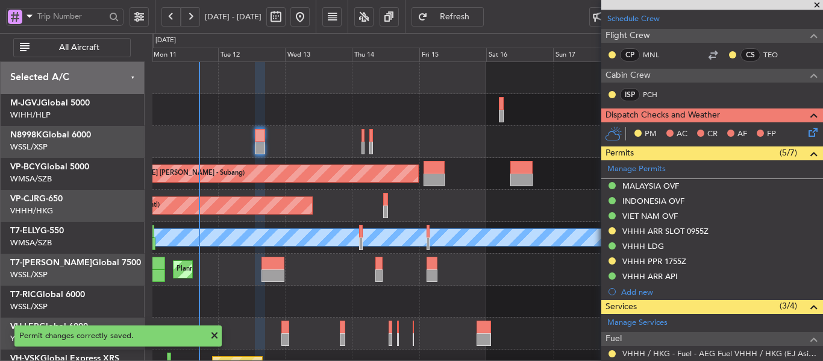
scroll to position [0, 0]
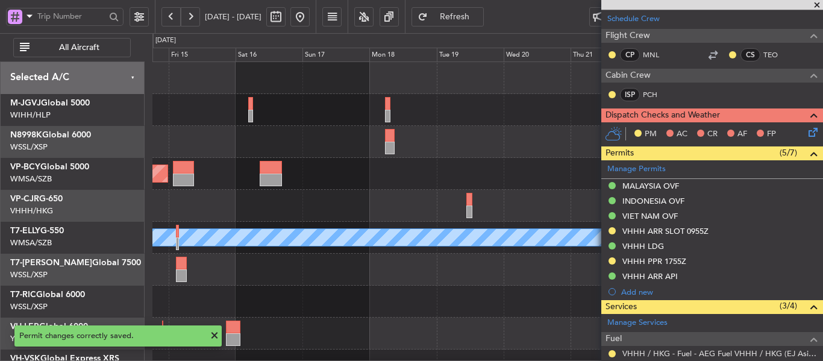
click at [240, 148] on div at bounding box center [487, 142] width 670 height 32
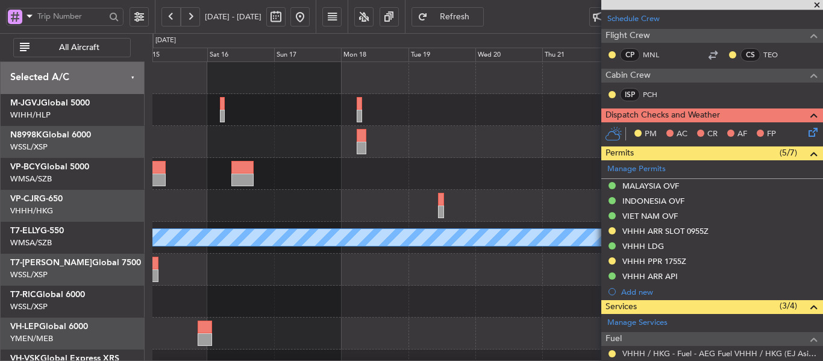
click at [422, 169] on div "Planned Maint [GEOGRAPHIC_DATA] (Sultan [PERSON_NAME] [PERSON_NAME] - Subang) P…" at bounding box center [487, 253] width 670 height 383
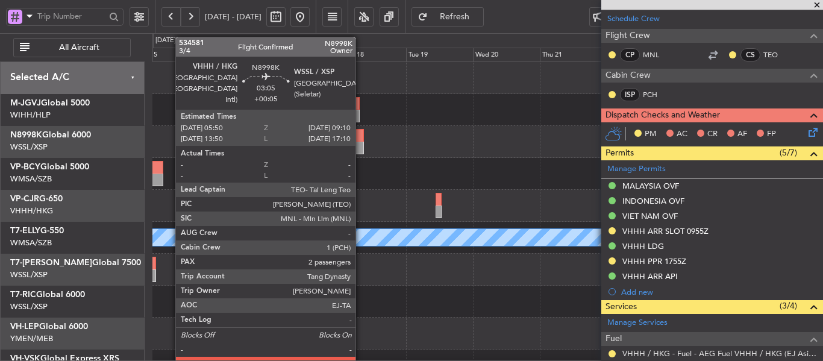
click at [360, 144] on div at bounding box center [359, 148] width 10 height 13
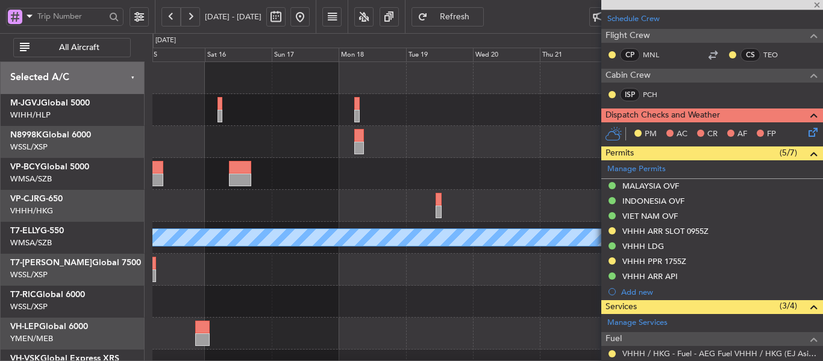
type input "+00:05"
type input "2"
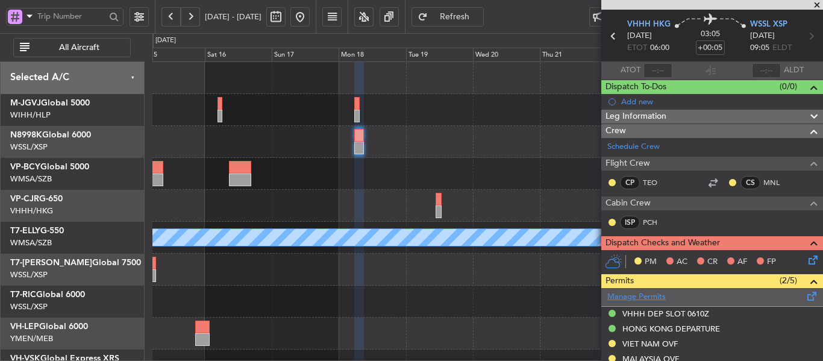
click at [645, 294] on link "Manage Permits" at bounding box center [636, 297] width 58 height 12
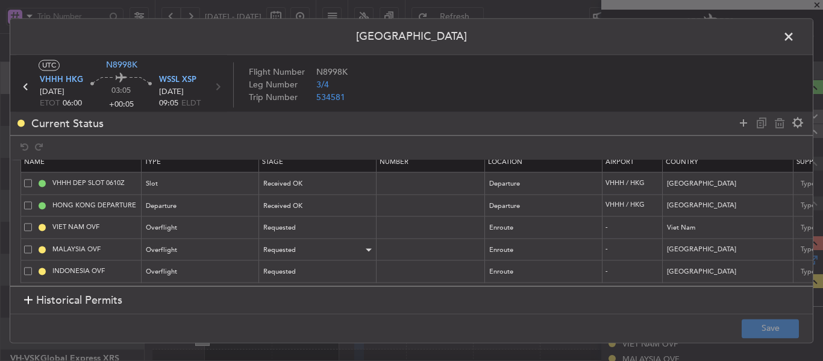
scroll to position [20, 0]
click at [427, 244] on input "text" at bounding box center [432, 249] width 105 height 10
paste input "CAAM-NS-0455-08-25"
type input "CAAM-NS-0455-08-25"
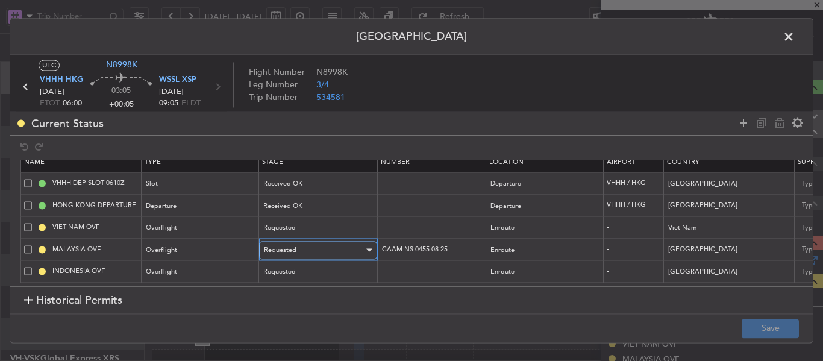
click at [356, 245] on div "Requested" at bounding box center [314, 250] width 100 height 18
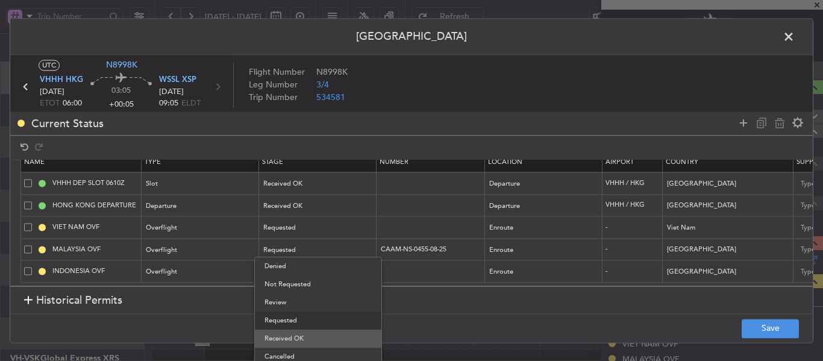
click at [316, 337] on span "Received OK" at bounding box center [317, 339] width 107 height 18
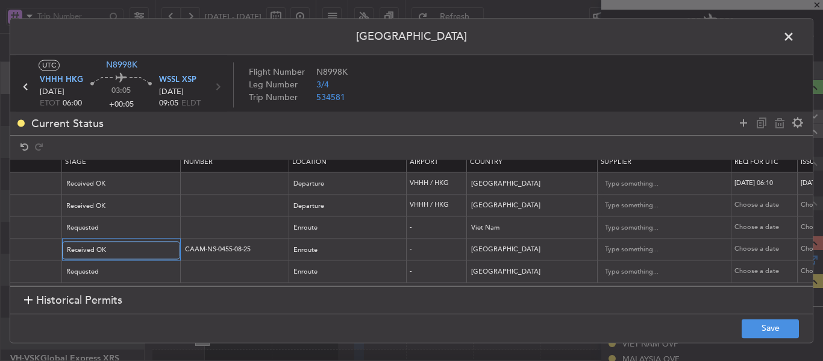
scroll to position [0, 307]
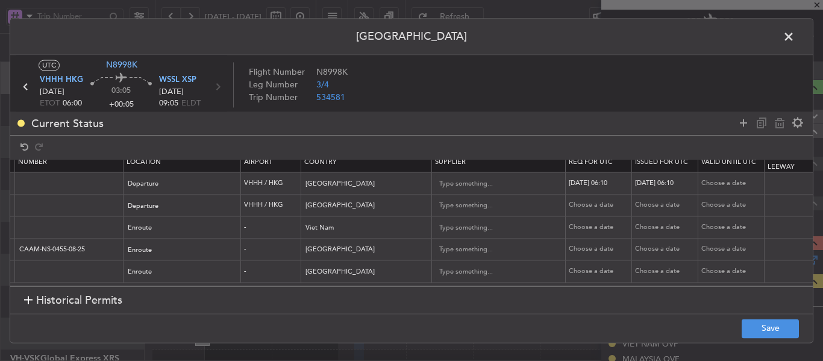
click at [589, 245] on div "Choose a date" at bounding box center [600, 250] width 63 height 10
select select "8"
select select "2025"
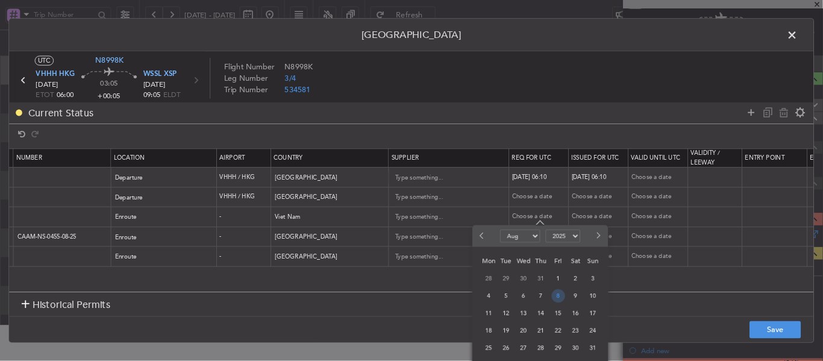
scroll to position [0, 362]
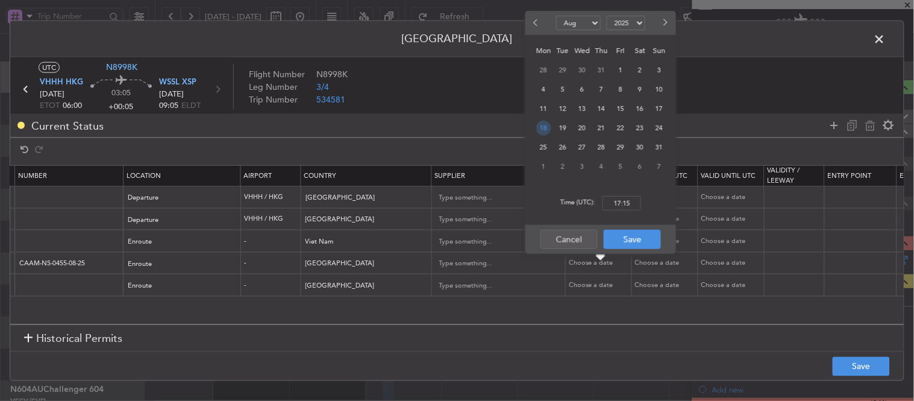
click at [543, 130] on span "18" at bounding box center [543, 128] width 15 height 15
click at [622, 209] on input "00:00" at bounding box center [622, 203] width 39 height 14
type input "06:00"
click at [633, 237] on button "Save" at bounding box center [632, 239] width 57 height 19
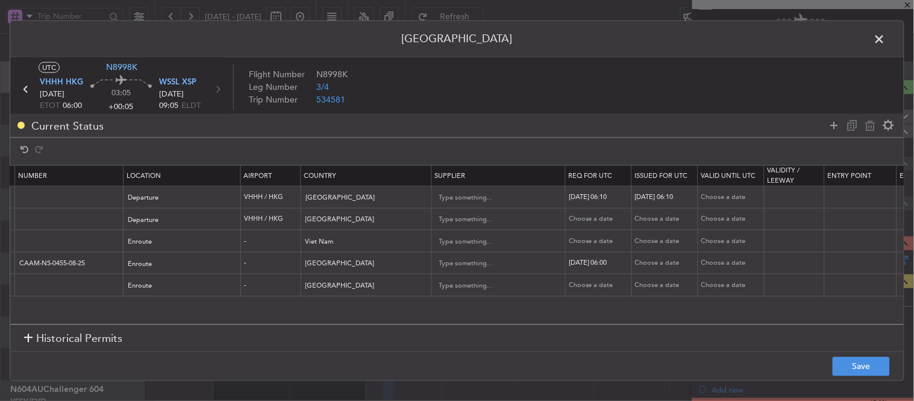
click at [646, 268] on div "Choose a date" at bounding box center [666, 263] width 63 height 10
select select "8"
select select "2025"
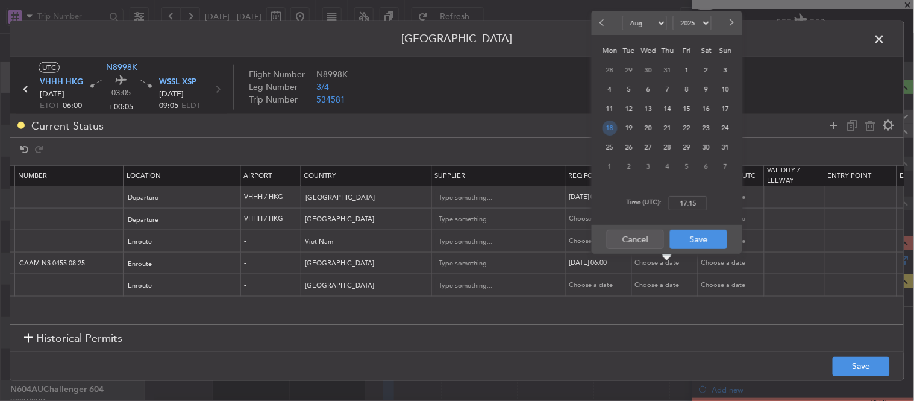
click at [606, 123] on span "18" at bounding box center [610, 128] width 15 height 15
click at [690, 209] on input "00:00" at bounding box center [688, 203] width 39 height 14
type input "06:00"
click at [687, 237] on button "Save" at bounding box center [698, 239] width 57 height 19
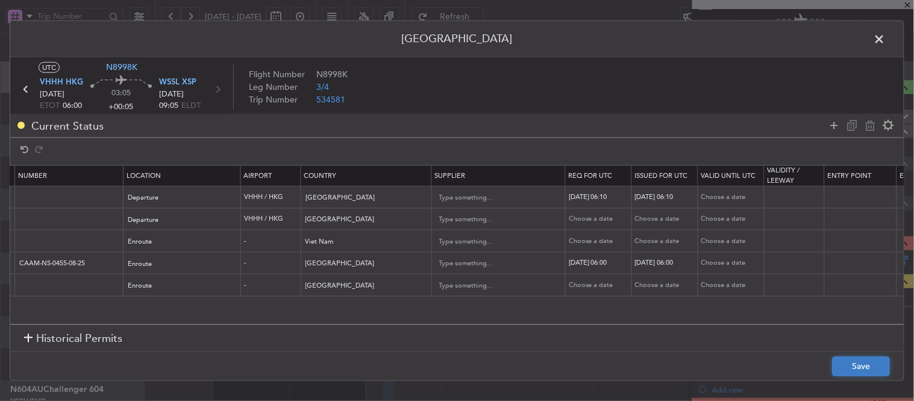
click at [822, 360] on button "Save" at bounding box center [861, 366] width 57 height 19
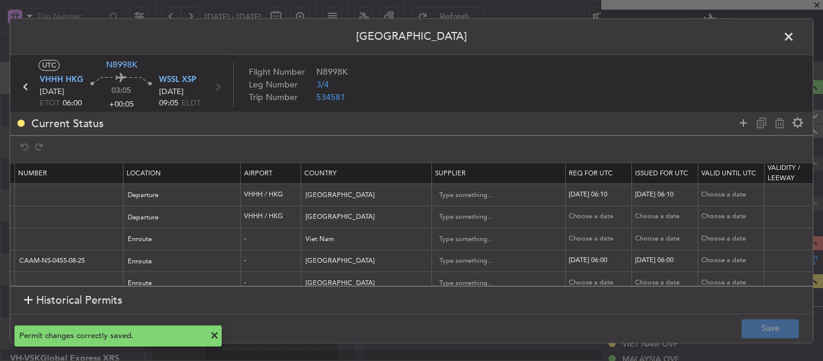
click at [795, 39] on span at bounding box center [795, 40] width 0 height 24
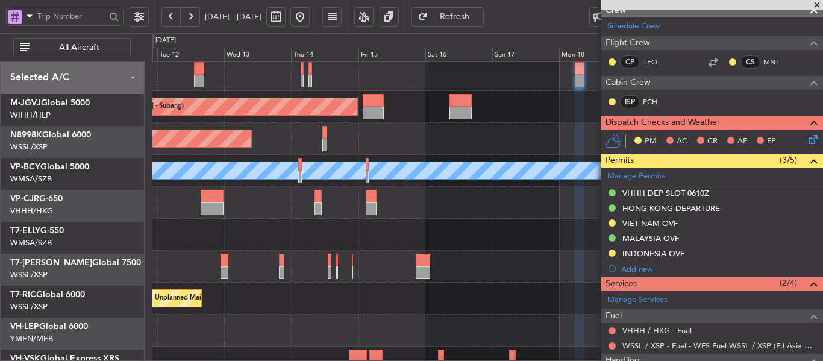
scroll to position [84, 0]
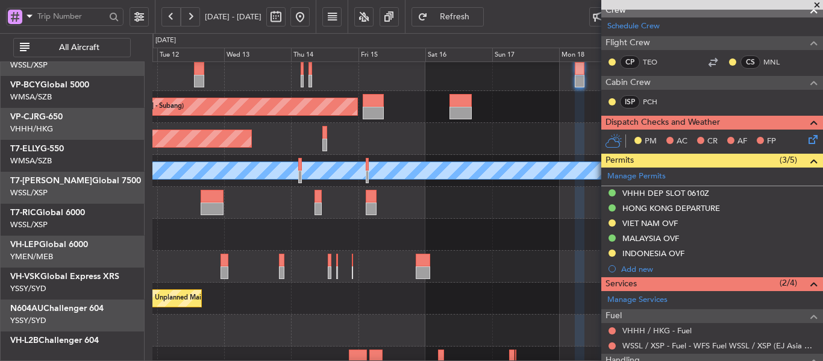
click at [558, 95] on div "Planned Maint [GEOGRAPHIC_DATA] (Sultan [PERSON_NAME] [PERSON_NAME] - Subang)" at bounding box center [487, 107] width 670 height 32
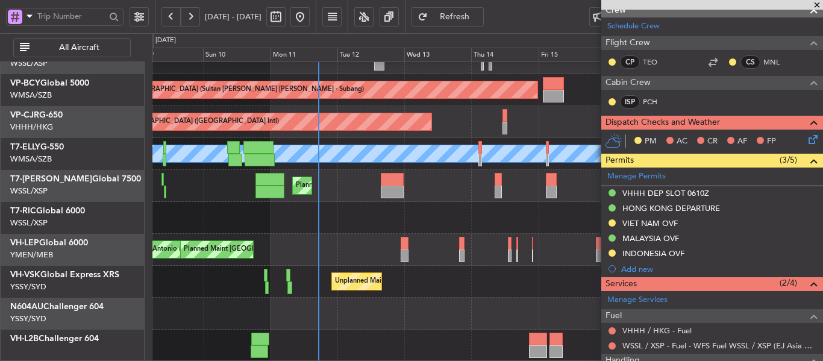
click at [444, 190] on div "Planned Maint [GEOGRAPHIC_DATA] (Sultan [PERSON_NAME] [PERSON_NAME] - Subang) P…" at bounding box center [487, 169] width 670 height 383
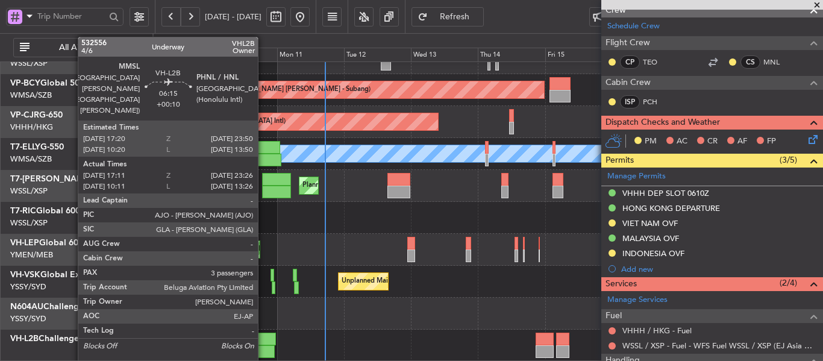
click at [263, 340] on div at bounding box center [267, 339] width 19 height 13
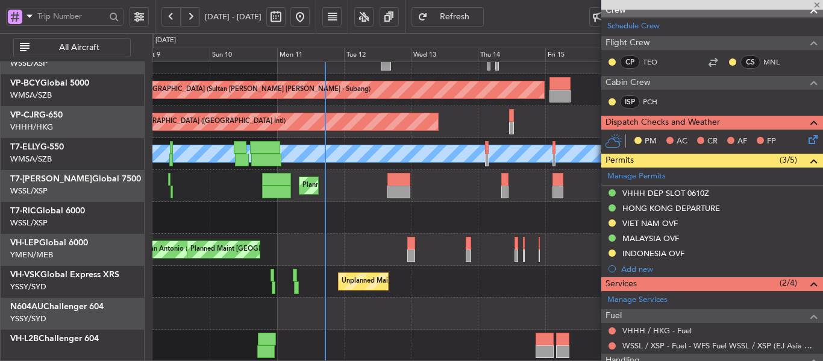
type input "+00:10"
type input "17:21"
type input "23:21"
type input "3"
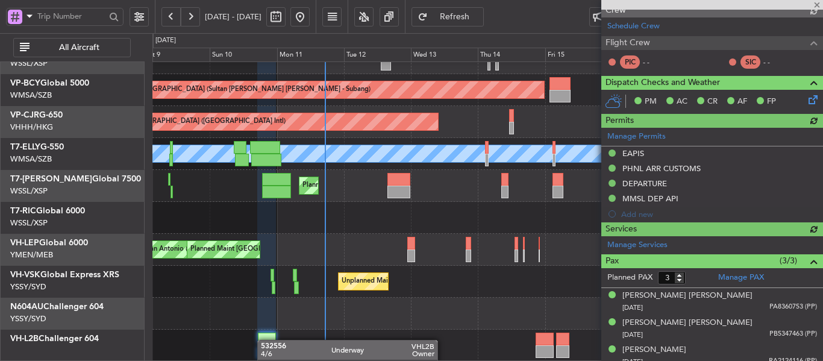
scroll to position [174, 0]
type input "[PERSON_NAME] (EYU)"
type input "A0013"
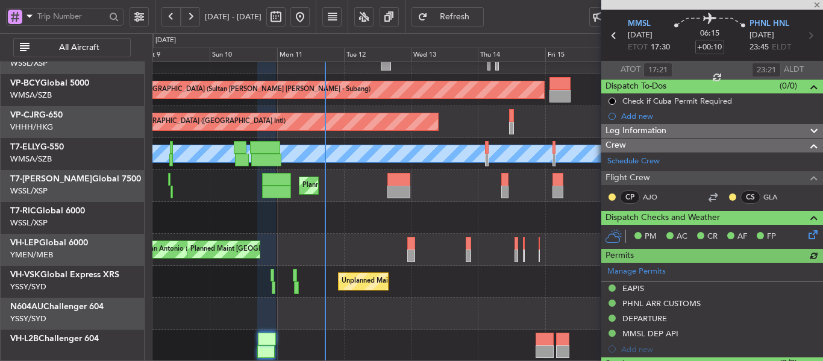
scroll to position [0, 0]
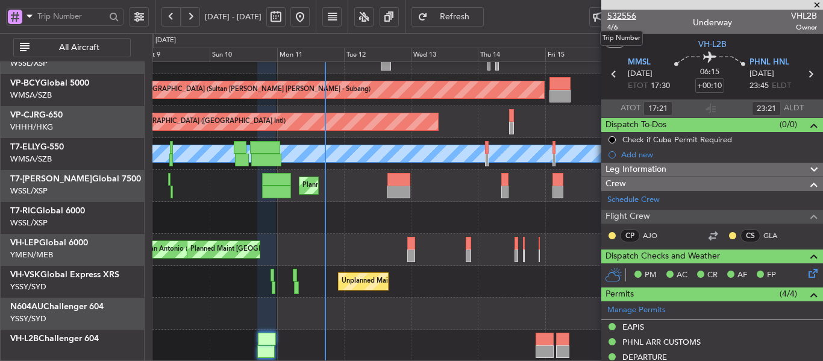
click at [625, 13] on span "532556" at bounding box center [621, 16] width 29 height 13
type input "[PERSON_NAME] (EYU)"
type input "A0013"
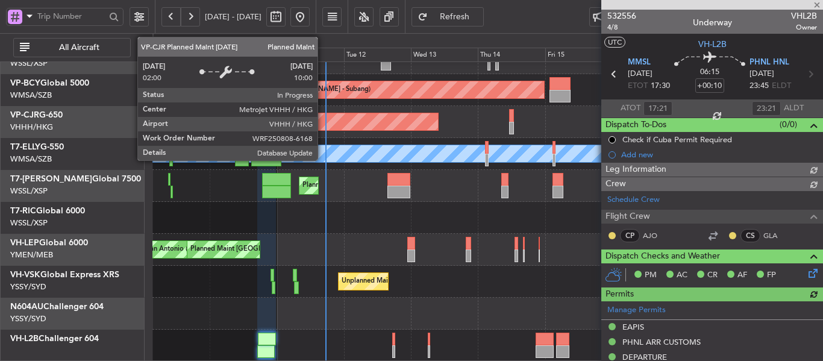
type input "[PERSON_NAME] (EYU)"
type input "A0013"
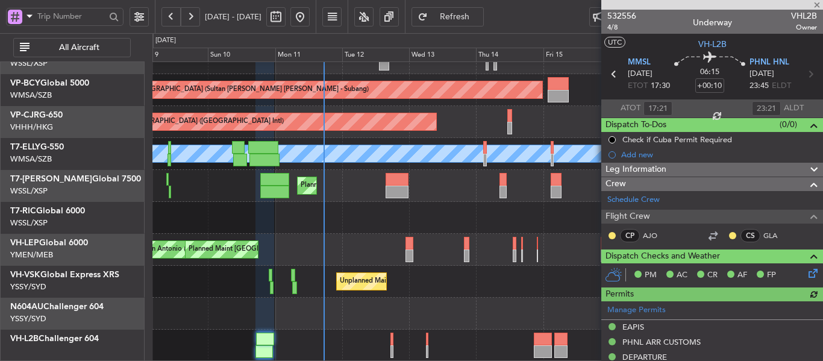
click at [388, 221] on div "Planned Maint [GEOGRAPHIC_DATA] (Sultan [PERSON_NAME] [PERSON_NAME] - Subang) P…" at bounding box center [487, 169] width 670 height 383
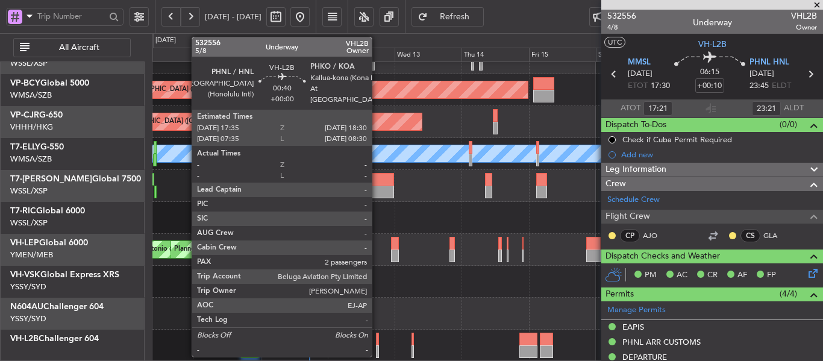
click at [377, 344] on div at bounding box center [377, 339] width 3 height 13
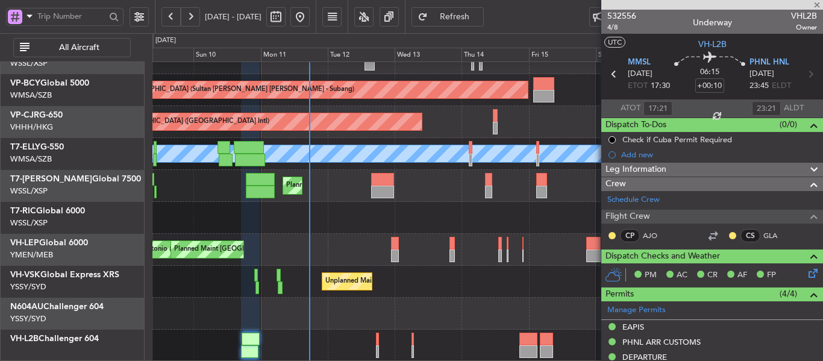
type input "2"
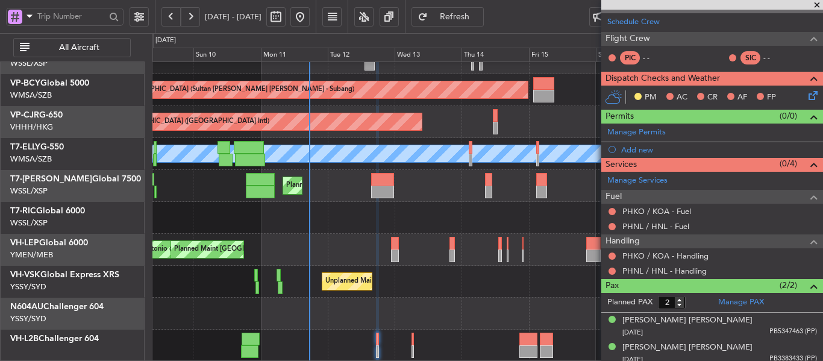
scroll to position [183, 0]
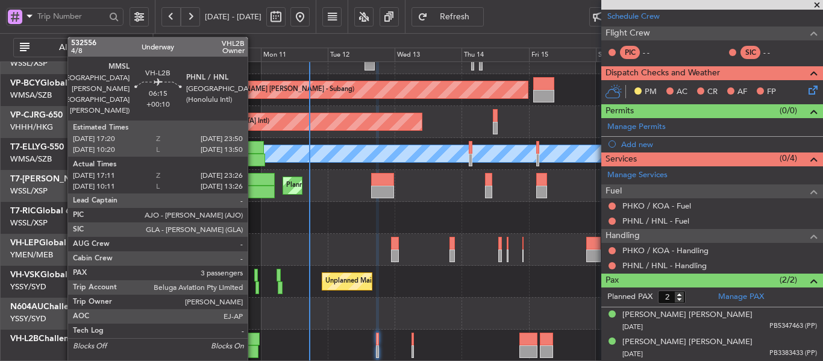
click at [252, 342] on div at bounding box center [251, 339] width 19 height 13
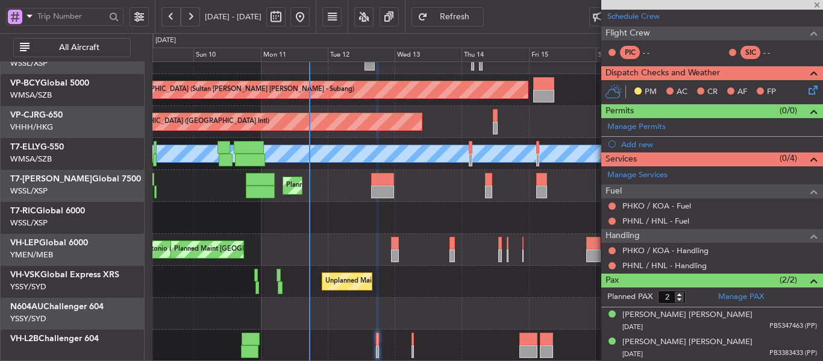
type input "+00:10"
type input "17:21"
type input "23:21"
type input "3"
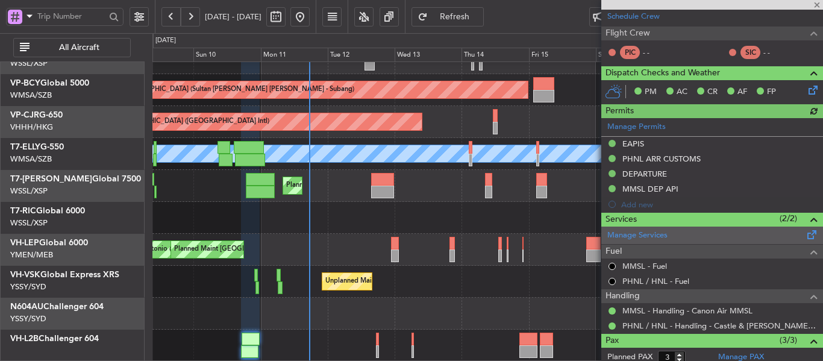
type input "[PERSON_NAME] (EYU)"
type input "A0013"
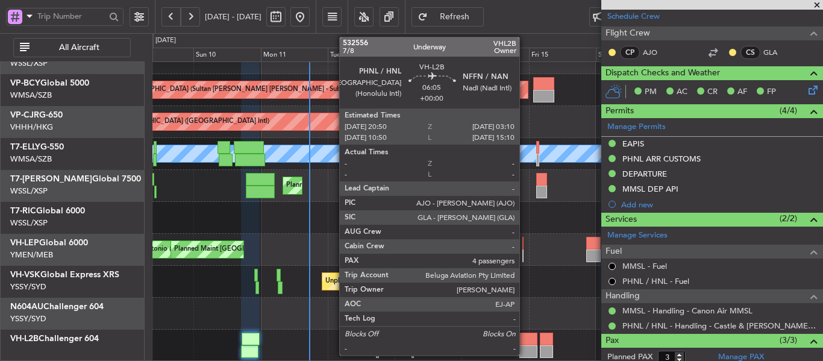
click at [525, 334] on div at bounding box center [528, 339] width 18 height 13
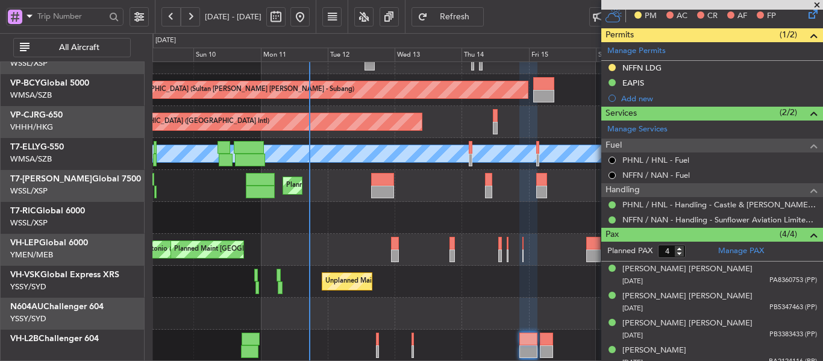
scroll to position [268, 0]
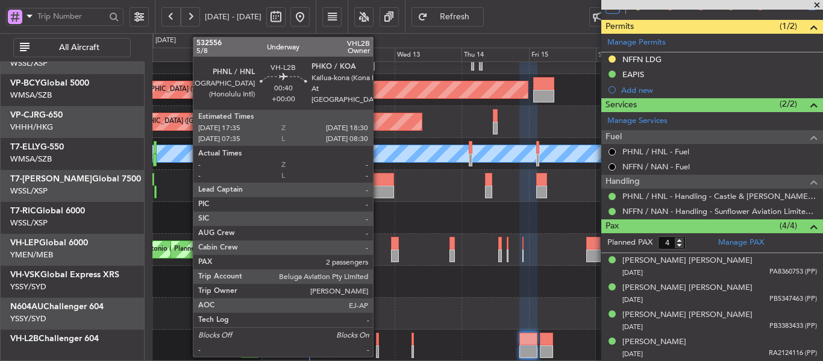
click at [378, 346] on div at bounding box center [377, 351] width 3 height 13
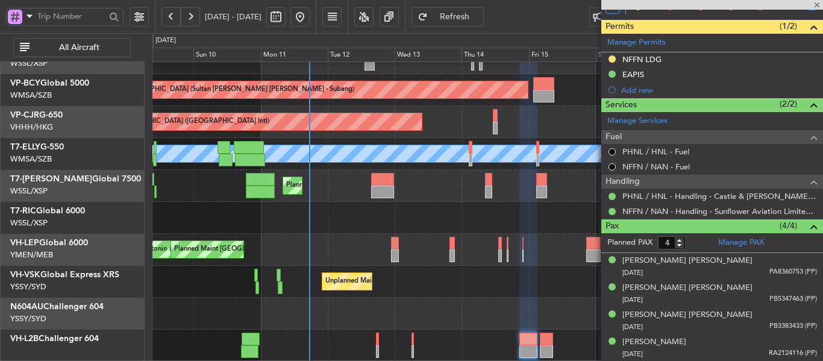
type input "2"
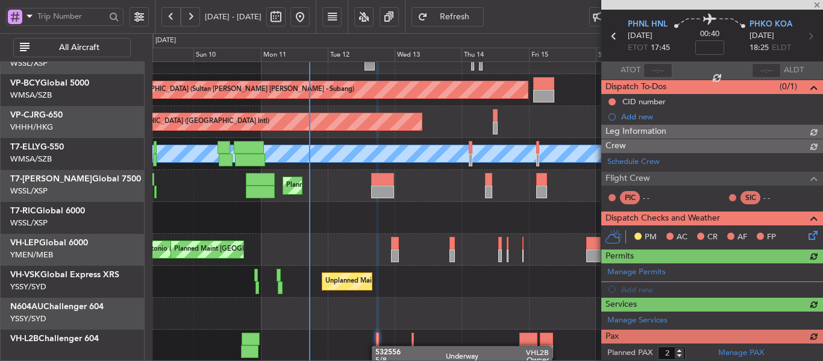
scroll to position [183, 0]
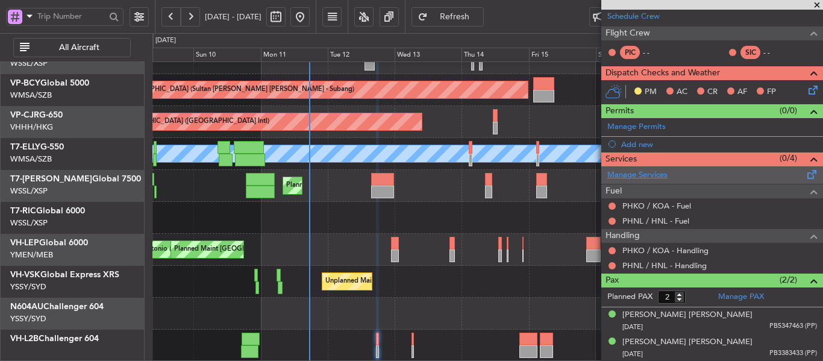
click at [630, 175] on link "Manage Services" at bounding box center [637, 175] width 60 height 12
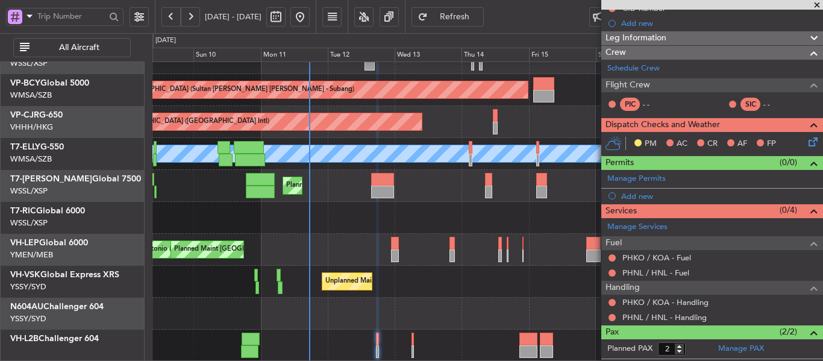
scroll to position [63, 0]
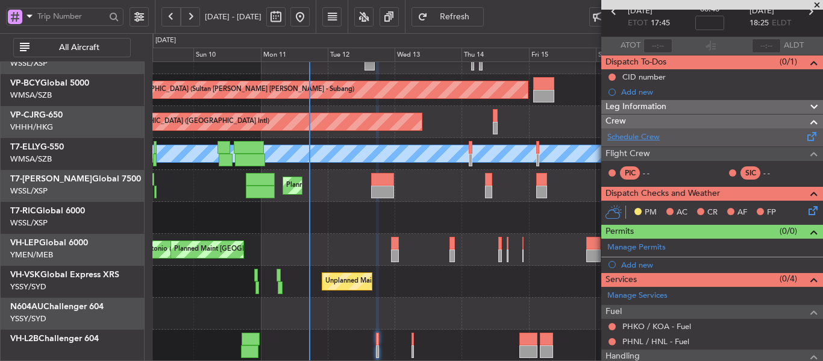
click at [645, 135] on link "Schedule Crew" at bounding box center [633, 137] width 52 height 12
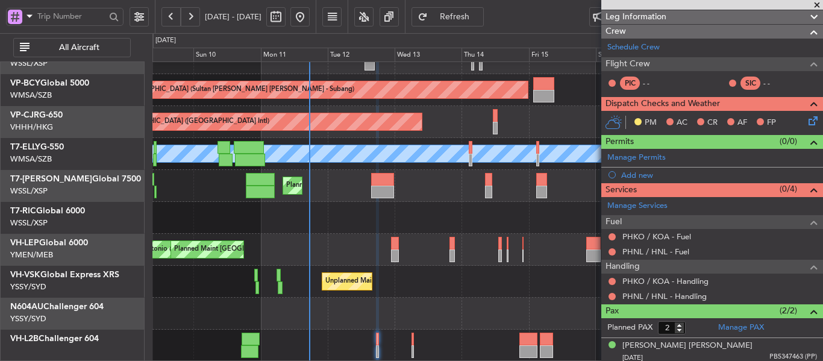
scroll to position [183, 0]
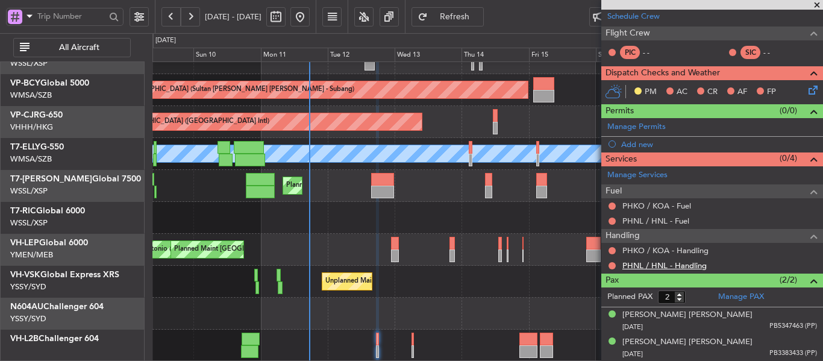
click at [643, 263] on link "PHNL / HNL - Handling" at bounding box center [664, 265] width 84 height 10
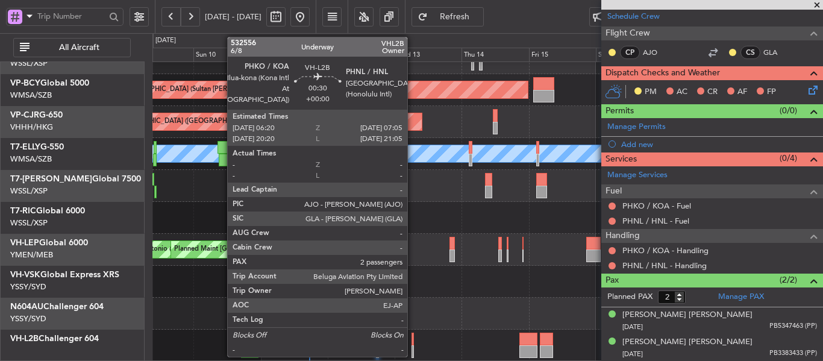
click at [413, 343] on div at bounding box center [413, 339] width 2 height 13
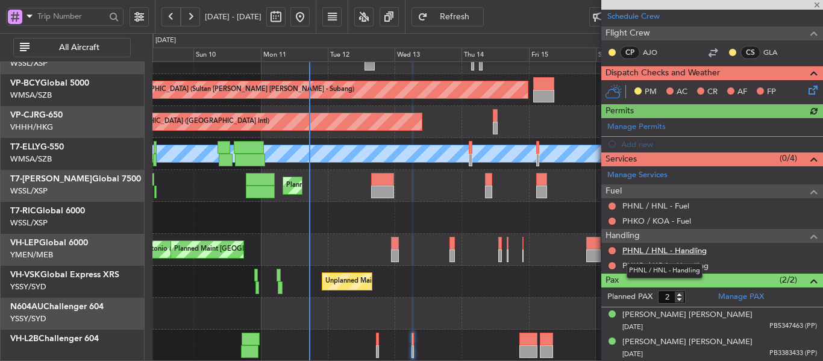
click at [638, 248] on link "PHNL / HNL - Handling" at bounding box center [664, 250] width 84 height 10
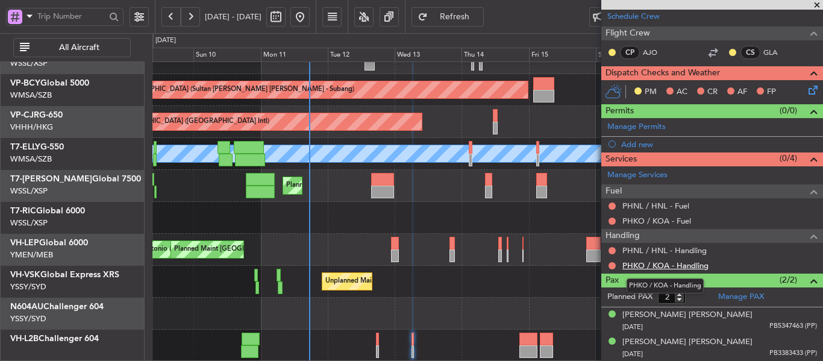
click at [651, 266] on link "PHKO / KOA - Handling" at bounding box center [665, 265] width 86 height 10
click at [480, 15] on span "Refresh" at bounding box center [454, 17] width 49 height 8
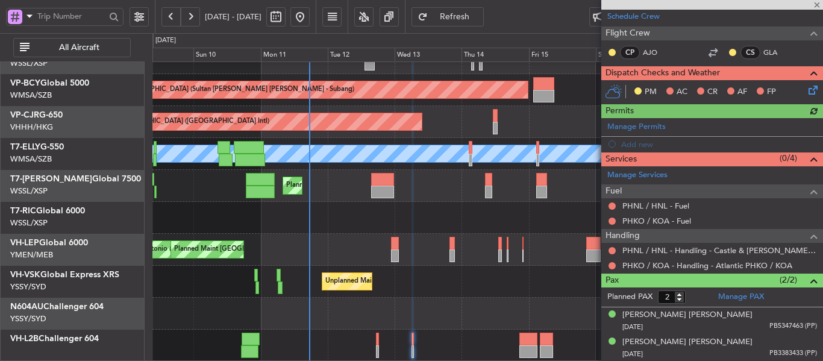
click at [375, 342] on div at bounding box center [487, 346] width 670 height 32
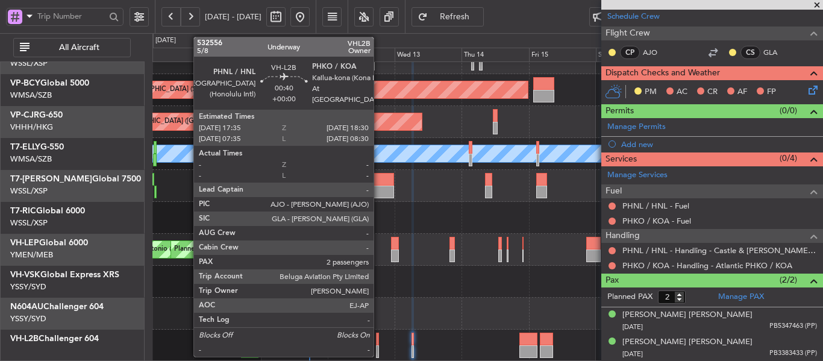
click at [379, 343] on div at bounding box center [377, 339] width 3 height 13
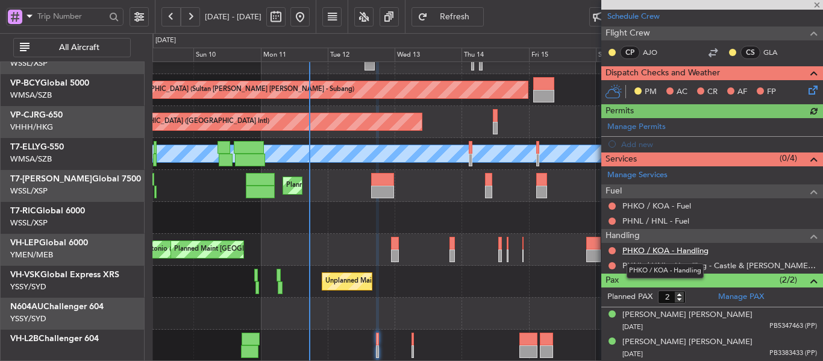
click at [671, 251] on link "PHKO / KOA - Handling" at bounding box center [665, 250] width 86 height 10
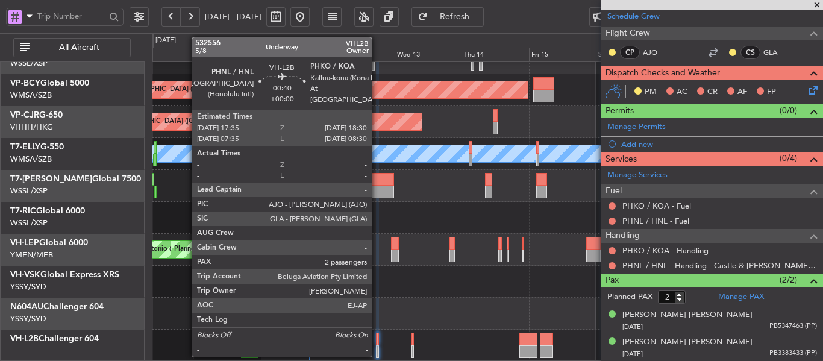
click at [377, 345] on div at bounding box center [377, 339] width 3 height 13
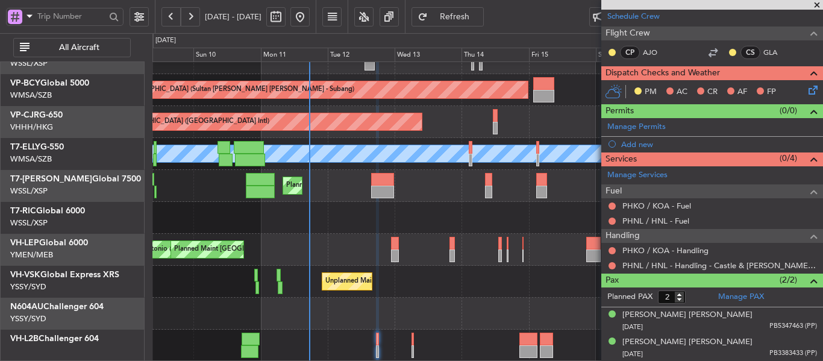
click at [480, 14] on span "Refresh" at bounding box center [454, 17] width 49 height 8
click at [718, 268] on link "PHNL / HNL - Handling - Castle & [PERSON_NAME] Avn PHNL / HNL" at bounding box center [719, 265] width 195 height 10
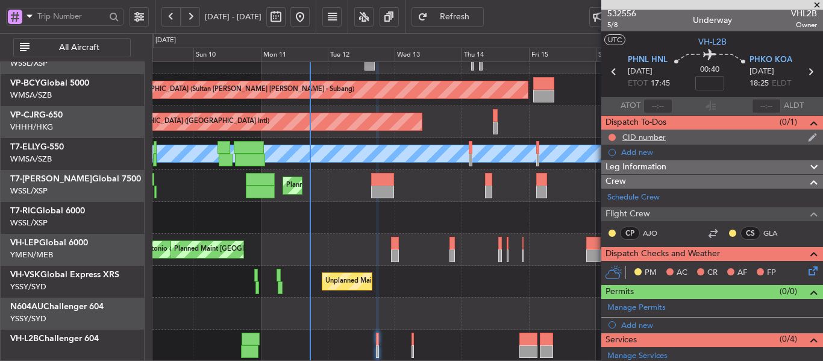
scroll to position [0, 0]
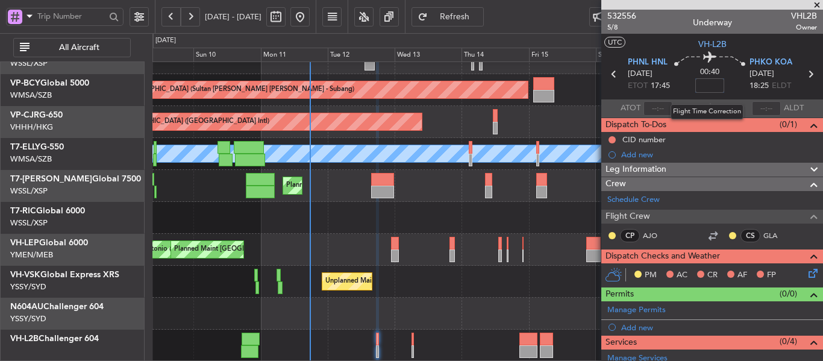
click at [697, 84] on input at bounding box center [709, 85] width 29 height 14
click at [690, 107] on section "ATOT ALDT" at bounding box center [712, 108] width 222 height 18
type input "-00:10"
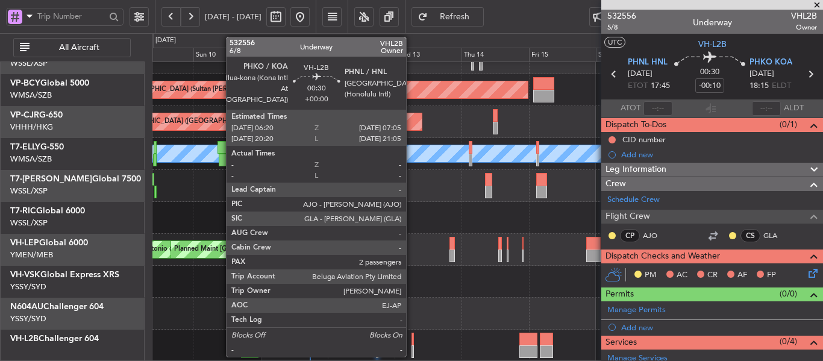
click at [412, 347] on div at bounding box center [413, 351] width 2 height 13
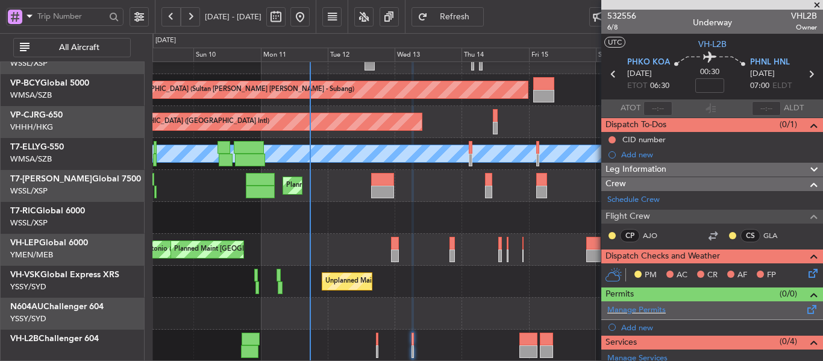
scroll to position [181, 0]
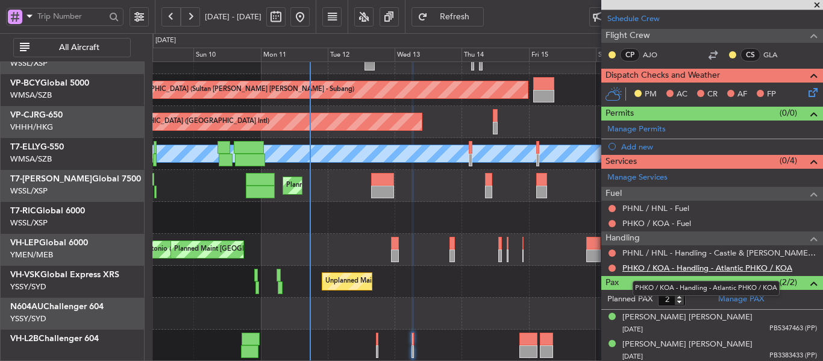
click at [676, 269] on link "PHKO / KOA - Handling - Atlantic PHKO / KOA" at bounding box center [707, 268] width 170 height 10
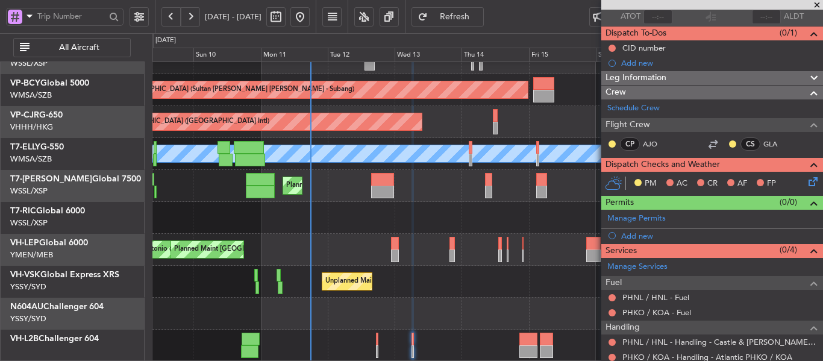
scroll to position [0, 0]
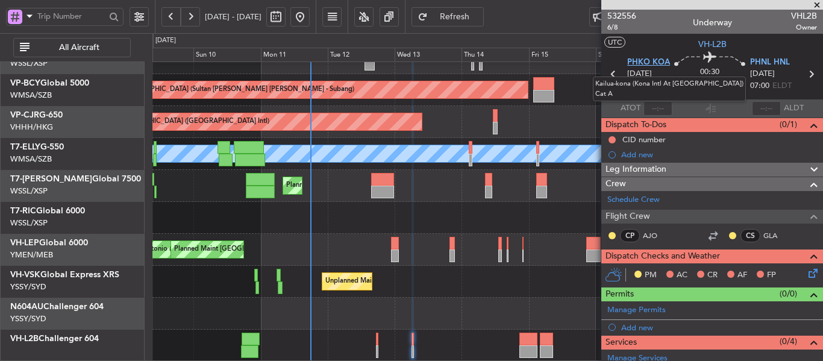
click at [633, 61] on span "PHKO KOA" at bounding box center [648, 63] width 43 height 12
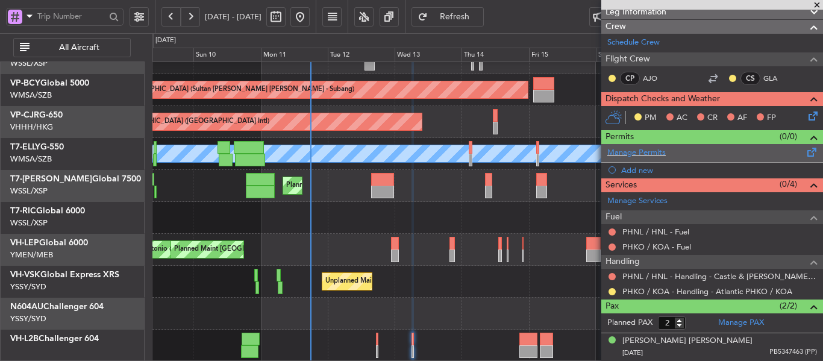
scroll to position [181, 0]
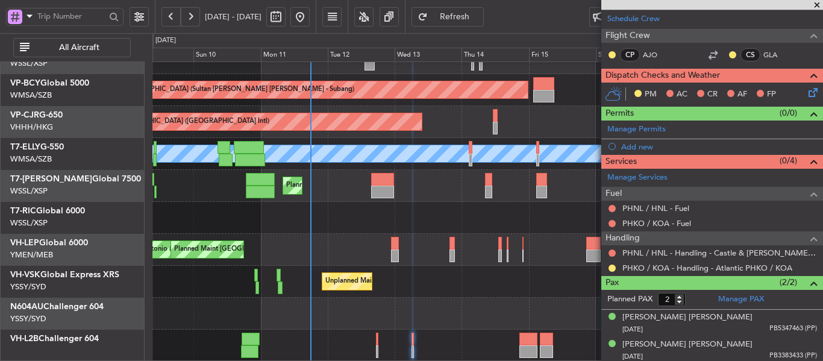
click at [621, 251] on div "PHNL / HNL - Handling - Castle & [PERSON_NAME] Avn PHNL / HNL" at bounding box center [712, 252] width 222 height 15
click at [611, 253] on button at bounding box center [612, 252] width 7 height 7
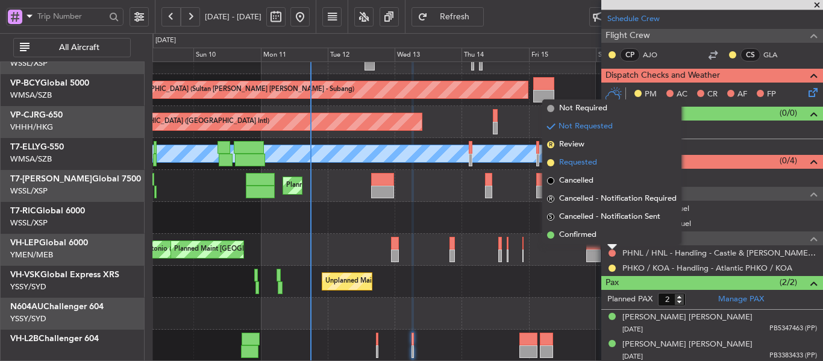
click at [548, 158] on li "Requested" at bounding box center [611, 163] width 139 height 18
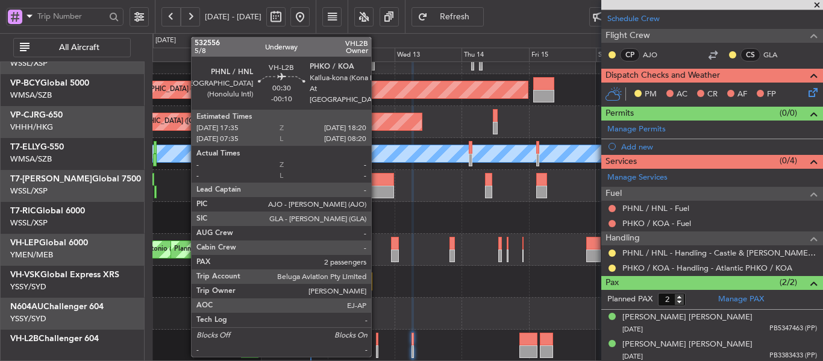
click at [377, 348] on div at bounding box center [377, 351] width 2 height 13
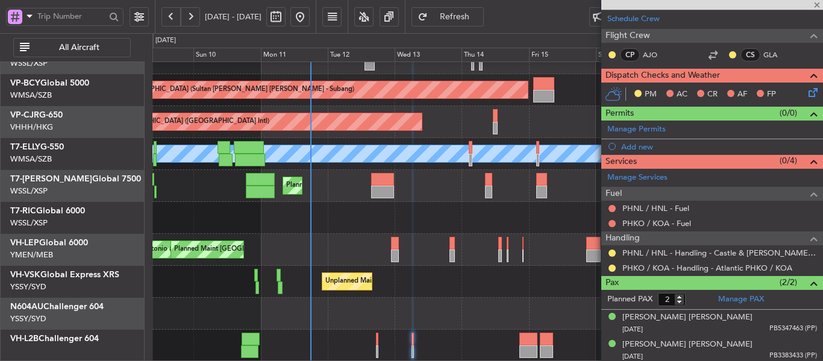
type input "-00:10"
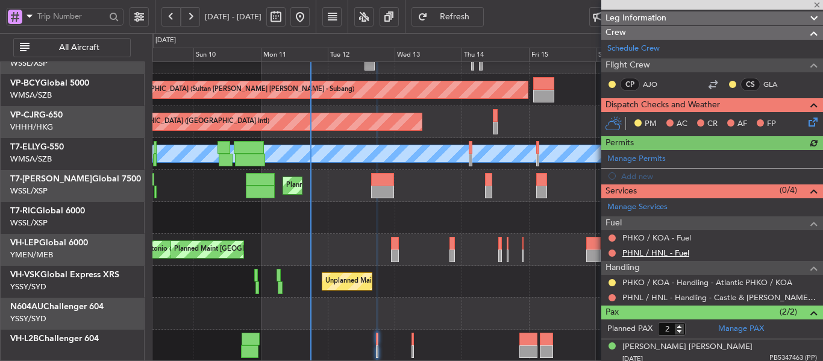
scroll to position [183, 0]
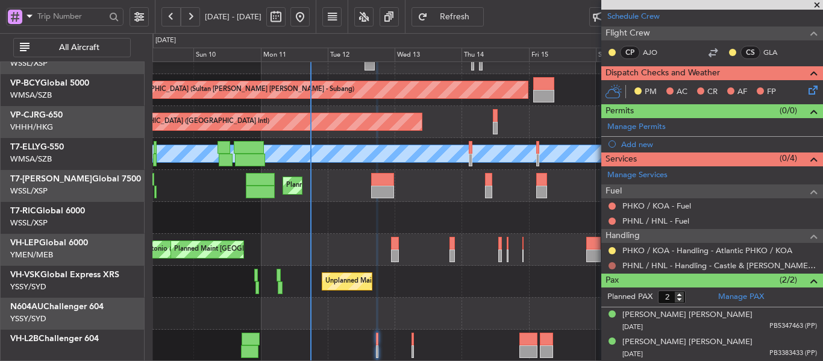
click at [610, 266] on button at bounding box center [612, 265] width 7 height 7
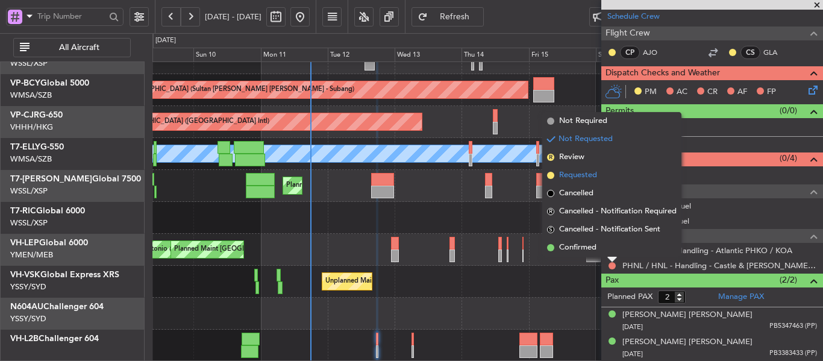
click at [551, 174] on span at bounding box center [550, 175] width 7 height 7
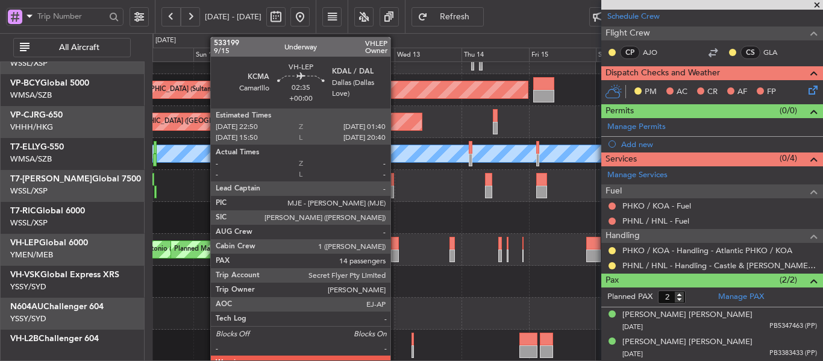
click at [396, 252] on div at bounding box center [395, 255] width 8 height 13
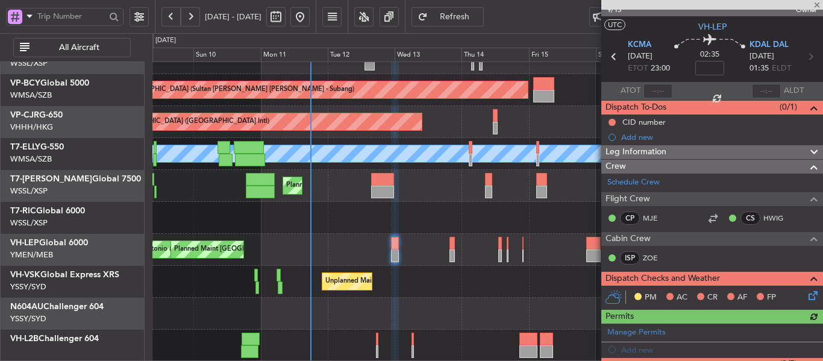
scroll to position [2, 0]
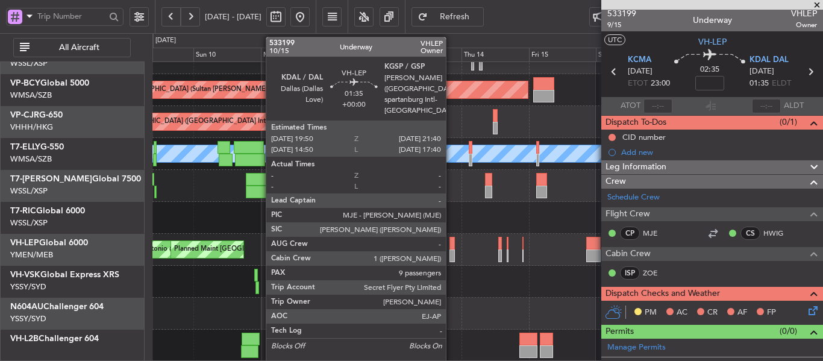
click at [451, 250] on div at bounding box center [451, 255] width 5 height 13
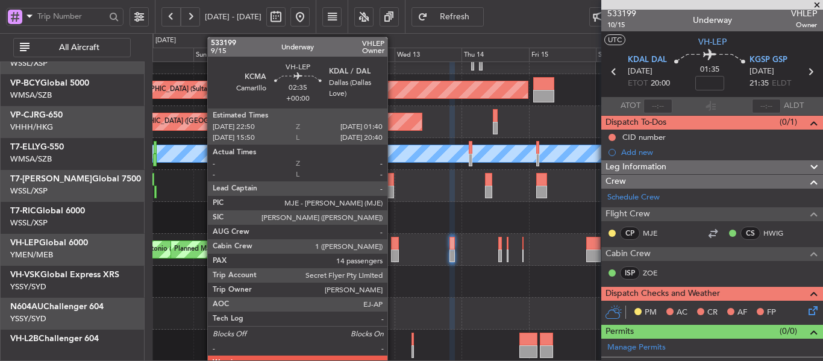
click at [393, 243] on div at bounding box center [395, 243] width 8 height 13
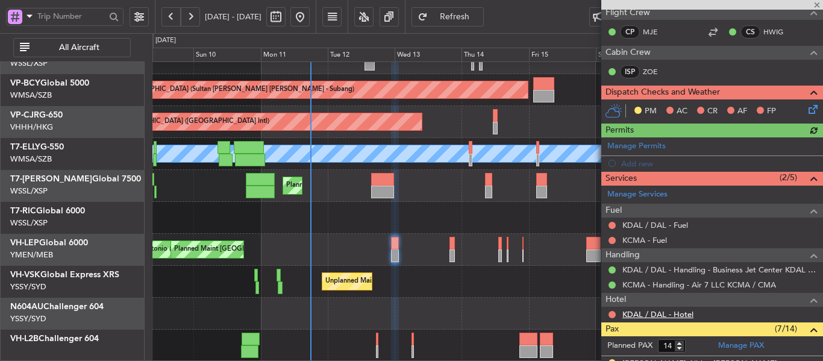
scroll to position [243, 0]
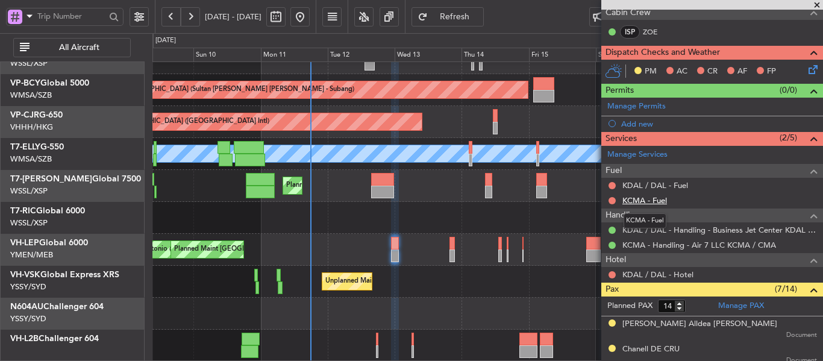
click at [661, 200] on link "KCMA - Fuel" at bounding box center [644, 200] width 45 height 10
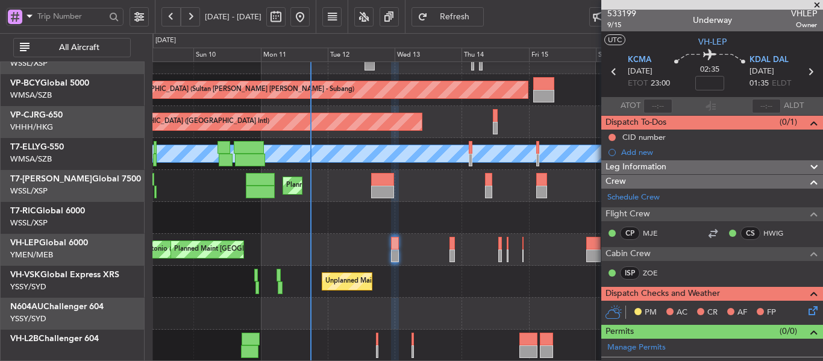
scroll to position [0, 0]
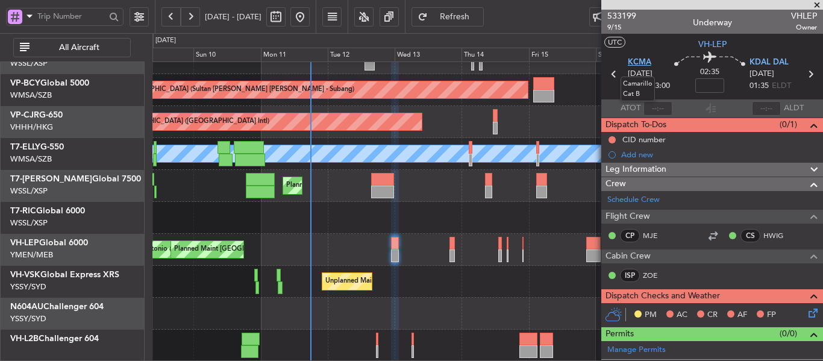
click at [634, 64] on span "KCMA" at bounding box center [639, 63] width 23 height 12
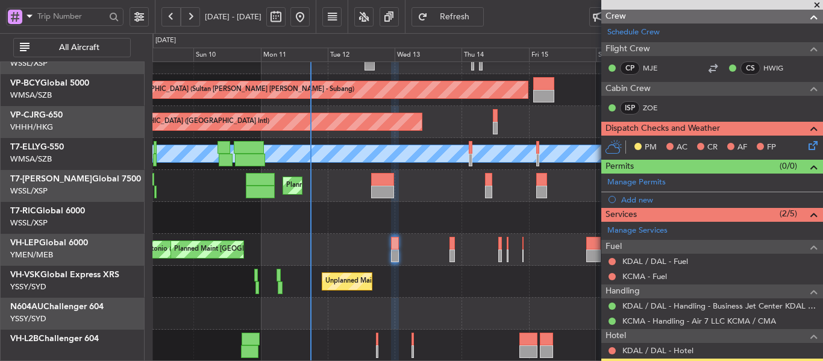
scroll to position [181, 0]
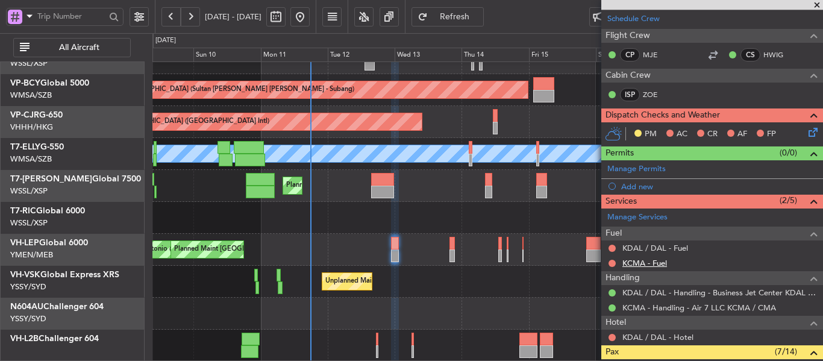
click at [644, 263] on link "KCMA - Fuel" at bounding box center [644, 263] width 45 height 10
click at [480, 13] on span "Refresh" at bounding box center [454, 17] width 49 height 8
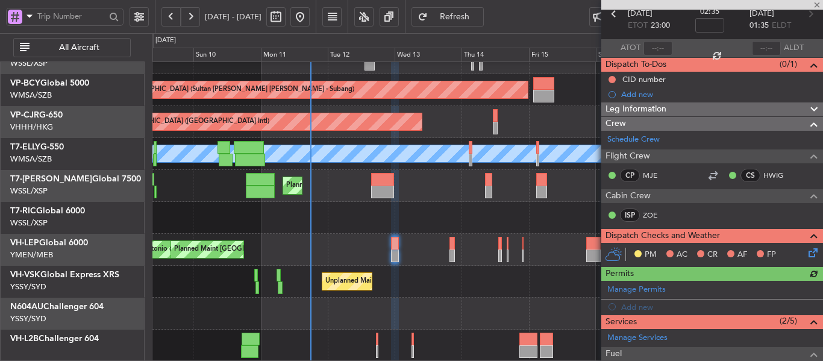
scroll to position [0, 0]
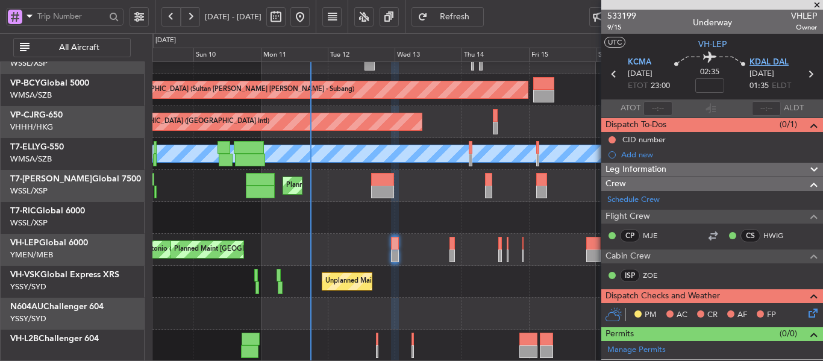
click at [759, 63] on span "KDAL DAL" at bounding box center [769, 63] width 39 height 12
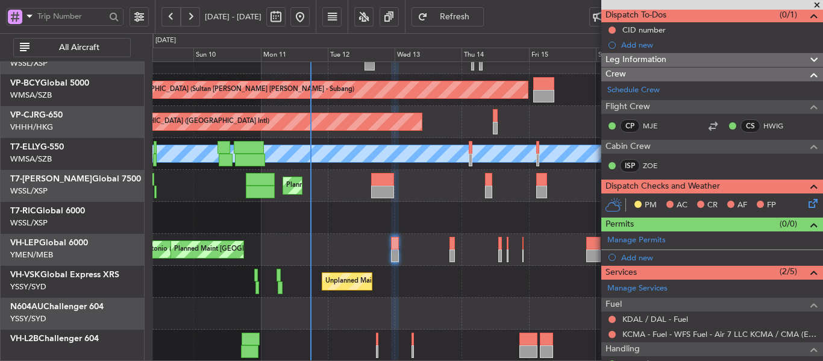
scroll to position [121, 0]
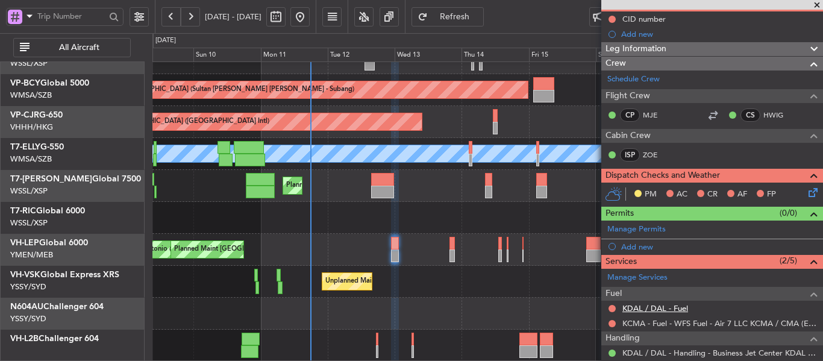
click at [671, 307] on link "KDAL / DAL - Fuel" at bounding box center [655, 308] width 66 height 10
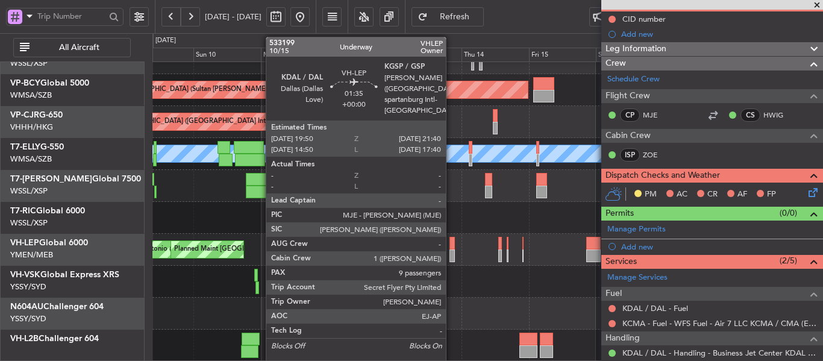
click at [451, 250] on div at bounding box center [451, 255] width 5 height 13
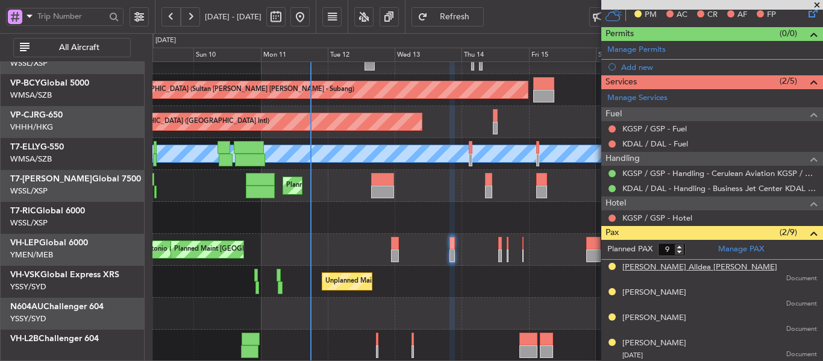
scroll to position [301, 0]
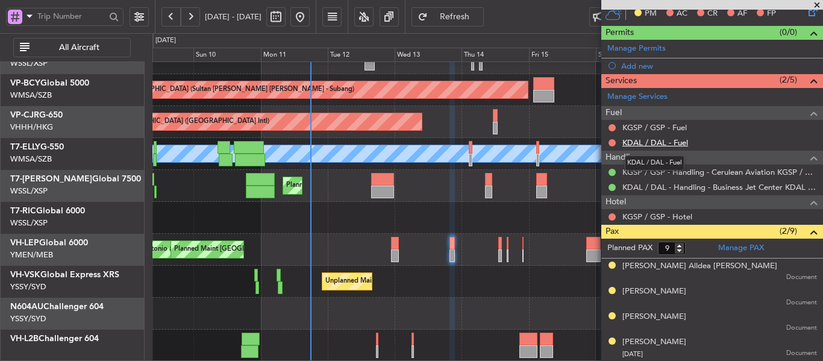
click at [646, 143] on link "KDAL / DAL - Fuel" at bounding box center [655, 142] width 66 height 10
click at [472, 17] on span "Refresh" at bounding box center [454, 17] width 49 height 8
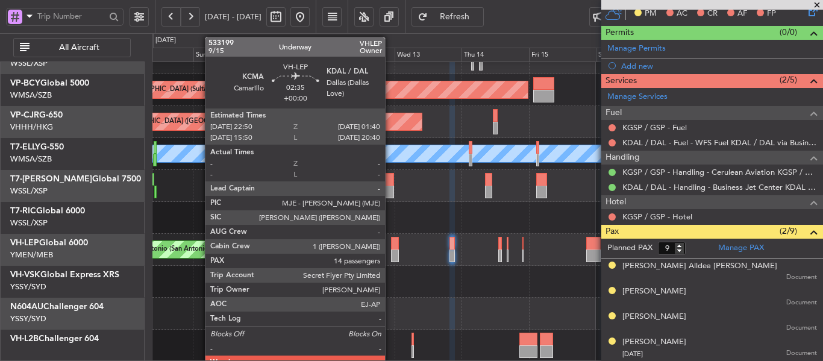
click at [391, 253] on div at bounding box center [395, 255] width 8 height 13
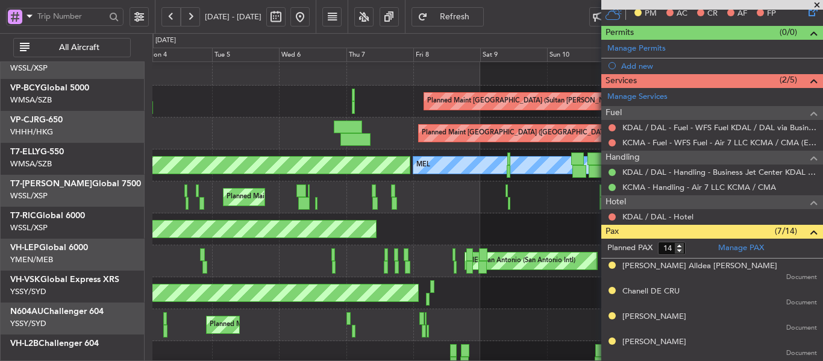
scroll to position [72, 0]
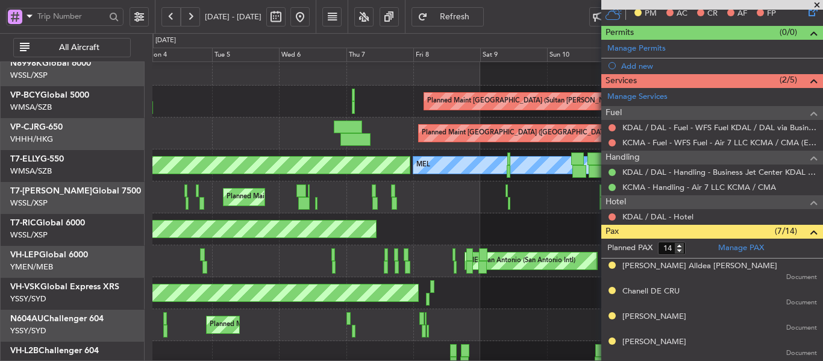
click at [600, 243] on div "Planned Maint [GEOGRAPHIC_DATA] (Seletar)" at bounding box center [487, 229] width 670 height 32
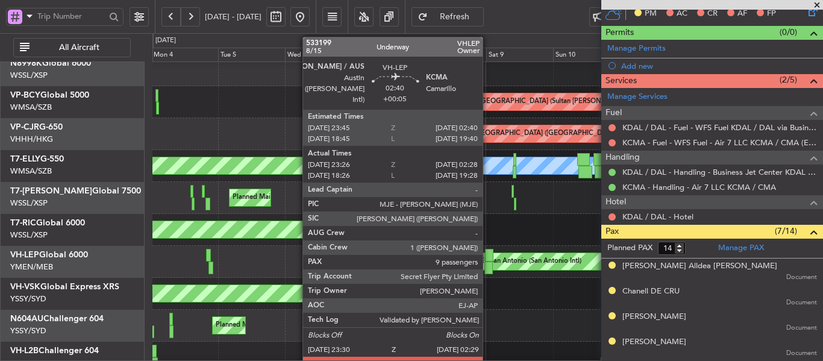
click at [488, 268] on div at bounding box center [488, 267] width 8 height 13
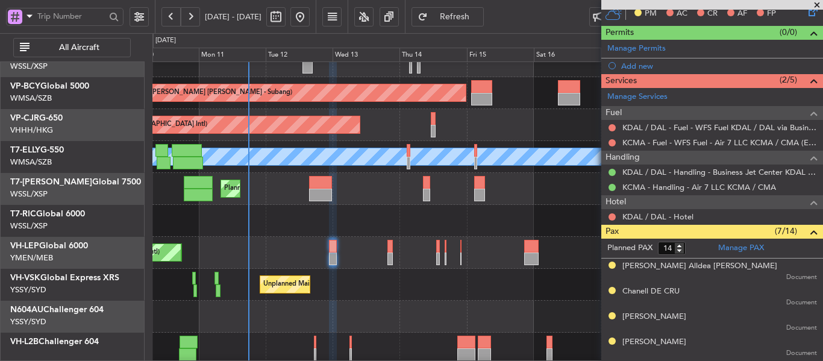
click at [0, 123] on div "Planned Maint Kuala Lumpur (Sultan Abdul Aziz Shah - Subang) Planned Maint Hong…" at bounding box center [411, 197] width 823 height 328
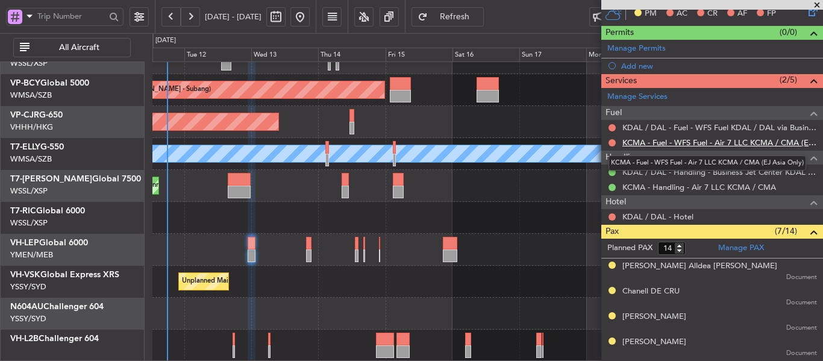
click at [663, 143] on link "KCMA - Fuel - WFS Fuel - Air 7 LLC KCMA / CMA (EJ Asia Only)" at bounding box center [719, 142] width 195 height 10
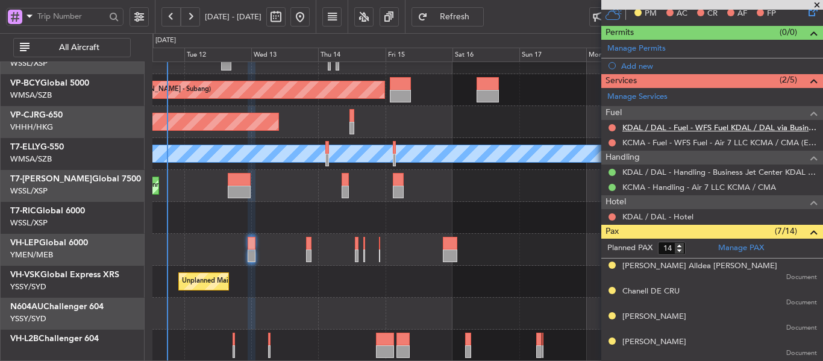
click at [658, 127] on link "KDAL / DAL - Fuel - WFS Fuel KDAL / DAL via Business Jet Center (EJ Asia Only)" at bounding box center [719, 127] width 195 height 10
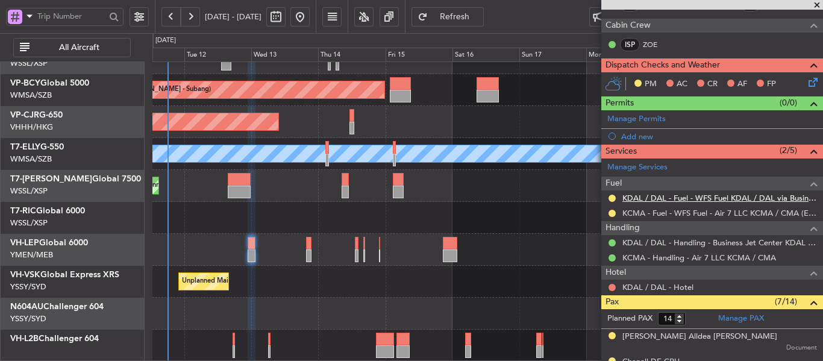
scroll to position [0, 0]
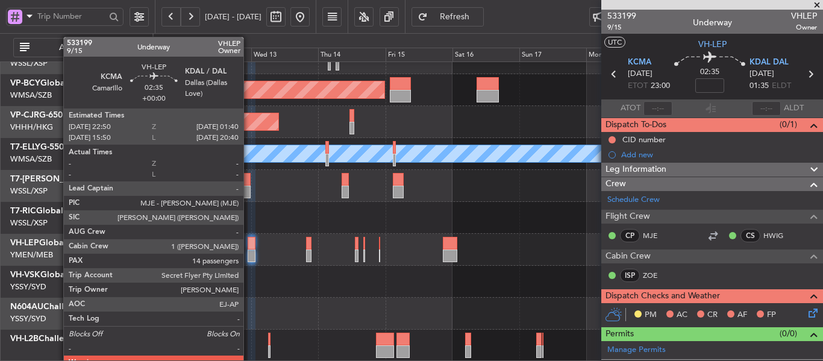
click at [248, 245] on div at bounding box center [252, 243] width 8 height 13
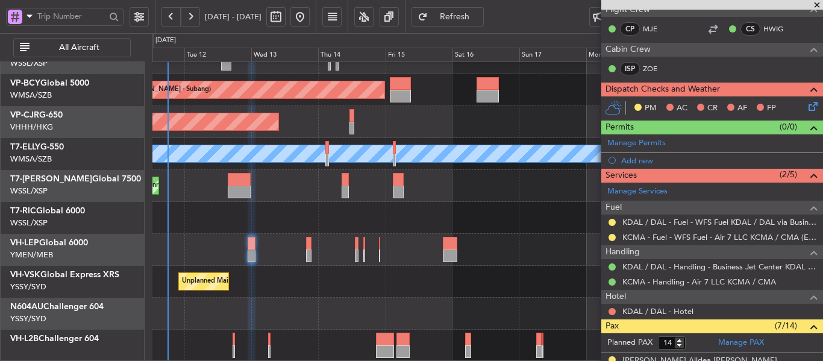
scroll to position [241, 0]
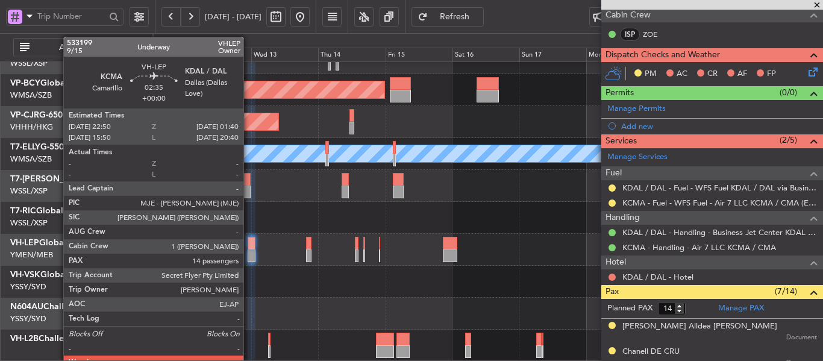
click at [248, 251] on div at bounding box center [252, 255] width 8 height 13
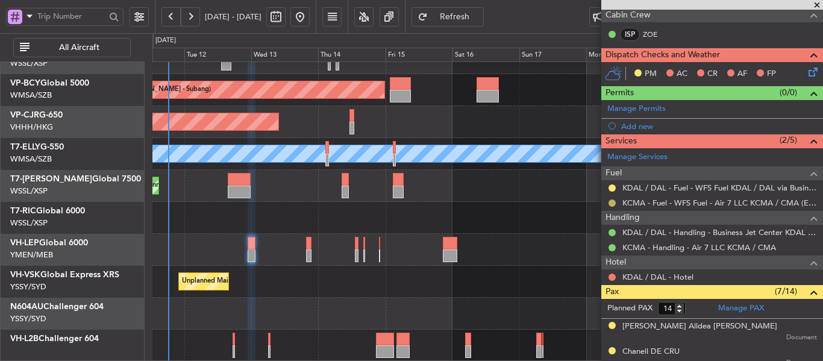
click at [609, 207] on nimbus-traffic-light at bounding box center [612, 203] width 10 height 10
click at [613, 201] on button at bounding box center [612, 202] width 7 height 7
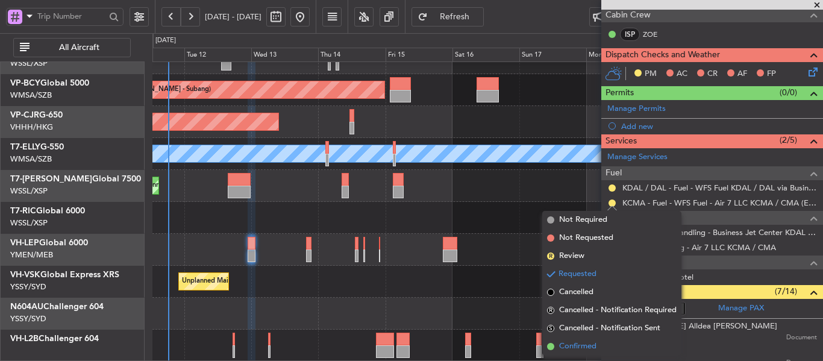
click at [548, 348] on span at bounding box center [550, 346] width 7 height 7
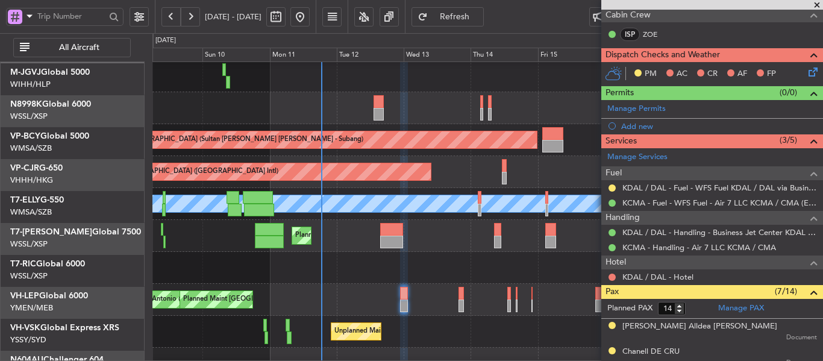
click at [498, 252] on div "Planned Maint [GEOGRAPHIC_DATA] ([GEOGRAPHIC_DATA])" at bounding box center [487, 236] width 670 height 32
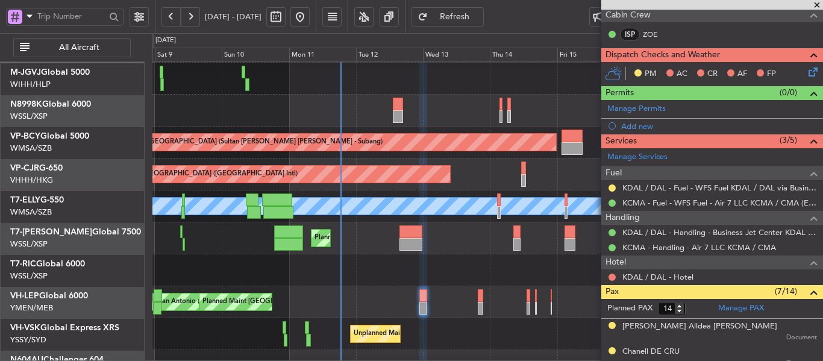
scroll to position [31, 0]
click at [820, 1] on span at bounding box center [817, 5] width 12 height 11
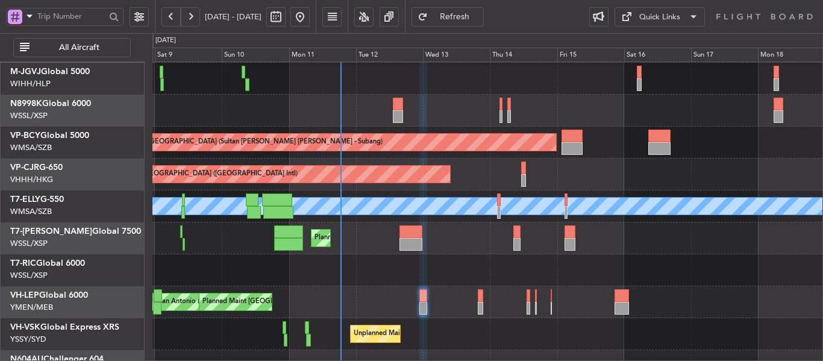
type input "0"
click at [392, 108] on div at bounding box center [487, 111] width 670 height 32
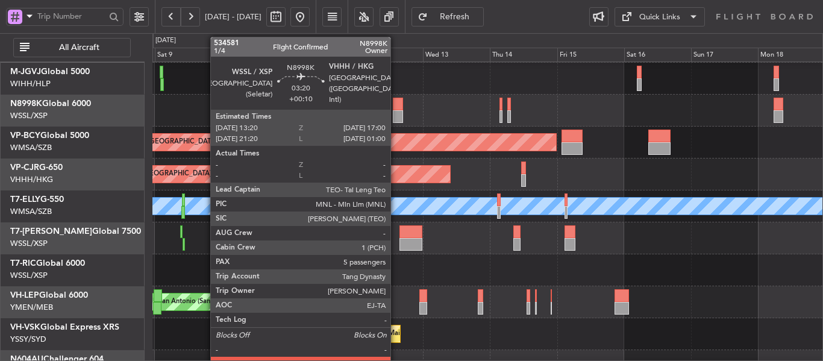
click at [399, 110] on div at bounding box center [398, 104] width 10 height 13
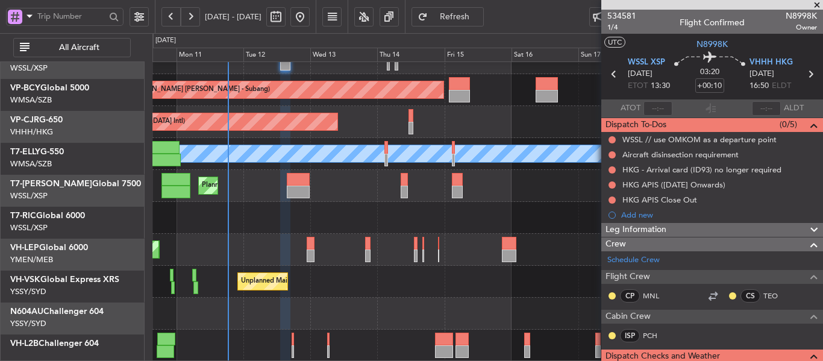
scroll to position [84, 0]
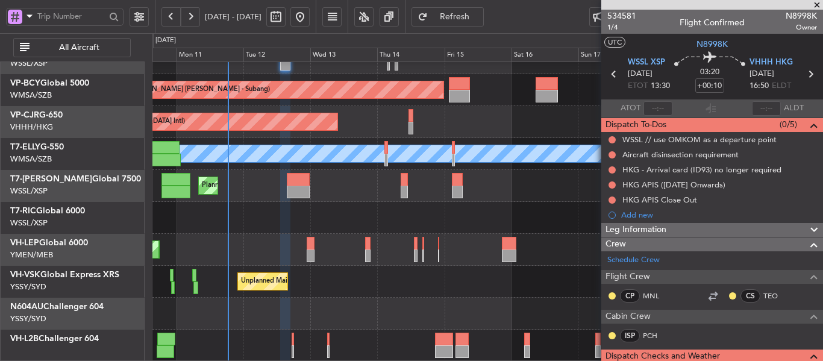
click at [260, 230] on div at bounding box center [487, 218] width 670 height 32
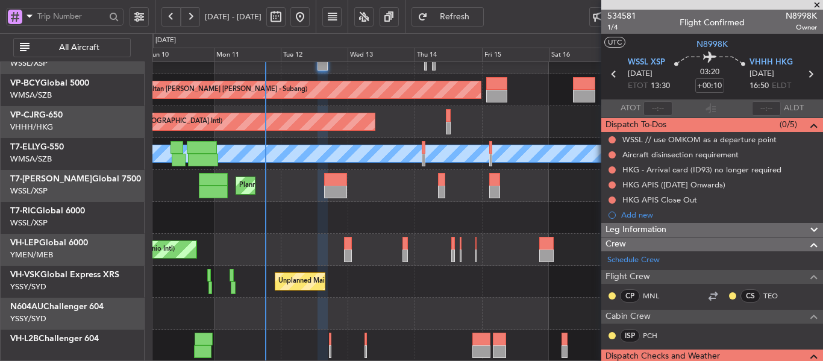
click at [322, 271] on div "Planned Maint Kuala Lumpur (Sultan Abdul Aziz Shah - Subang) Planned Maint Hong…" at bounding box center [487, 169] width 670 height 383
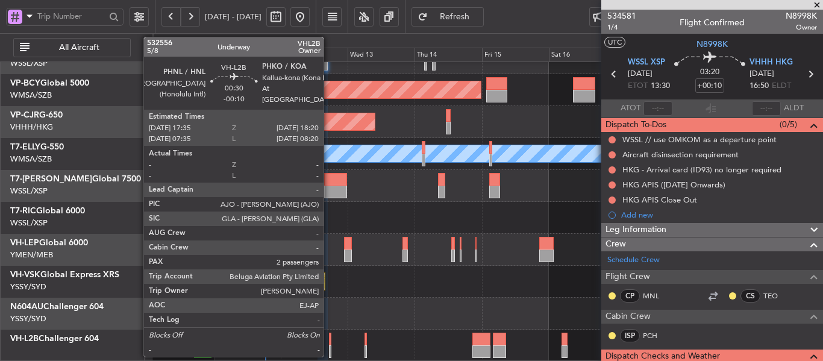
click at [329, 340] on div at bounding box center [330, 339] width 2 height 13
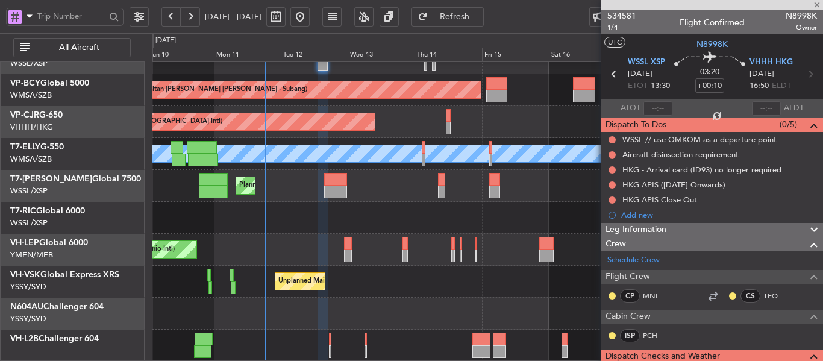
type input "-00:10"
type input "2"
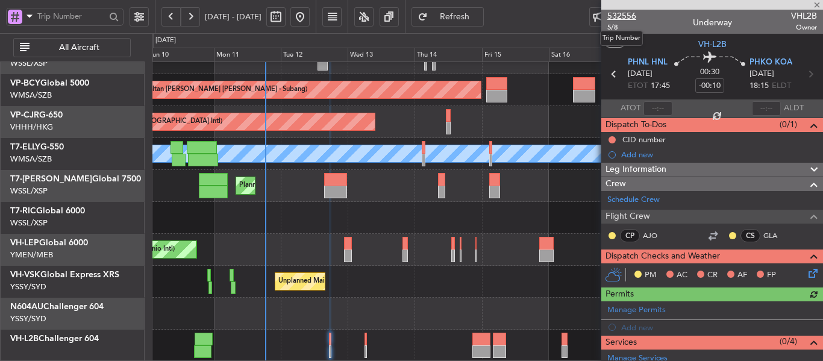
click at [630, 17] on span "532556" at bounding box center [621, 16] width 29 height 13
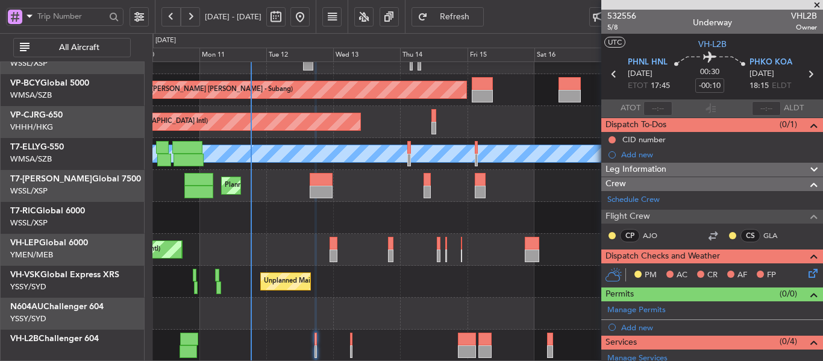
click at [379, 214] on div "Planned Maint Kuala Lumpur (Sultan Abdul Aziz Shah - Subang) Planned Maint Hong…" at bounding box center [487, 169] width 670 height 383
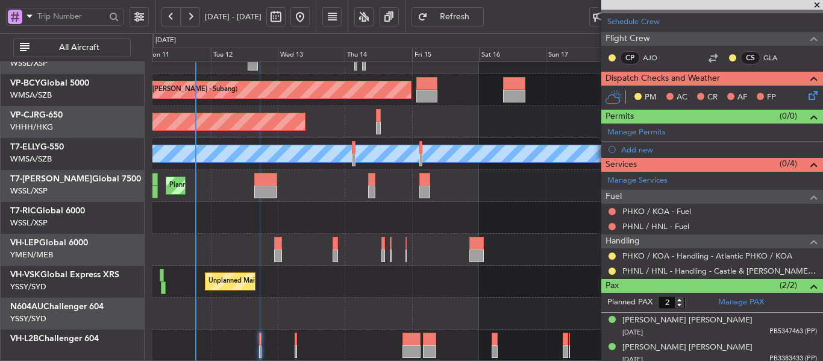
scroll to position [183, 0]
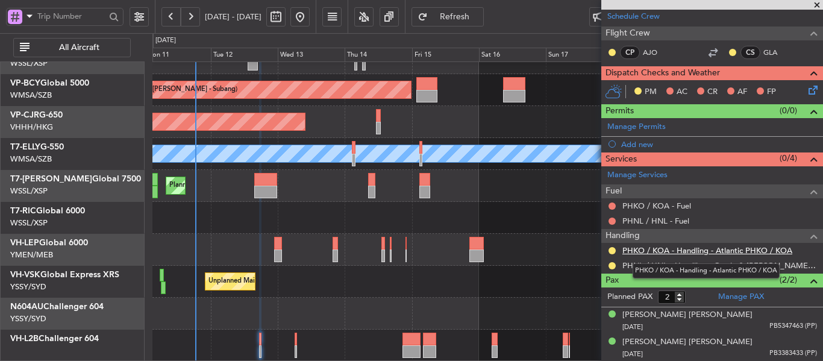
click at [689, 251] on link "PHKO / KOA - Handling - Atlantic PHKO / KOA" at bounding box center [707, 250] width 170 height 10
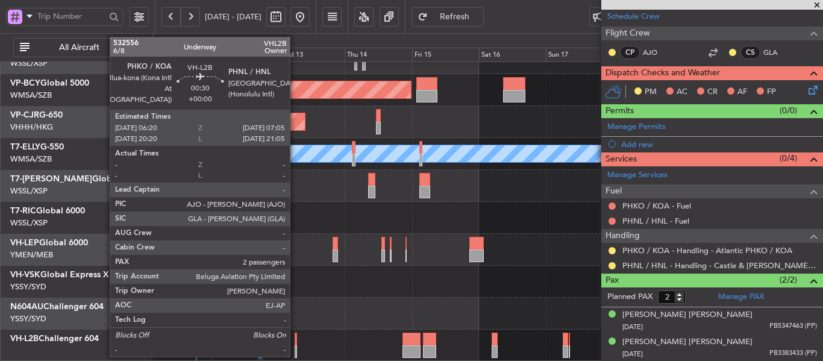
click at [295, 347] on div at bounding box center [296, 351] width 2 height 13
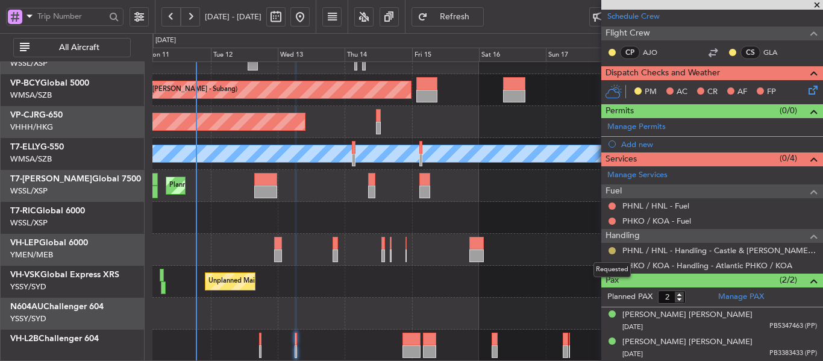
click at [610, 252] on button at bounding box center [612, 250] width 7 height 7
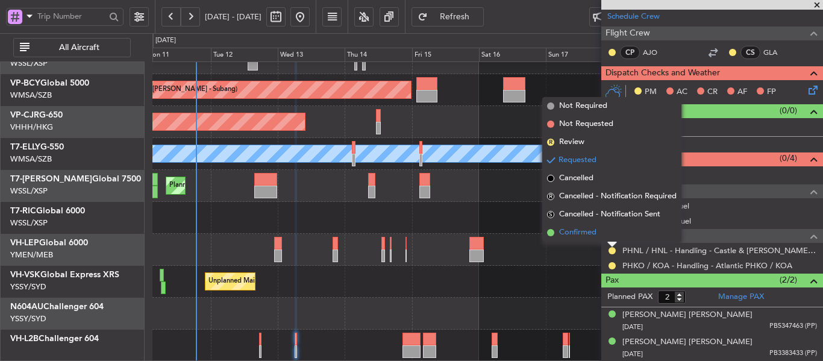
click at [552, 234] on span at bounding box center [550, 232] width 7 height 7
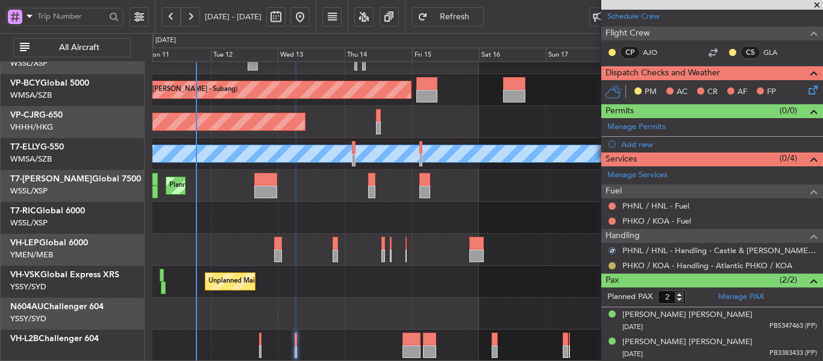
click at [612, 266] on button at bounding box center [612, 265] width 7 height 7
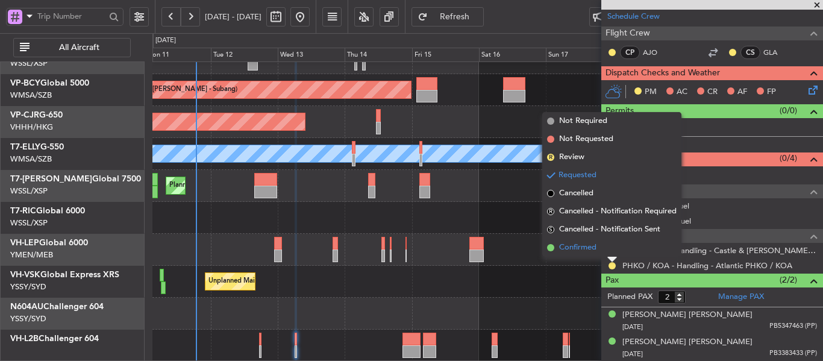
click at [551, 247] on span at bounding box center [550, 247] width 7 height 7
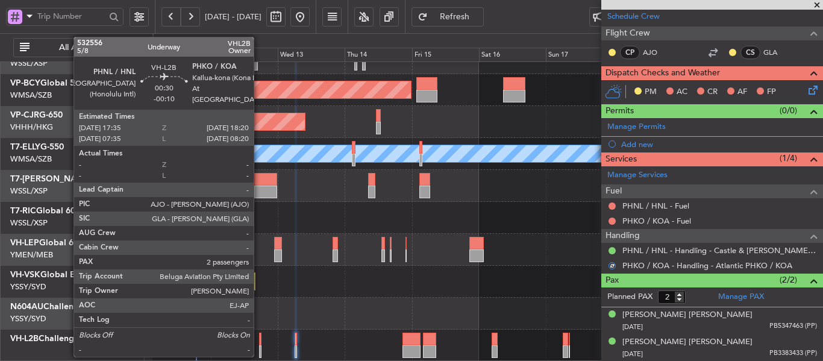
click at [259, 343] on div at bounding box center [260, 339] width 2 height 13
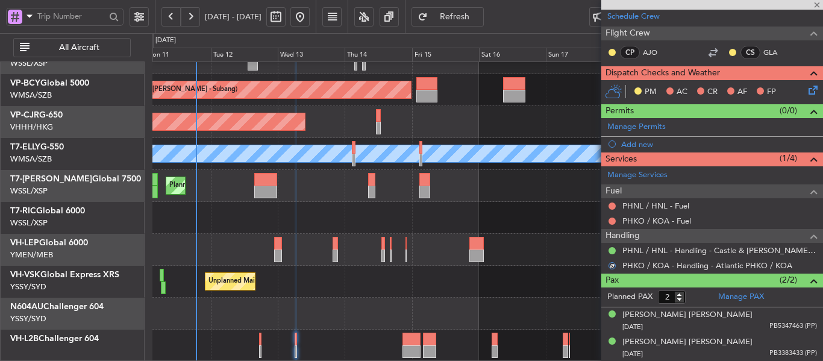
type input "-00:10"
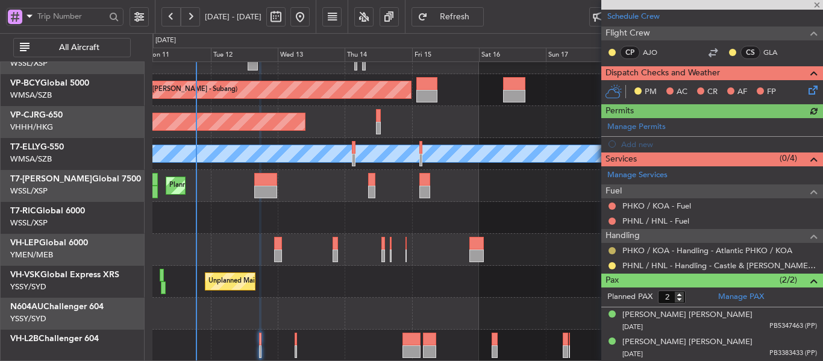
click at [613, 249] on button at bounding box center [612, 250] width 7 height 7
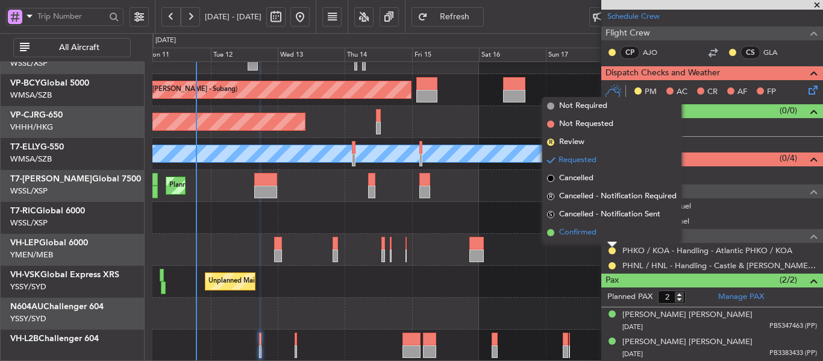
click at [552, 231] on span at bounding box center [550, 232] width 7 height 7
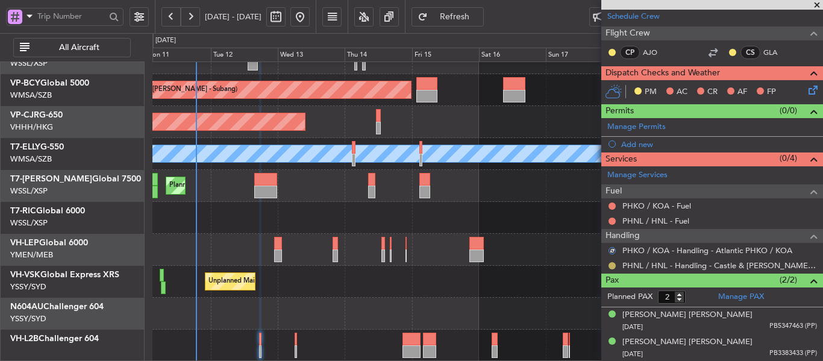
click at [610, 264] on button at bounding box center [612, 265] width 7 height 7
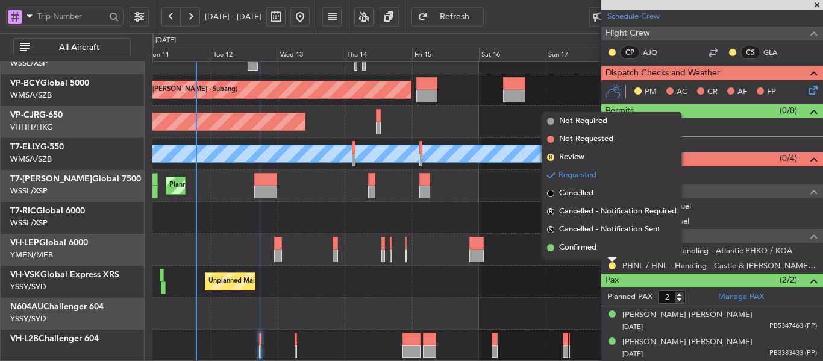
click at [552, 247] on span at bounding box center [550, 247] width 7 height 7
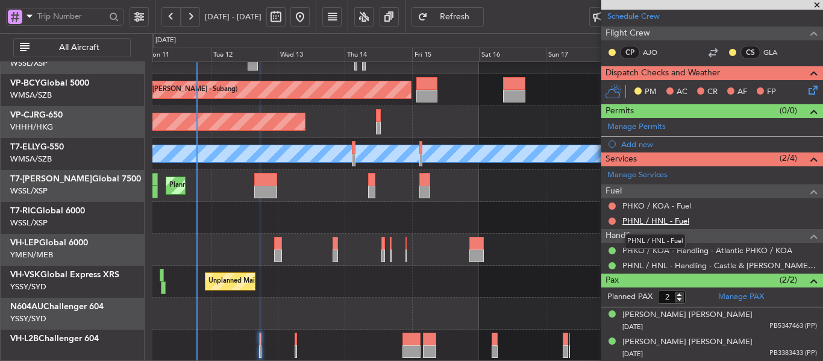
click at [645, 220] on link "PHNL / HNL - Fuel" at bounding box center [655, 221] width 67 height 10
click at [474, 19] on span "Refresh" at bounding box center [454, 17] width 49 height 8
click at [657, 208] on link "PHKO / KOA - Fuel" at bounding box center [656, 206] width 69 height 10
click at [470, 17] on button "Refresh" at bounding box center [448, 16] width 72 height 19
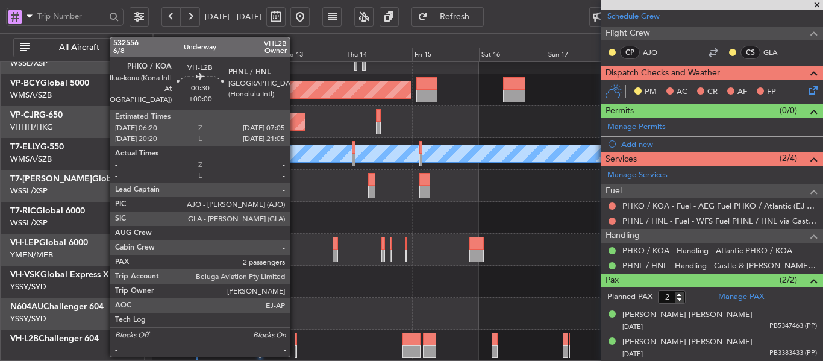
click at [296, 347] on div at bounding box center [296, 351] width 2 height 13
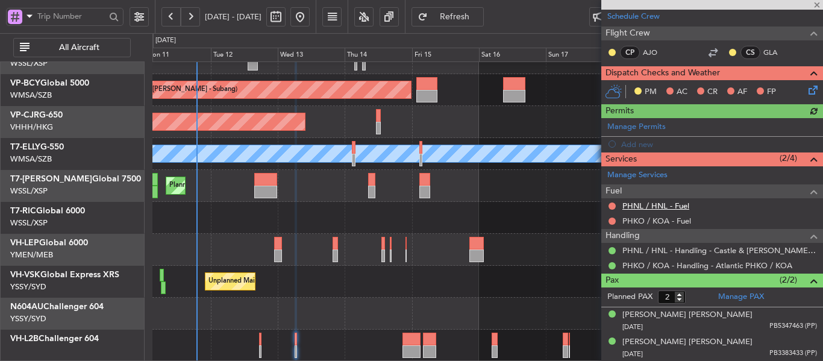
click at [666, 204] on link "PHNL / HNL - Fuel" at bounding box center [655, 206] width 67 height 10
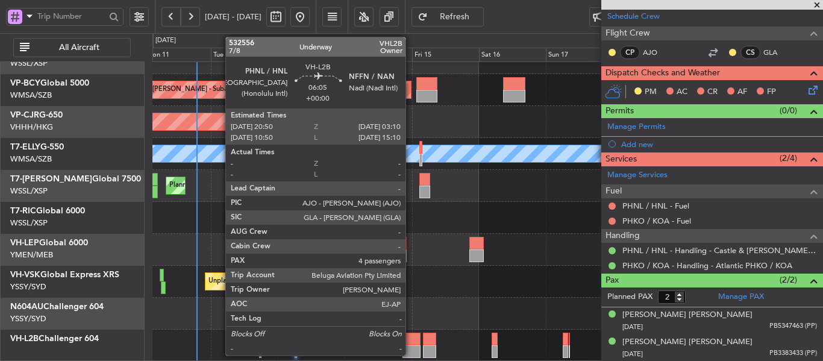
click at [411, 342] on div at bounding box center [411, 339] width 18 height 13
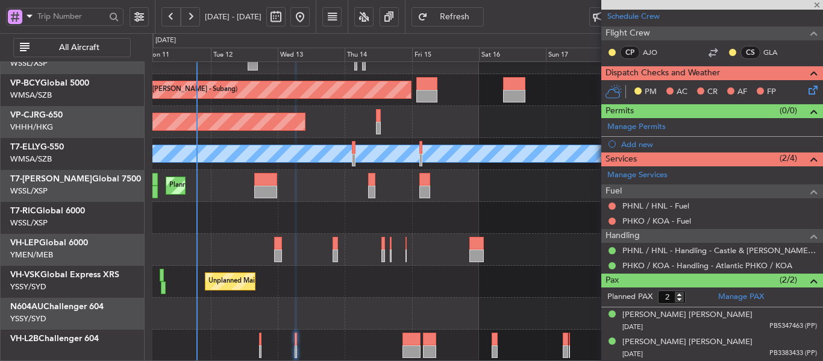
type input "4"
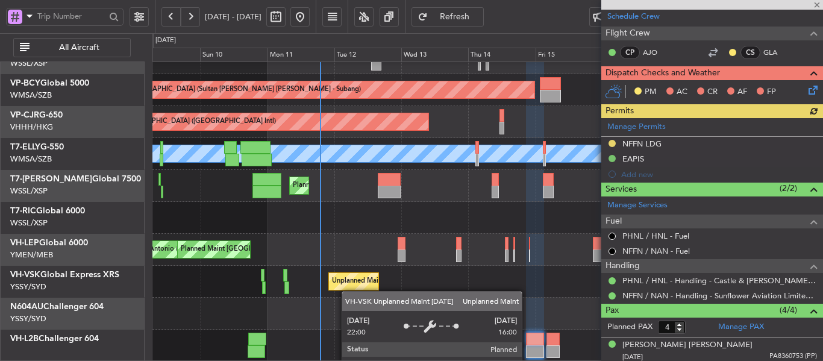
click at [391, 286] on div "Planned Maint [GEOGRAPHIC_DATA] (Sultan [PERSON_NAME] [PERSON_NAME] - Subang) P…" at bounding box center [487, 169] width 670 height 383
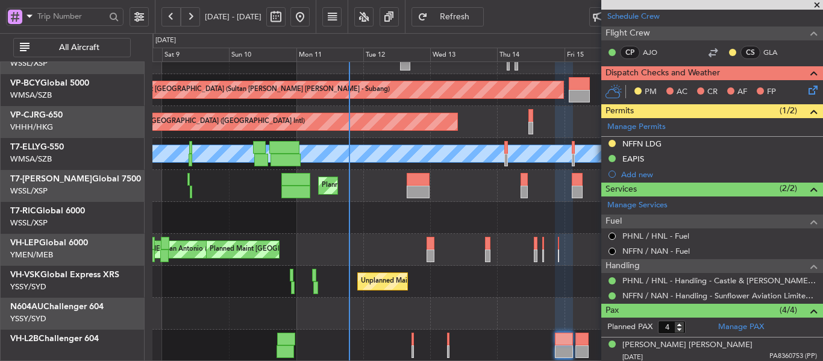
click at [272, 346] on div at bounding box center [487, 346] width 670 height 32
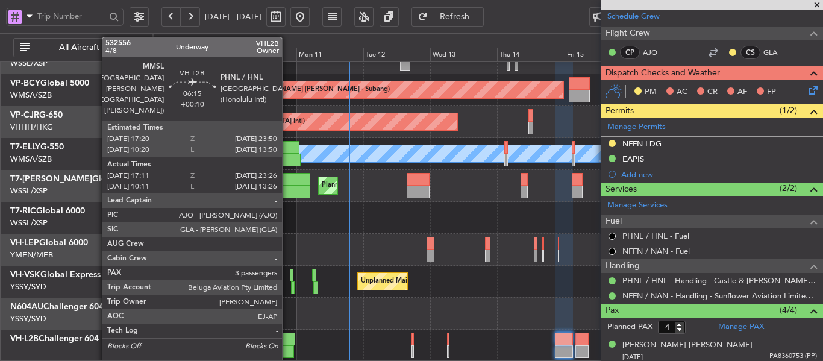
click at [289, 340] on div at bounding box center [286, 339] width 19 height 13
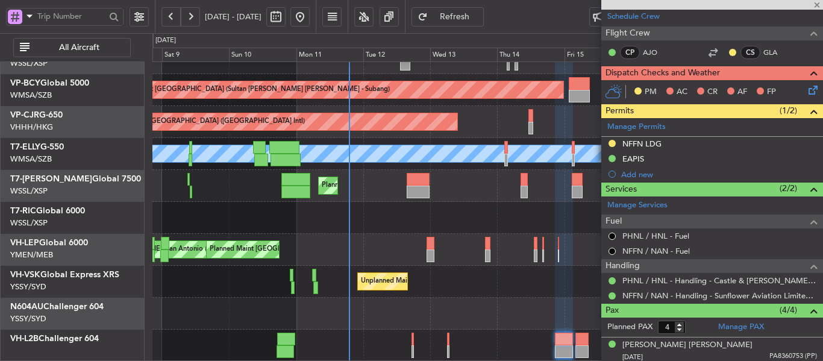
type input "+00:10"
type input "17:21"
type input "23:21"
type input "3"
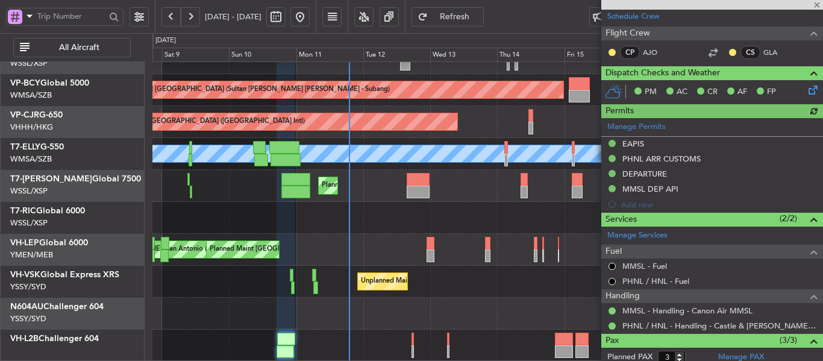
type input "[PERSON_NAME] (EYU)"
type input "A0013"
click at [446, 349] on div at bounding box center [487, 346] width 670 height 32
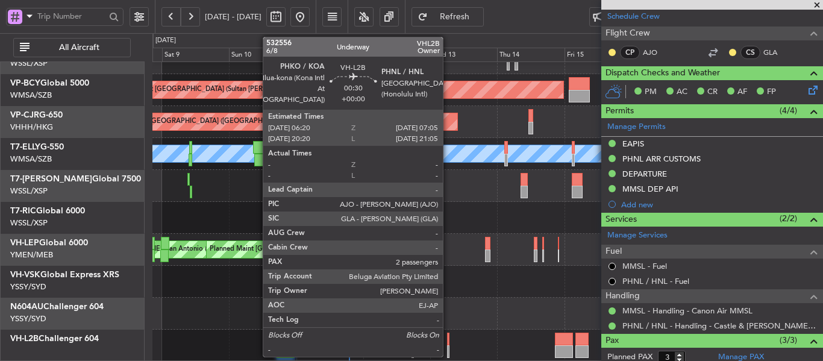
click at [448, 351] on div at bounding box center [448, 351] width 2 height 13
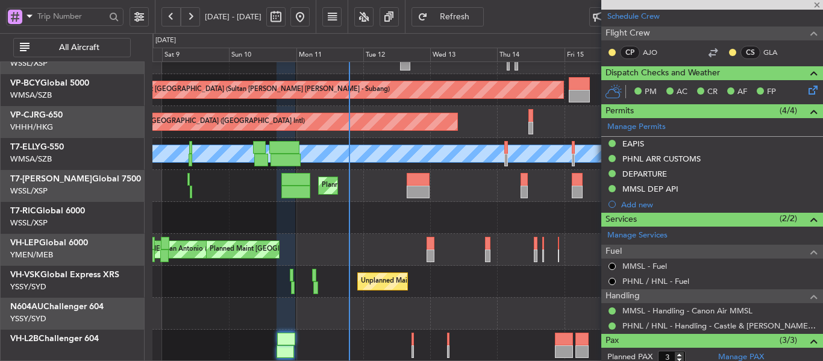
type input "2"
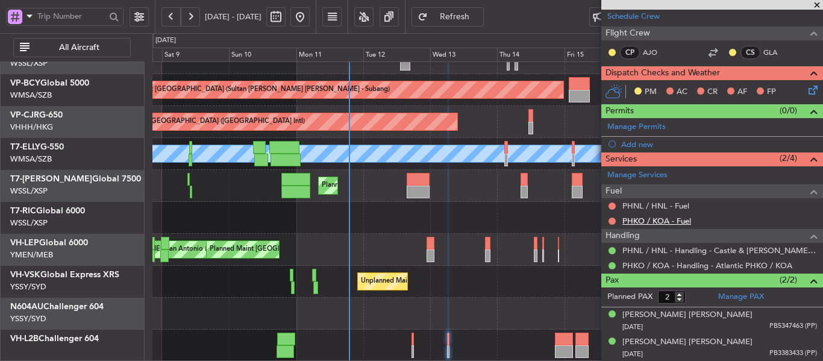
click at [645, 221] on link "PHKO / KOA - Fuel" at bounding box center [656, 221] width 69 height 10
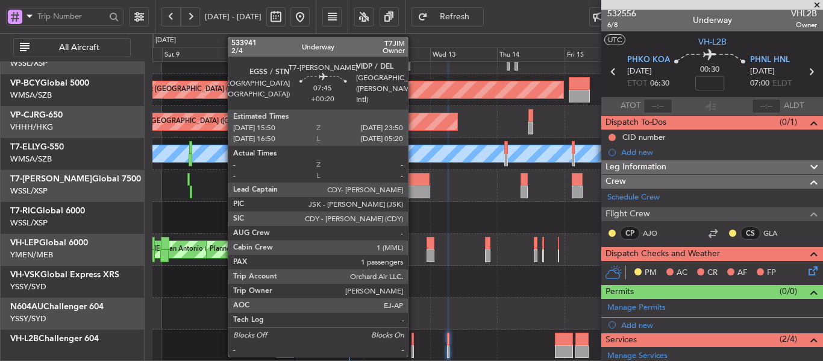
click at [414, 181] on div at bounding box center [418, 179] width 23 height 13
type input "+00:20"
type input "1"
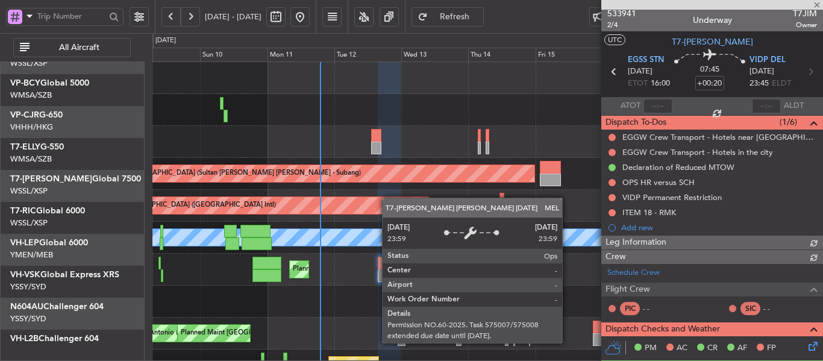
scroll to position [0, 0]
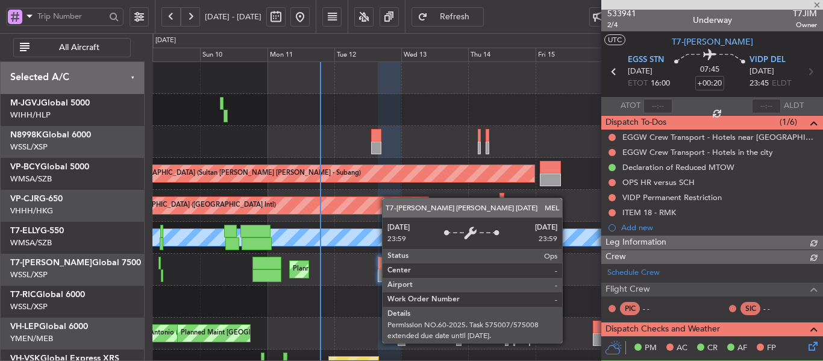
click at [374, 243] on div "Planned Maint [GEOGRAPHIC_DATA] (Sultan [PERSON_NAME] [PERSON_NAME] - Subang) P…" at bounding box center [487, 253] width 670 height 383
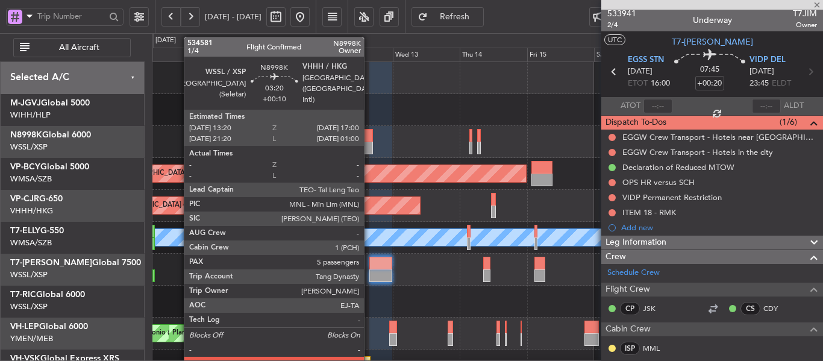
click at [369, 137] on div at bounding box center [368, 135] width 10 height 13
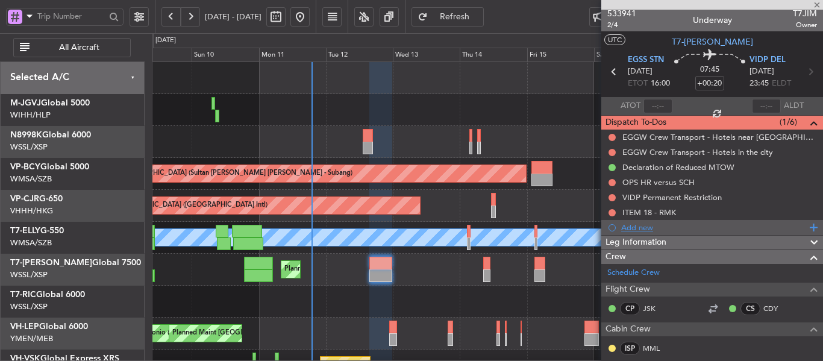
type input "+00:10"
type input "5"
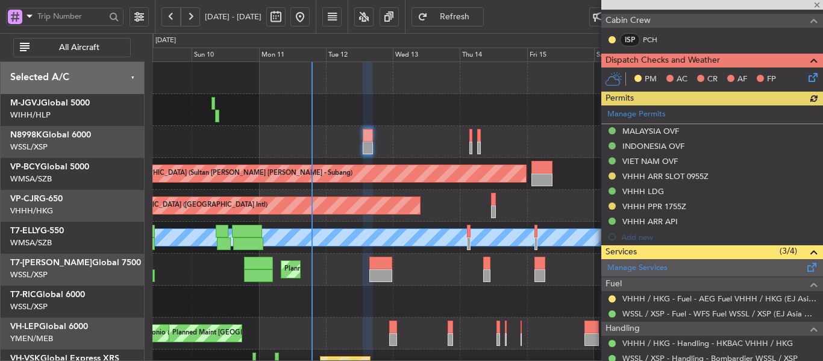
scroll to position [304, 0]
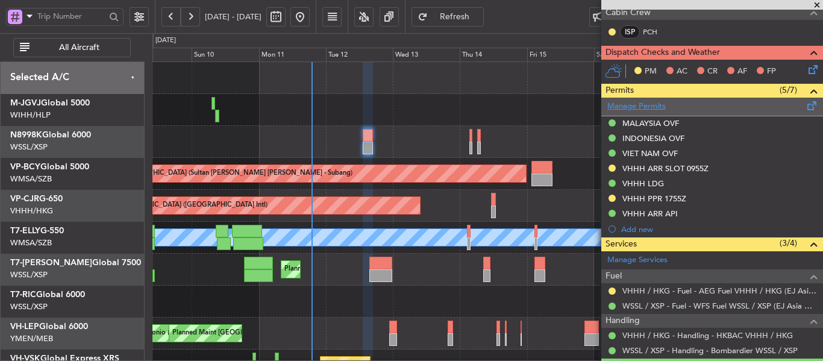
click at [632, 104] on link "Manage Permits" at bounding box center [636, 107] width 58 height 12
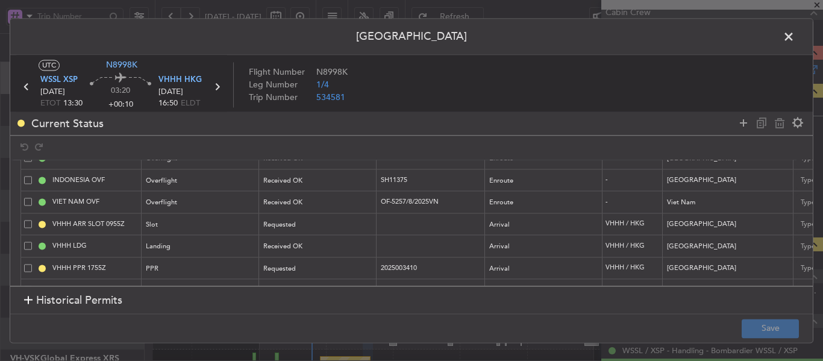
scroll to position [64, 0]
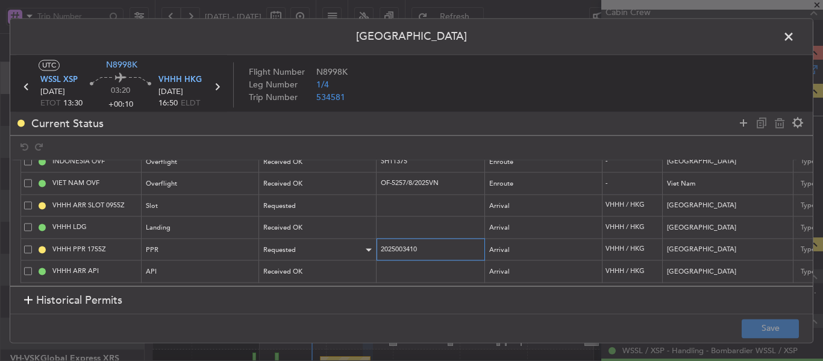
drag, startPoint x: 432, startPoint y: 242, endPoint x: 374, endPoint y: 243, distance: 58.5
click at [374, 243] on tr "VHHH PPR 1755Z PPR Requested 2025003410 Arrival VHHH / HKG Hong Kong 13/08/2025…" at bounding box center [789, 250] width 1537 height 22
click at [795, 39] on span at bounding box center [795, 40] width 0 height 24
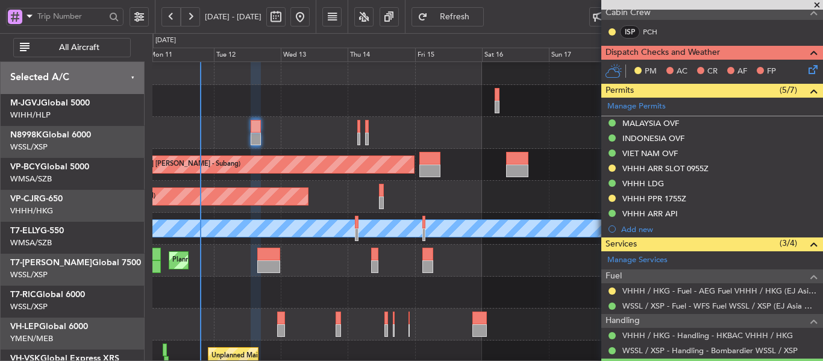
scroll to position [9, 0]
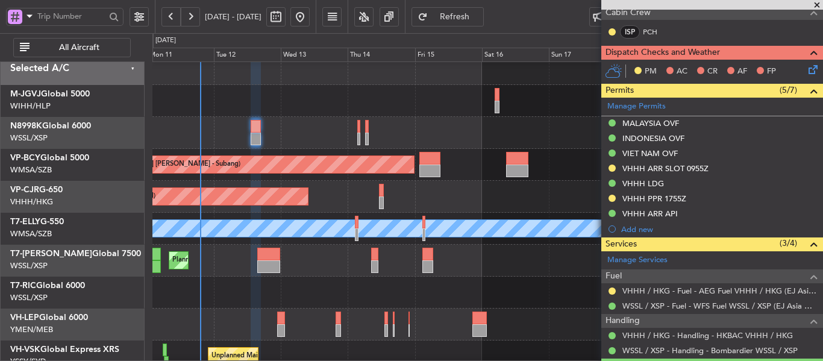
click at [277, 177] on div "Planned Maint [GEOGRAPHIC_DATA] (Sultan [PERSON_NAME] [PERSON_NAME] - Subang)" at bounding box center [487, 165] width 670 height 32
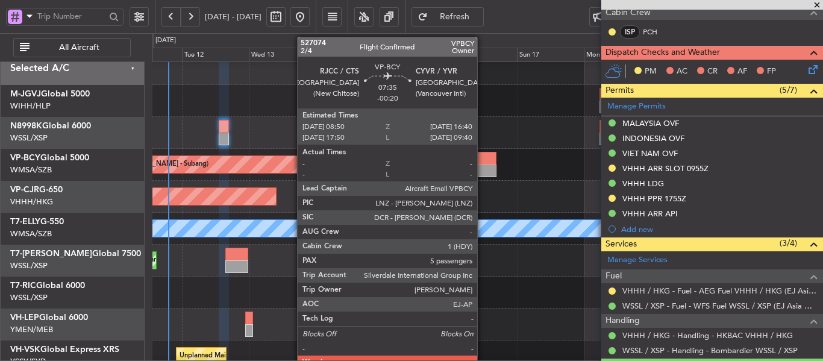
scroll to position [0, 0]
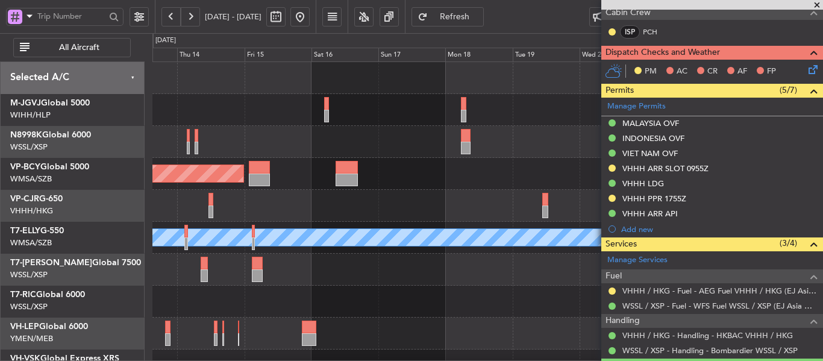
click at [342, 201] on div "Planned Maint Kuala Lumpur (Sultan Abdul Aziz Shah - Subang) Planned Maint Hong…" at bounding box center [487, 253] width 670 height 383
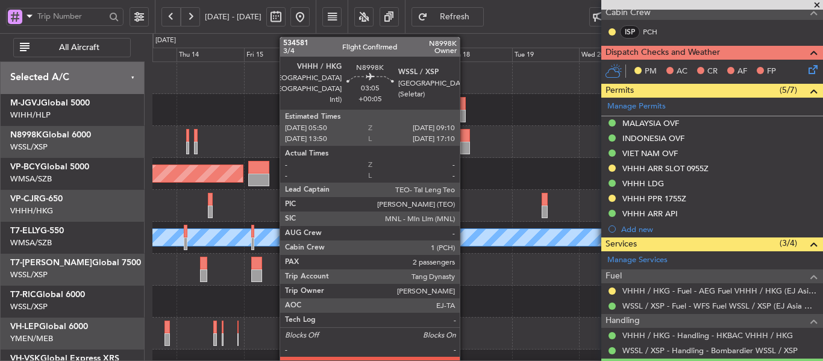
click at [466, 148] on div at bounding box center [465, 148] width 10 height 13
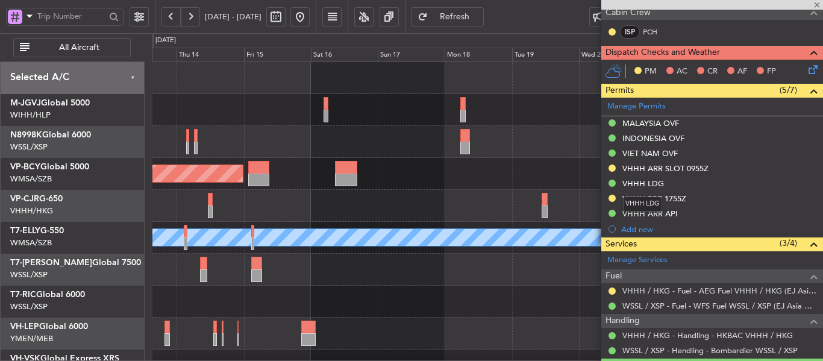
type input "+00:05"
type input "2"
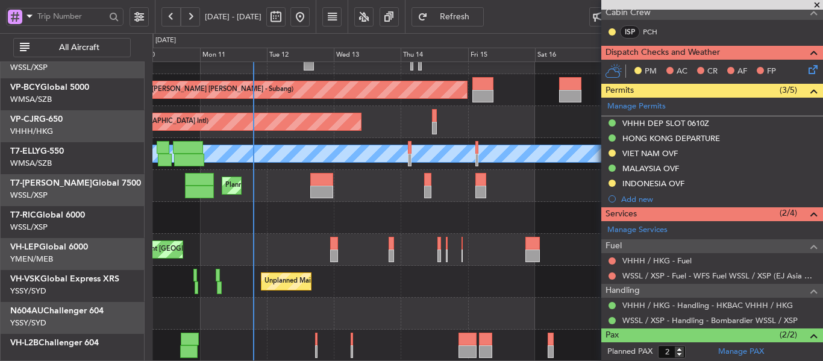
scroll to position [84, 0]
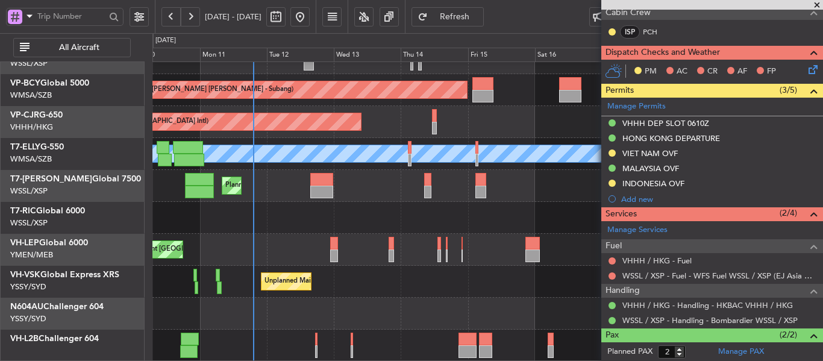
click at [577, 177] on div "Planned Maint Kuala Lumpur (Sultan Abdul Aziz Shah - Subang) Planned Maint Hong…" at bounding box center [487, 169] width 670 height 383
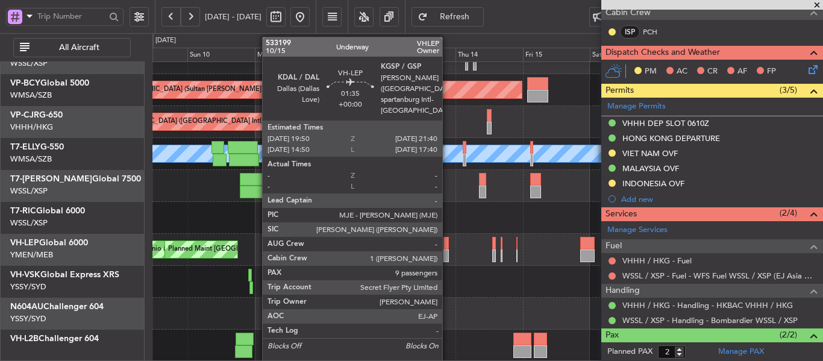
click at [448, 251] on div at bounding box center [445, 255] width 5 height 13
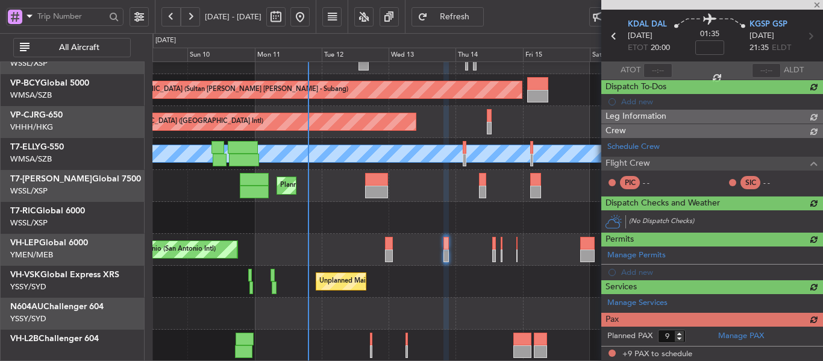
scroll to position [243, 0]
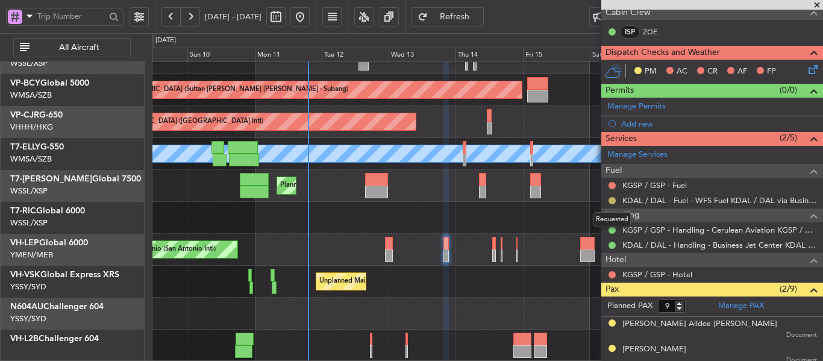
click at [607, 199] on div at bounding box center [612, 201] width 10 height 10
click at [610, 198] on button at bounding box center [612, 200] width 7 height 7
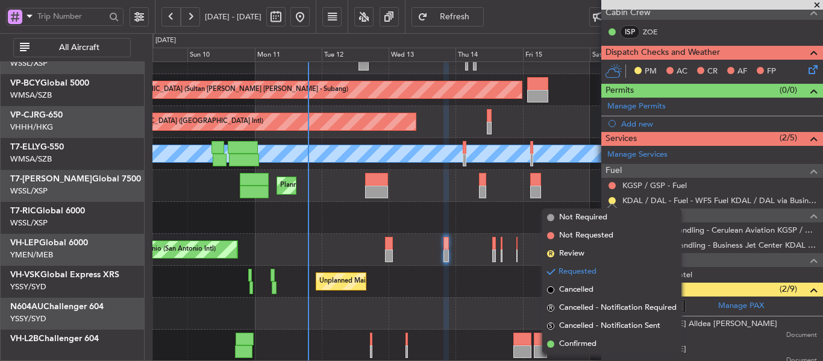
click at [551, 341] on span at bounding box center [550, 343] width 7 height 7
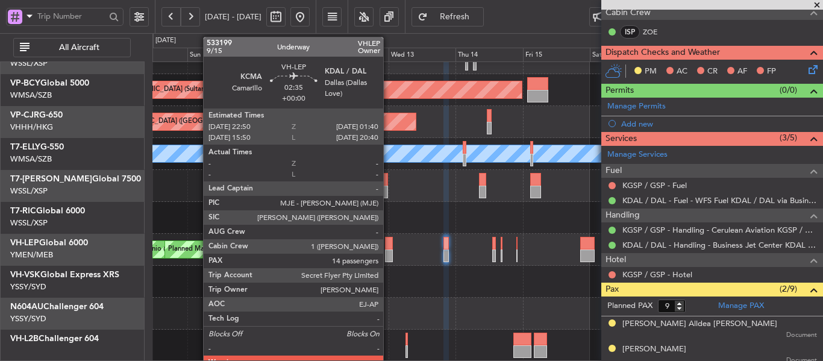
click at [389, 254] on div at bounding box center [389, 255] width 8 height 13
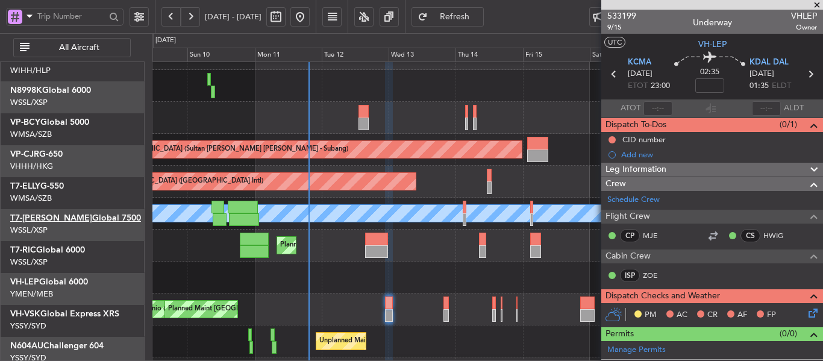
scroll to position [23, 0]
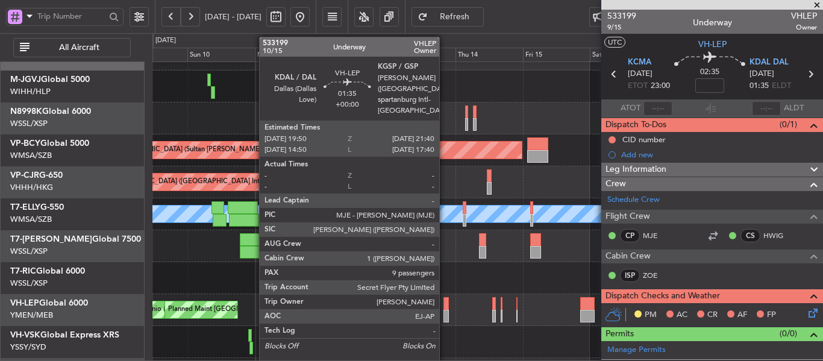
click at [443, 318] on div at bounding box center [445, 316] width 5 height 13
click at [446, 316] on div at bounding box center [445, 316] width 5 height 13
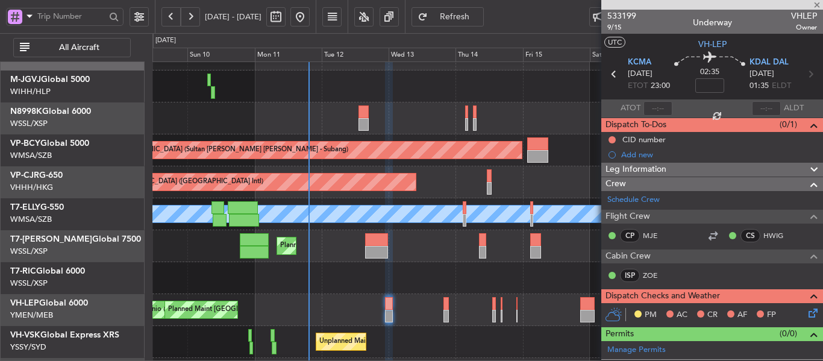
type input "9"
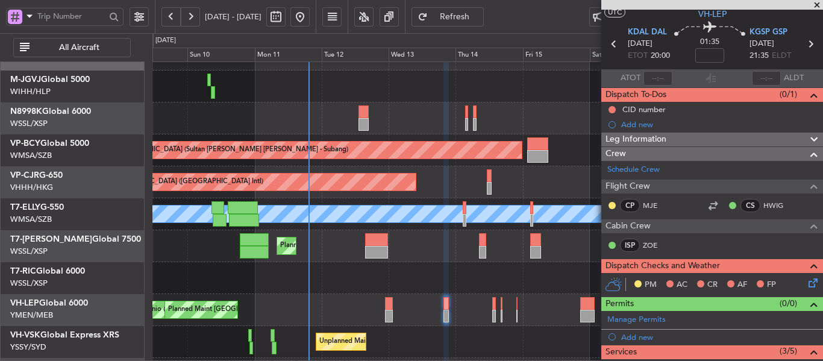
scroll to position [0, 0]
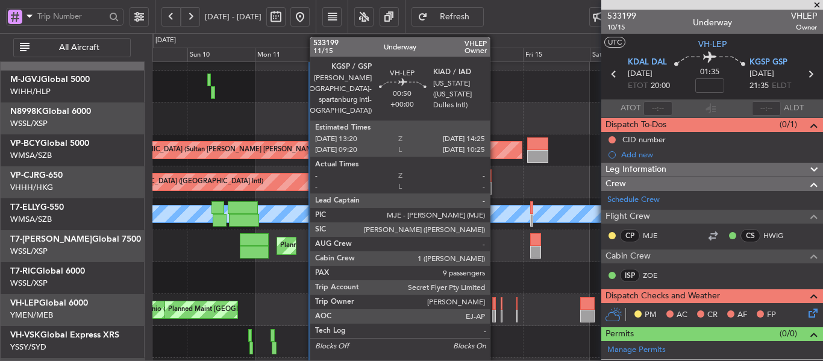
click at [495, 315] on div at bounding box center [494, 316] width 4 height 13
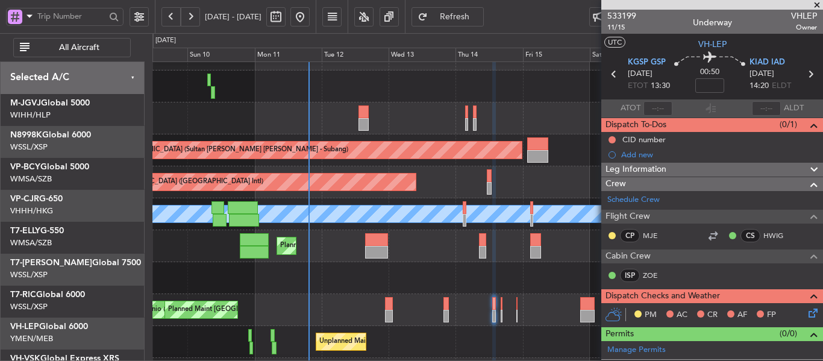
scroll to position [23, 0]
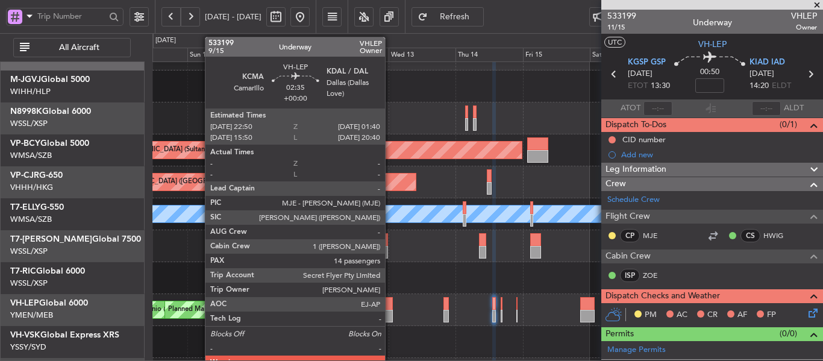
click at [390, 310] on div at bounding box center [389, 316] width 8 height 13
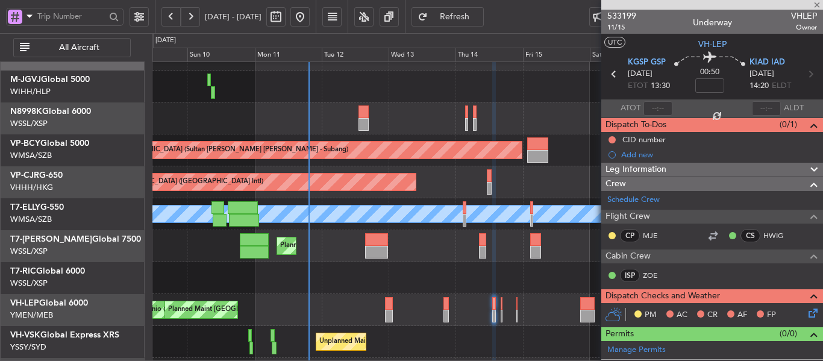
type input "14"
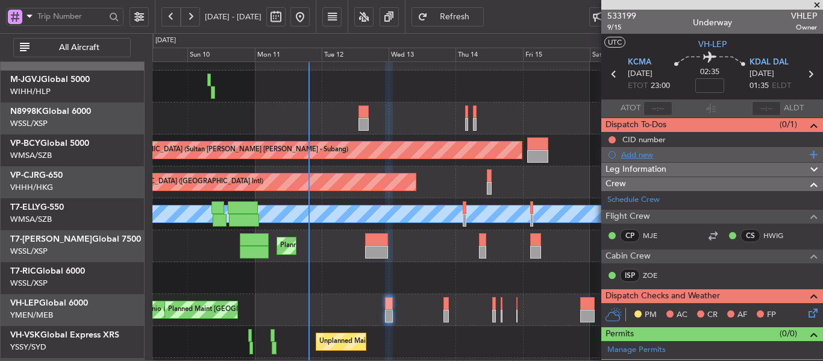
click at [640, 154] on div "Add new" at bounding box center [713, 154] width 185 height 10
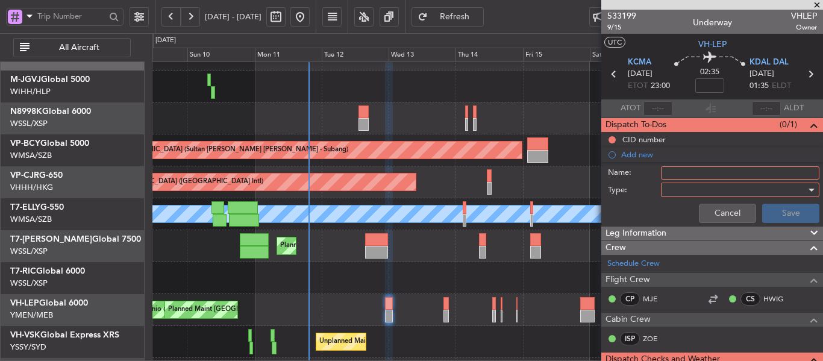
click at [698, 177] on input "Name:" at bounding box center [740, 172] width 158 height 13
type input "FPL"
click at [700, 195] on div at bounding box center [736, 190] width 140 height 18
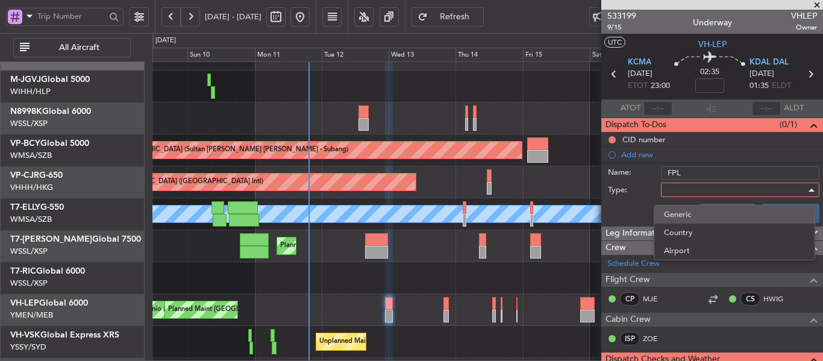
click at [703, 218] on span "Generic" at bounding box center [734, 214] width 141 height 18
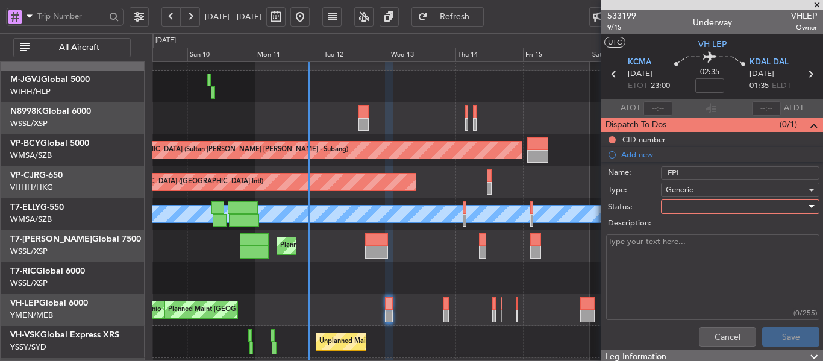
click at [685, 207] on div at bounding box center [736, 207] width 140 height 18
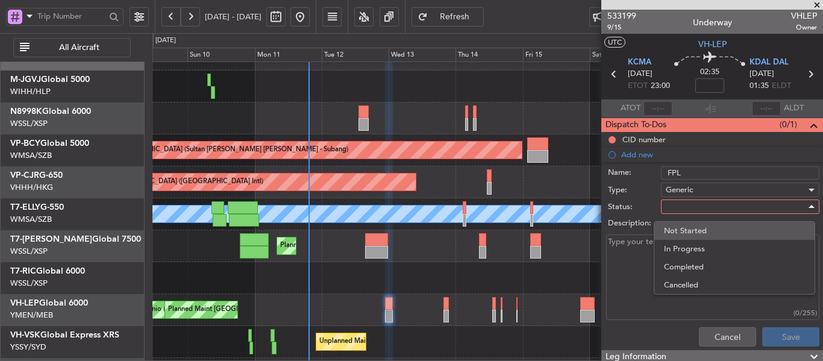
click at [693, 226] on span "Not Started" at bounding box center [734, 231] width 141 height 18
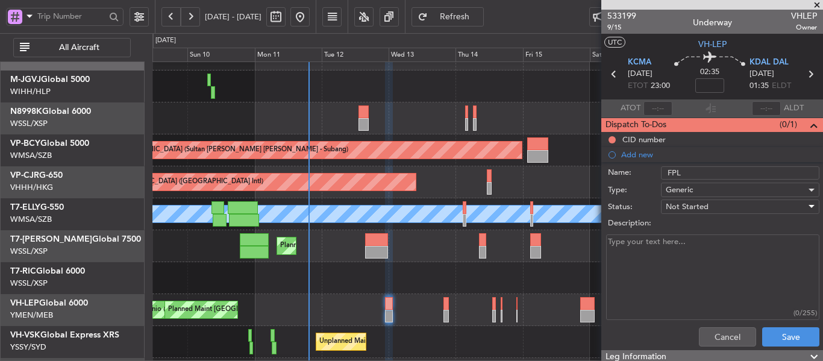
click at [640, 251] on textarea "Description:" at bounding box center [712, 277] width 213 height 86
type textarea "FOB 18,000 lbs"
click at [770, 337] on button "Save" at bounding box center [790, 336] width 57 height 19
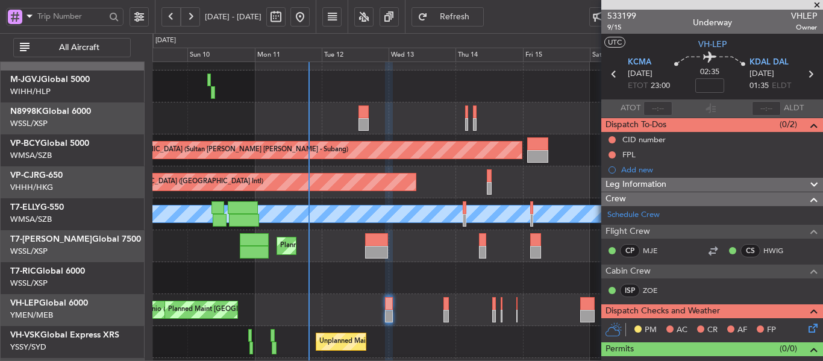
click at [816, 5] on span at bounding box center [817, 5] width 12 height 11
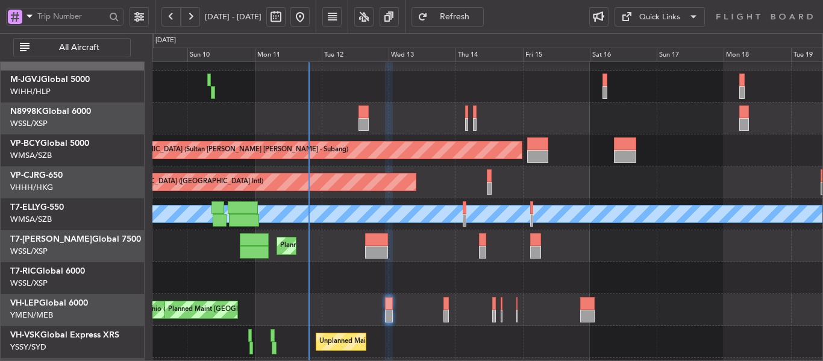
type input "0"
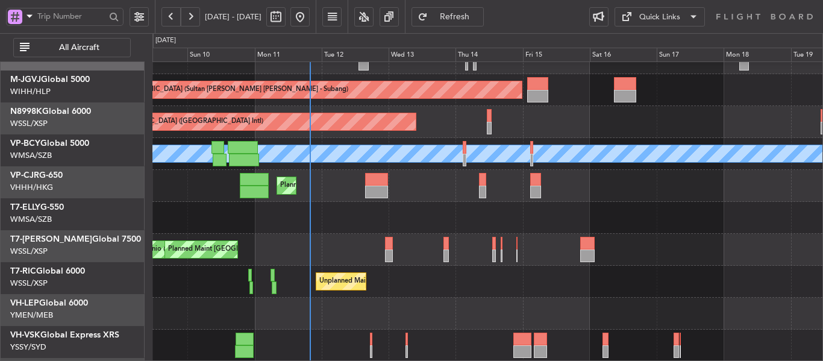
scroll to position [84, 0]
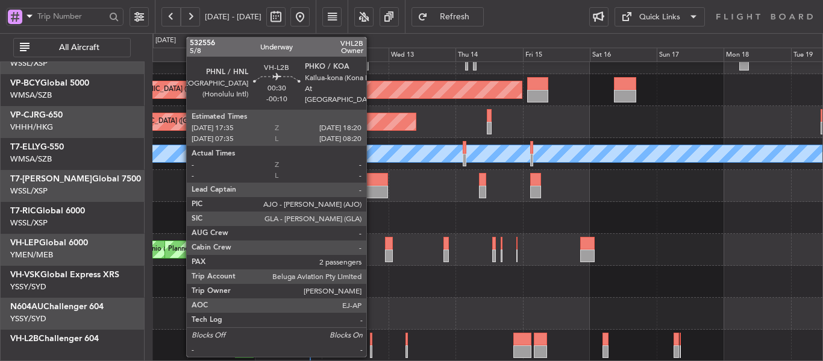
click at [372, 343] on div at bounding box center [371, 339] width 2 height 13
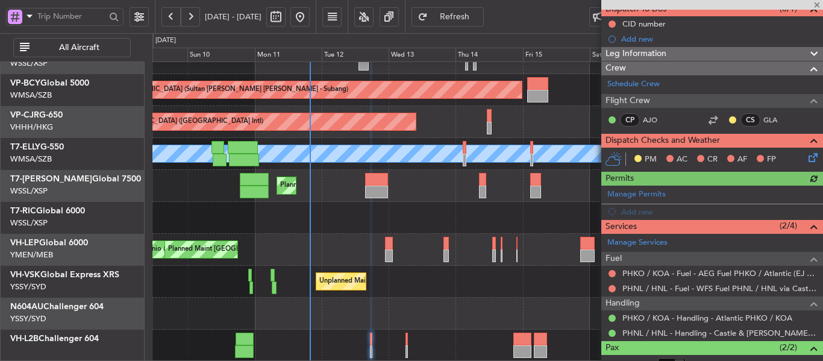
scroll to position [121, 0]
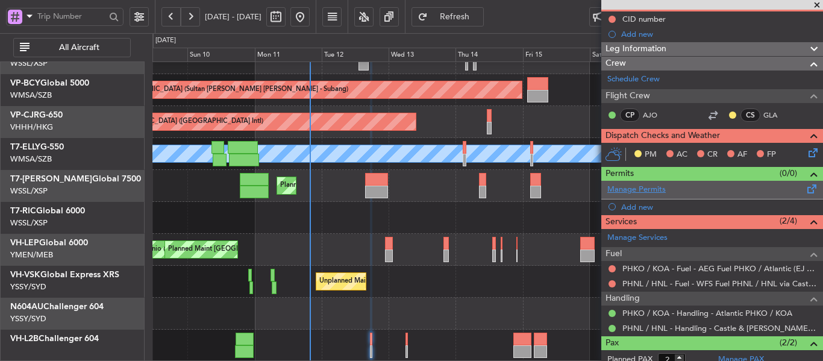
click at [631, 192] on link "Manage Permits" at bounding box center [636, 190] width 58 height 12
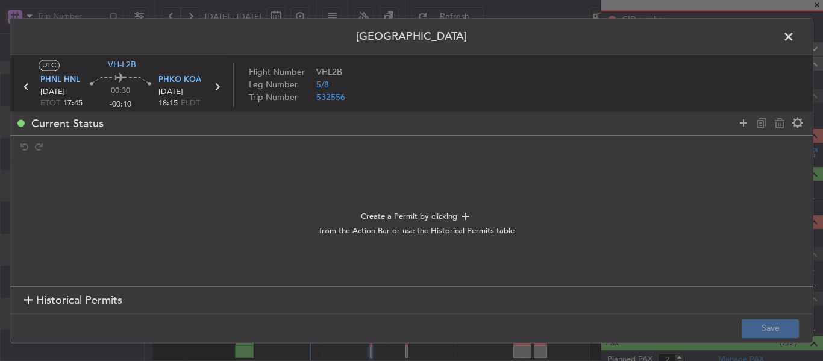
click at [795, 38] on span at bounding box center [795, 40] width 0 height 24
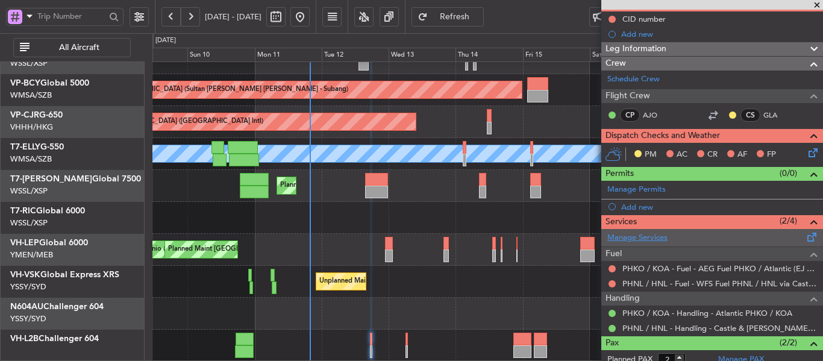
click at [648, 236] on link "Manage Services" at bounding box center [637, 238] width 60 height 12
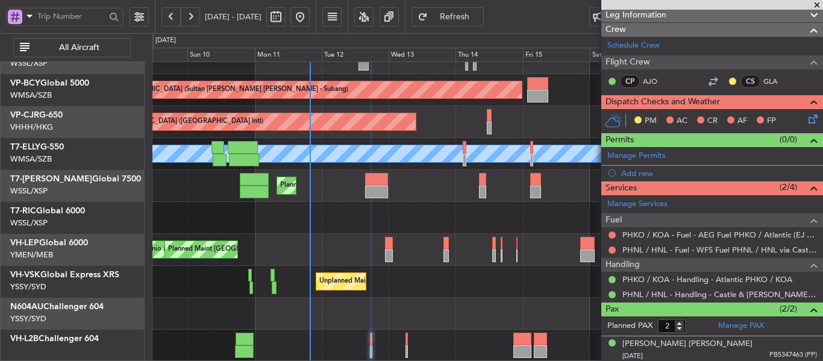
scroll to position [181, 0]
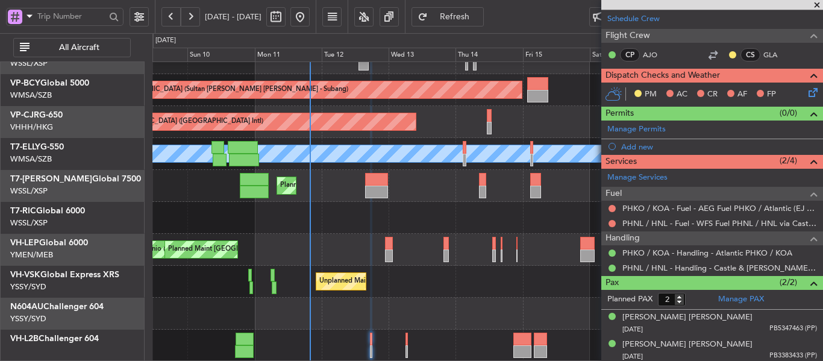
click at [480, 17] on span "Refresh" at bounding box center [454, 17] width 49 height 8
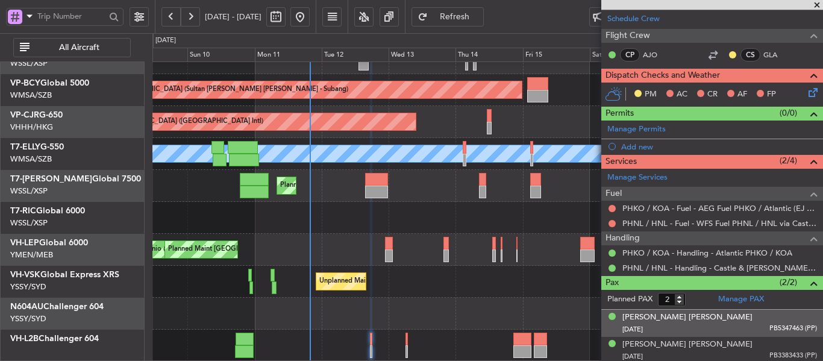
scroll to position [183, 0]
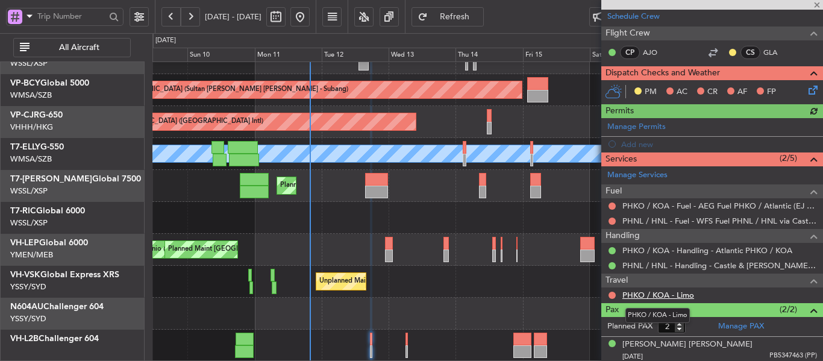
click at [651, 292] on link "PHKO / KOA - Limo" at bounding box center [658, 295] width 72 height 10
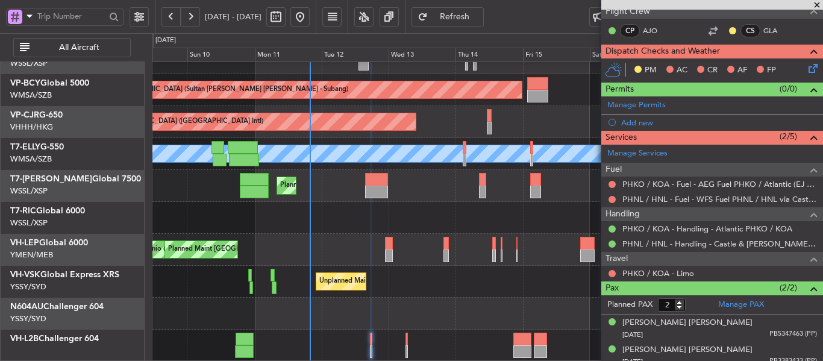
scroll to position [213, 0]
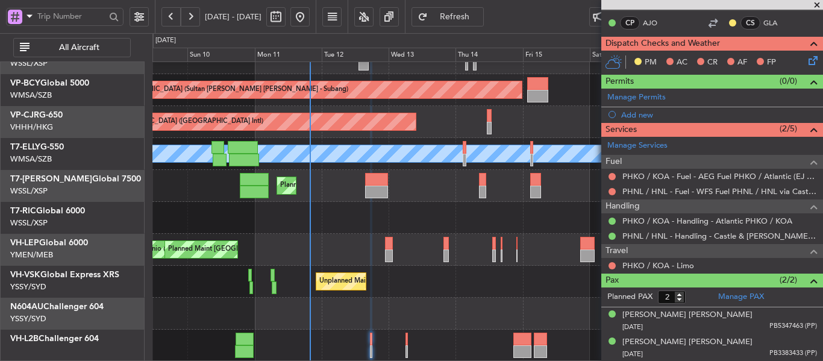
click at [477, 13] on span "Refresh" at bounding box center [454, 17] width 49 height 8
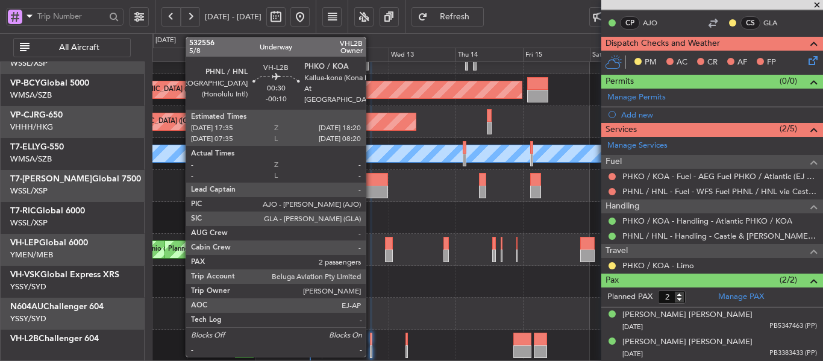
click at [371, 339] on div at bounding box center [371, 339] width 2 height 13
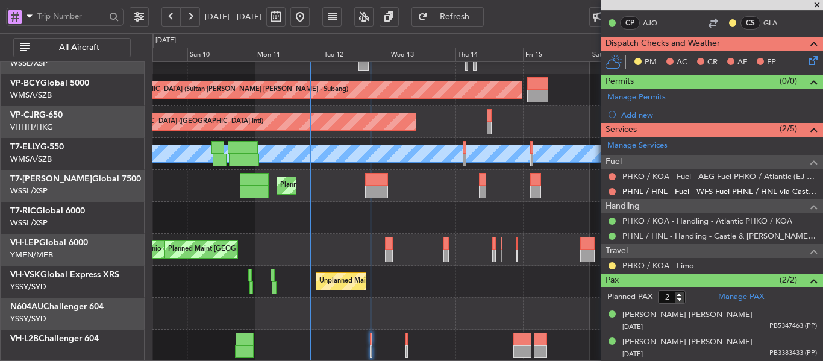
click at [724, 190] on link "PHNL / HNL - Fuel - WFS Fuel PHNL / HNL via Castle and Cooke (EJ Asia Only)" at bounding box center [719, 191] width 195 height 10
